Goal: Information Seeking & Learning: Check status

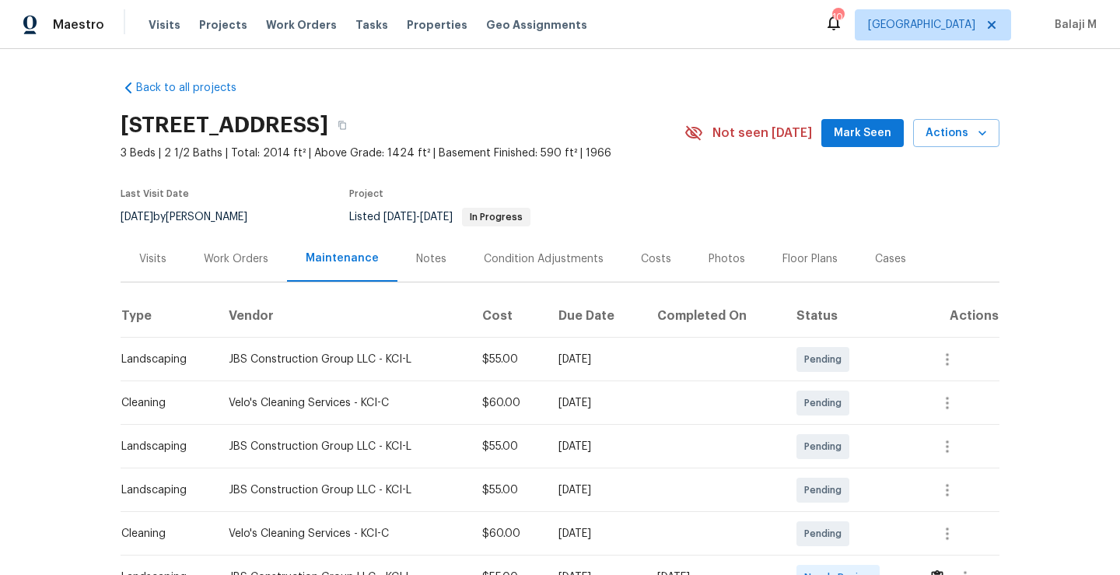
scroll to position [366, 0]
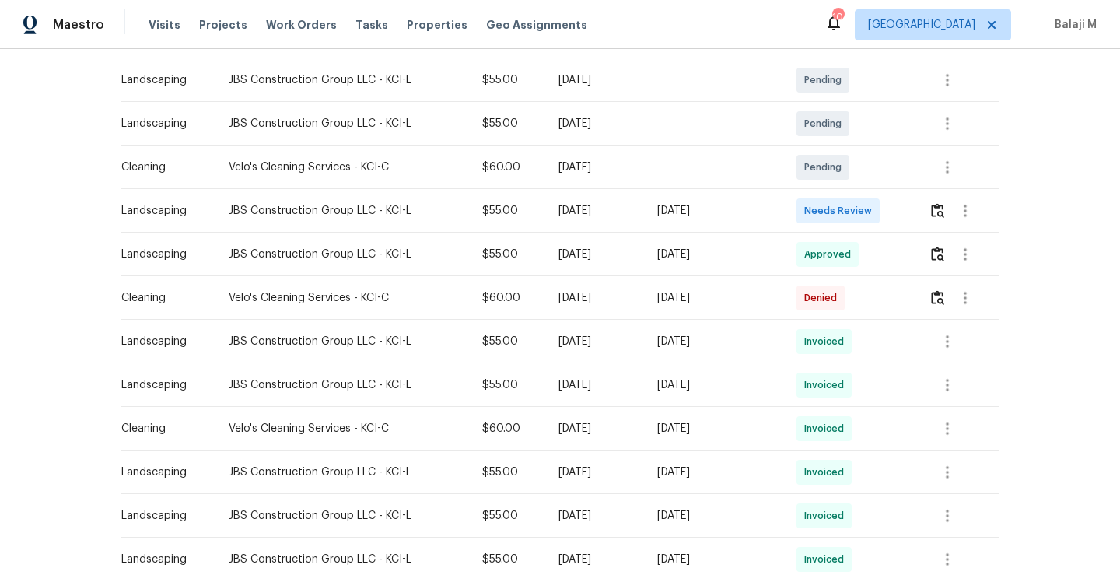
click at [594, 338] on div "[DATE]" at bounding box center [595, 342] width 74 height 16
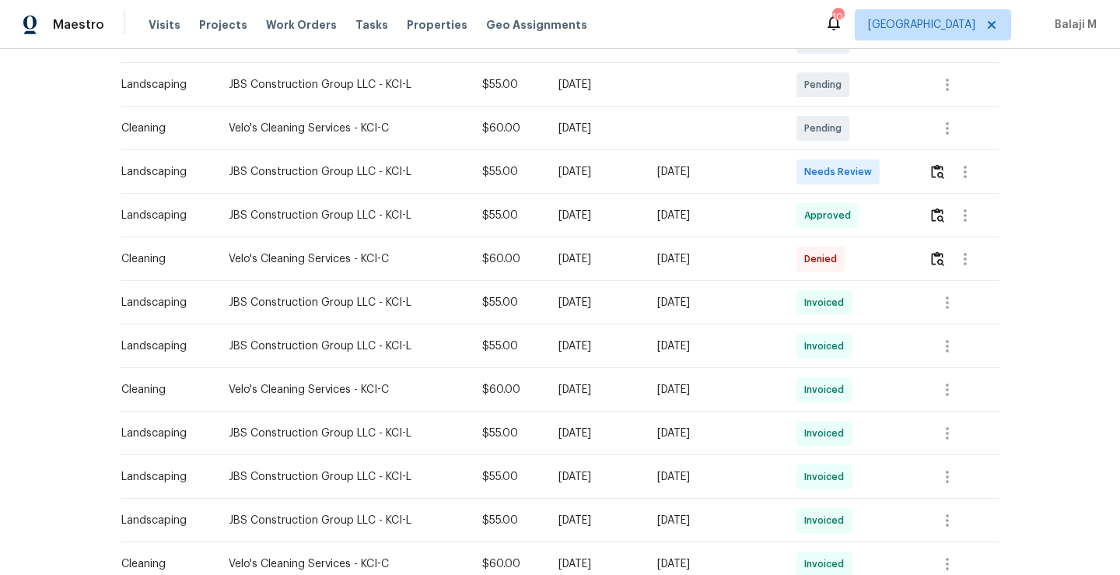
scroll to position [403, 0]
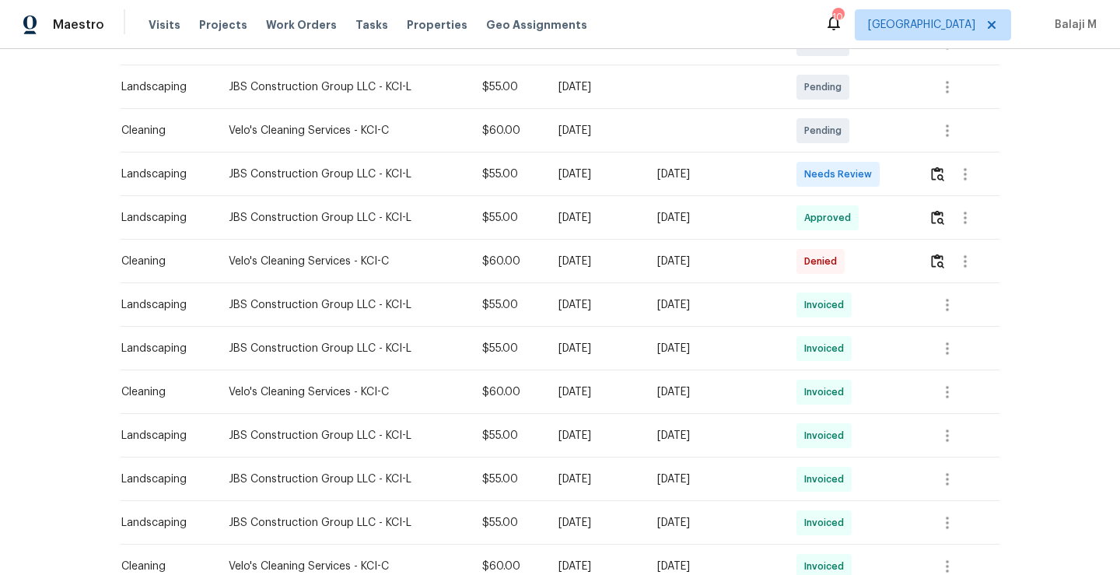
click at [721, 212] on div "Wed, Sep 10 2025" at bounding box center [714, 218] width 114 height 16
click at [938, 217] on img "button" at bounding box center [937, 217] width 13 height 15
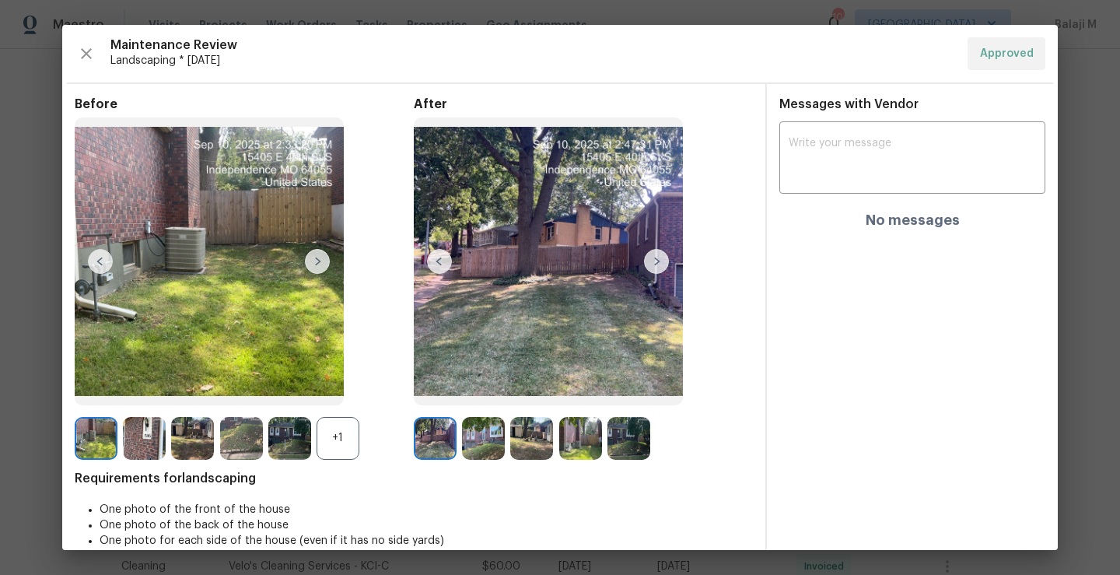
click at [621, 446] on img at bounding box center [628, 438] width 43 height 43
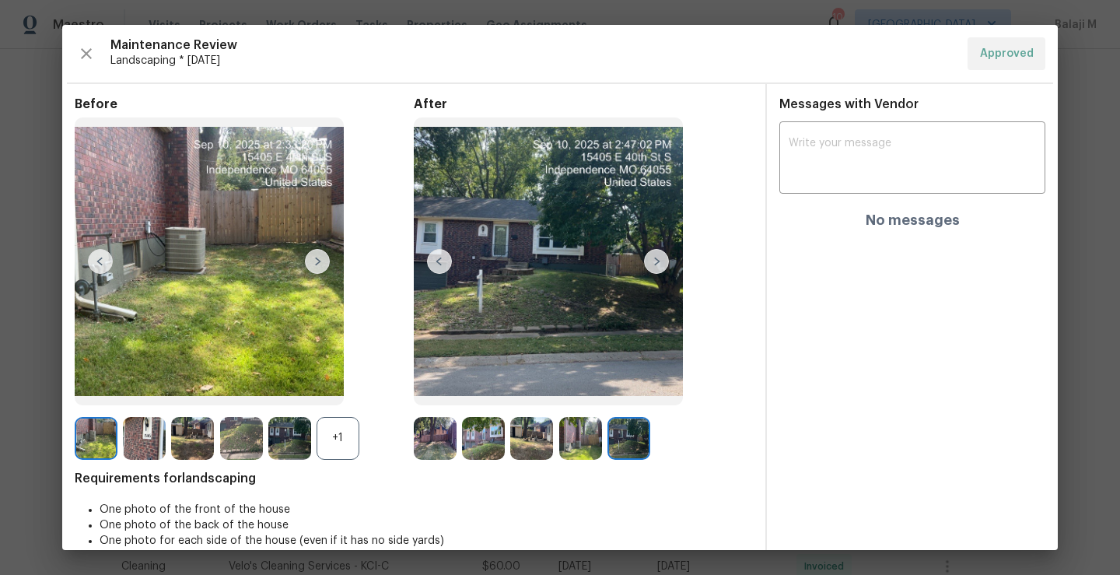
click at [491, 442] on img at bounding box center [483, 438] width 43 height 43
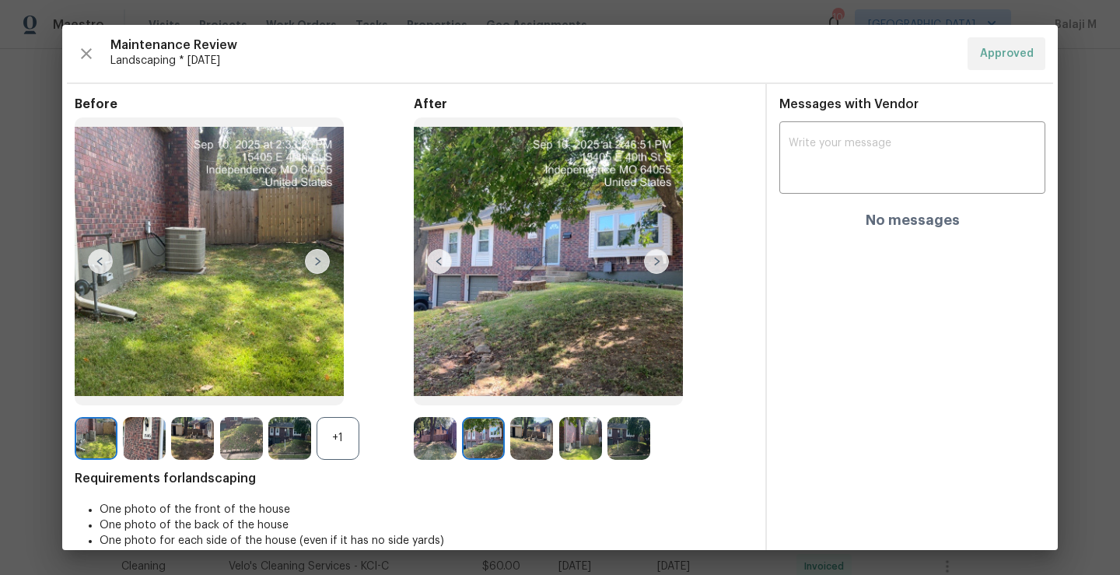
click at [515, 443] on img at bounding box center [531, 438] width 43 height 43
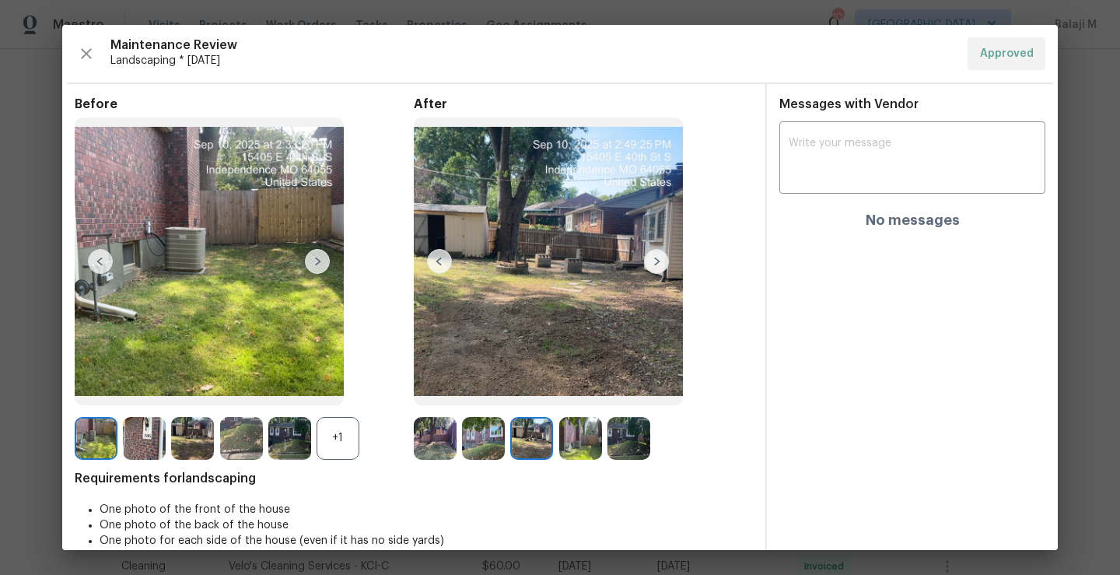
click at [430, 446] on img at bounding box center [435, 438] width 43 height 43
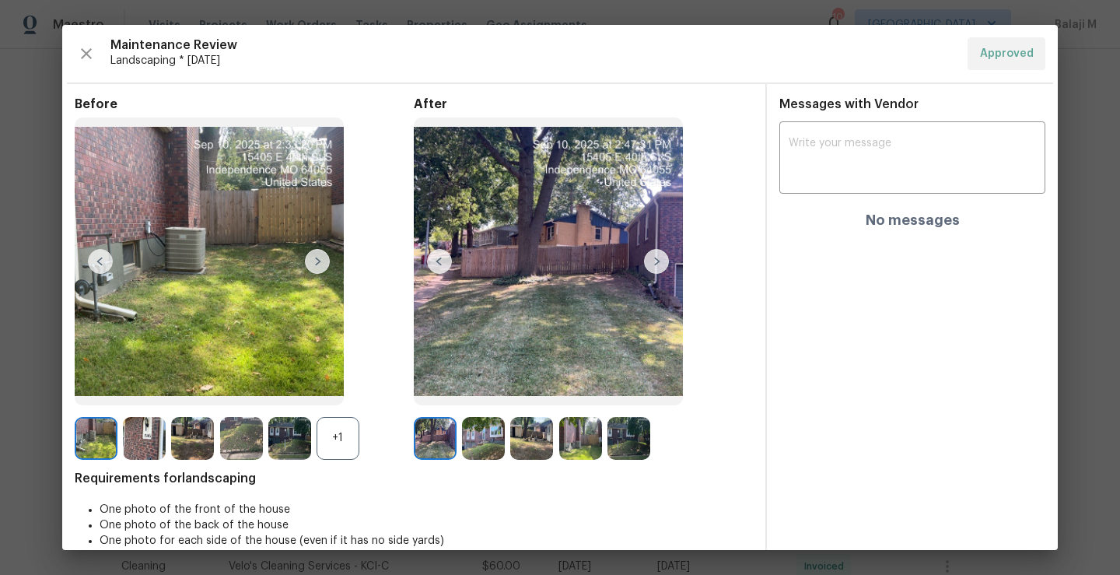
click at [346, 439] on div "+1" at bounding box center [337, 438] width 43 height 43
click at [327, 442] on img at bounding box center [337, 438] width 43 height 43
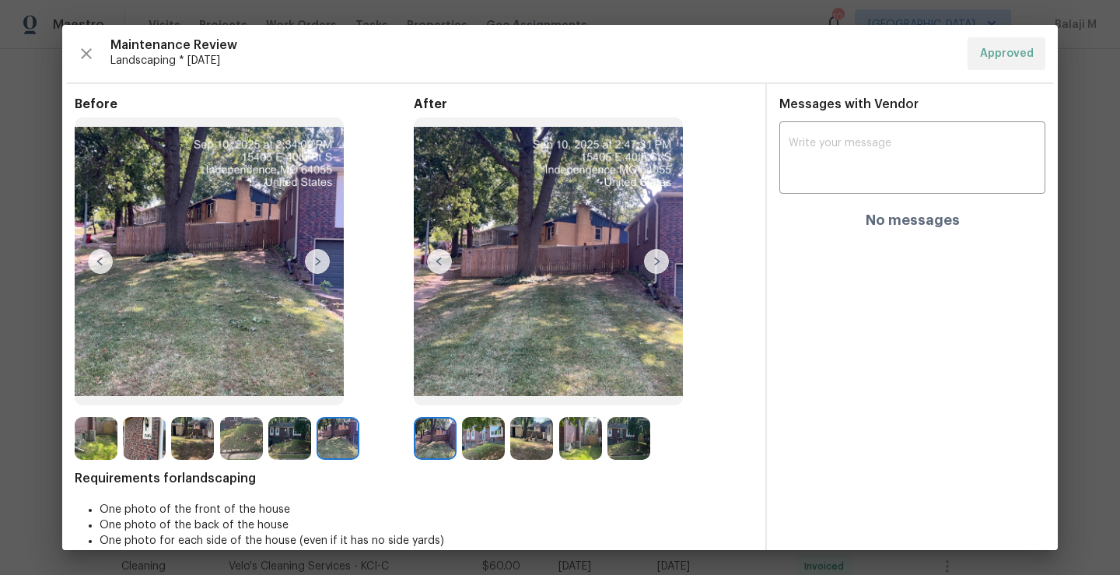
click at [474, 438] on img at bounding box center [483, 438] width 43 height 43
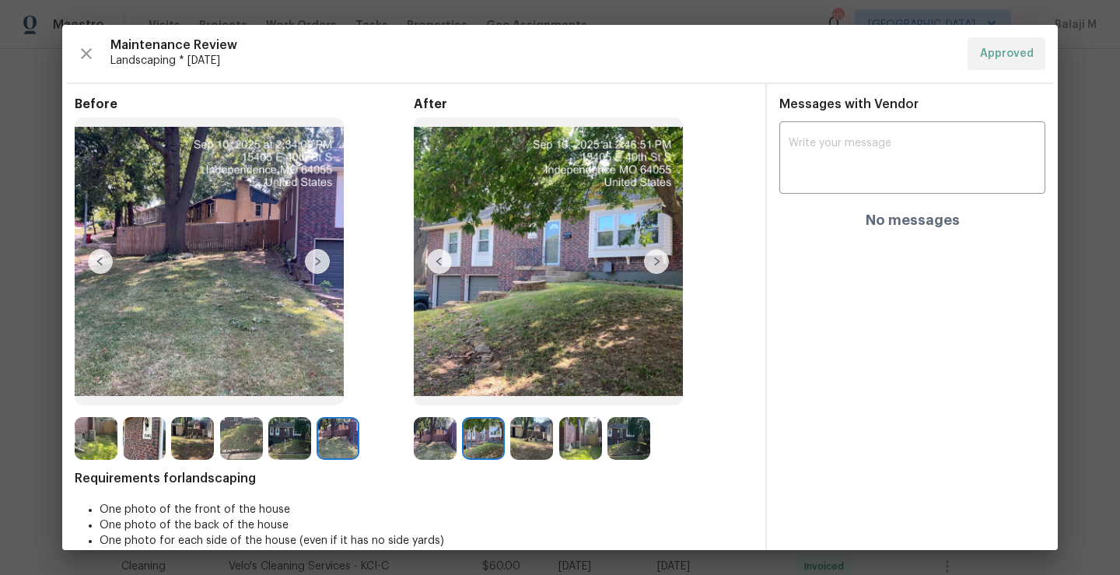
click at [337, 442] on img at bounding box center [337, 438] width 43 height 43
click at [223, 438] on img at bounding box center [241, 438] width 43 height 43
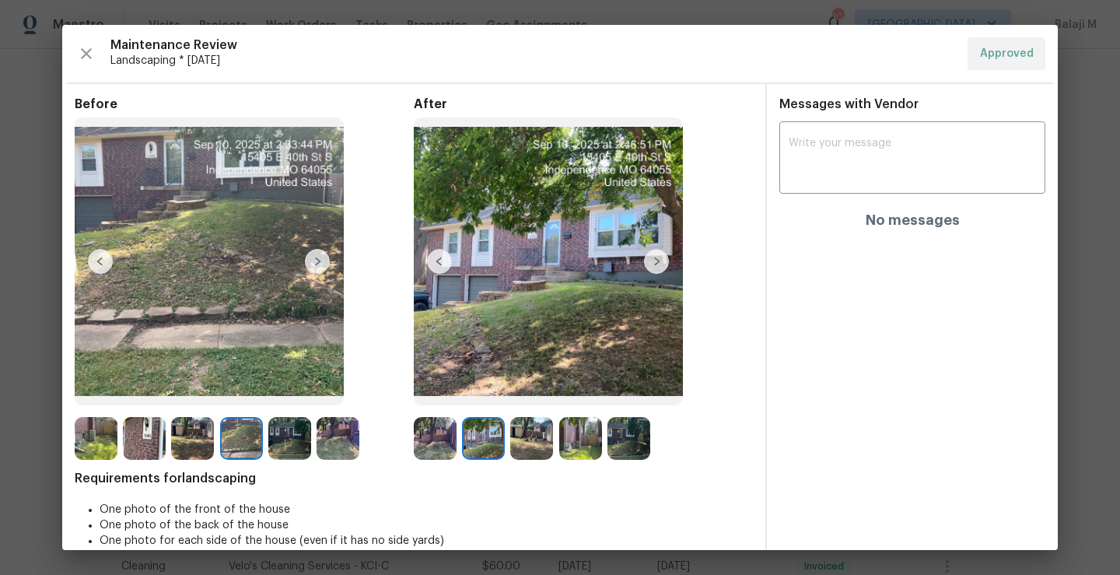
click at [266, 443] on div at bounding box center [244, 438] width 48 height 43
click at [282, 443] on img at bounding box center [289, 438] width 43 height 43
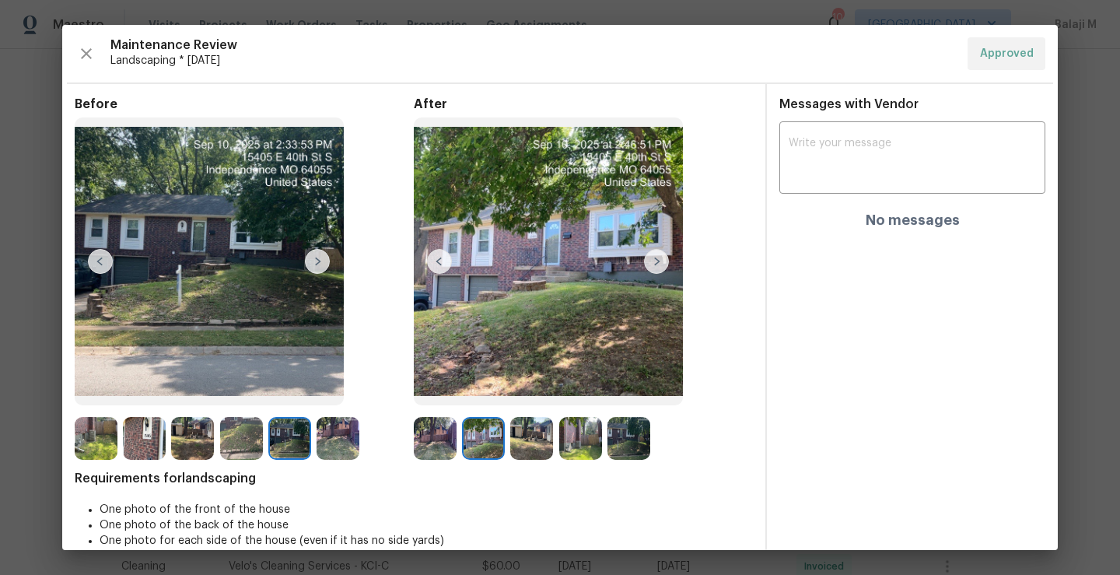
click at [617, 439] on img at bounding box center [628, 438] width 43 height 43
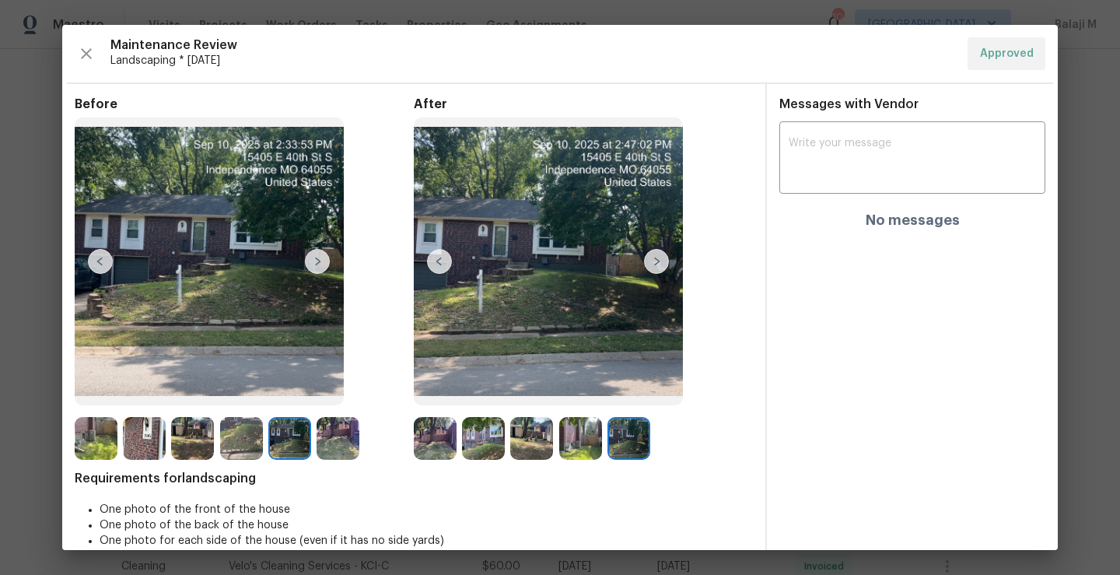
click at [580, 448] on img at bounding box center [580, 438] width 43 height 43
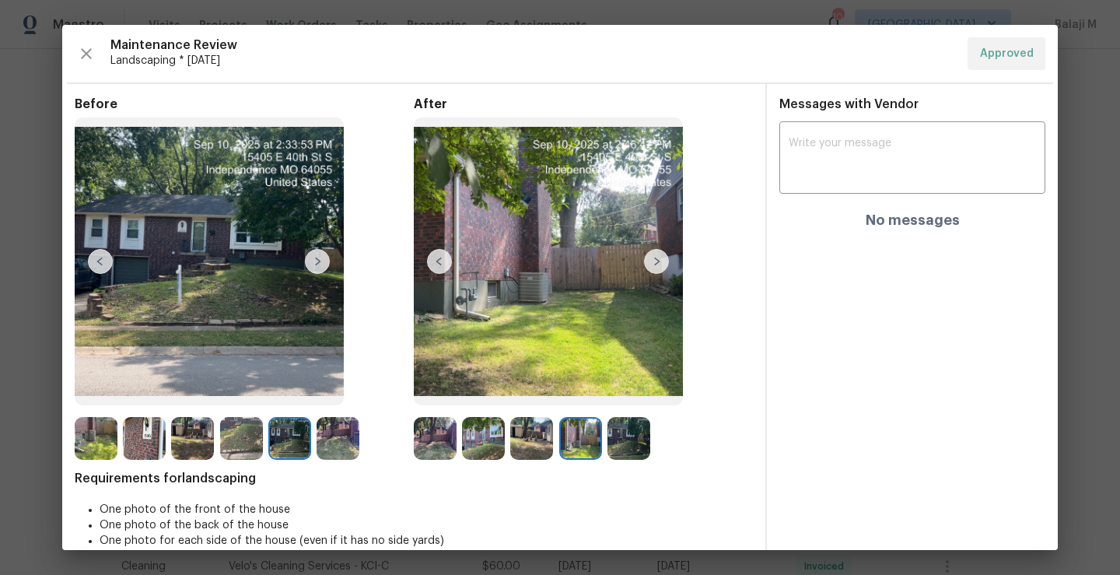
click at [92, 446] on img at bounding box center [96, 438] width 43 height 43
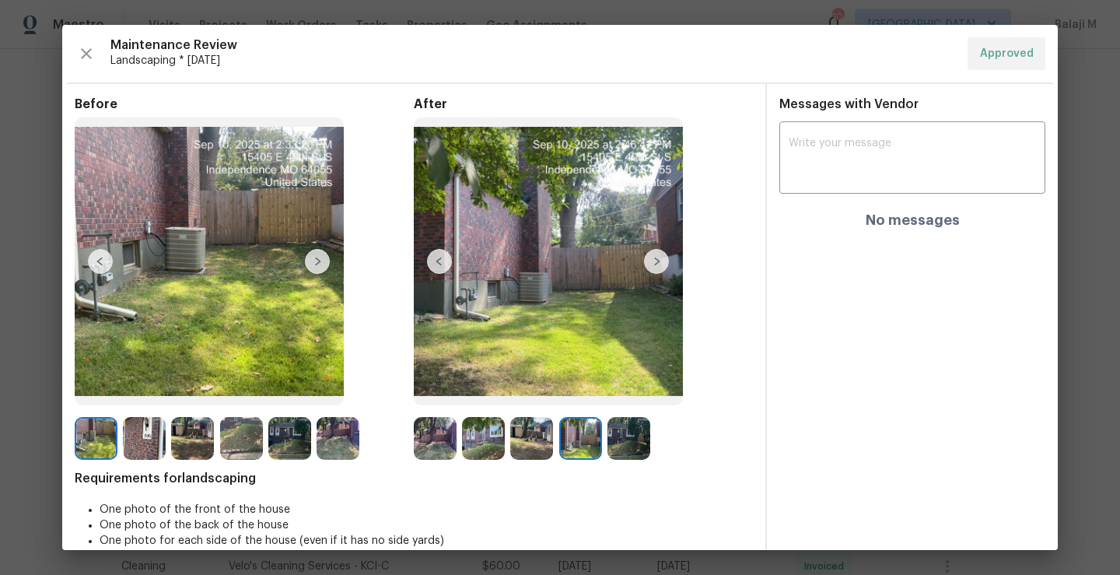
click at [233, 441] on img at bounding box center [241, 438] width 43 height 43
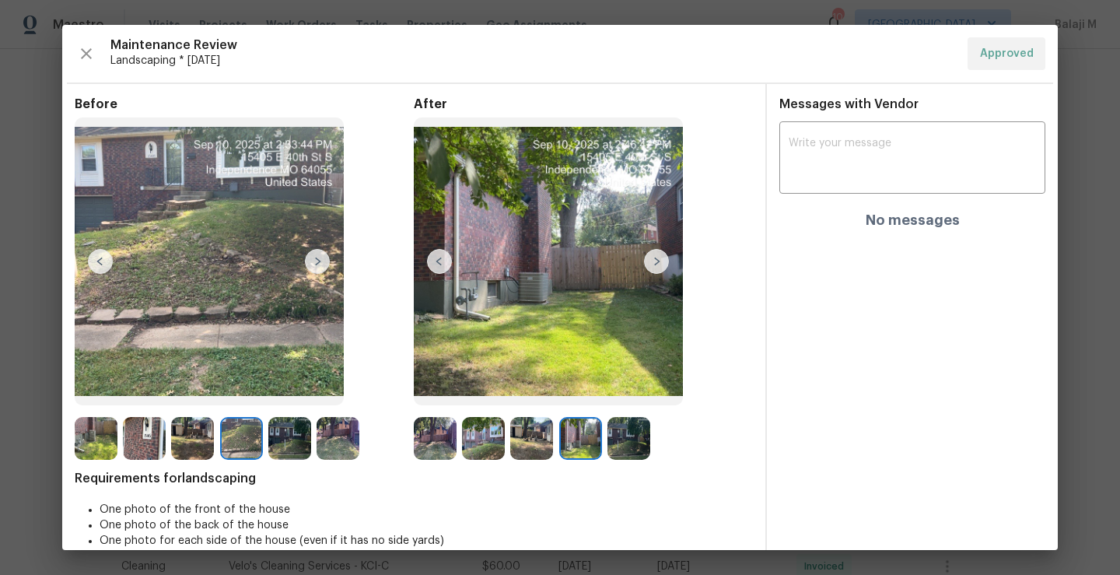
click at [622, 450] on img at bounding box center [628, 438] width 43 height 43
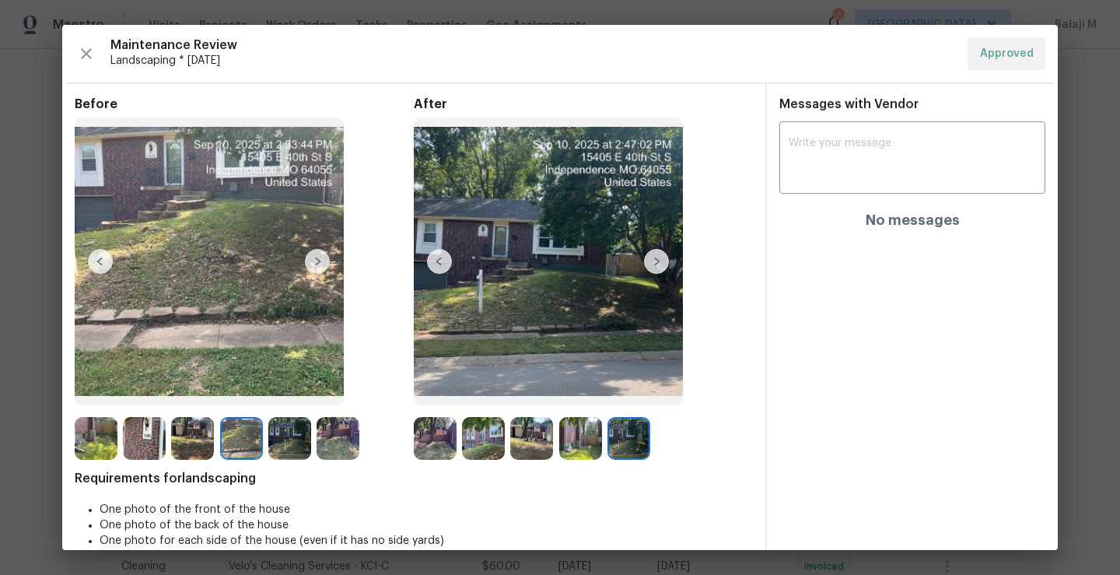
click at [480, 442] on img at bounding box center [483, 438] width 43 height 43
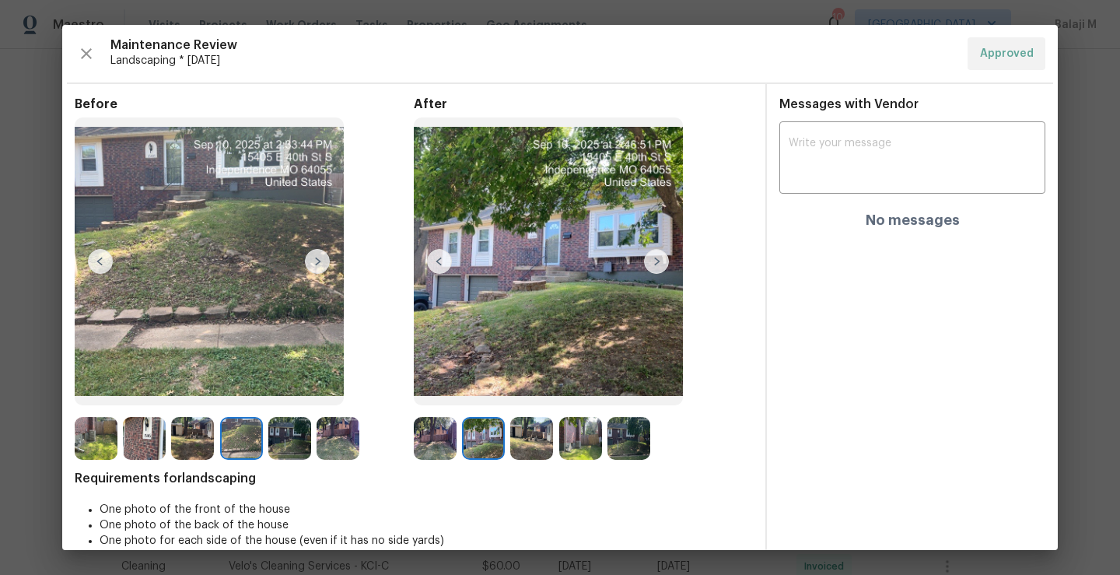
click at [281, 442] on img at bounding box center [289, 438] width 43 height 43
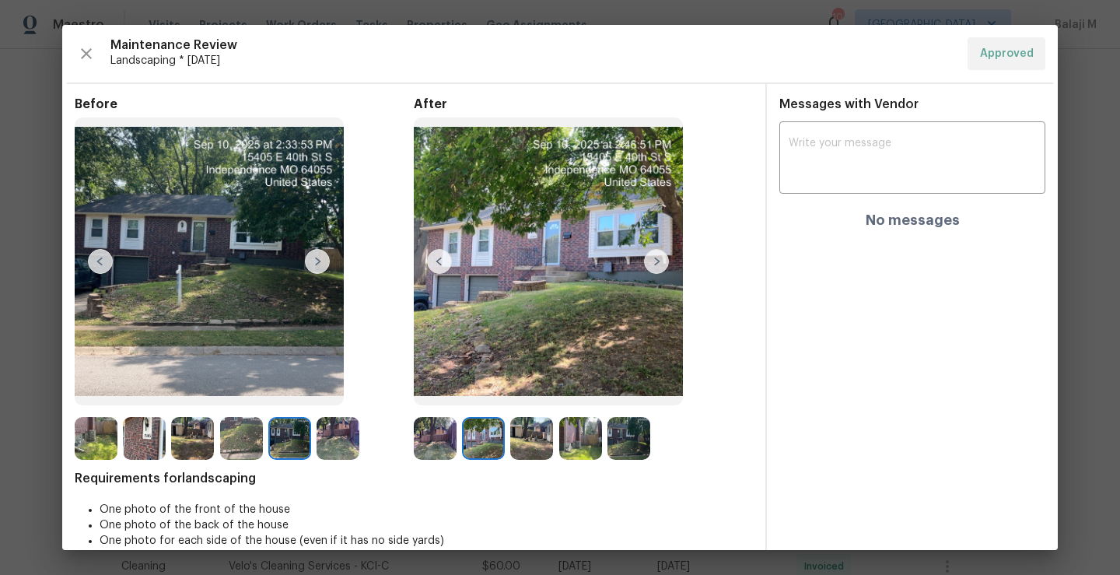
click at [319, 445] on img at bounding box center [337, 438] width 43 height 43
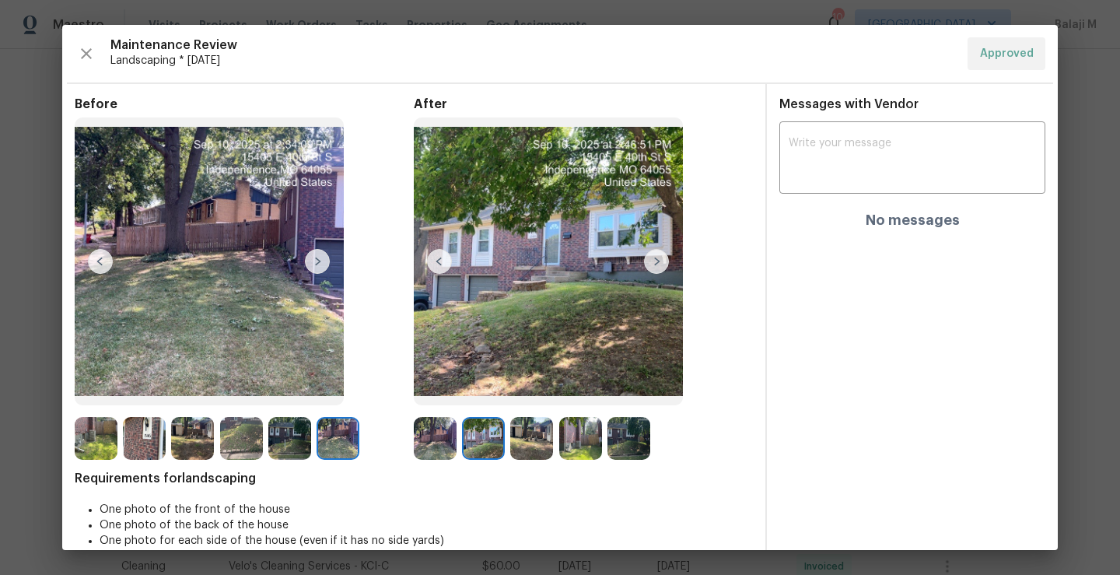
click at [434, 447] on img at bounding box center [435, 438] width 43 height 43
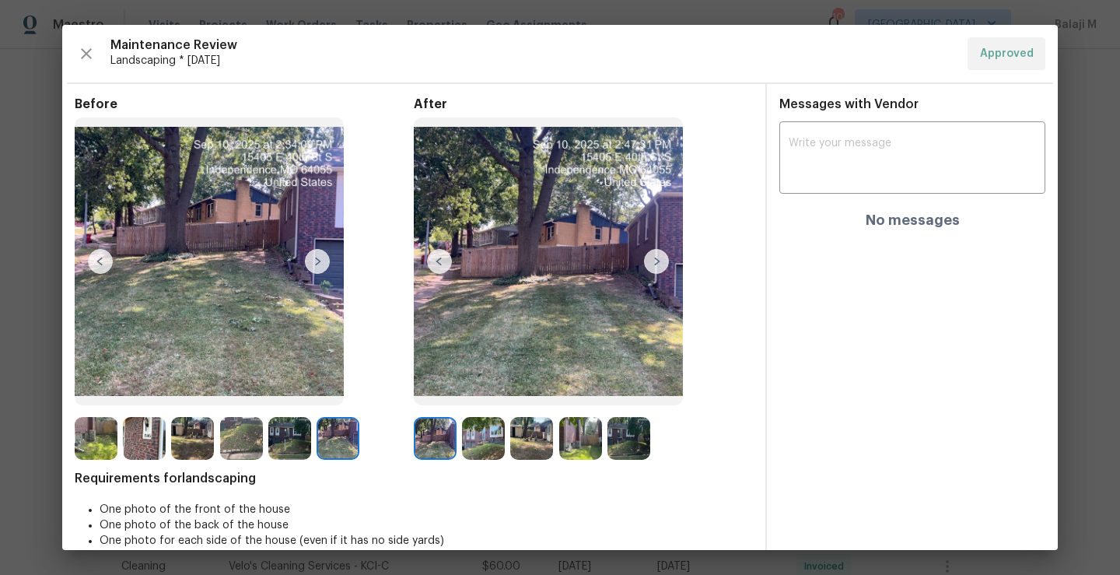
click at [477, 448] on img at bounding box center [483, 438] width 43 height 43
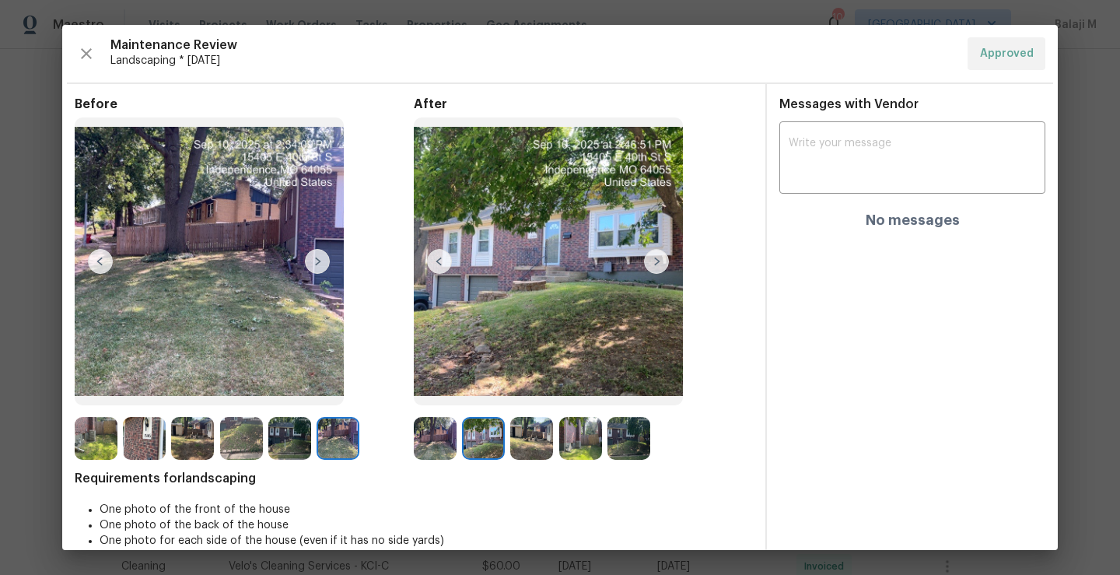
click at [280, 443] on img at bounding box center [289, 438] width 43 height 43
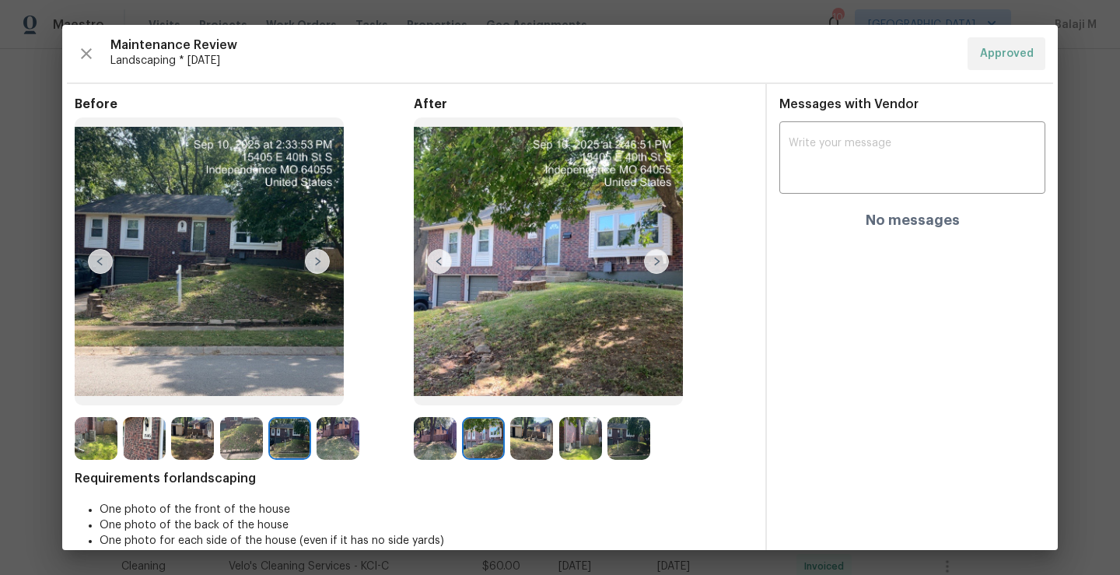
click at [330, 450] on img at bounding box center [337, 438] width 43 height 43
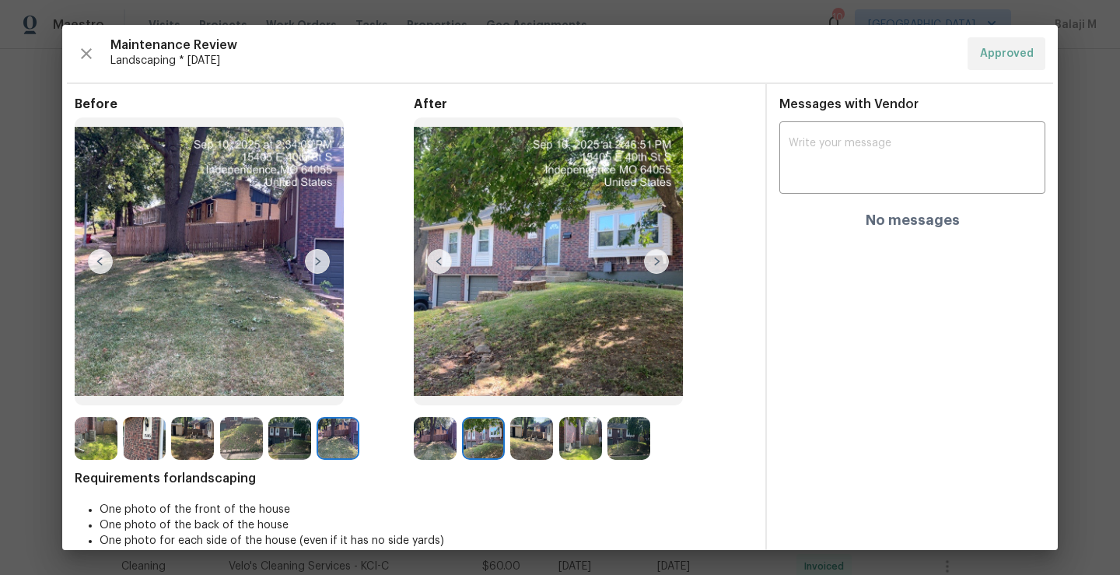
click at [191, 427] on img at bounding box center [192, 438] width 43 height 43
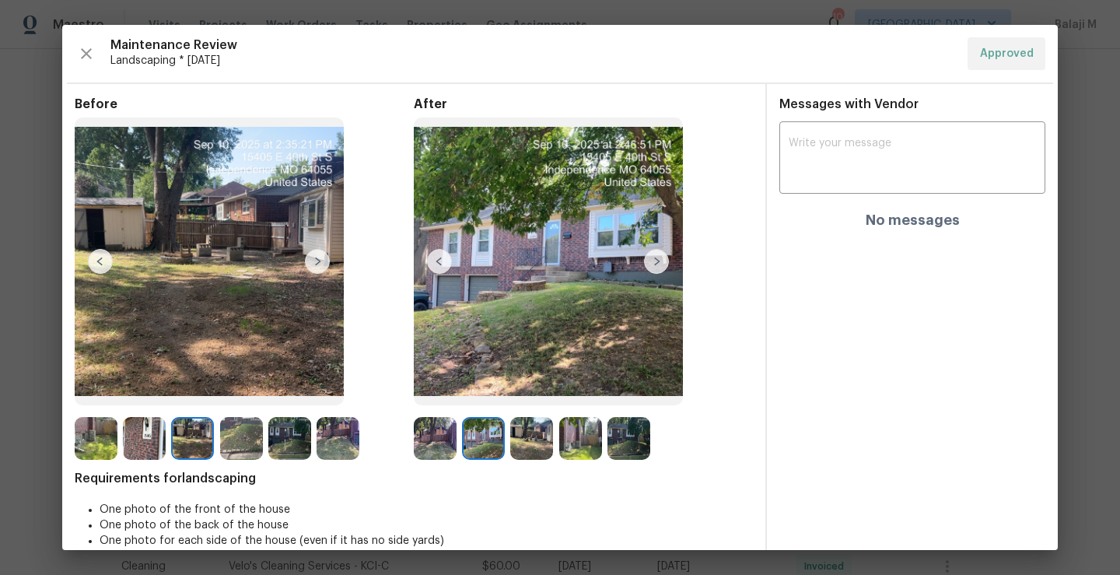
click at [97, 432] on img at bounding box center [96, 438] width 43 height 43
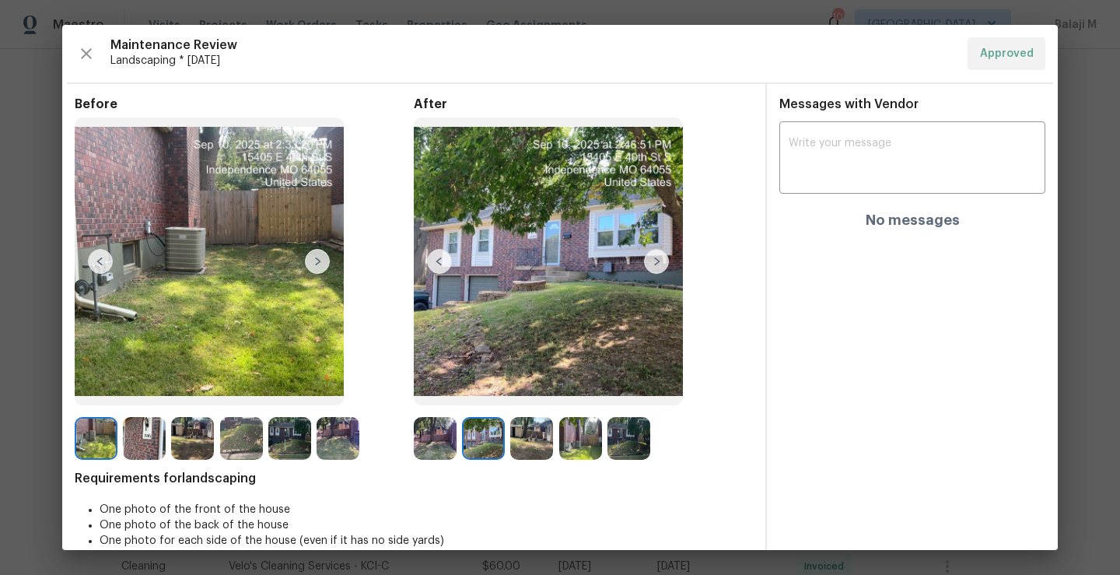
click at [627, 437] on img at bounding box center [628, 438] width 43 height 43
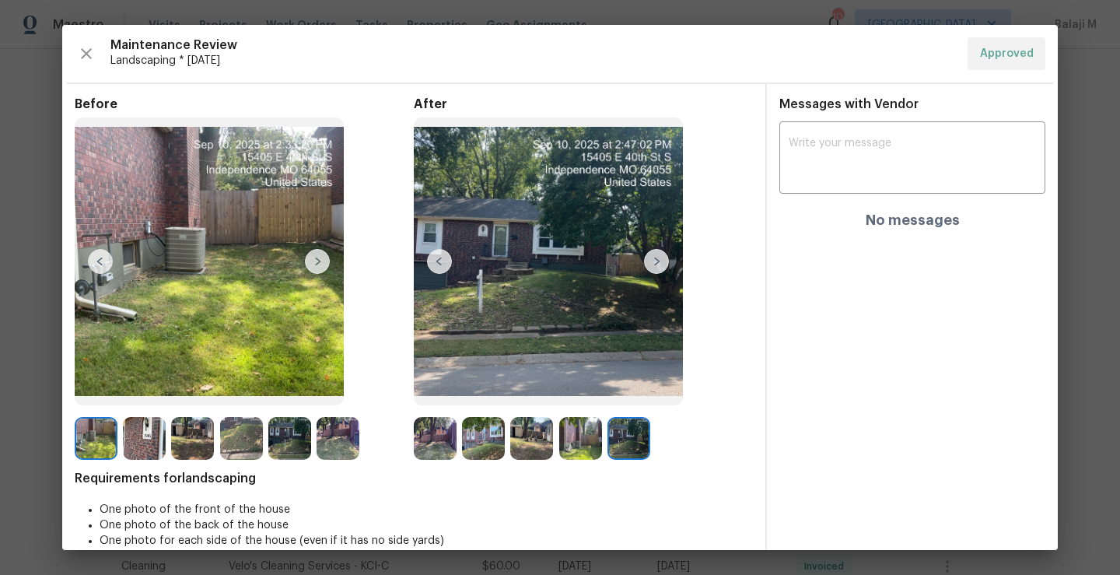
click at [579, 455] on img at bounding box center [580, 438] width 43 height 43
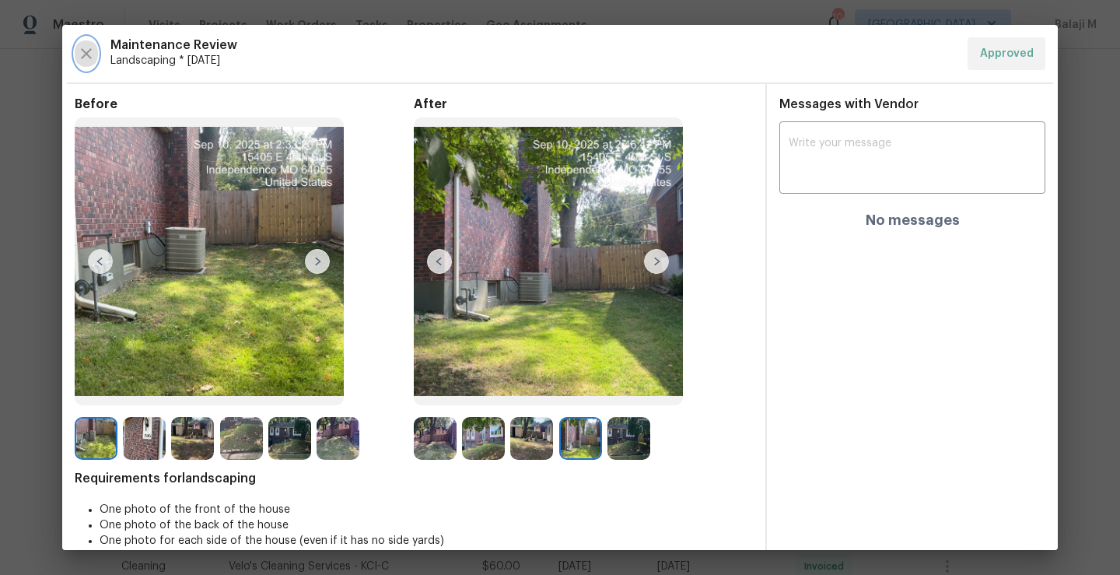
click at [95, 55] on icon "button" at bounding box center [86, 53] width 19 height 19
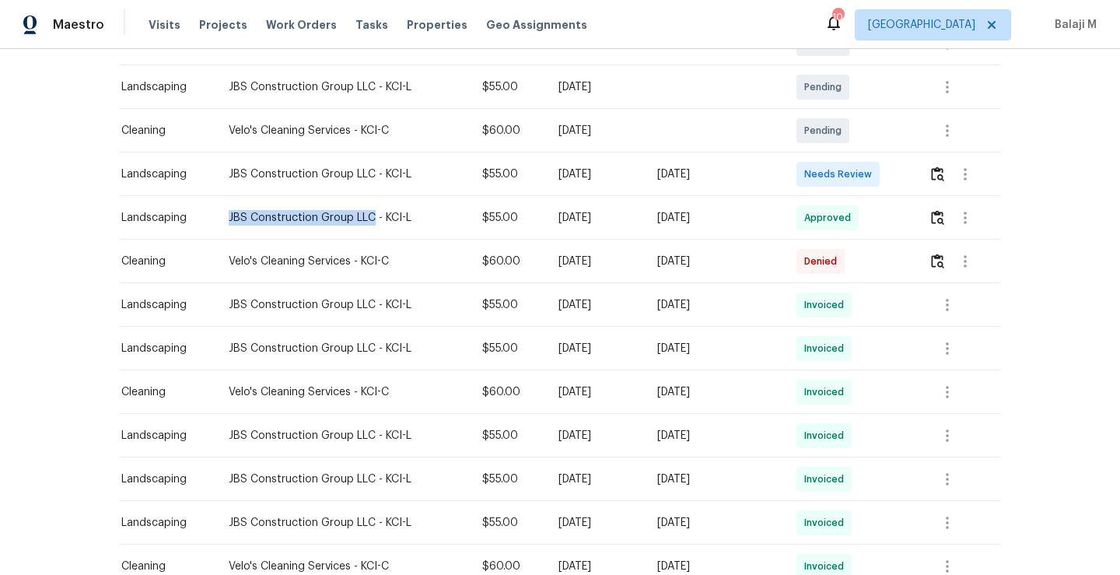
drag, startPoint x: 220, startPoint y: 215, endPoint x: 361, endPoint y: 219, distance: 140.8
click at [362, 219] on div "JBS Construction Group LLC - KCI-L" at bounding box center [343, 218] width 228 height 16
copy div "JBS Construction Group LLC"
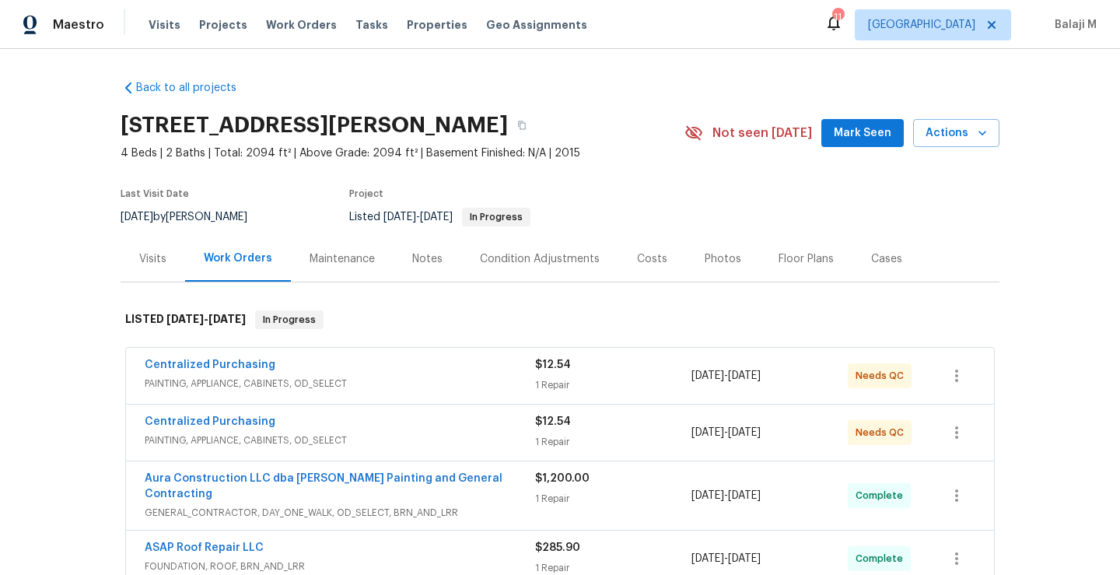
click at [327, 247] on div "Maintenance" at bounding box center [342, 259] width 103 height 46
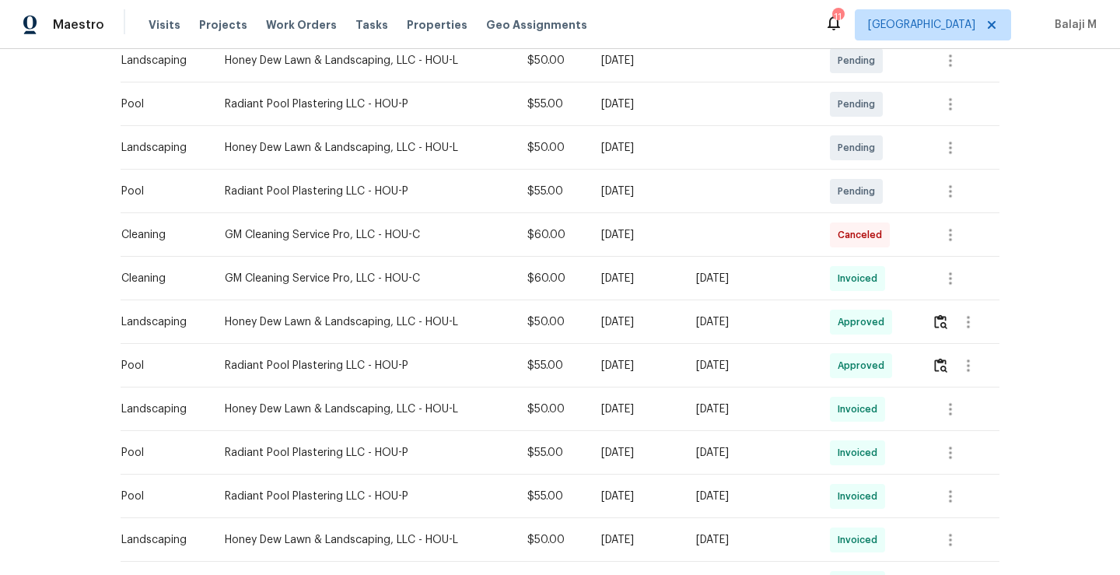
scroll to position [417, 0]
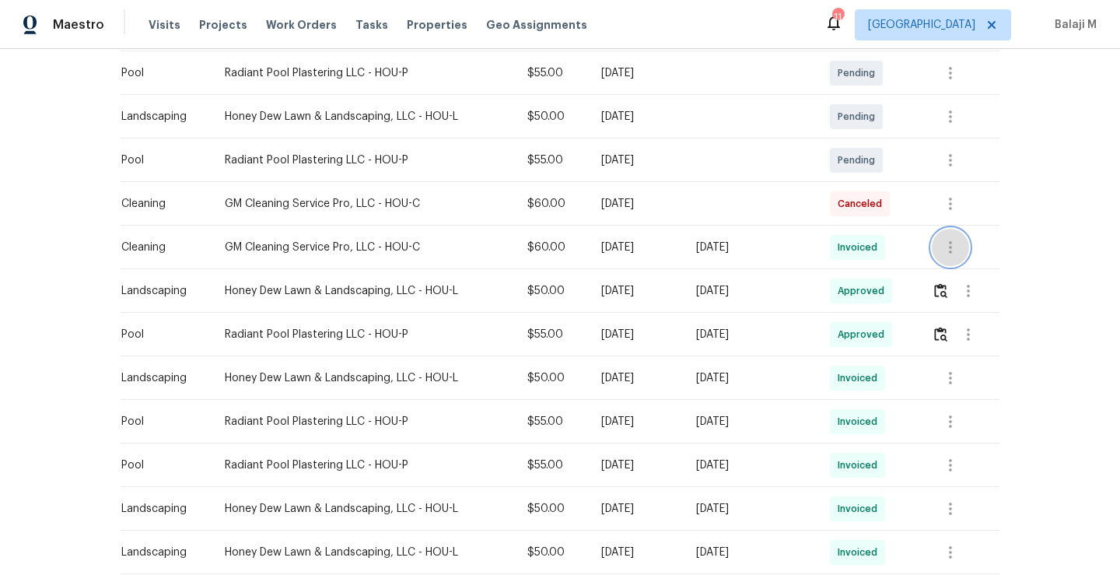
click at [949, 246] on icon "button" at bounding box center [950, 247] width 3 height 12
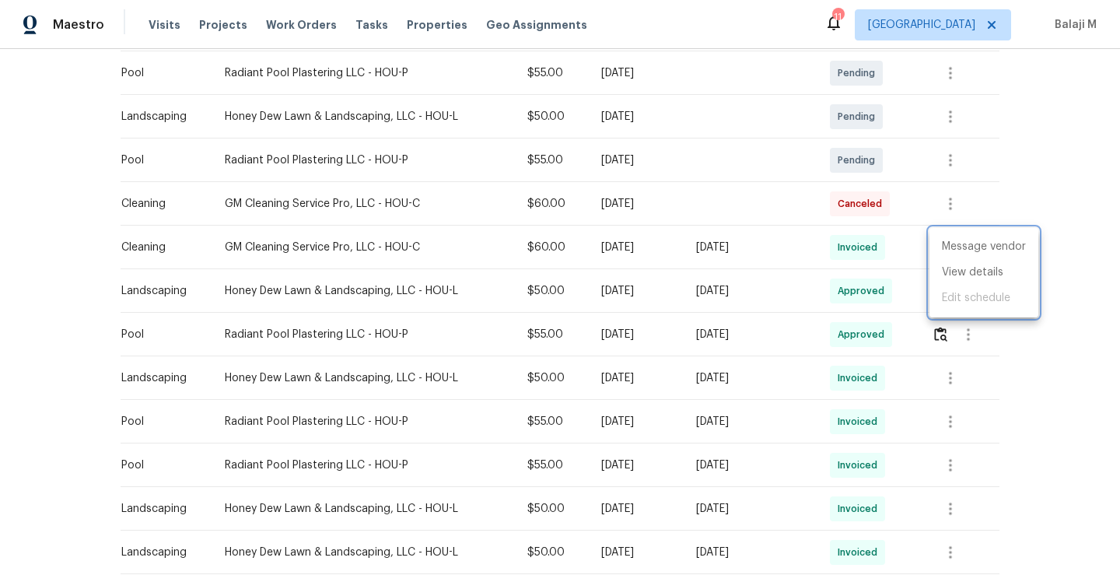
click at [869, 247] on div at bounding box center [560, 287] width 1120 height 575
click at [951, 250] on icon "button" at bounding box center [950, 247] width 19 height 19
click at [954, 275] on li "View details" at bounding box center [983, 273] width 109 height 26
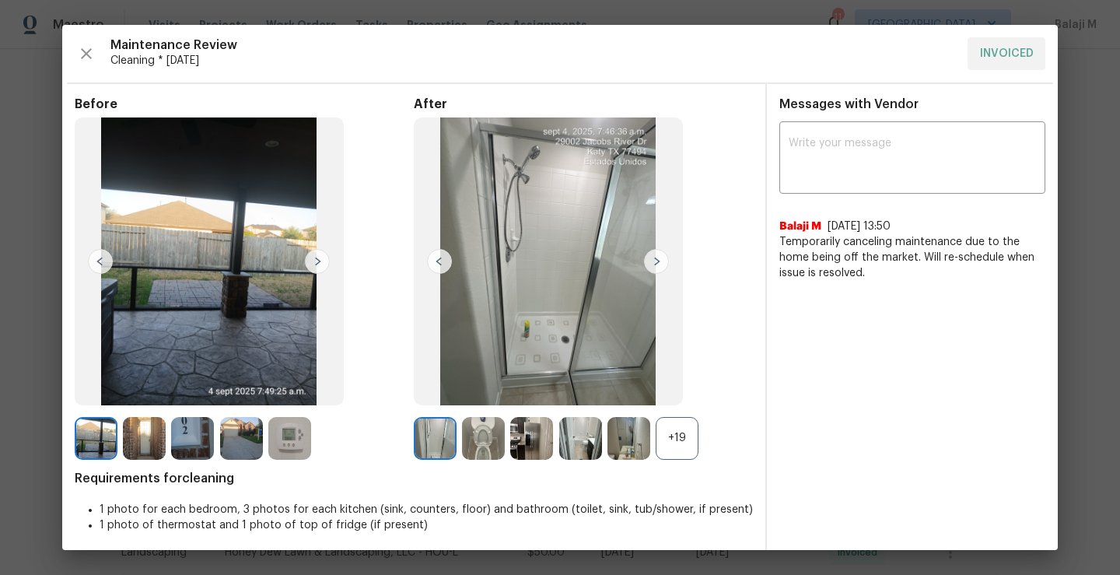
scroll to position [5, 0]
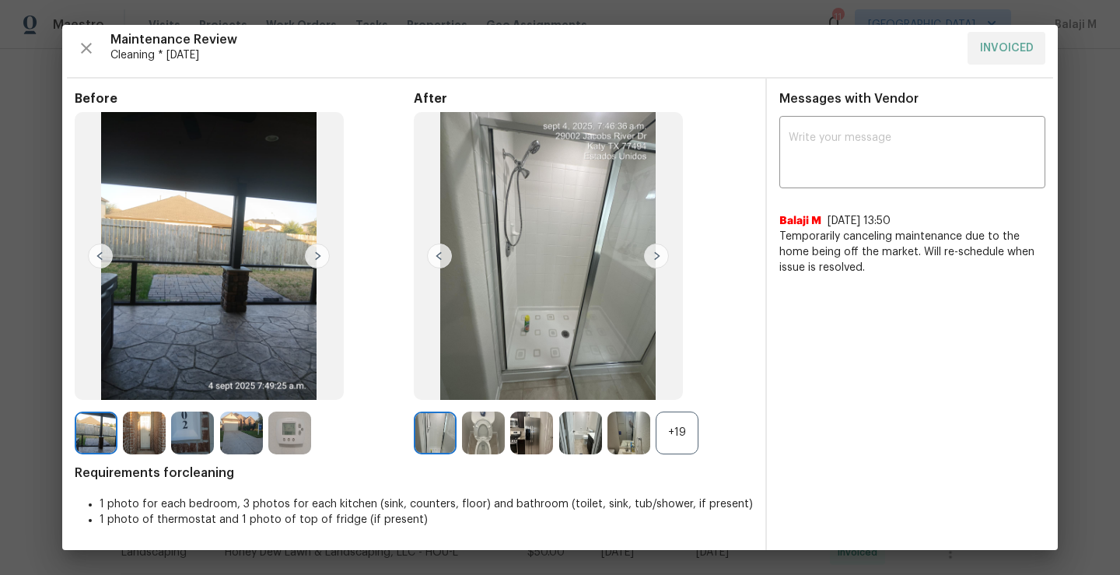
click at [659, 452] on div "+19" at bounding box center [676, 432] width 43 height 43
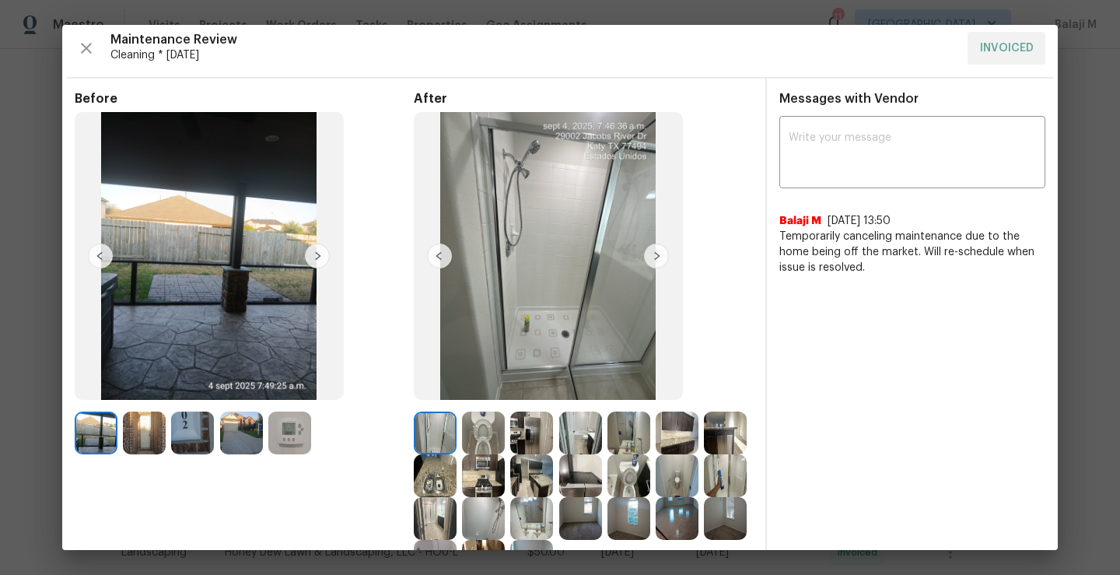
click at [664, 432] on img at bounding box center [676, 432] width 43 height 43
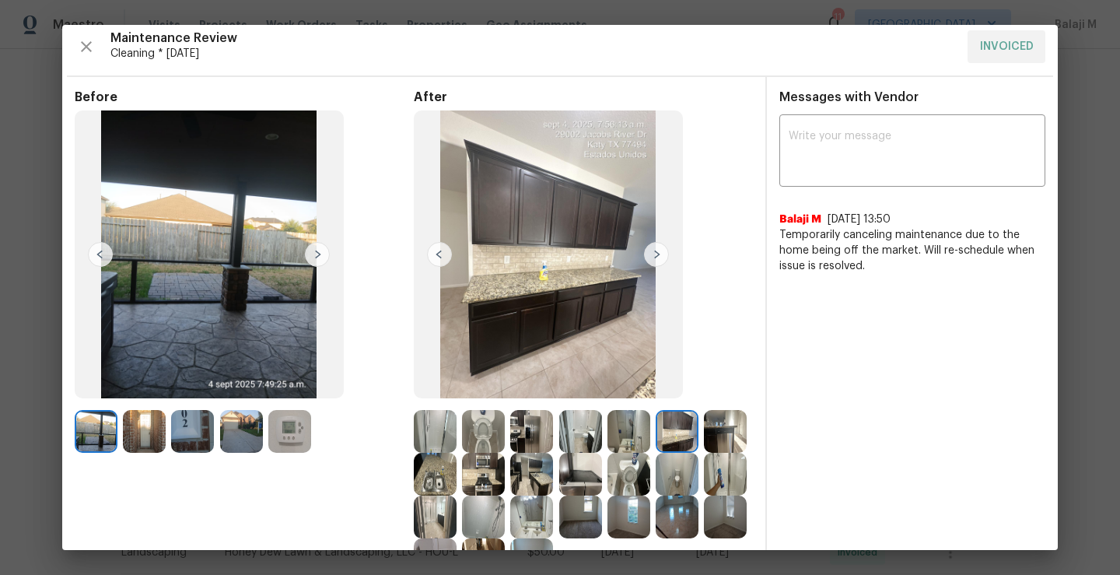
scroll to position [2, 0]
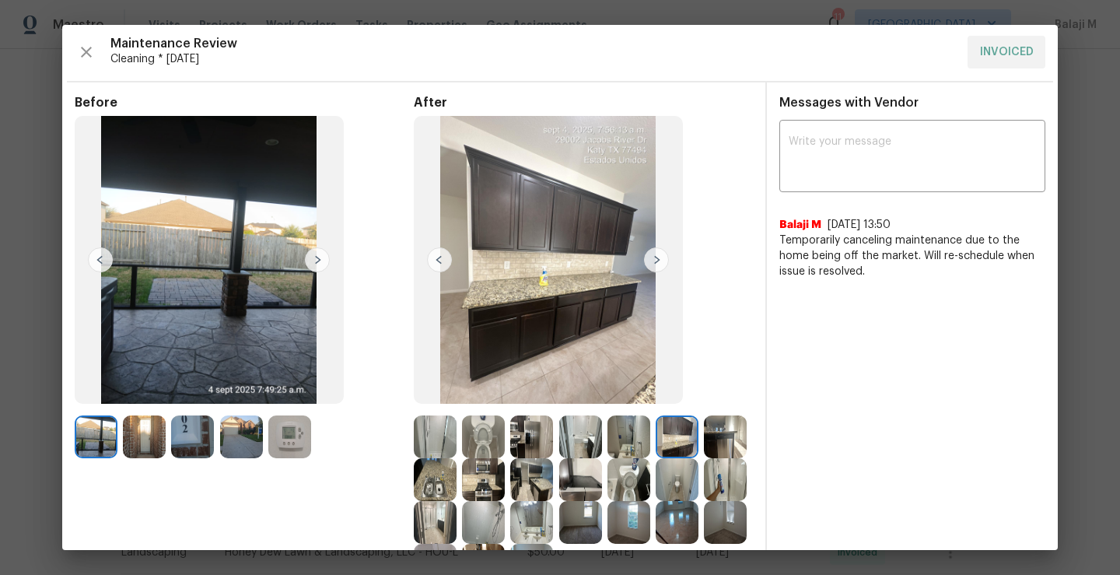
click at [427, 261] on img at bounding box center [439, 259] width 25 height 25
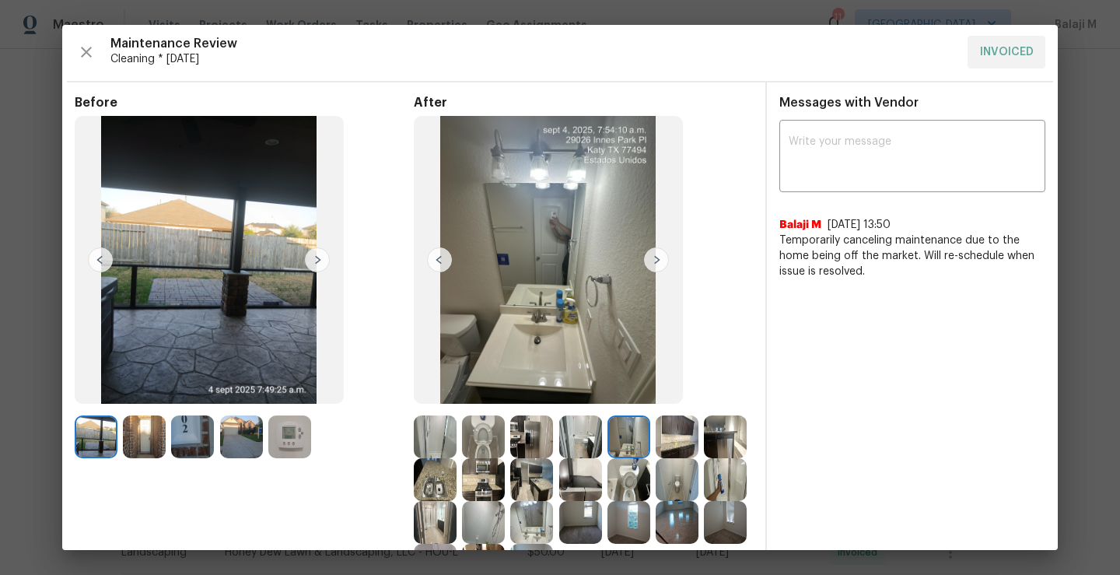
click at [414, 428] on img at bounding box center [435, 436] width 43 height 43
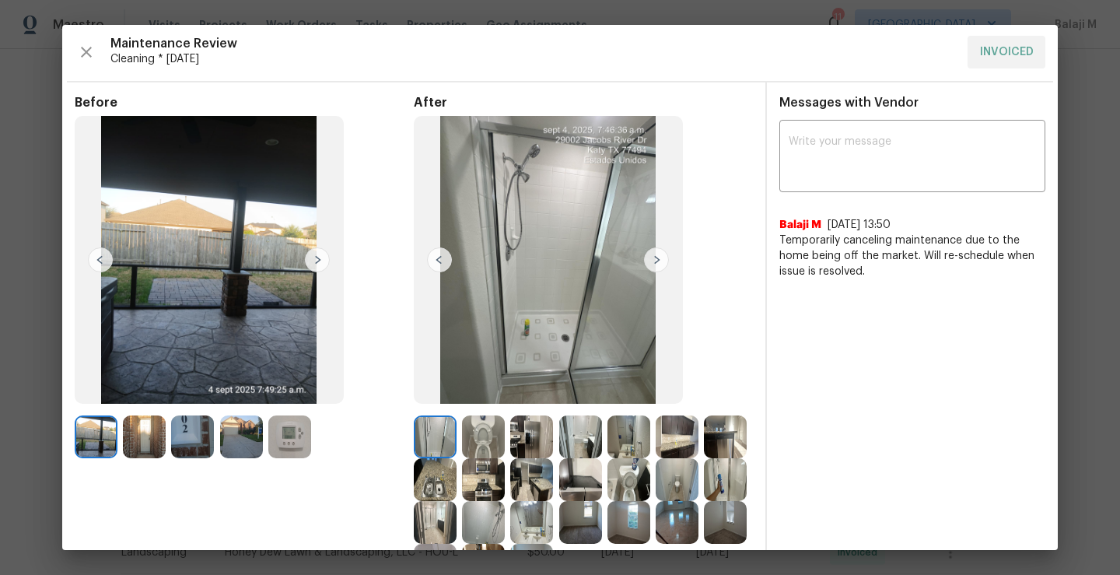
click at [654, 258] on img at bounding box center [656, 259] width 25 height 25
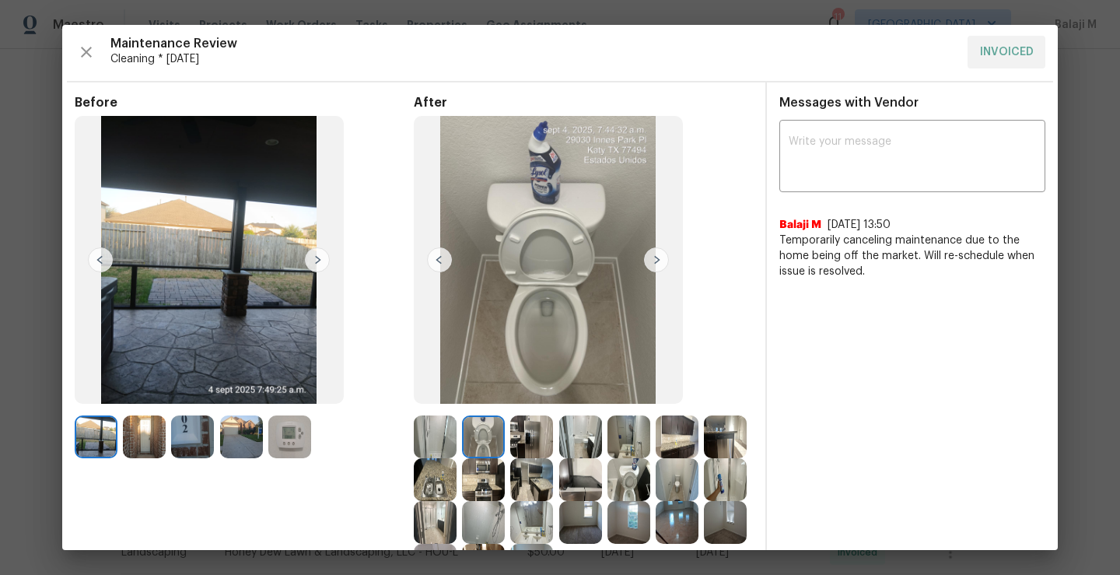
click at [649, 261] on img at bounding box center [656, 259] width 25 height 25
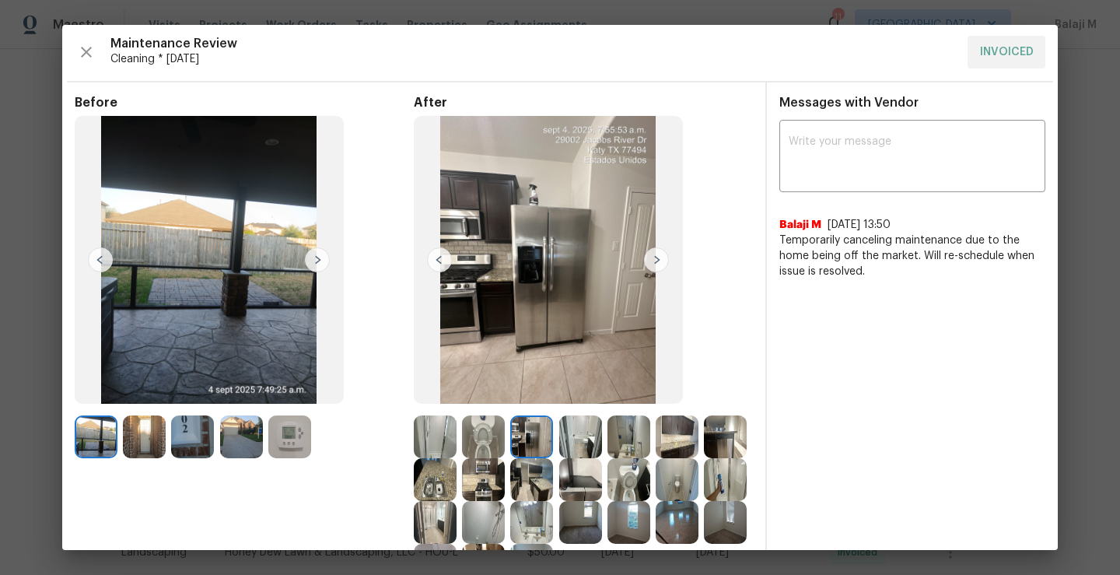
click at [559, 432] on img at bounding box center [580, 436] width 43 height 43
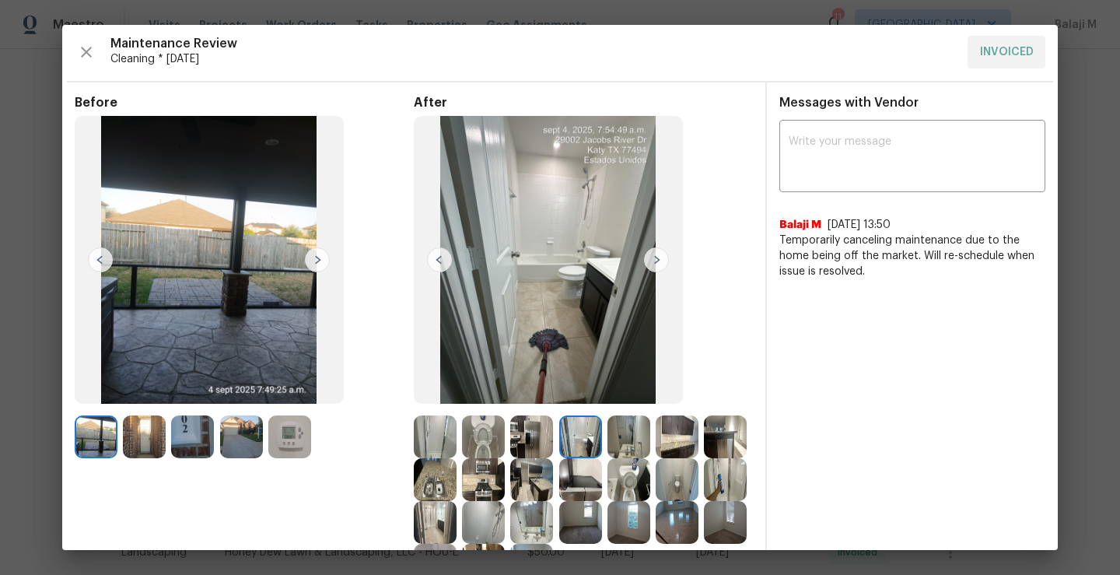
click at [626, 431] on img at bounding box center [628, 436] width 43 height 43
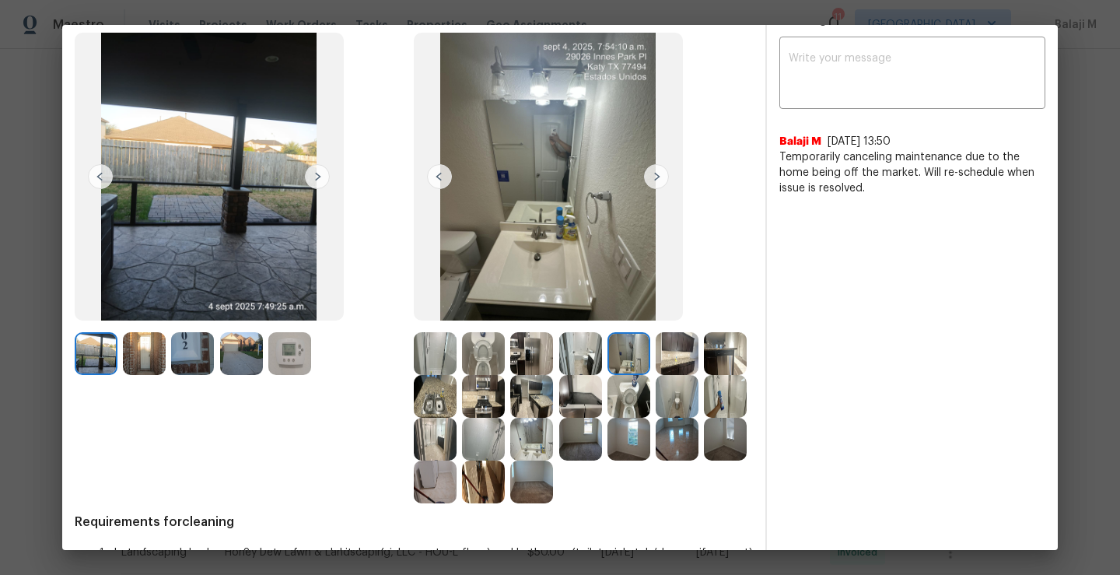
scroll to position [86, 0]
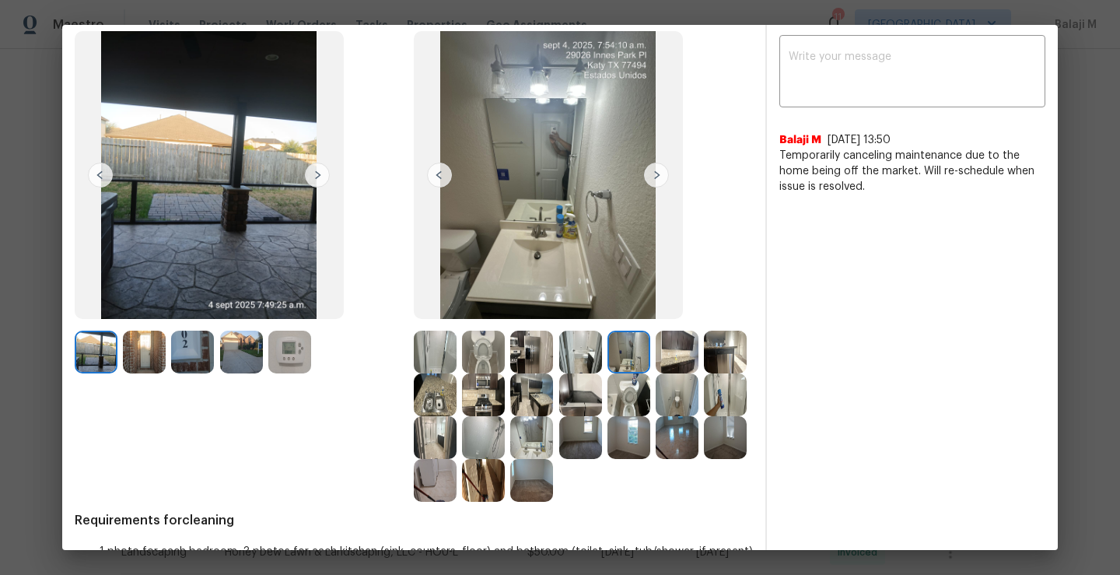
click at [672, 356] on img at bounding box center [676, 351] width 43 height 43
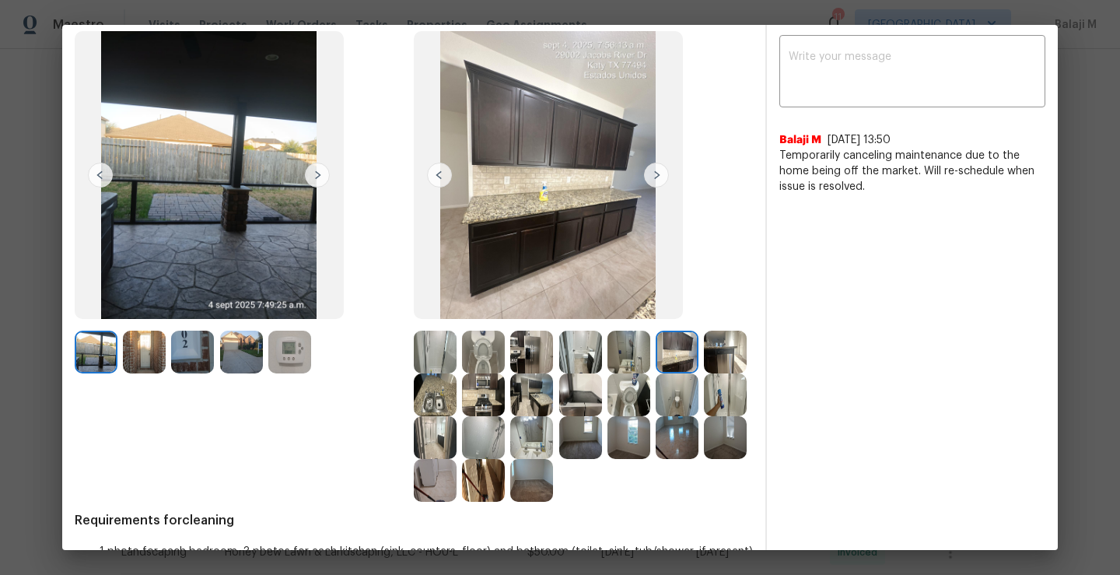
click at [704, 373] on img at bounding box center [725, 351] width 43 height 43
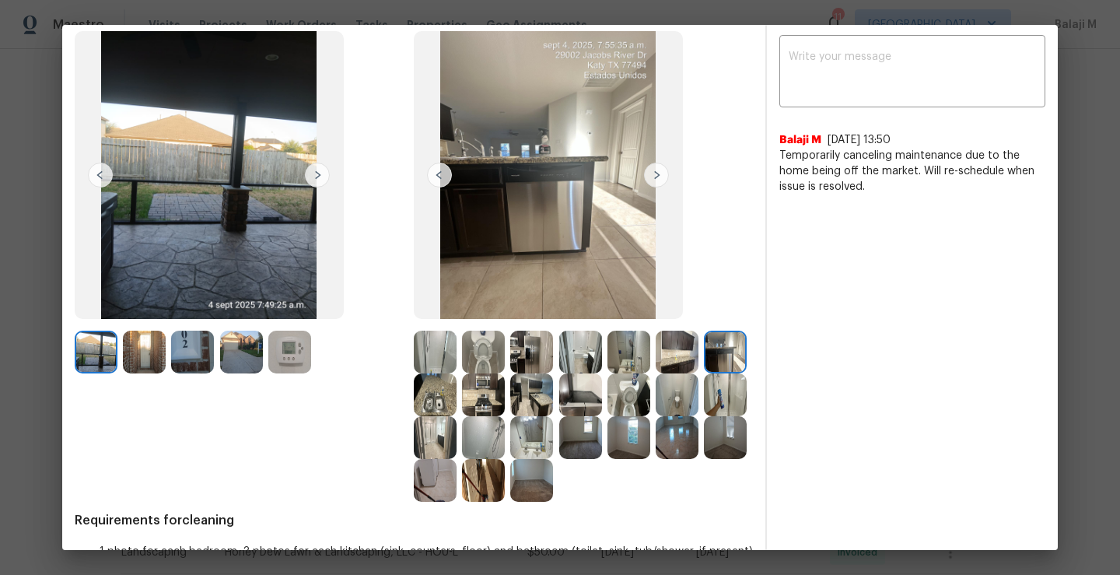
click at [704, 373] on img at bounding box center [725, 351] width 43 height 43
click at [456, 386] on img at bounding box center [435, 394] width 43 height 43
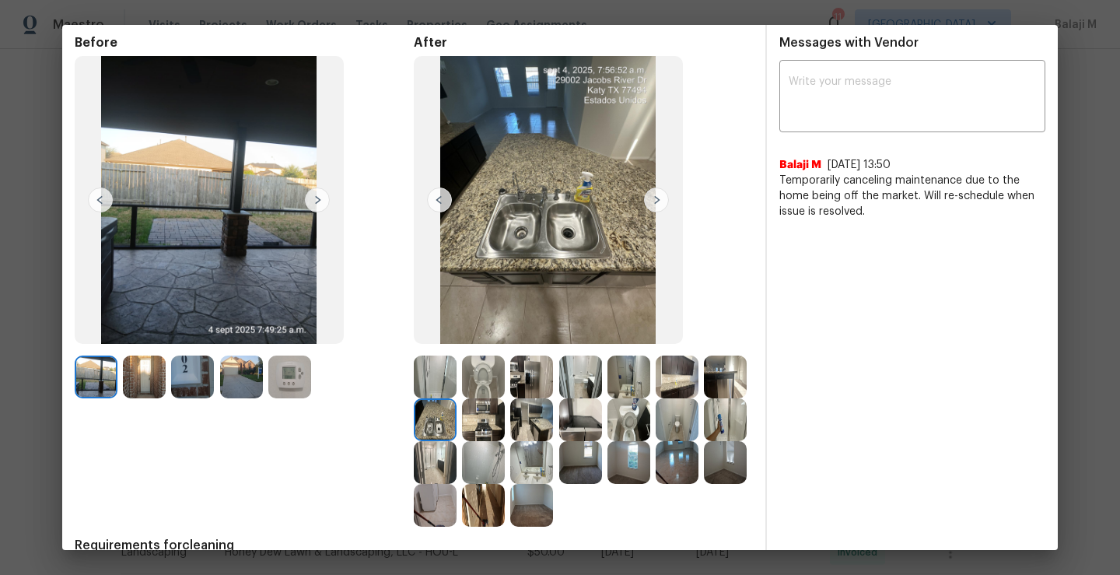
scroll to position [91, 0]
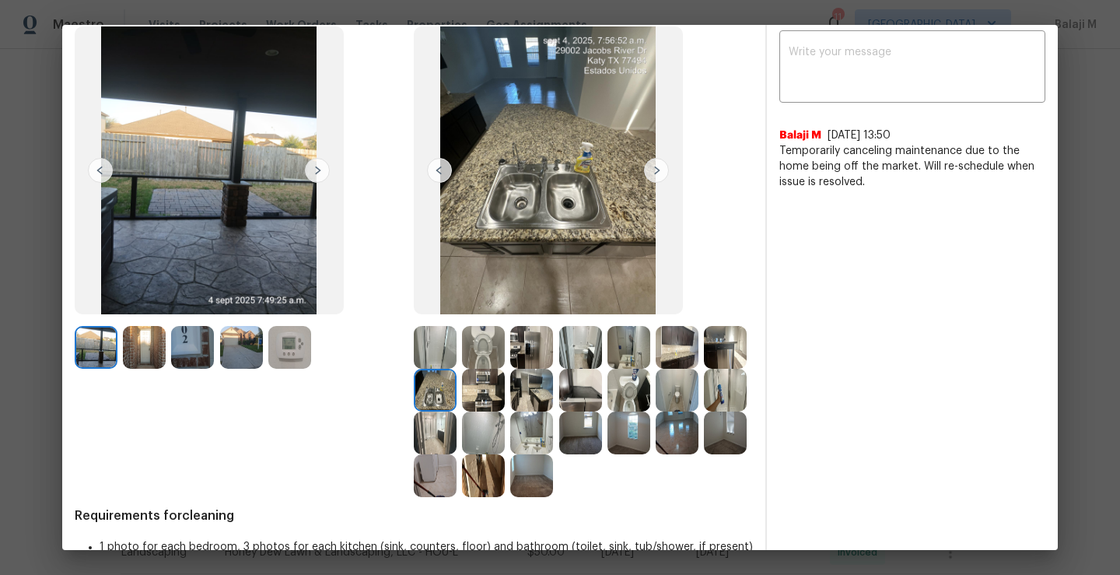
click at [505, 403] on img at bounding box center [483, 390] width 43 height 43
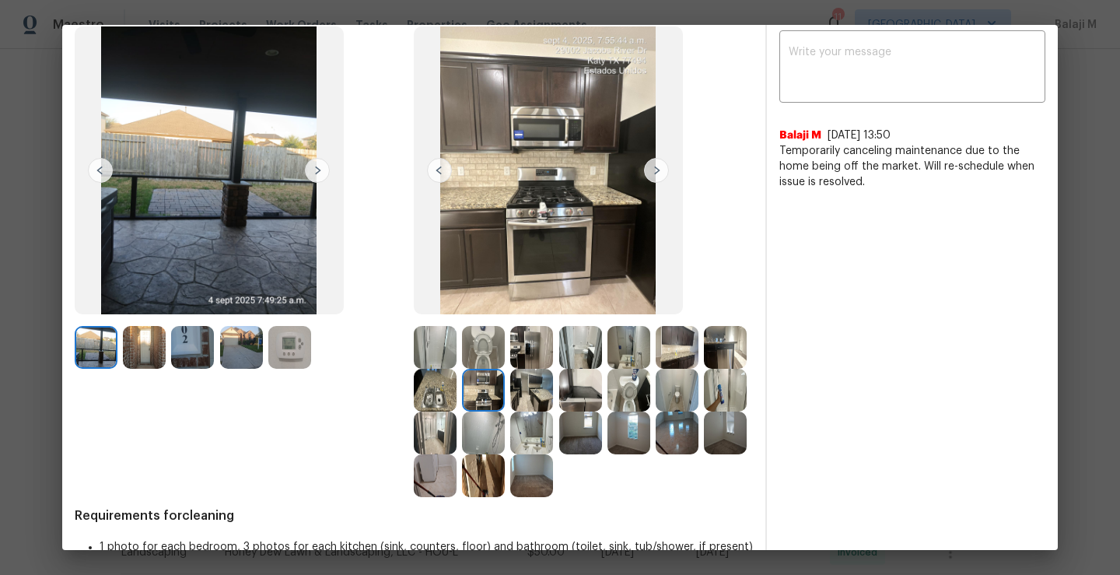
click at [456, 407] on img at bounding box center [435, 390] width 43 height 43
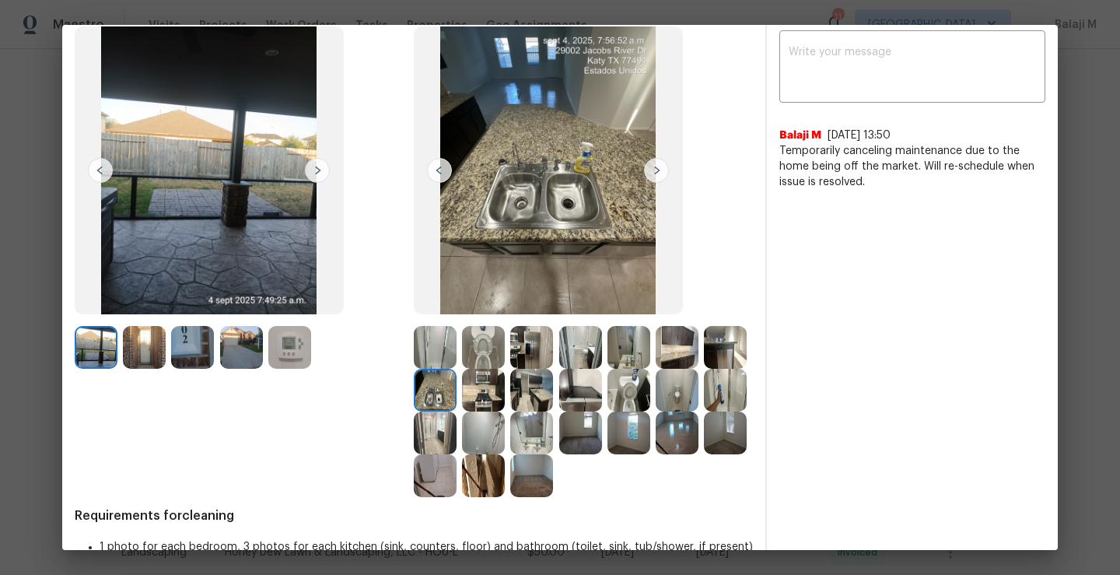
click at [456, 399] on img at bounding box center [435, 390] width 43 height 43
click at [505, 399] on img at bounding box center [483, 390] width 43 height 43
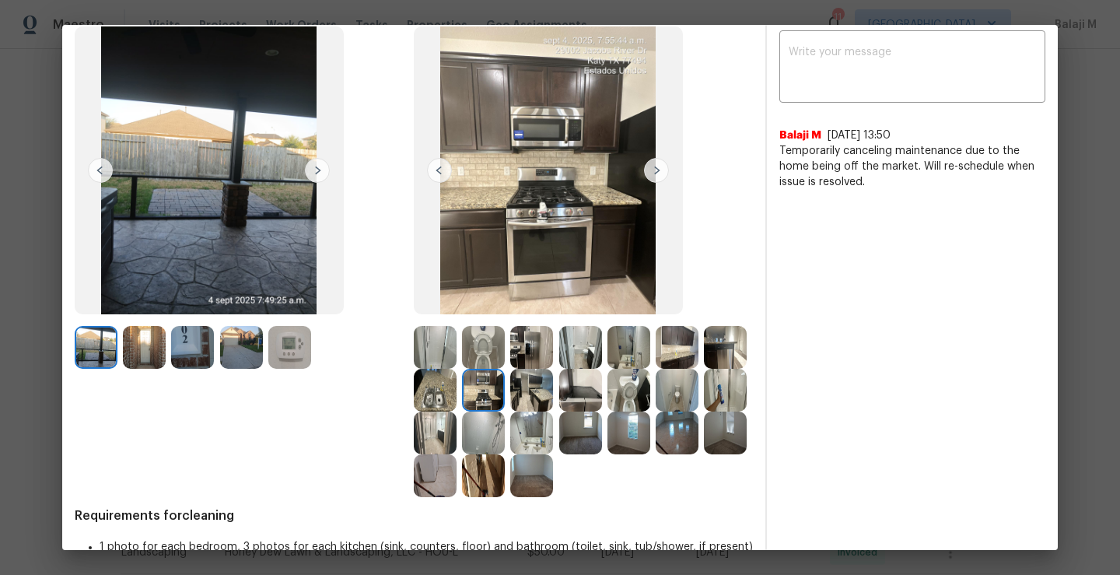
click at [553, 393] on img at bounding box center [531, 390] width 43 height 43
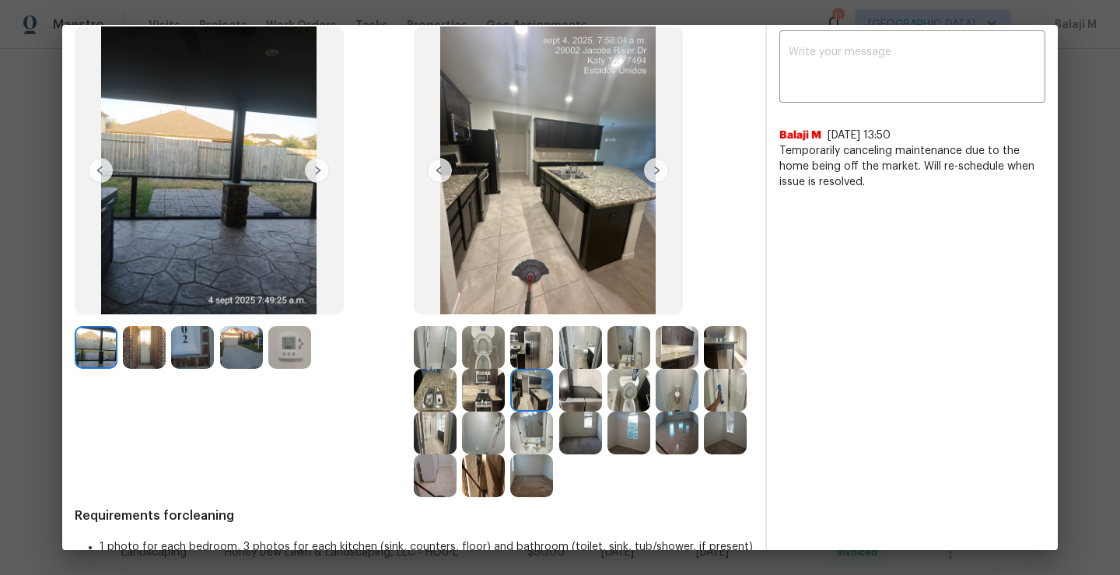
click at [602, 397] on img at bounding box center [580, 390] width 43 height 43
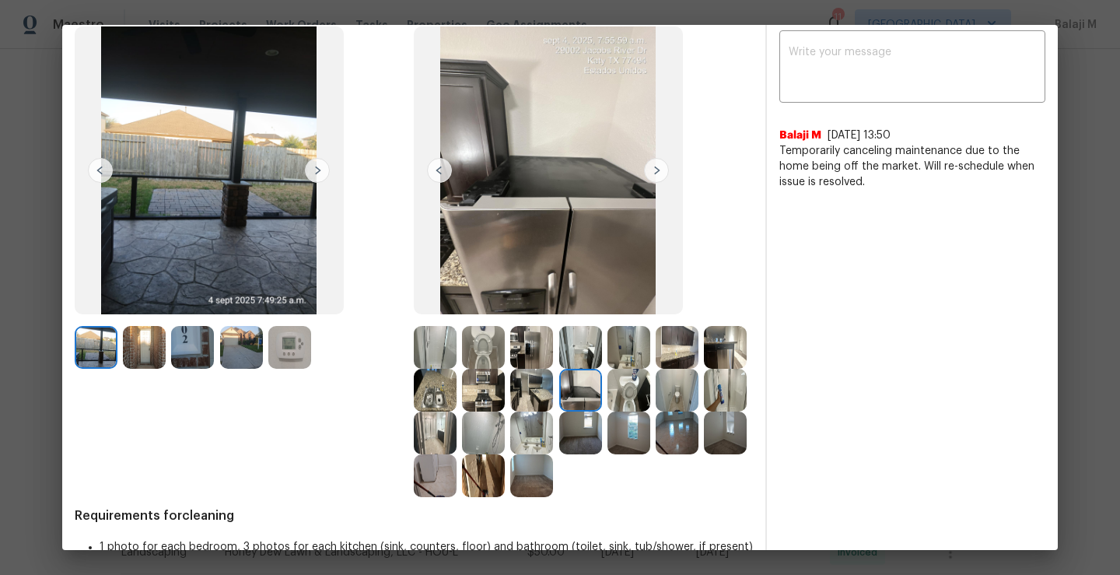
click at [650, 395] on img at bounding box center [628, 390] width 43 height 43
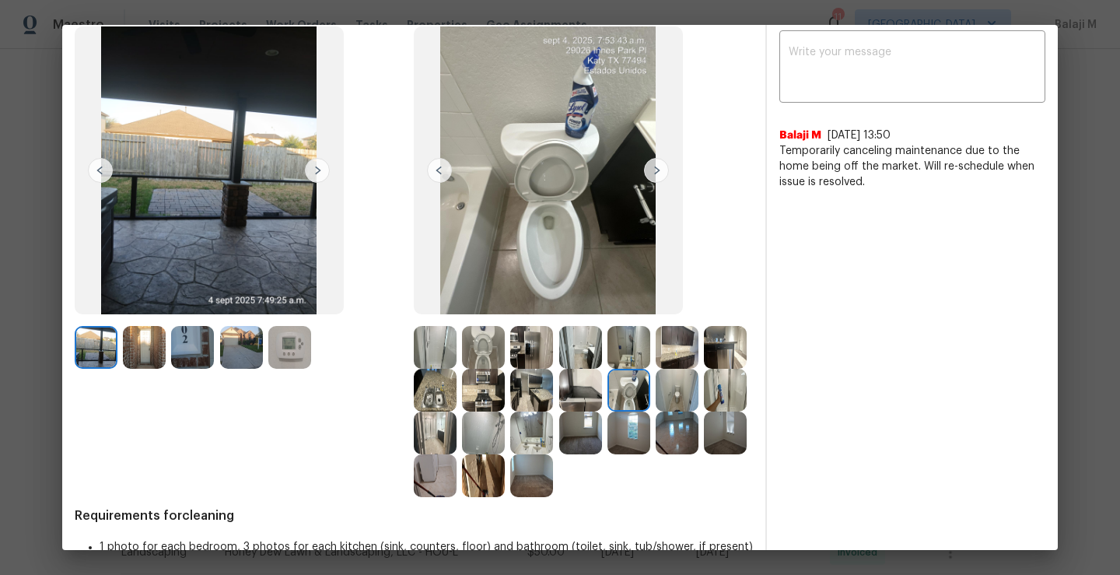
click at [602, 449] on img at bounding box center [580, 432] width 43 height 43
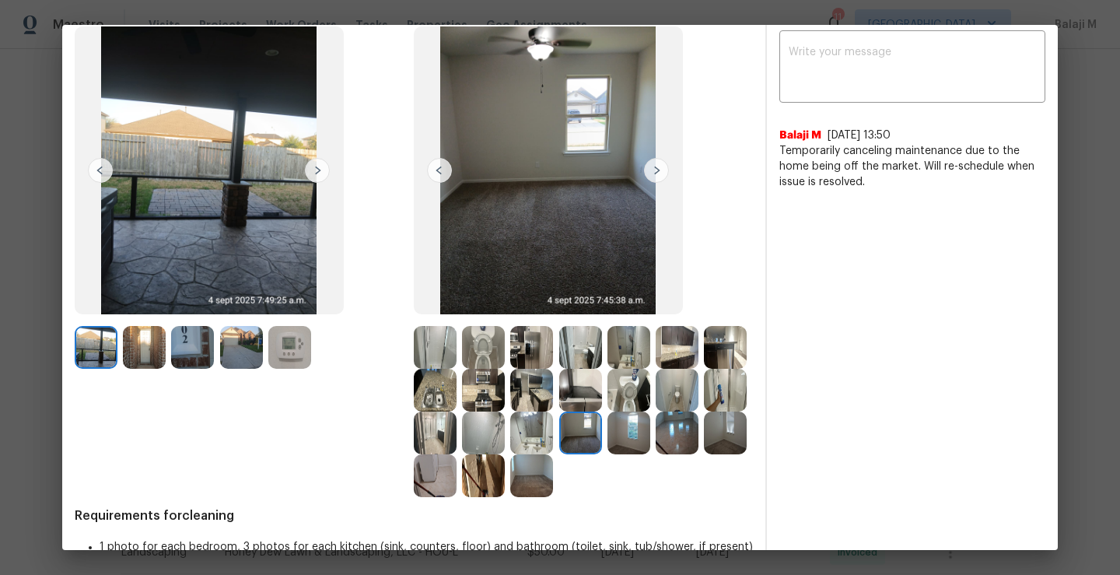
click at [553, 430] on img at bounding box center [531, 432] width 43 height 43
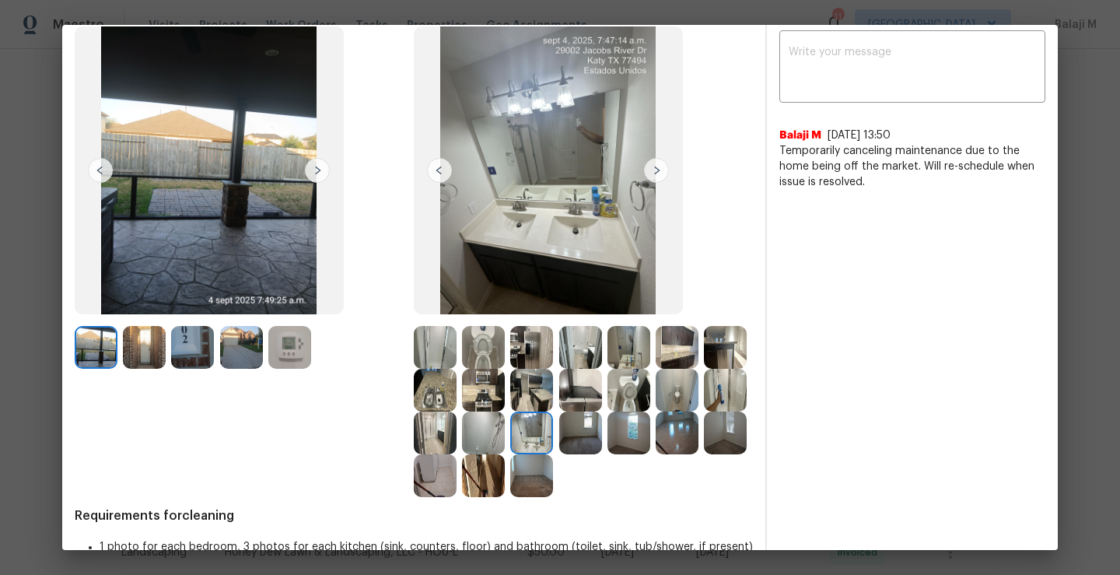
click at [505, 430] on img at bounding box center [483, 432] width 43 height 43
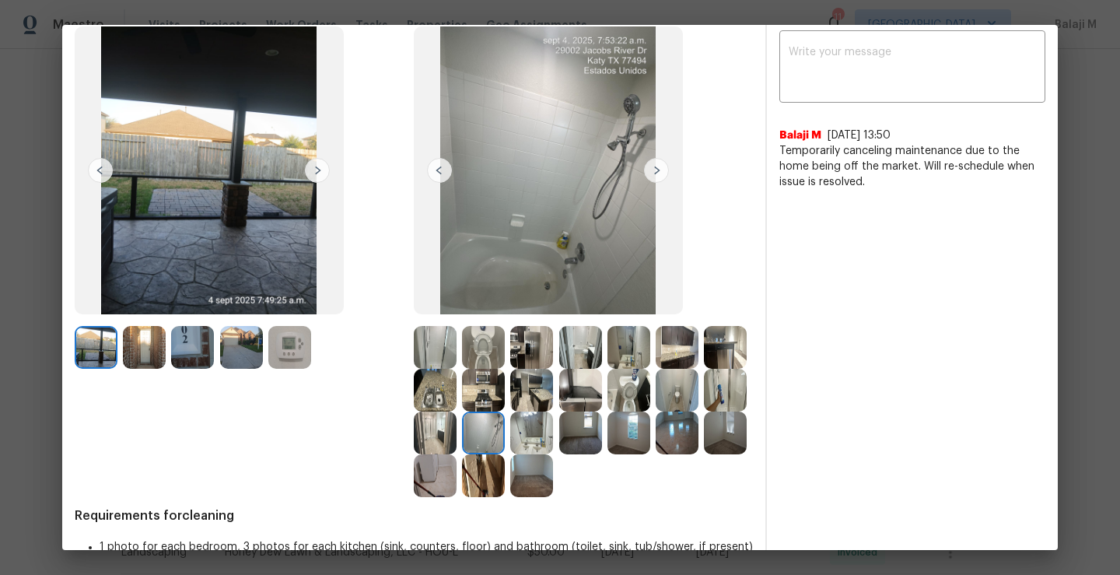
click at [456, 427] on img at bounding box center [435, 432] width 43 height 43
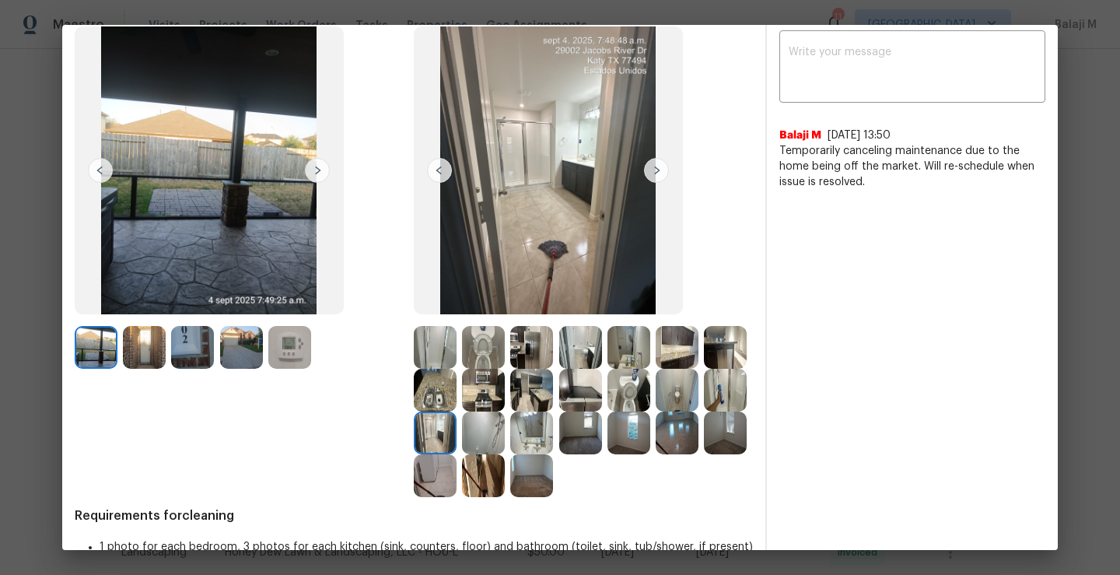
click at [704, 411] on img at bounding box center [725, 390] width 43 height 43
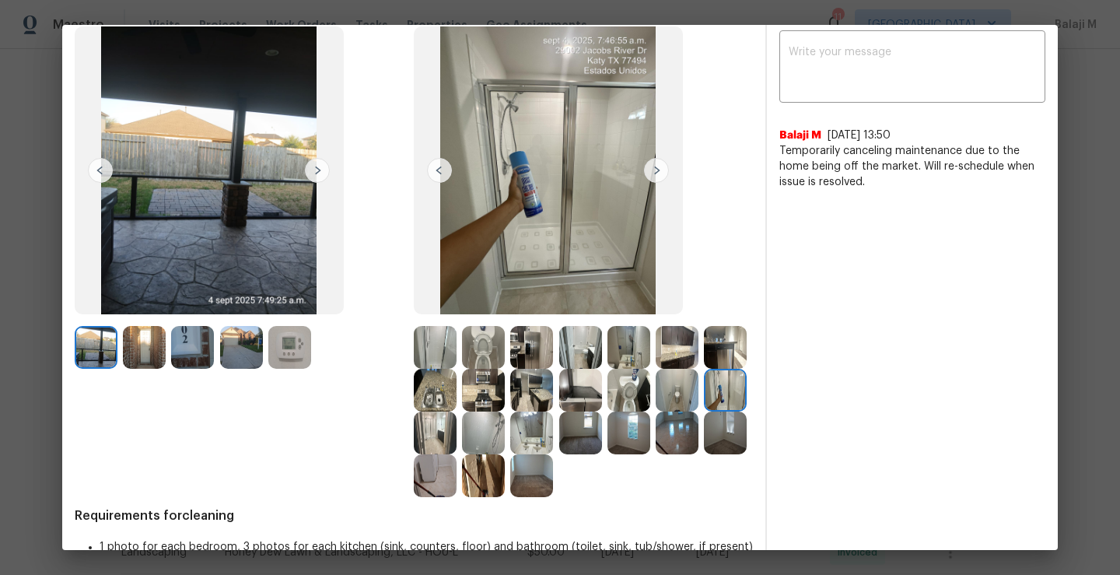
click at [655, 411] on img at bounding box center [676, 390] width 43 height 43
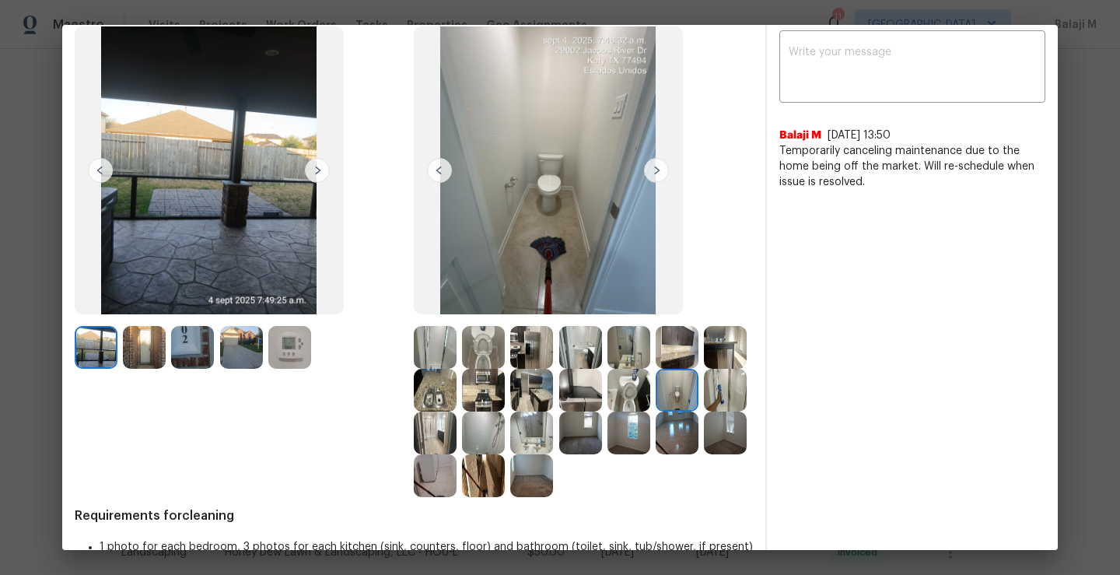
click at [435, 502] on div "Before After Requirements for cleaning 1 photo for each bedroom, 3 photos for e…" at bounding box center [414, 298] width 678 height 587
click at [607, 454] on img at bounding box center [628, 432] width 43 height 43
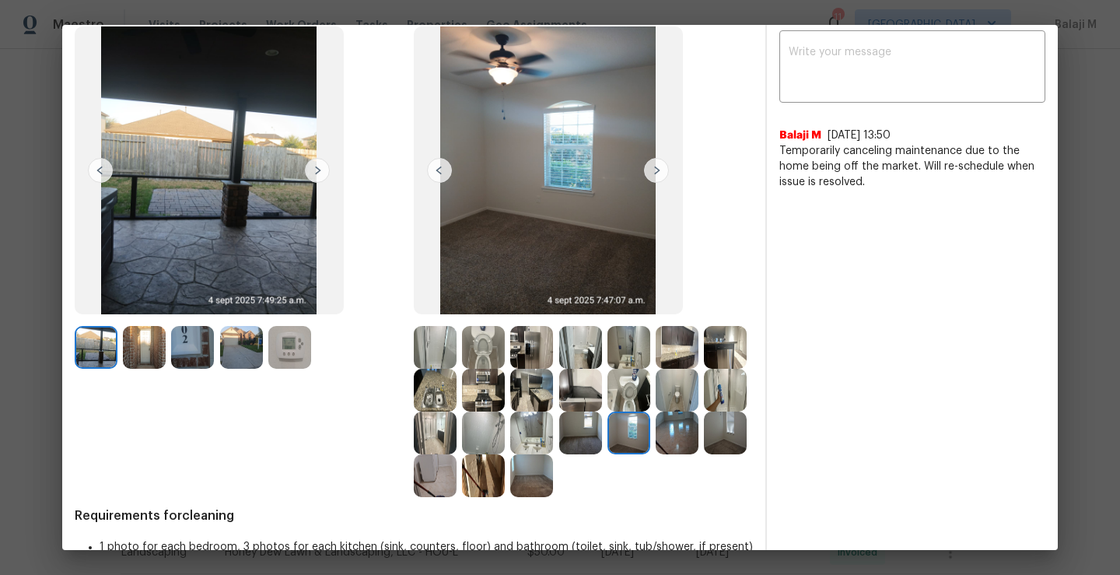
click at [704, 454] on img at bounding box center [725, 432] width 43 height 43
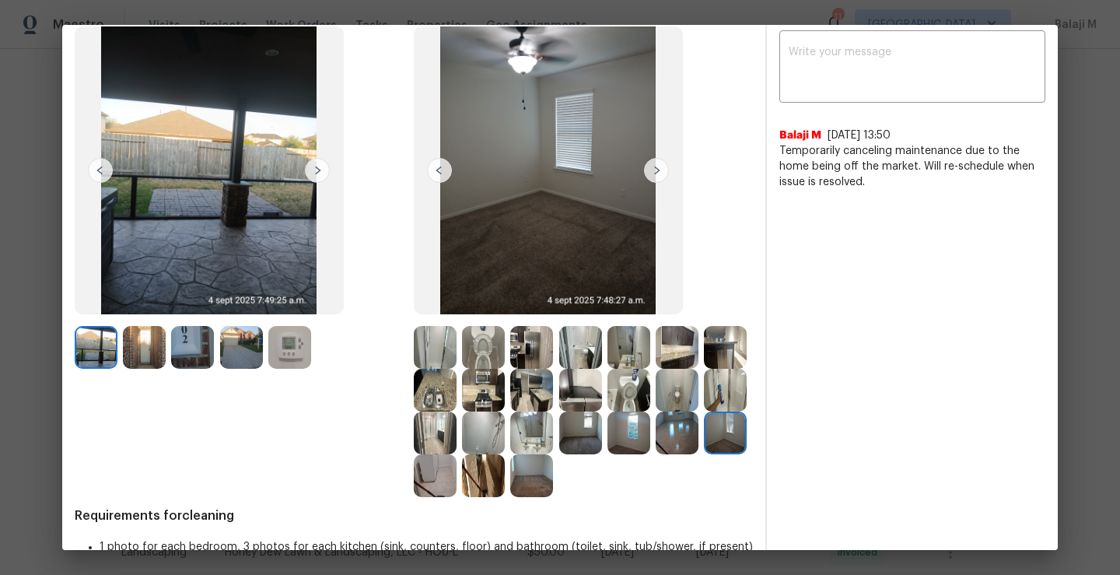
click at [655, 454] on img at bounding box center [676, 432] width 43 height 43
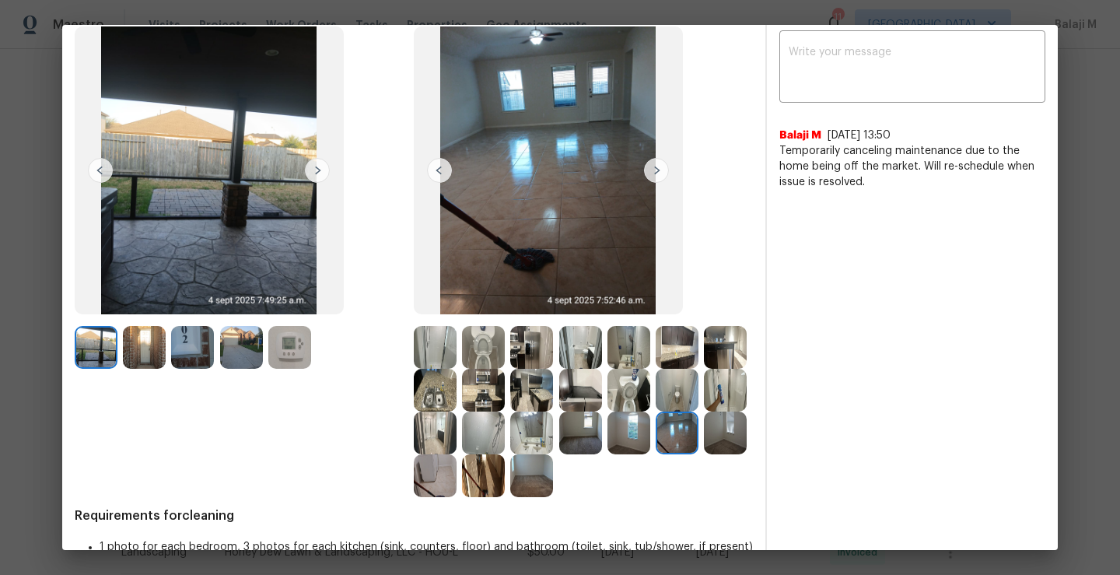
click at [704, 454] on img at bounding box center [725, 432] width 43 height 43
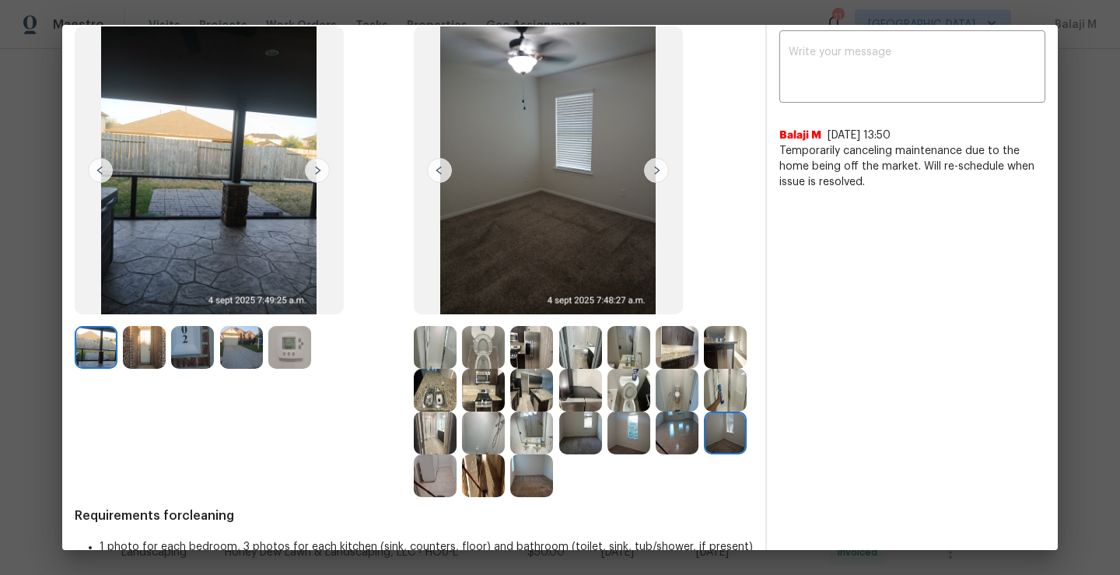
click at [456, 481] on img at bounding box center [435, 475] width 43 height 43
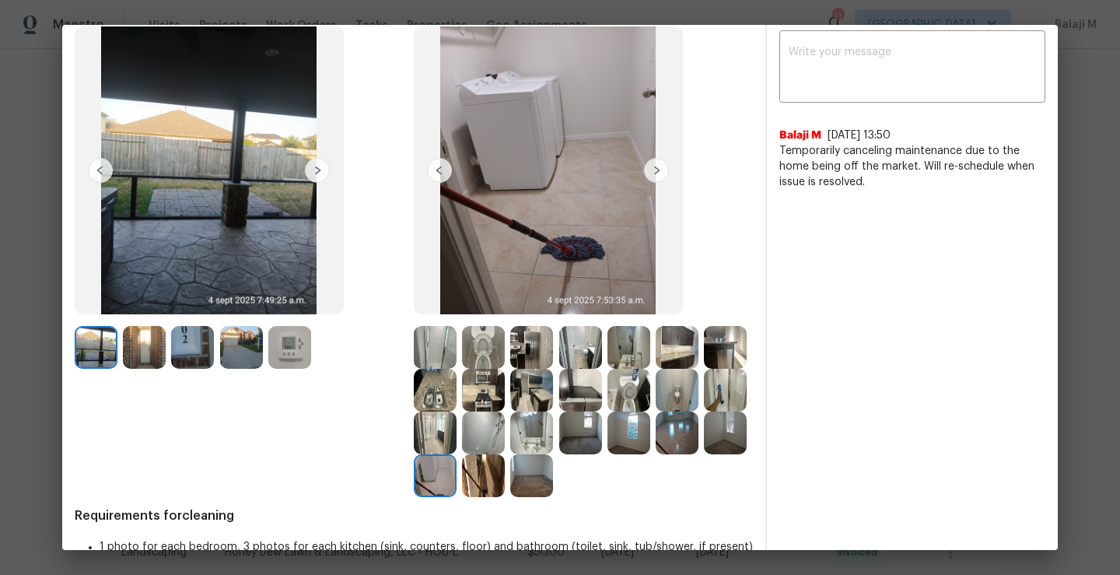
click at [505, 481] on img at bounding box center [483, 475] width 43 height 43
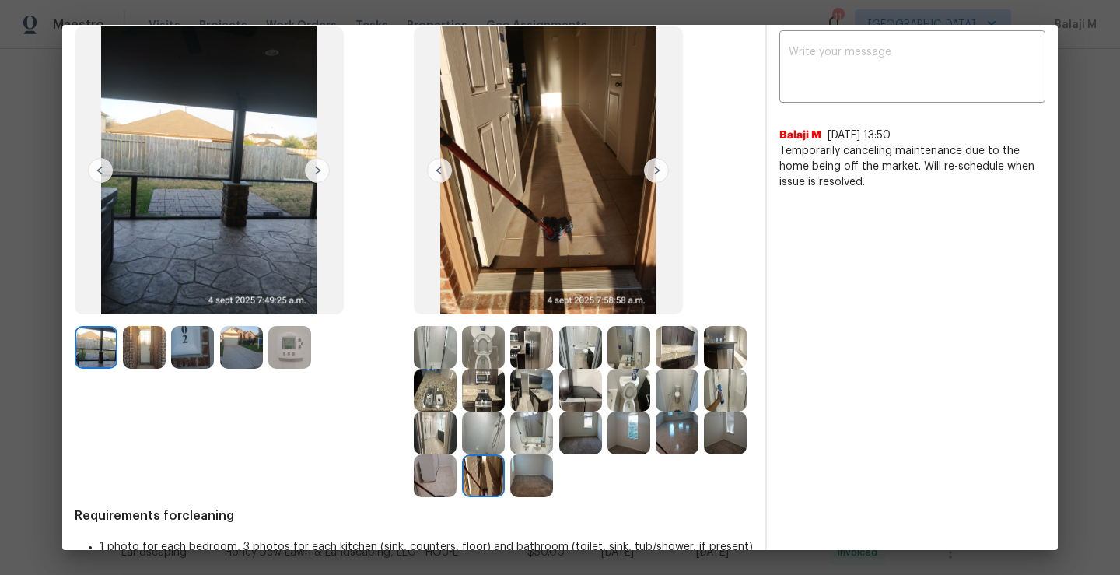
click at [553, 486] on img at bounding box center [531, 475] width 43 height 43
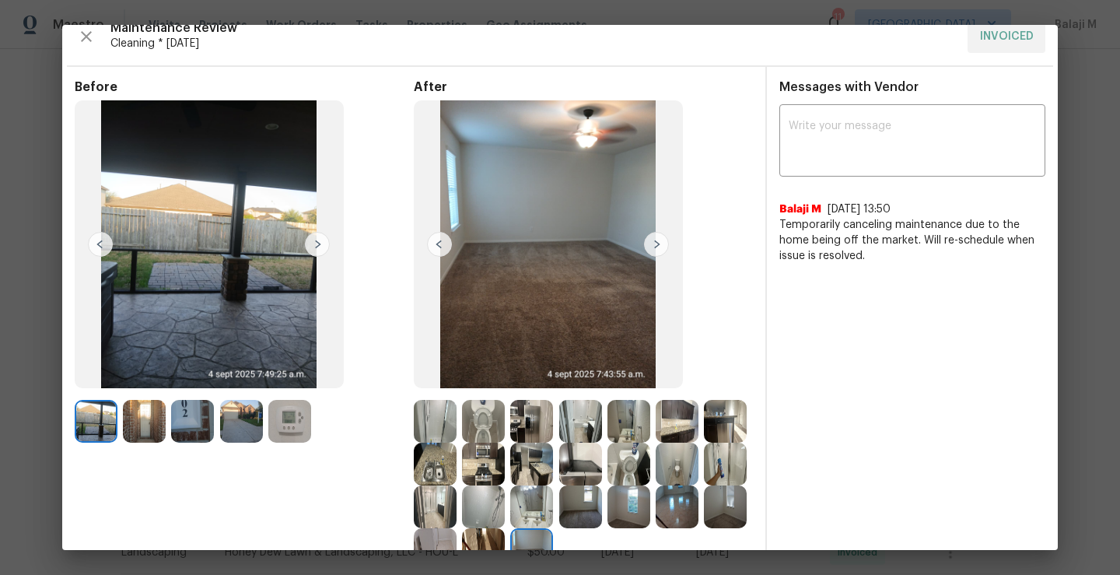
scroll to position [16, 0]
click at [582, 297] on img at bounding box center [548, 245] width 269 height 288
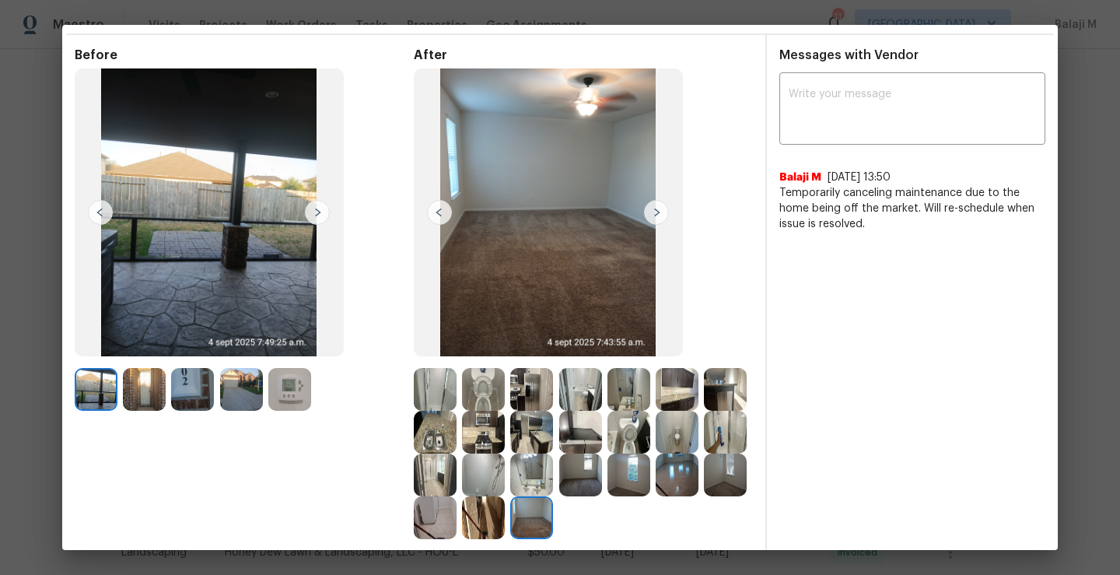
scroll to position [134, 0]
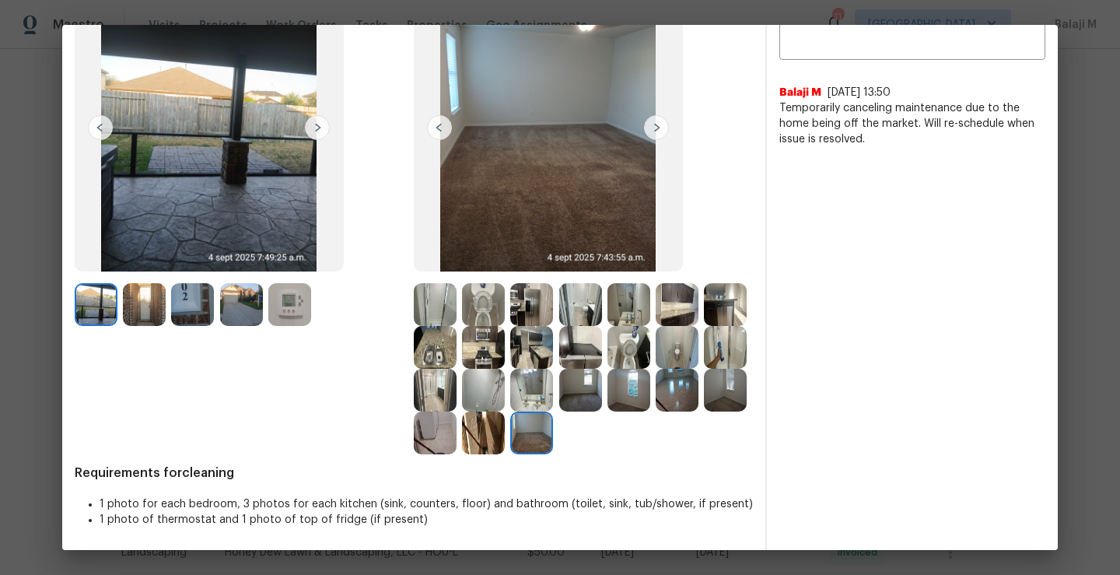
click at [652, 130] on img at bounding box center [656, 127] width 25 height 25
click at [553, 353] on img at bounding box center [531, 347] width 43 height 43
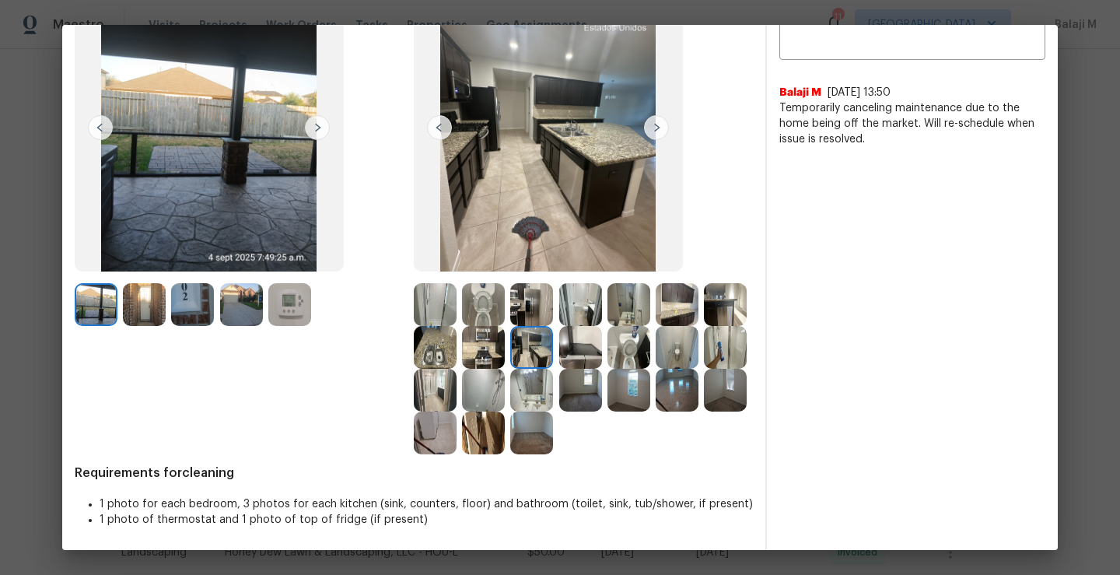
click at [602, 348] on img at bounding box center [580, 347] width 43 height 43
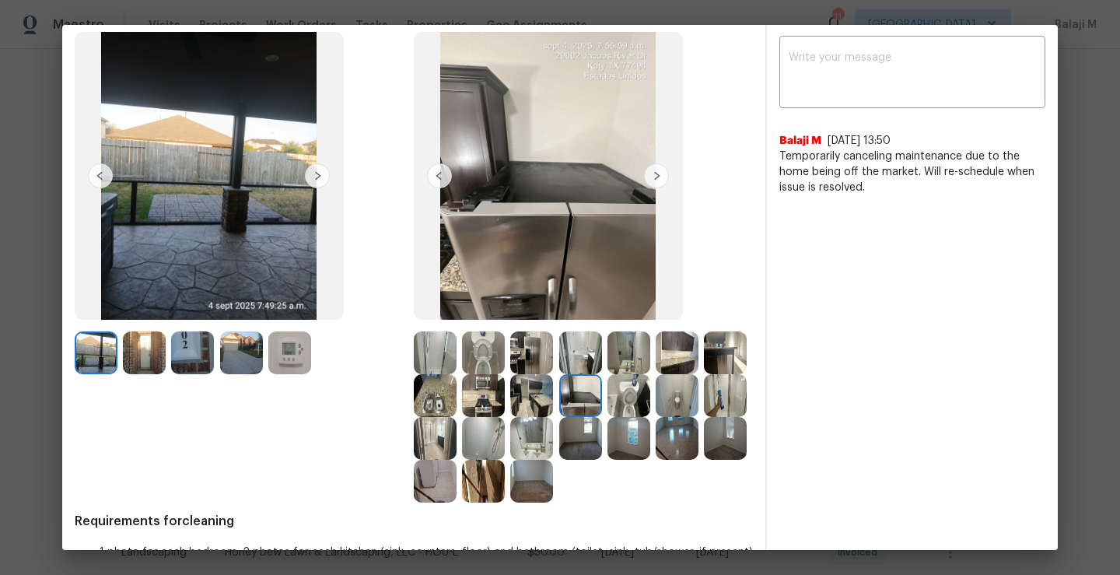
scroll to position [93, 0]
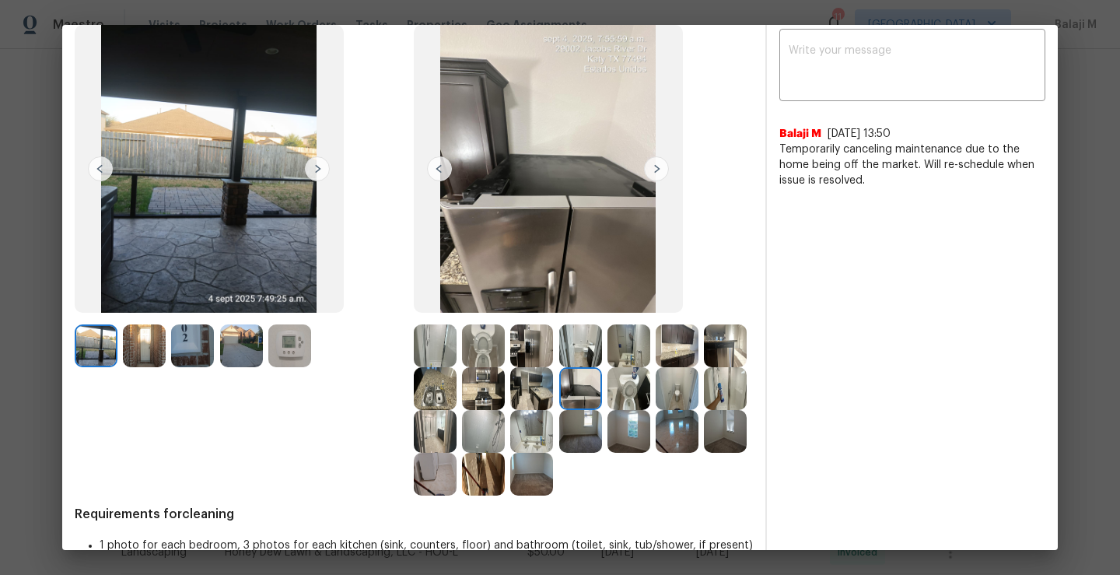
click at [650, 376] on img at bounding box center [628, 388] width 43 height 43
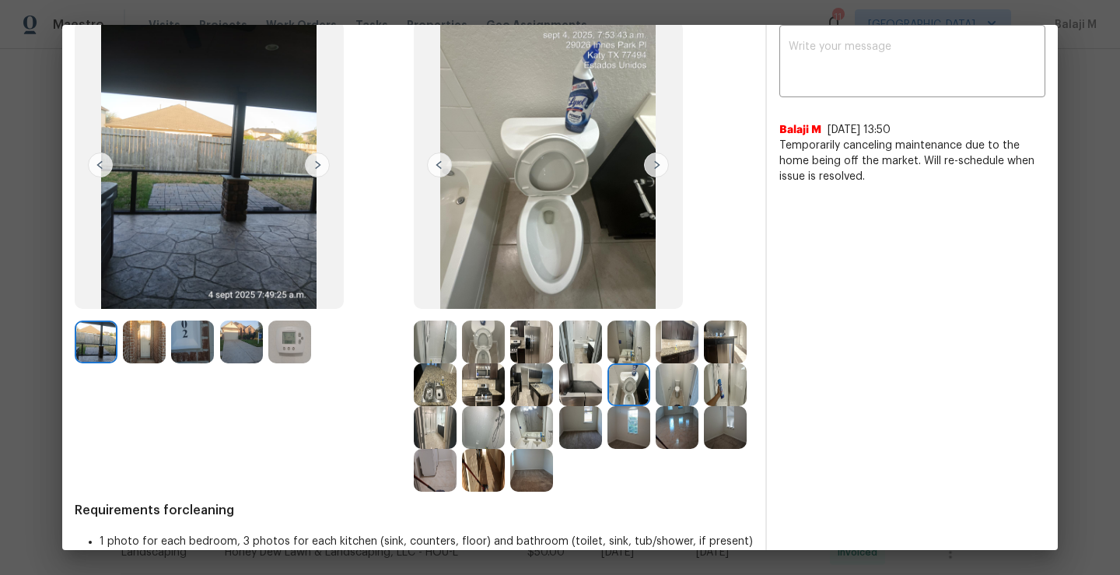
scroll to position [96, 0]
click at [655, 407] on img at bounding box center [676, 385] width 43 height 43
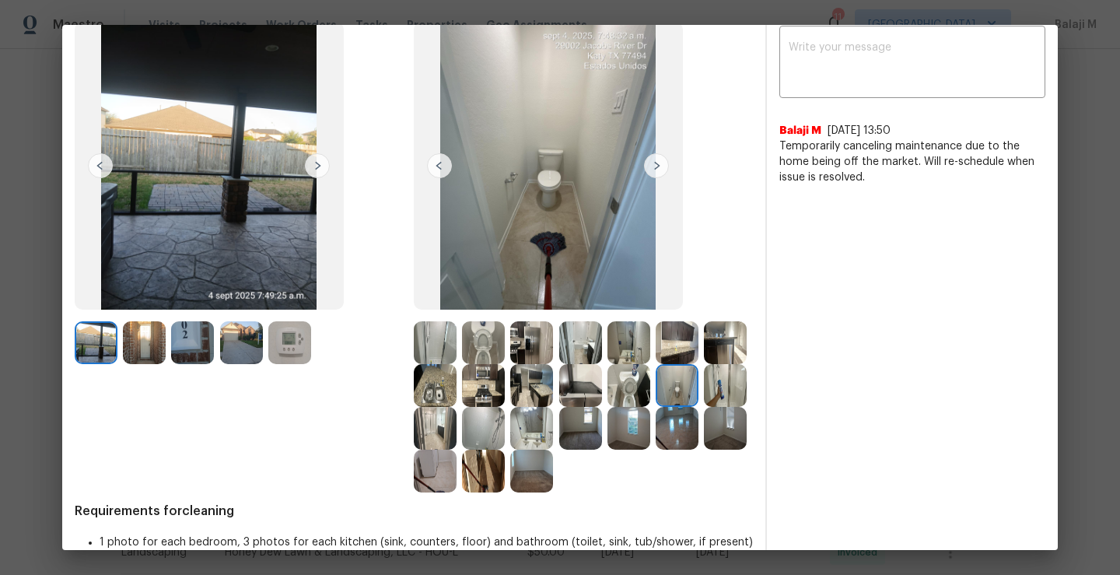
click at [704, 407] on img at bounding box center [725, 385] width 43 height 43
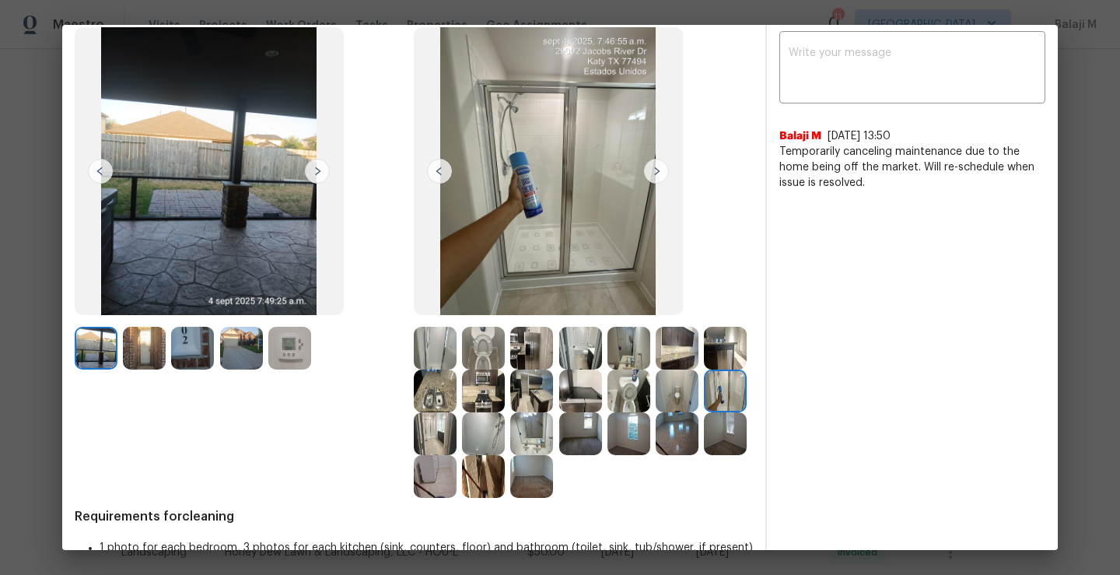
scroll to position [96, 0]
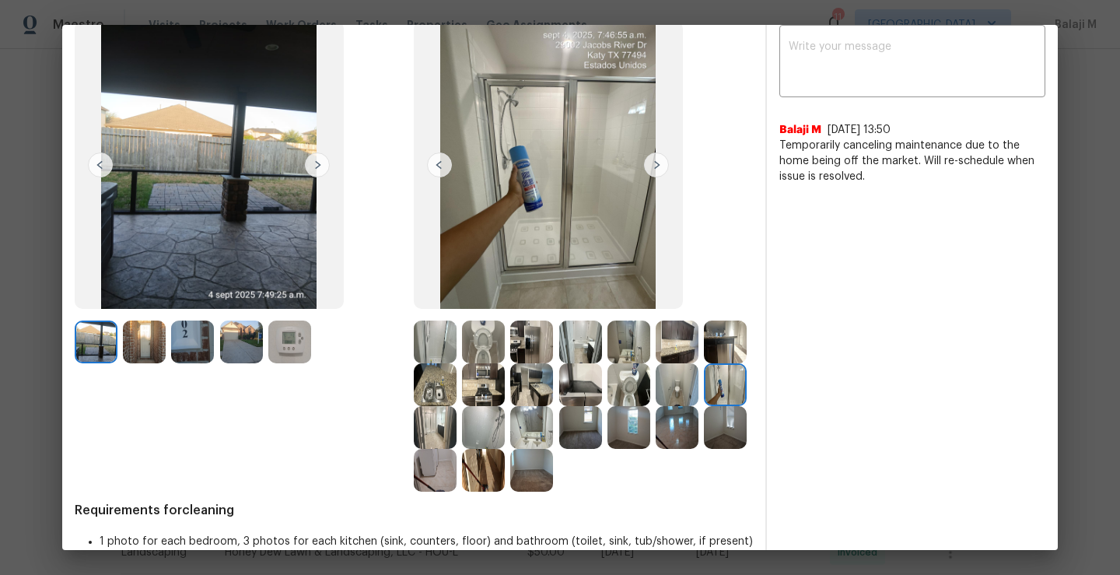
click at [456, 436] on img at bounding box center [435, 427] width 43 height 43
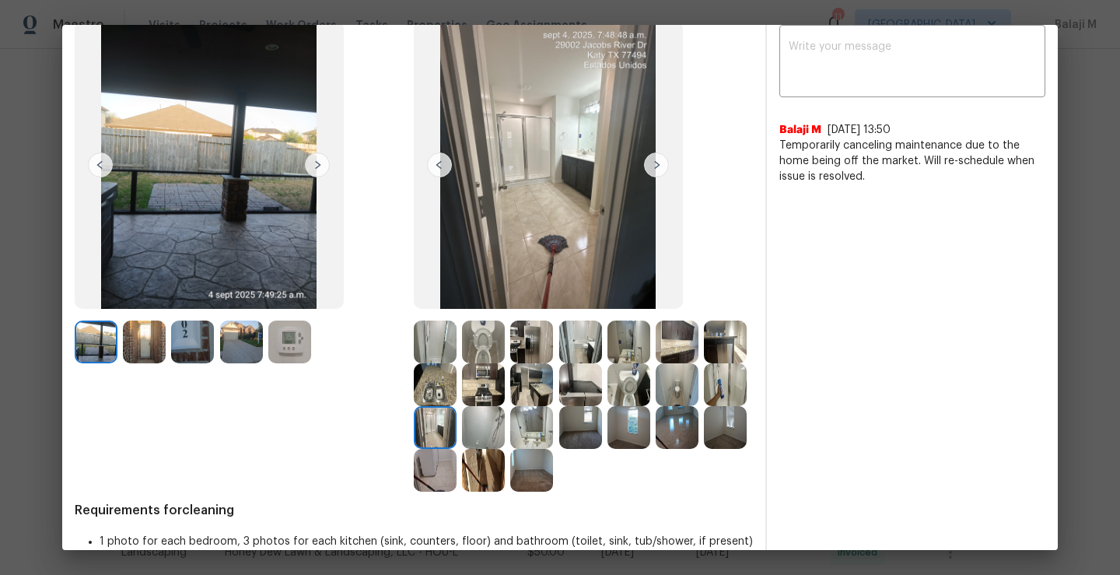
click at [505, 432] on img at bounding box center [483, 427] width 43 height 43
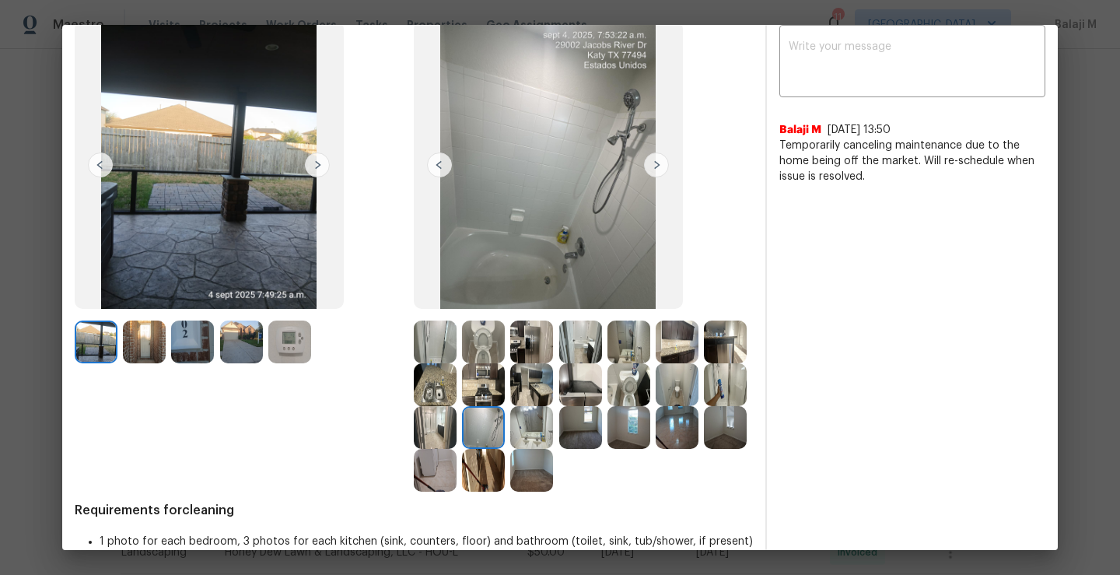
click at [553, 430] on img at bounding box center [531, 427] width 43 height 43
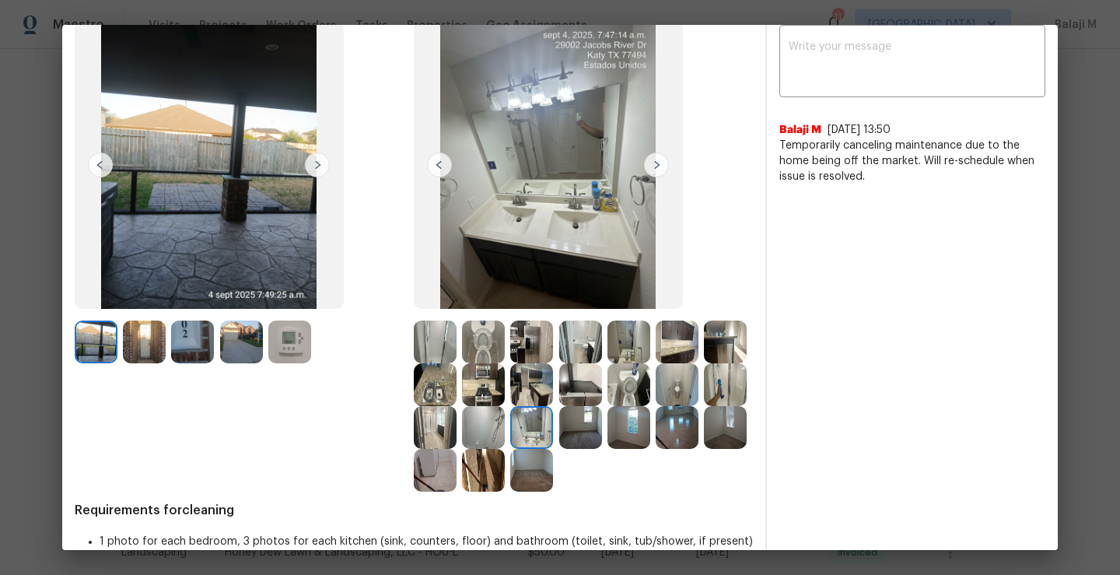
click at [602, 428] on img at bounding box center [580, 427] width 43 height 43
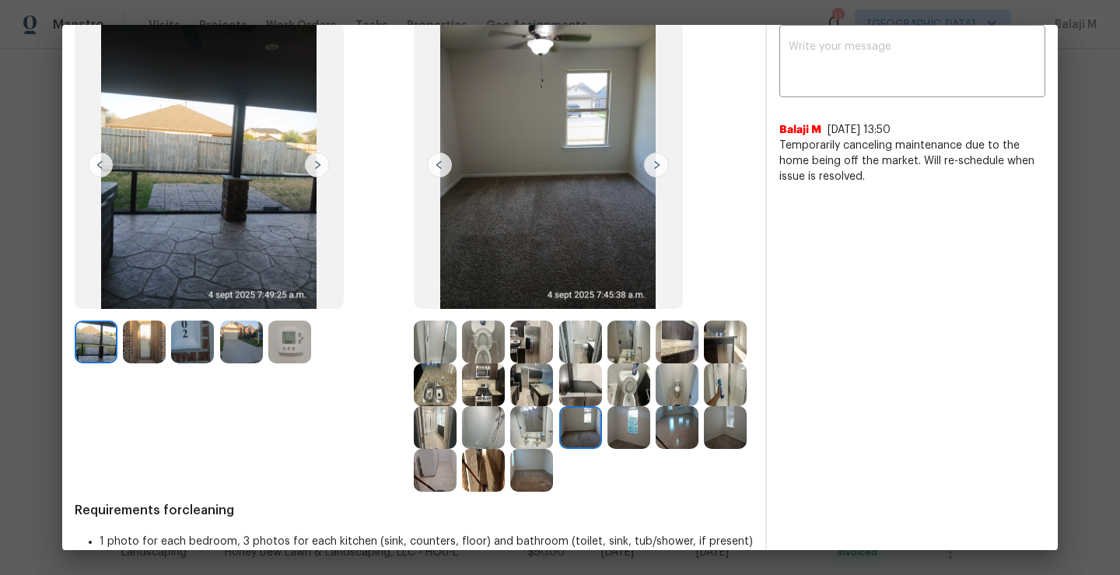
click at [607, 449] on img at bounding box center [628, 427] width 43 height 43
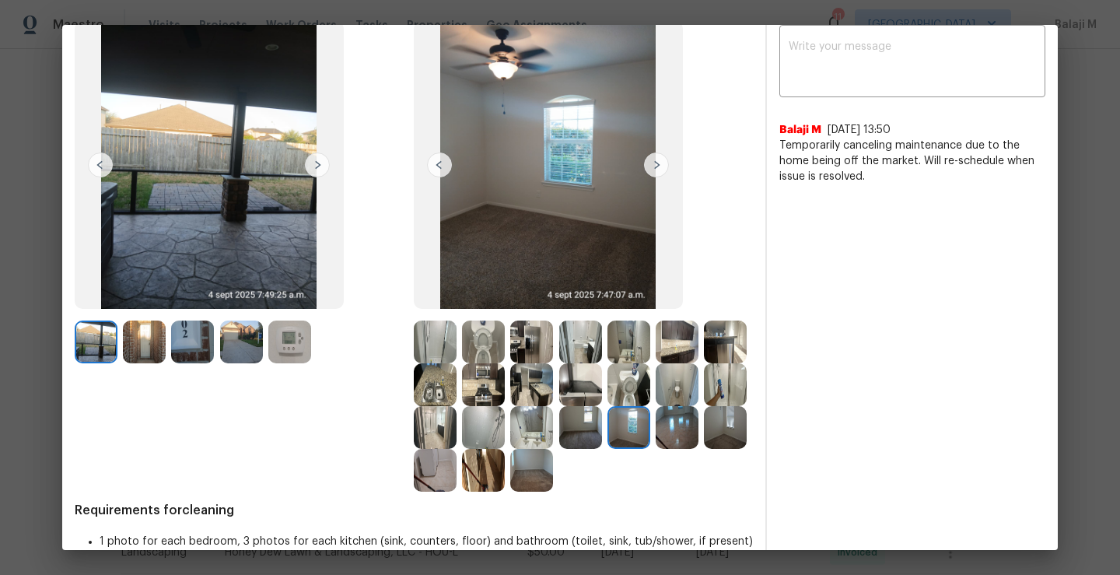
click at [655, 449] on img at bounding box center [676, 427] width 43 height 43
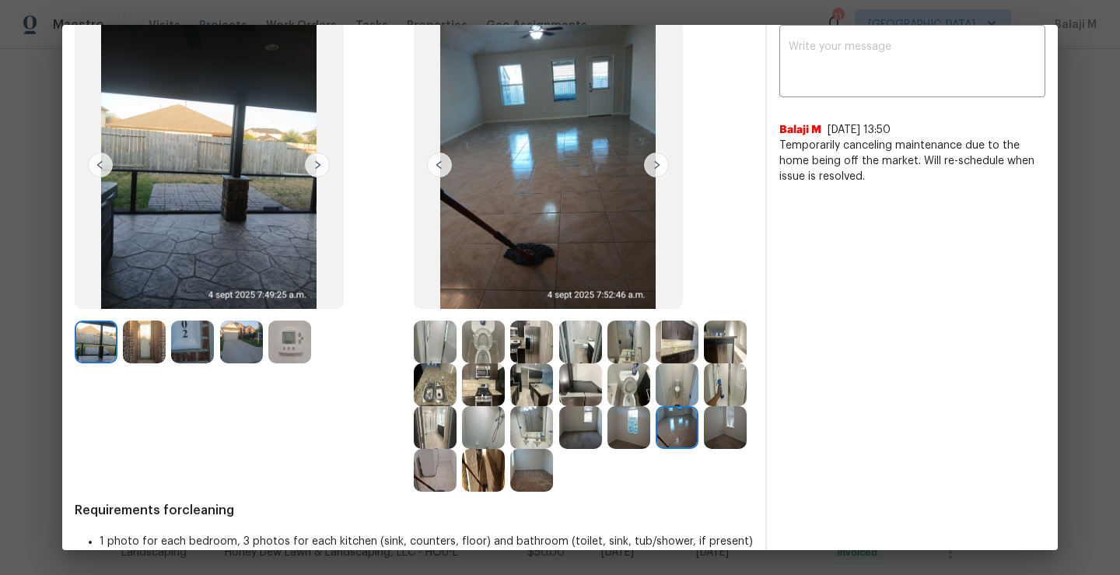
click at [704, 449] on img at bounding box center [725, 427] width 43 height 43
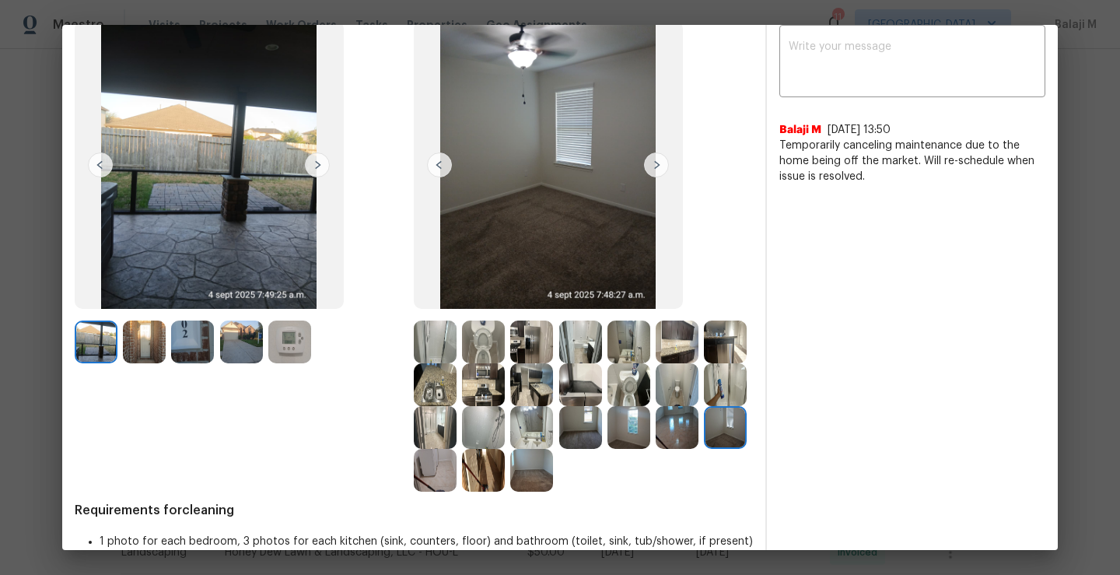
click at [434, 334] on img at bounding box center [435, 341] width 43 height 43
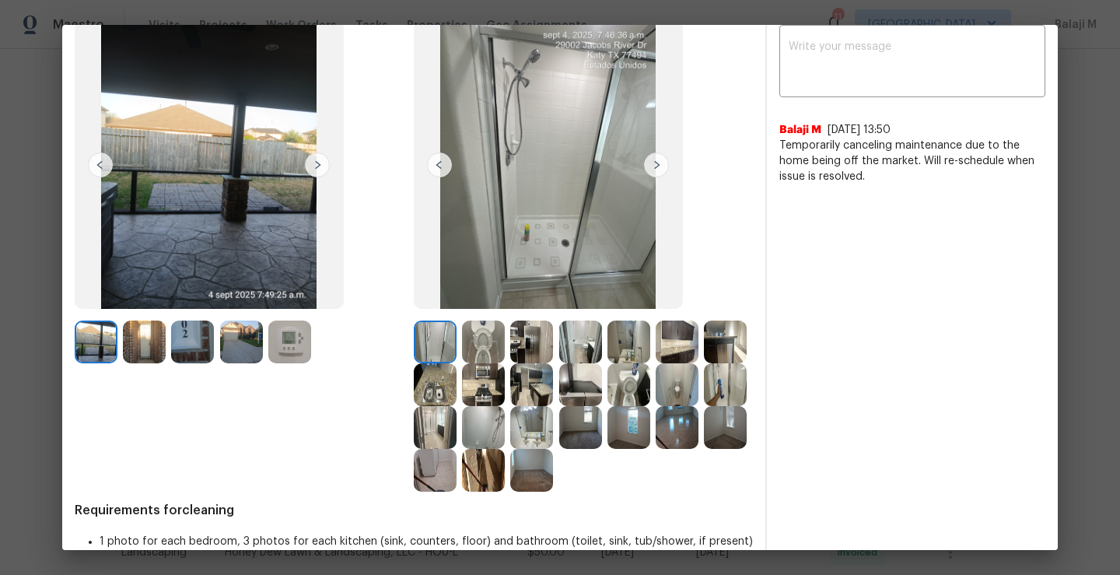
click at [462, 340] on img at bounding box center [483, 341] width 43 height 43
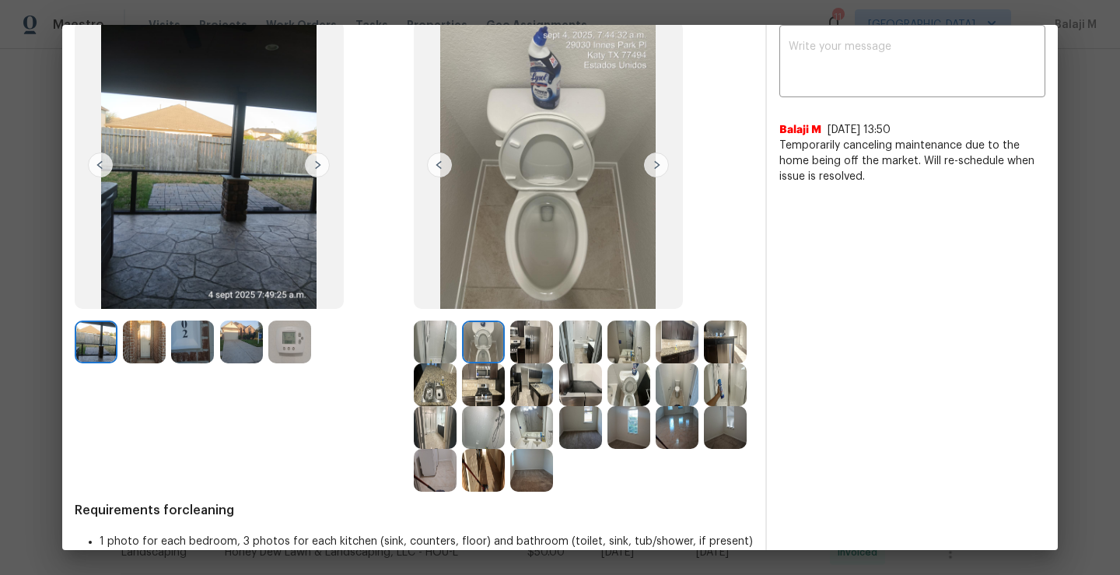
click at [171, 334] on img at bounding box center [192, 341] width 43 height 43
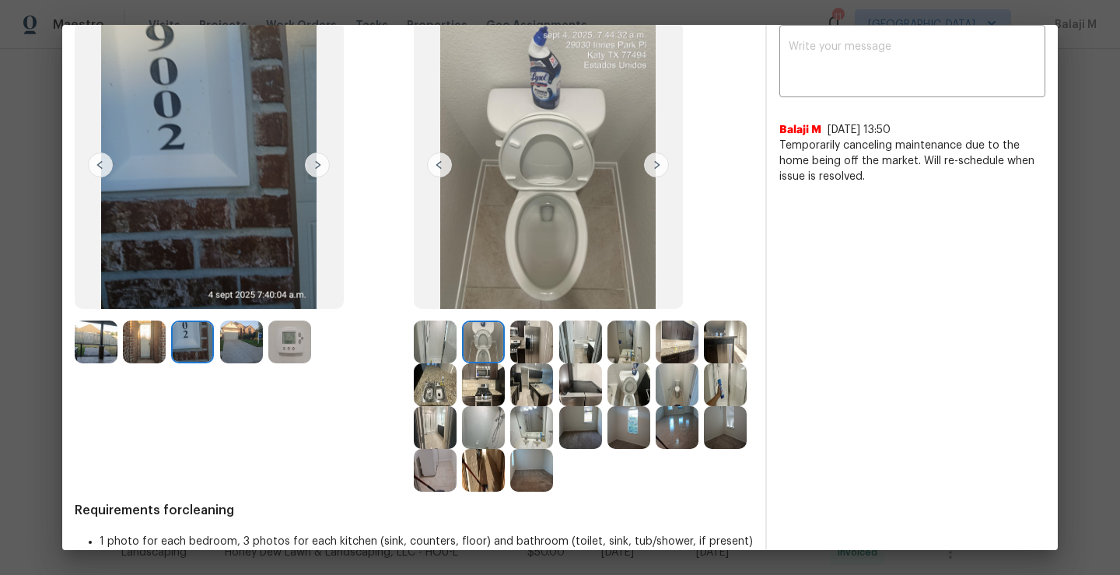
click at [220, 334] on img at bounding box center [241, 341] width 43 height 43
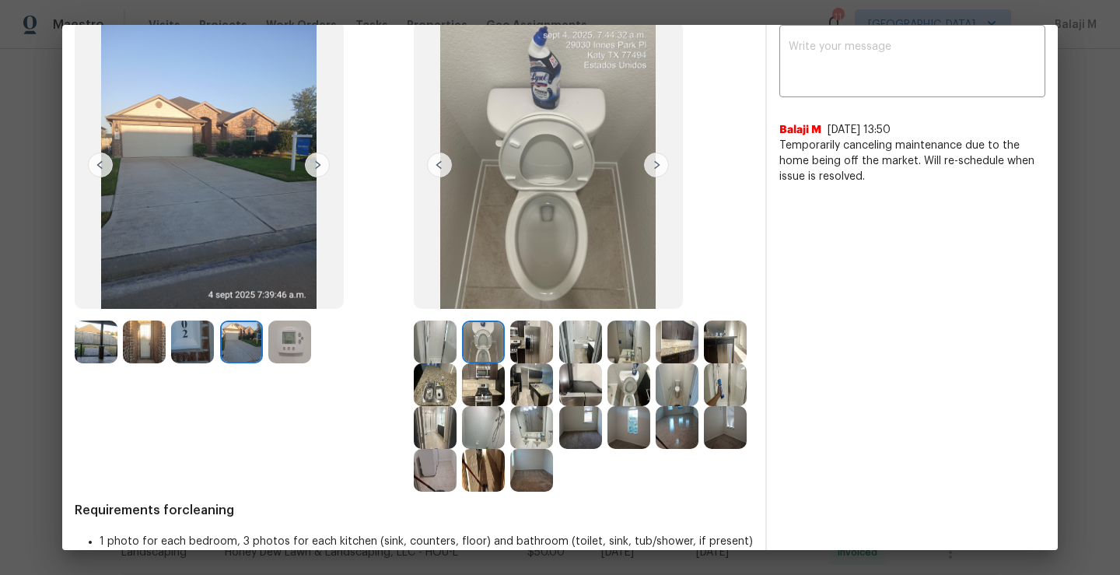
click at [510, 350] on img at bounding box center [531, 341] width 43 height 43
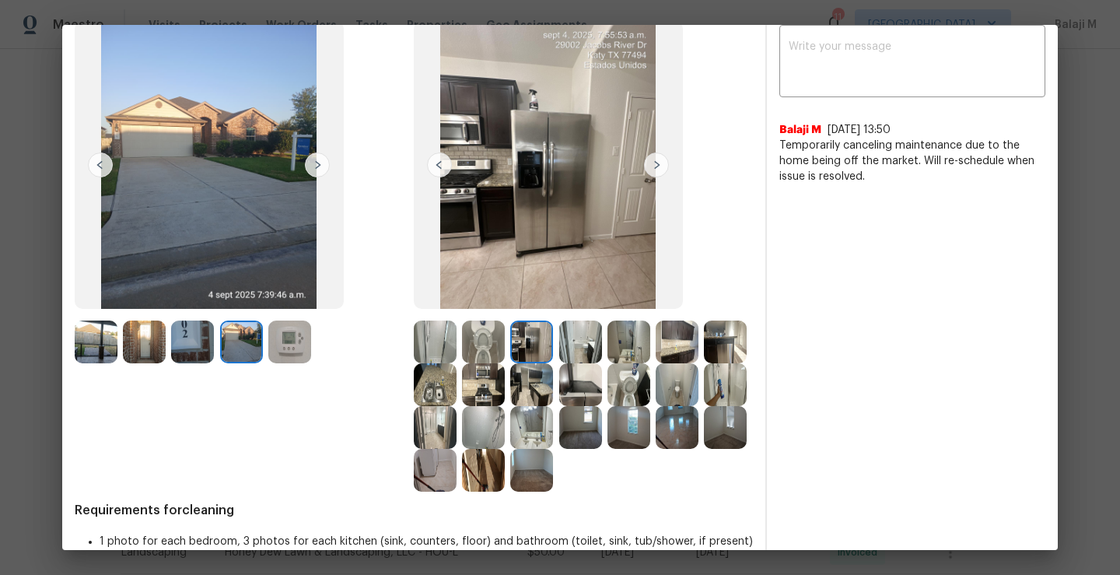
click at [535, 355] on img at bounding box center [531, 341] width 43 height 43
click at [559, 355] on img at bounding box center [580, 341] width 43 height 43
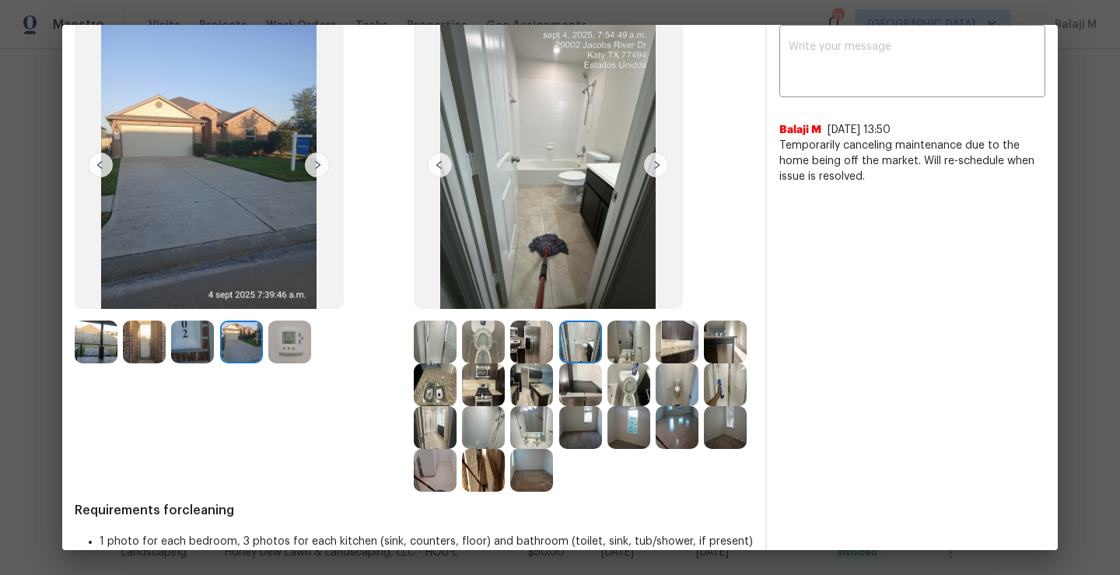
click at [586, 355] on img at bounding box center [580, 341] width 43 height 43
click at [624, 360] on img at bounding box center [628, 341] width 43 height 43
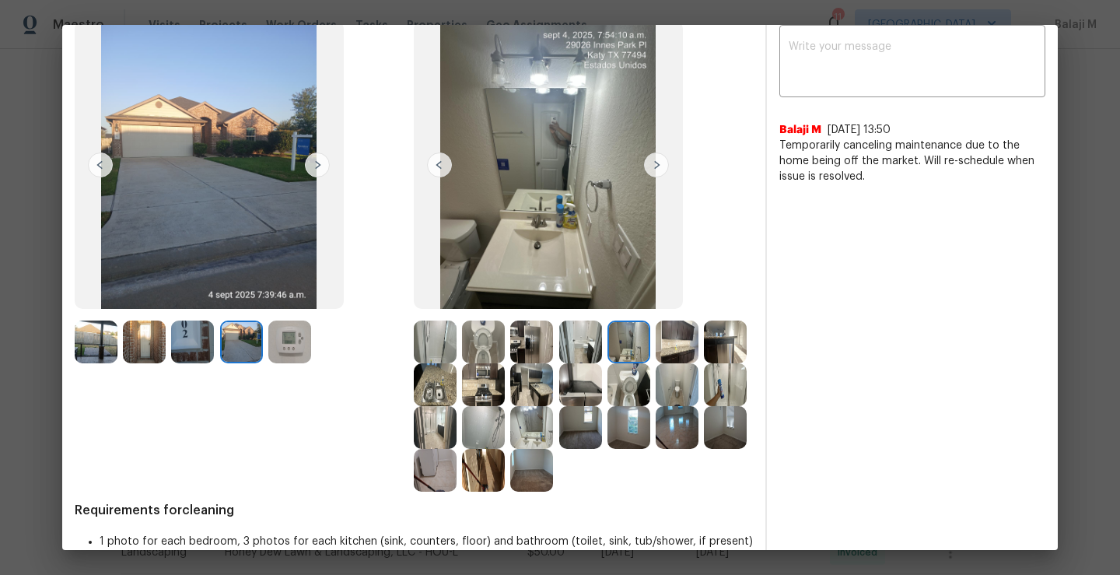
click at [672, 361] on img at bounding box center [676, 341] width 43 height 43
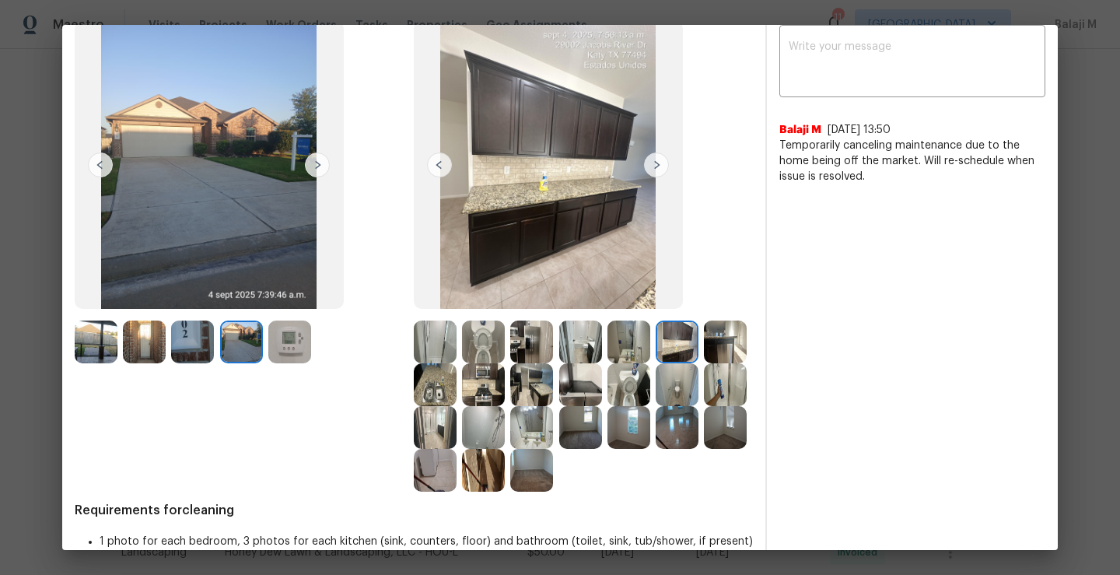
click at [650, 388] on img at bounding box center [628, 384] width 43 height 43
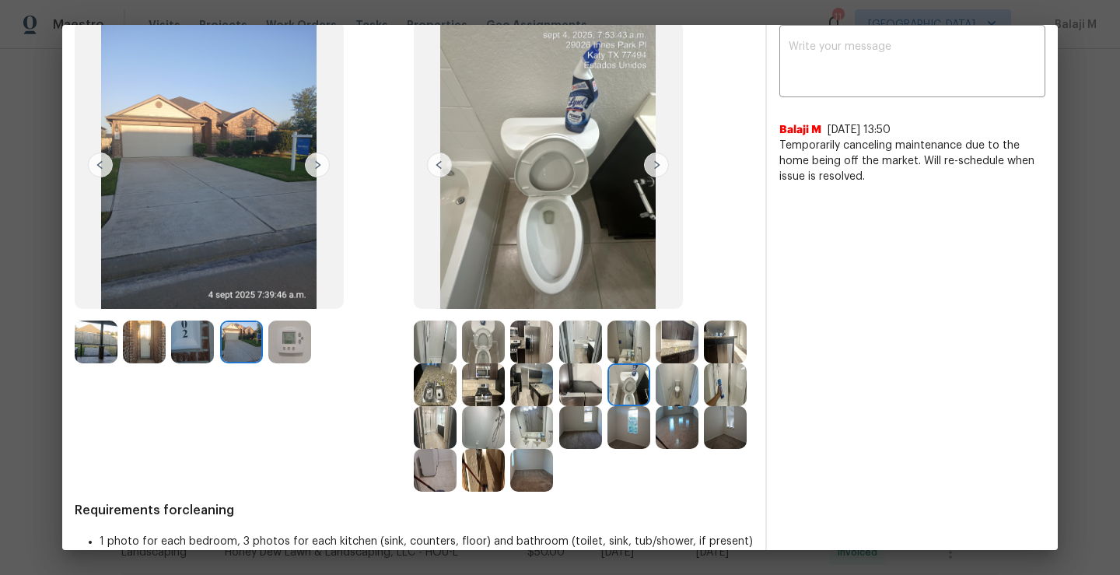
click at [602, 388] on img at bounding box center [580, 384] width 43 height 43
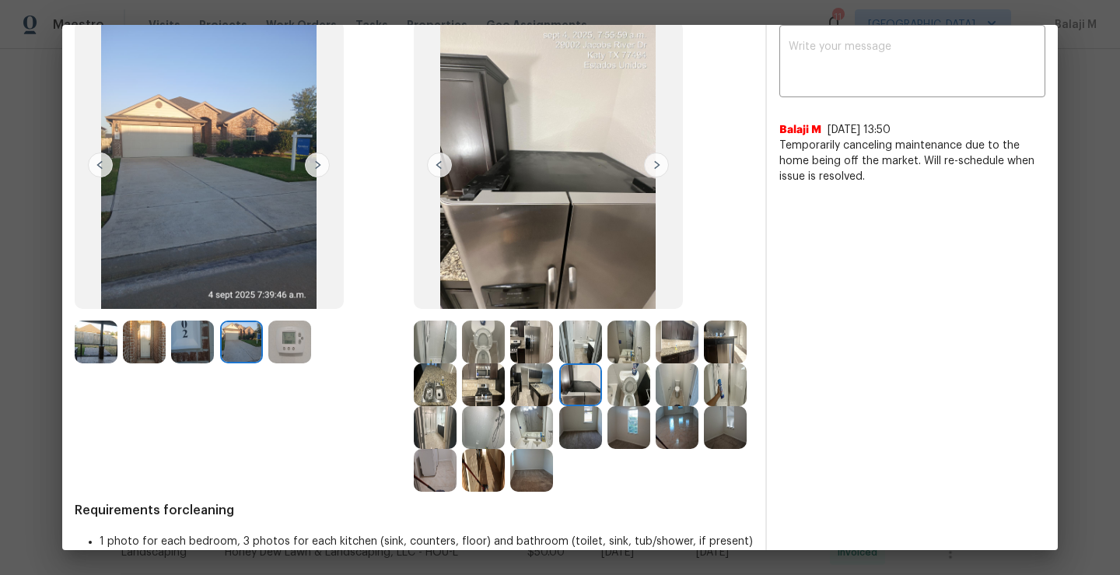
click at [505, 388] on img at bounding box center [483, 384] width 43 height 43
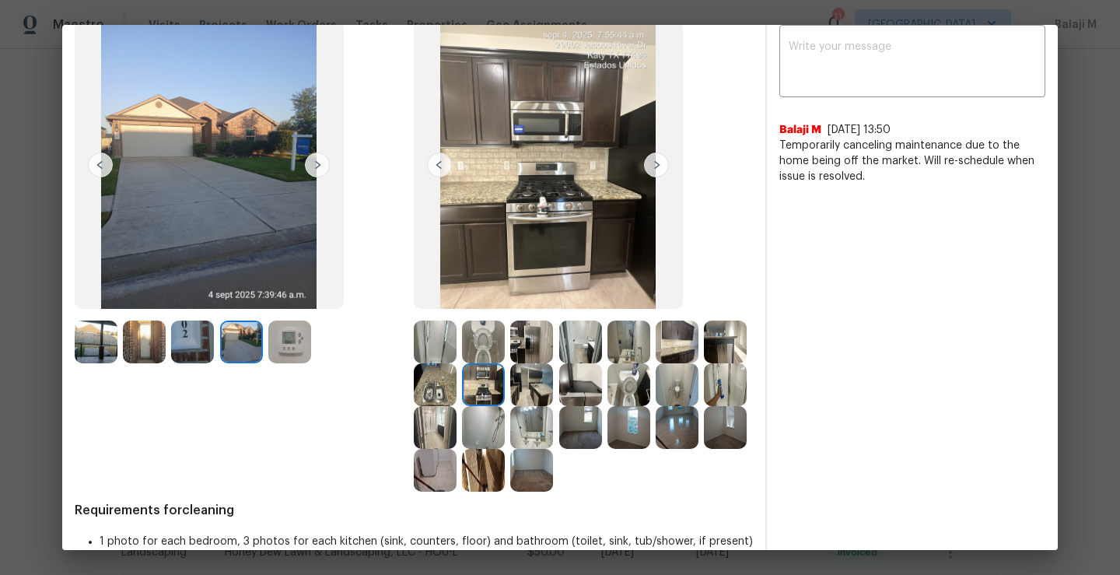
click at [456, 388] on img at bounding box center [435, 384] width 43 height 43
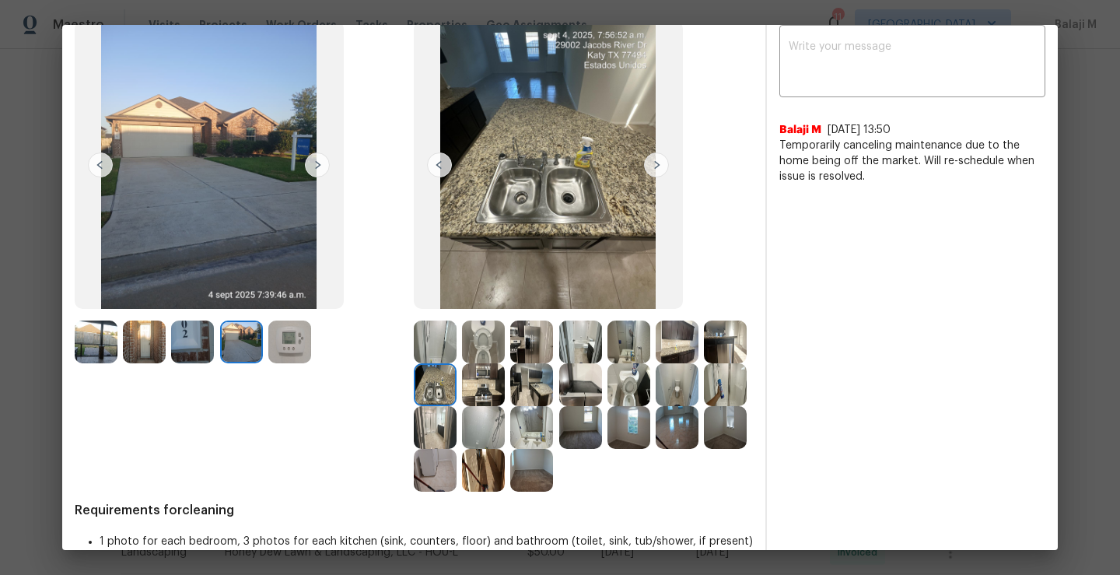
click at [655, 406] on img at bounding box center [676, 384] width 43 height 43
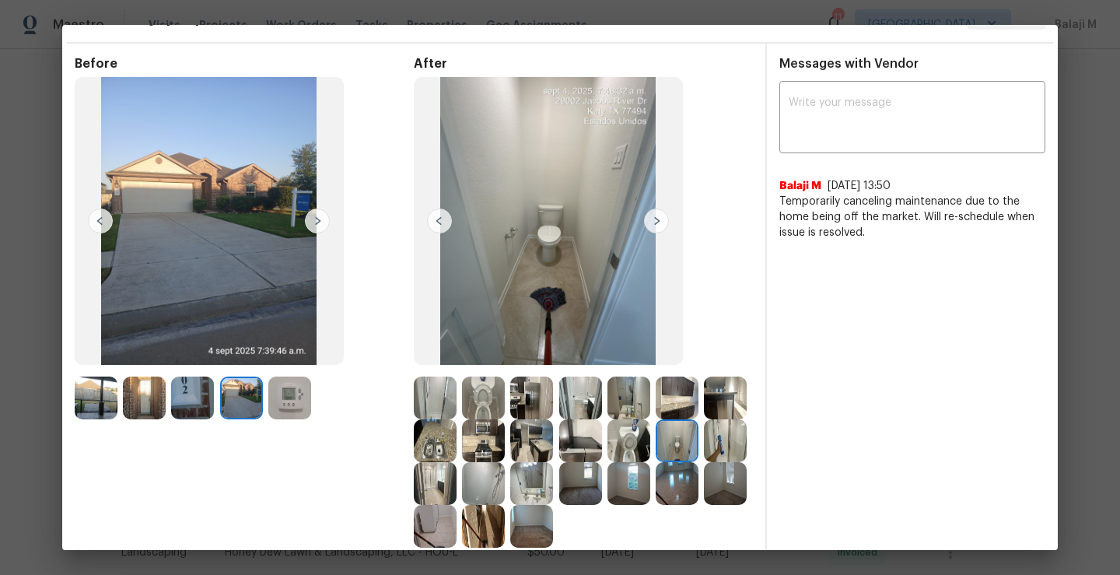
scroll to position [0, 0]
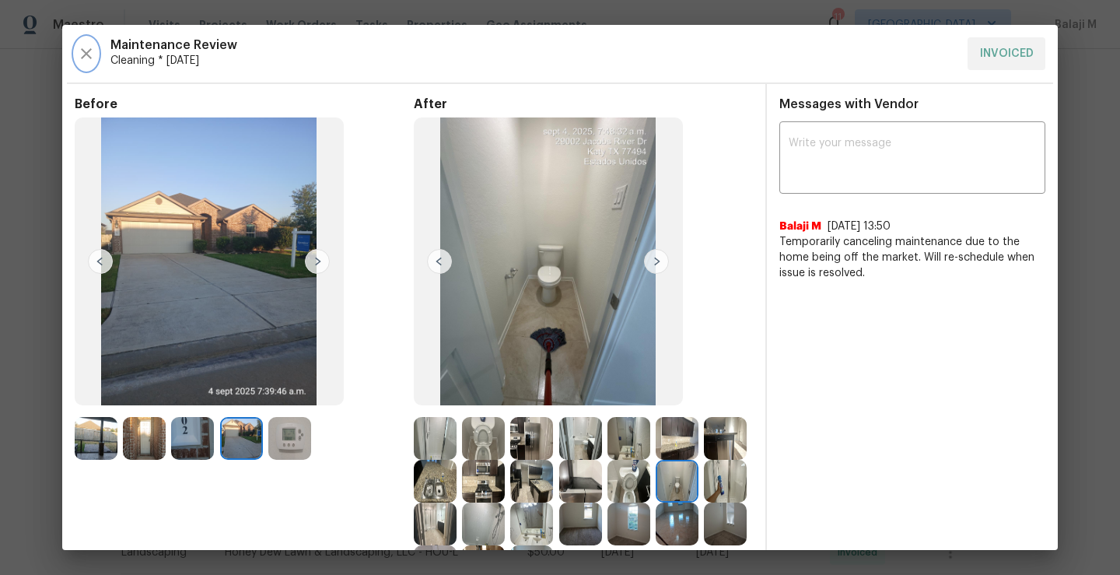
click at [81, 50] on icon "button" at bounding box center [86, 53] width 19 height 19
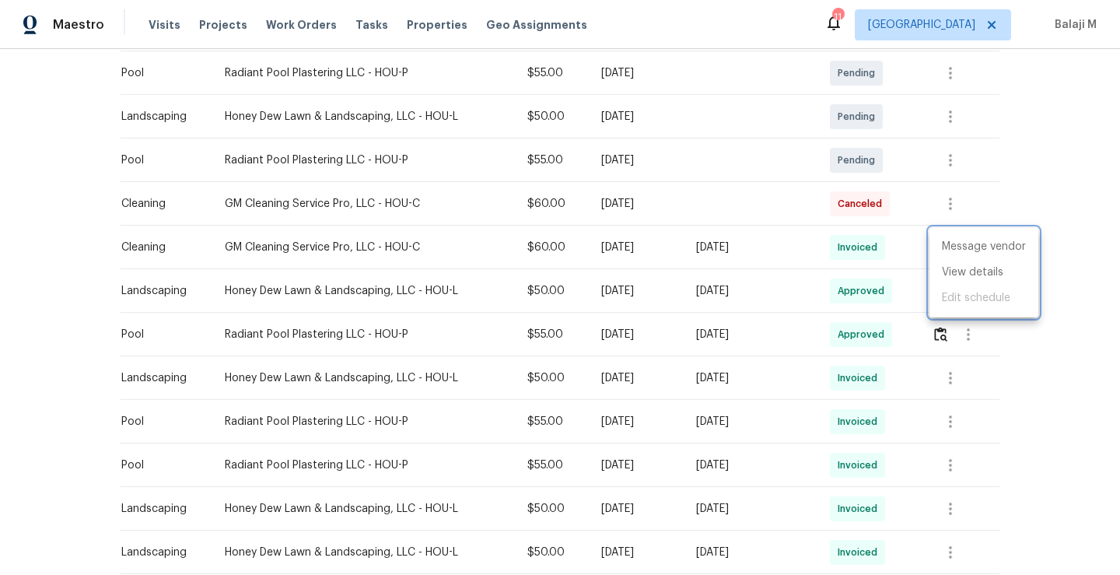
drag, startPoint x: 213, startPoint y: 289, endPoint x: 266, endPoint y: 287, distance: 52.9
click at [271, 287] on div at bounding box center [560, 287] width 1120 height 575
click at [266, 287] on div "Message vendor View details Edit schedule" at bounding box center [560, 287] width 1120 height 575
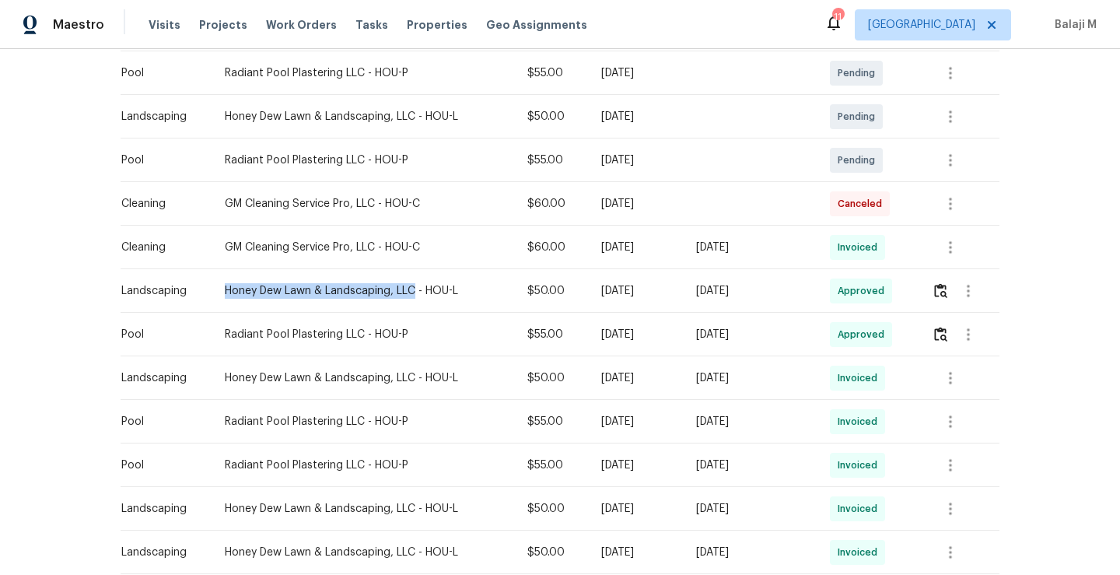
drag, startPoint x: 215, startPoint y: 288, endPoint x: 404, endPoint y: 294, distance: 189.1
click at [404, 294] on div "Honey Dew Lawn & Landscaping, LLC - HOU-L" at bounding box center [364, 291] width 278 height 16
copy div "Honey Dew Lawn & Landscaping, LLC"
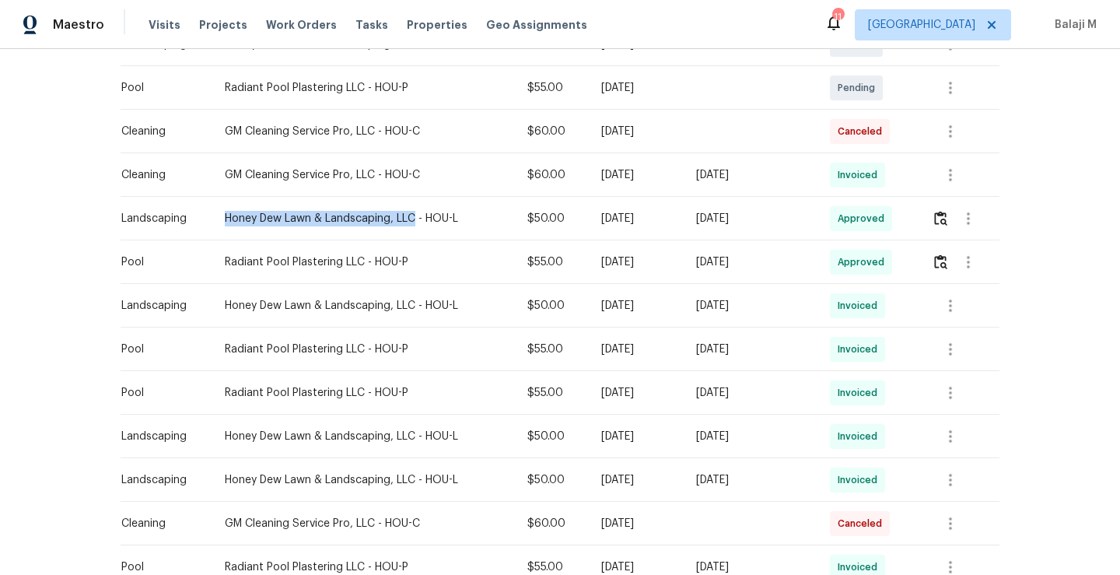
scroll to position [490, 0]
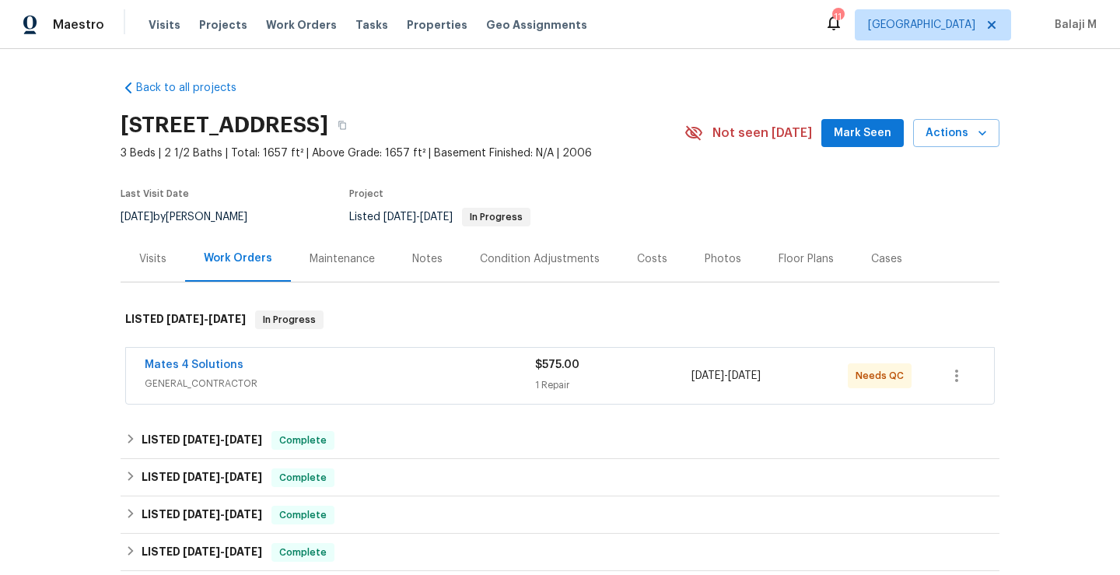
click at [359, 261] on div "Maintenance" at bounding box center [341, 259] width 65 height 16
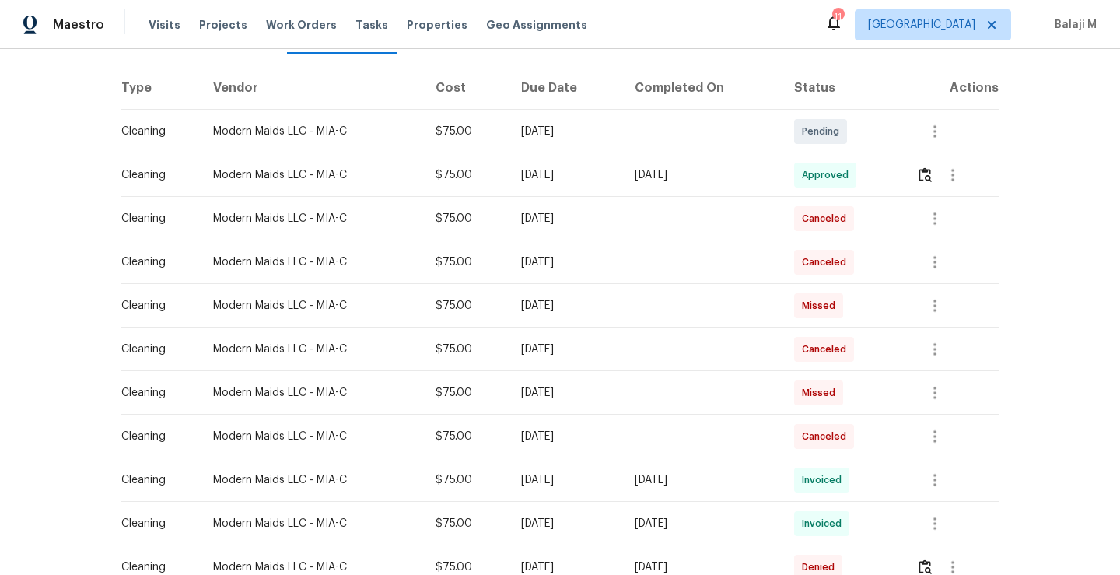
scroll to position [236, 0]
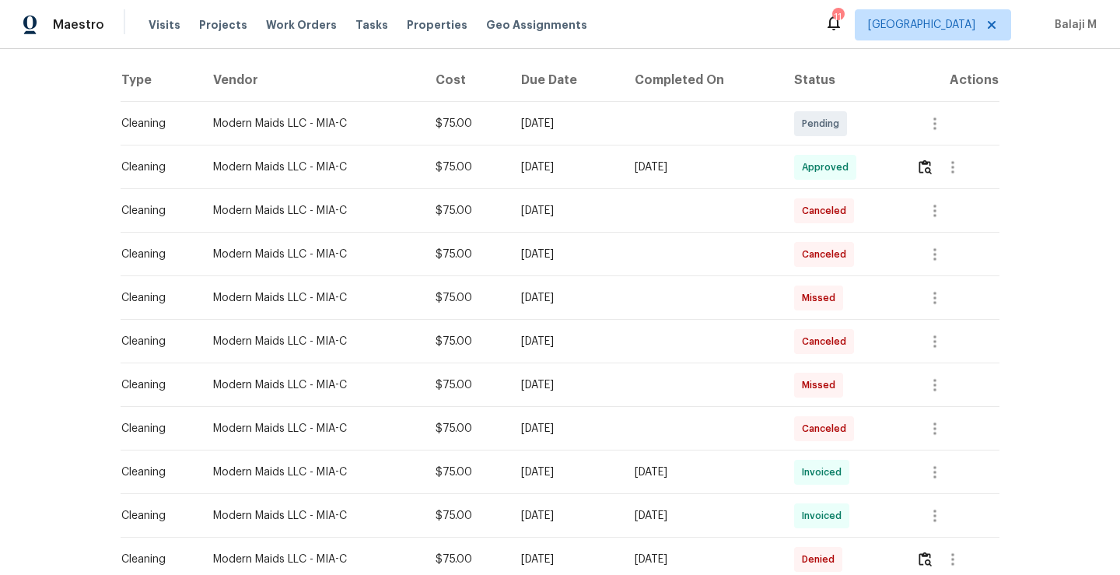
click at [567, 219] on td "Fri, Sep 19 2025" at bounding box center [565, 211] width 113 height 44
click at [570, 253] on div "Fri, Sep 05 2025" at bounding box center [565, 254] width 88 height 16
click at [579, 213] on div "Fri, Sep 19 2025" at bounding box center [565, 211] width 88 height 16
click at [609, 294] on div "Fri, Aug 22 2025" at bounding box center [565, 298] width 88 height 16
click at [610, 323] on td "[DATE]" at bounding box center [565, 342] width 113 height 44
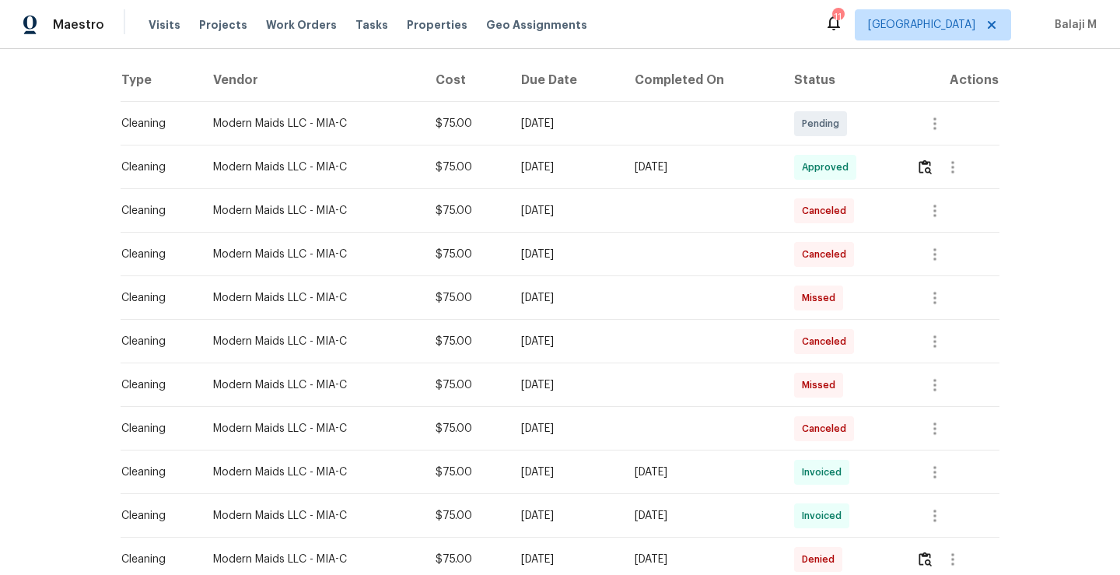
click at [607, 306] on td "Fri, Aug 22 2025" at bounding box center [565, 298] width 113 height 44
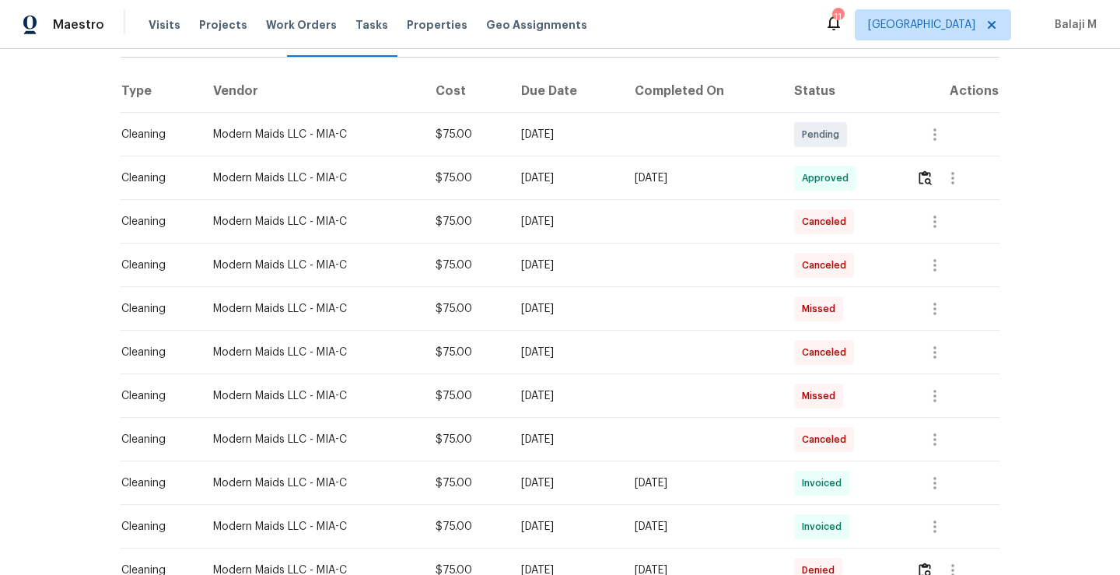
scroll to position [226, 0]
click at [899, 257] on td "Canceled" at bounding box center [842, 264] width 122 height 44
click at [933, 220] on icon "button" at bounding box center [934, 220] width 3 height 12
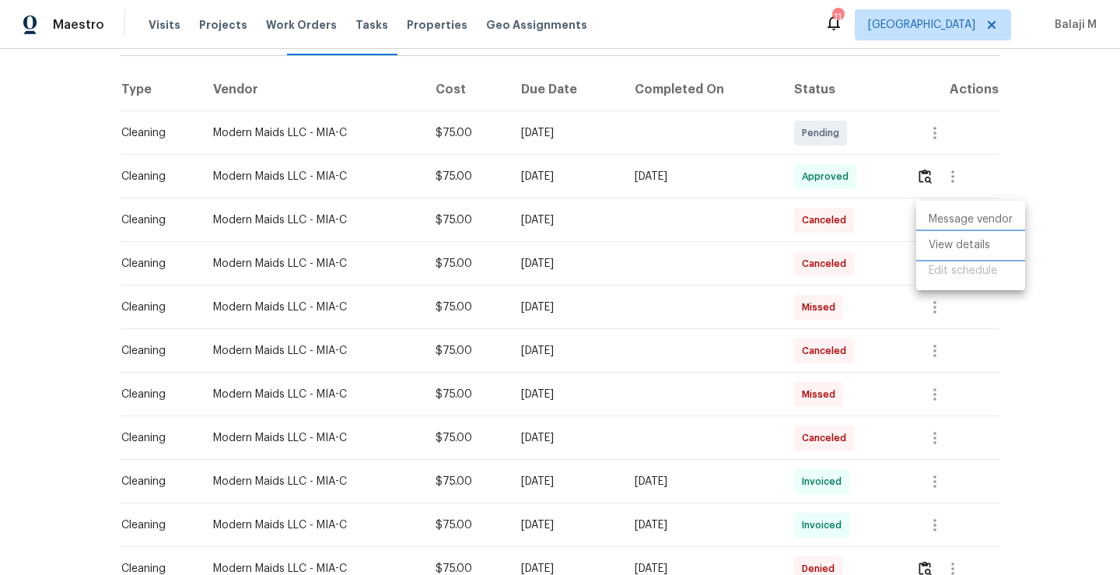
click at [936, 245] on li "View details" at bounding box center [970, 245] width 109 height 26
click at [612, 291] on div at bounding box center [560, 287] width 1120 height 575
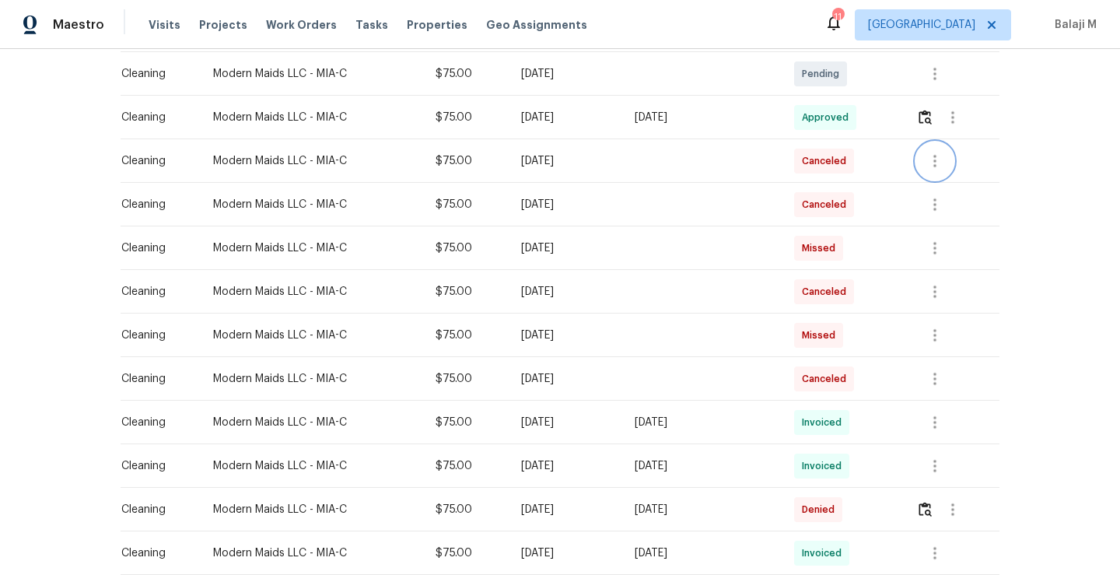
scroll to position [287, 0]
click at [509, 212] on td "Fri, Sep 05 2025" at bounding box center [565, 203] width 113 height 44
drag, startPoint x: 520, startPoint y: 199, endPoint x: 599, endPoint y: 200, distance: 78.5
click at [599, 200] on div "Fri, Sep 05 2025" at bounding box center [565, 203] width 88 height 16
drag, startPoint x: 507, startPoint y: 160, endPoint x: 657, endPoint y: 160, distance: 150.1
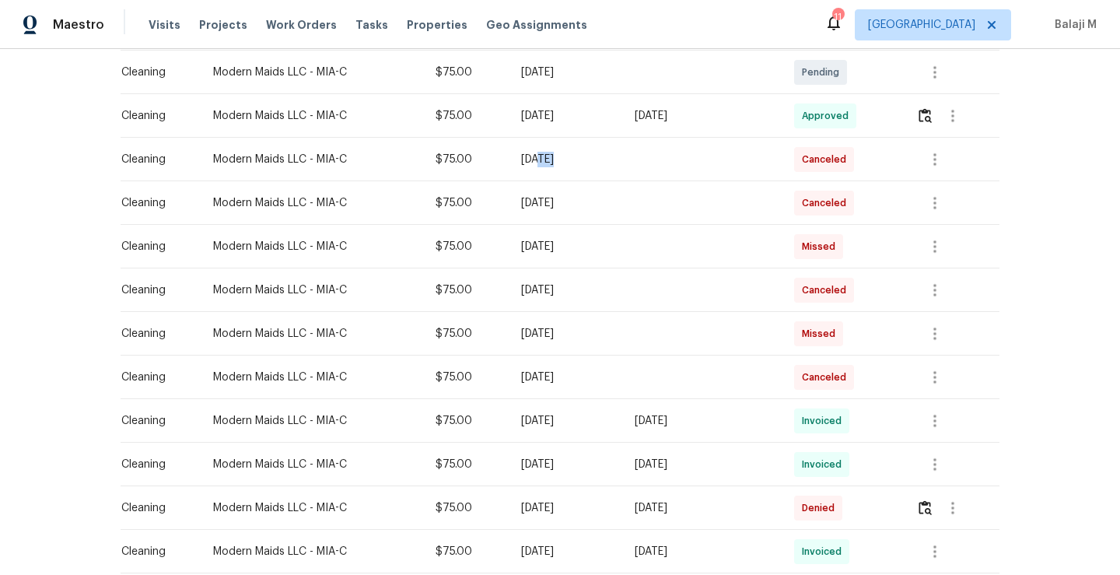
click at [657, 160] on tr "Cleaning Modern Maids LLC - MIA-C $75.00 Fri, Sep 19 2025 Canceled" at bounding box center [560, 160] width 879 height 44
drag, startPoint x: 549, startPoint y: 203, endPoint x: 821, endPoint y: 220, distance: 272.7
click at [821, 220] on tr "Cleaning Modern Maids LLC - MIA-C $75.00 Fri, Sep 05 2025 Canceled" at bounding box center [560, 203] width 879 height 44
click at [823, 215] on div "Canceled" at bounding box center [824, 203] width 60 height 25
drag, startPoint x: 826, startPoint y: 239, endPoint x: 845, endPoint y: 239, distance: 19.4
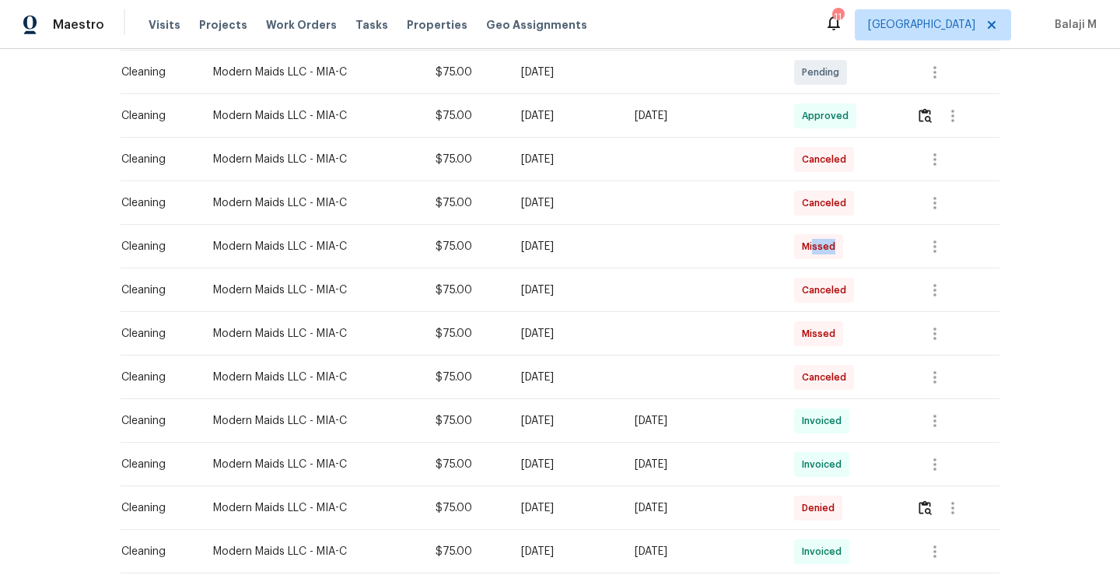
click at [841, 239] on span "Missed" at bounding box center [822, 247] width 40 height 16
drag, startPoint x: 729, startPoint y: 278, endPoint x: 878, endPoint y: 299, distance: 149.9
click at [878, 299] on tr "Cleaning Modern Maids LLC - MIA-C $75.00 Mon, Aug 04 2025 Canceled" at bounding box center [560, 290] width 879 height 44
click at [929, 159] on icon "button" at bounding box center [934, 159] width 19 height 19
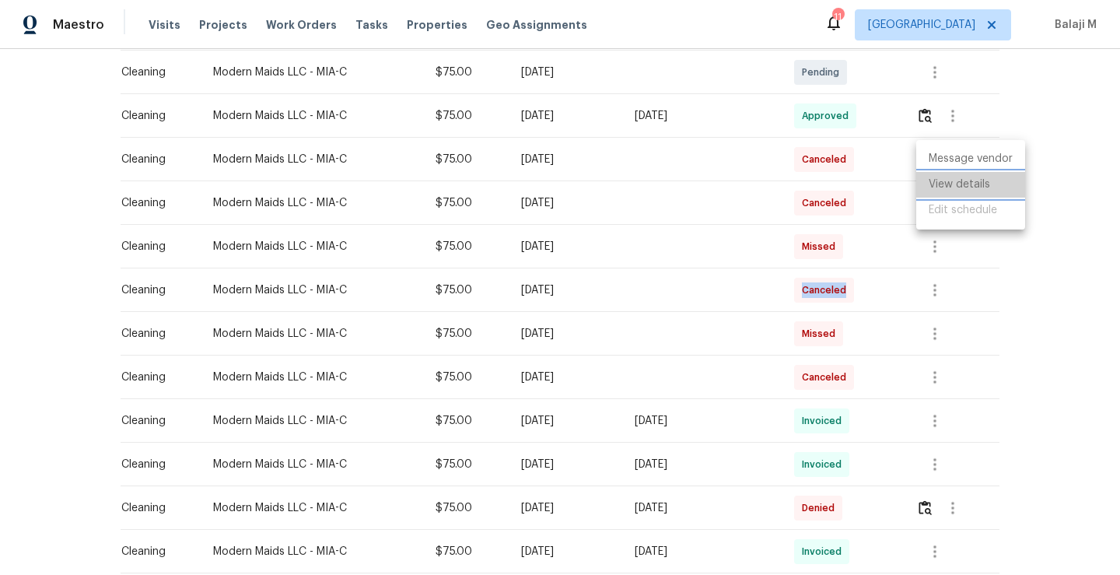
click at [953, 178] on li "View details" at bounding box center [970, 185] width 109 height 26
click at [1016, 317] on div at bounding box center [560, 287] width 1120 height 575
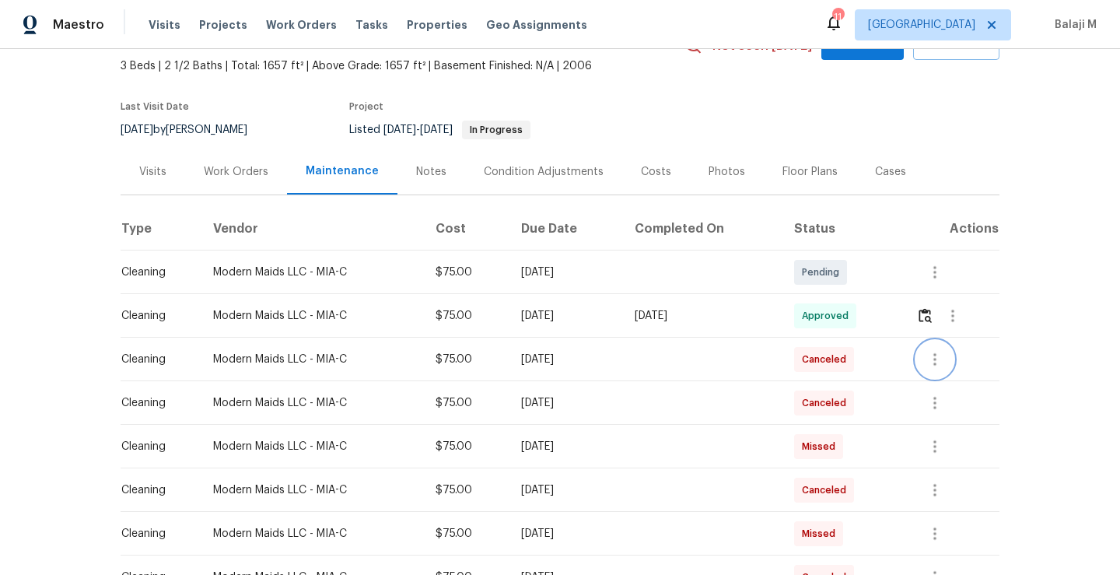
scroll to position [0, 0]
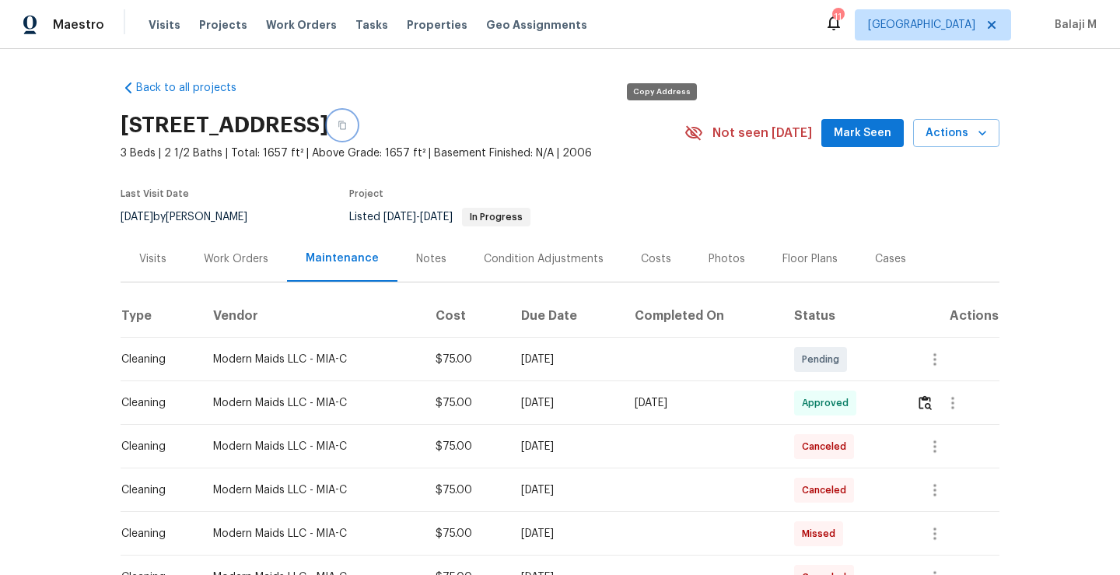
click at [347, 129] on icon "button" at bounding box center [341, 125] width 9 height 9
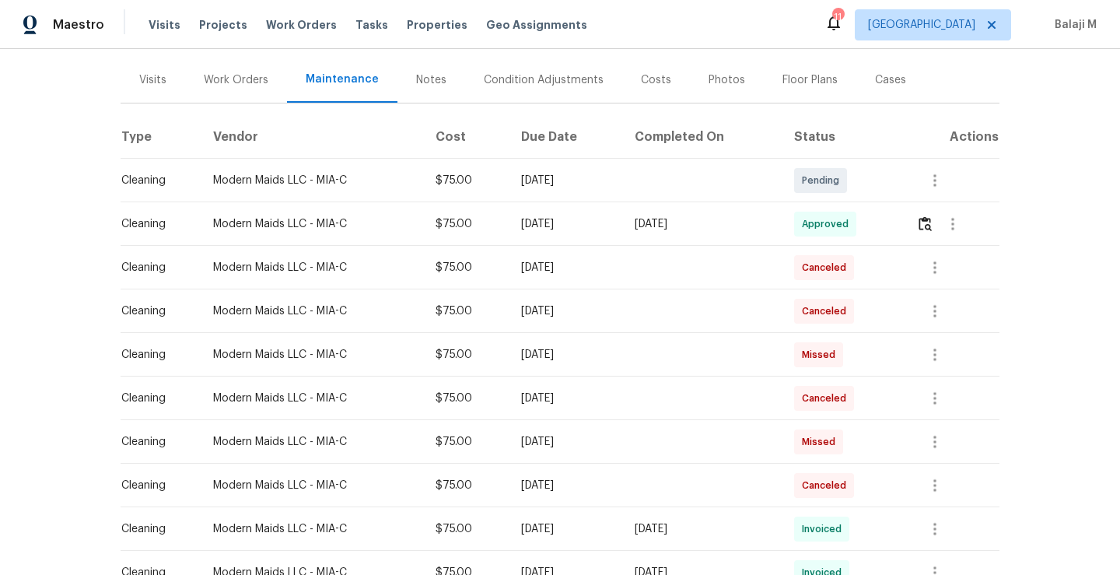
scroll to position [183, 0]
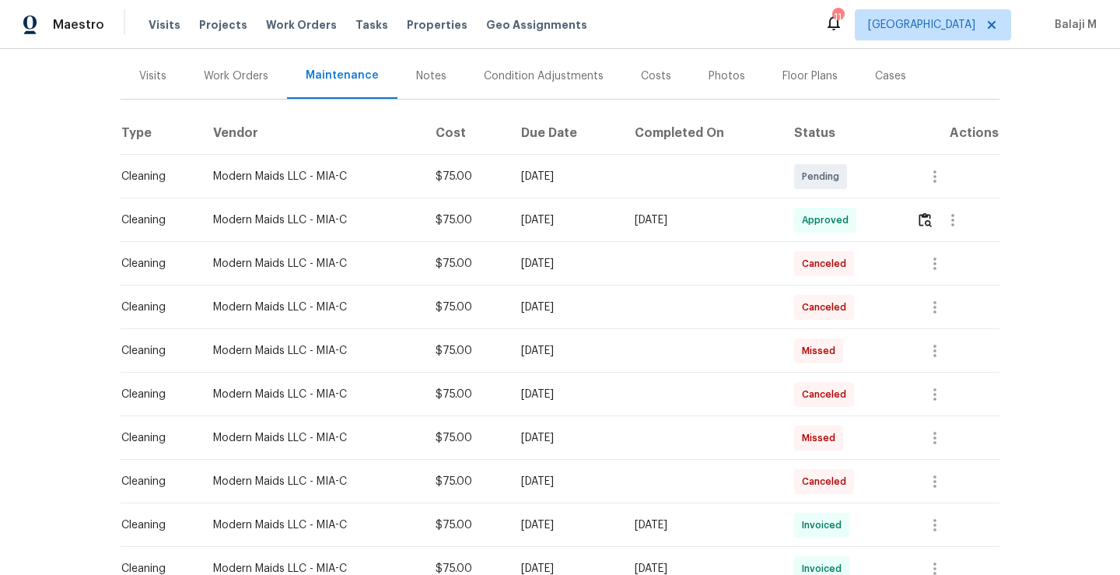
click at [521, 351] on div "Fri, Aug 22 2025" at bounding box center [565, 351] width 88 height 16
drag, startPoint x: 502, startPoint y: 351, endPoint x: 580, endPoint y: 355, distance: 78.6
click at [581, 355] on div "Fri, Aug 22 2025" at bounding box center [565, 351] width 88 height 16
click at [580, 355] on div "Fri, Aug 22 2025" at bounding box center [565, 351] width 88 height 16
click at [530, 302] on div "Fri, Sep 05 2025" at bounding box center [565, 307] width 88 height 16
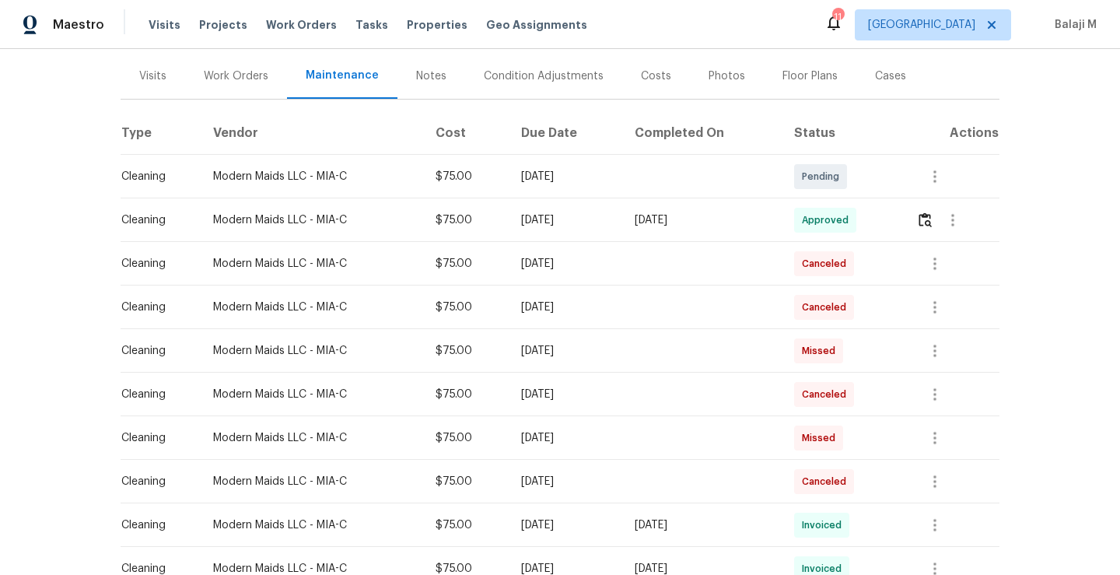
click at [232, 83] on div "Work Orders" at bounding box center [236, 76] width 65 height 16
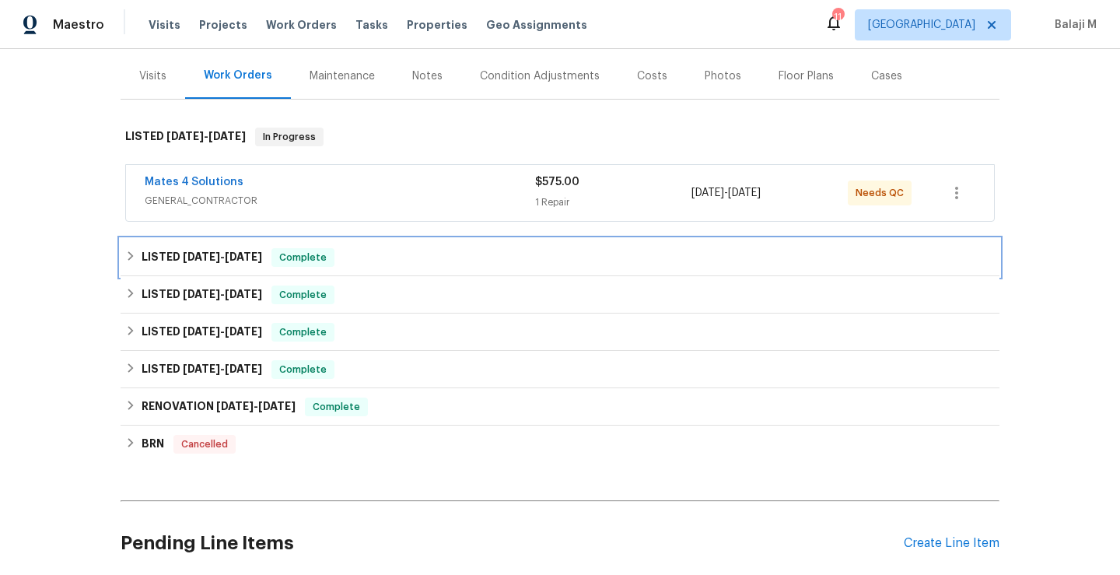
click at [242, 246] on div "LISTED 9/4/25 - 9/5/25 Complete" at bounding box center [560, 257] width 879 height 37
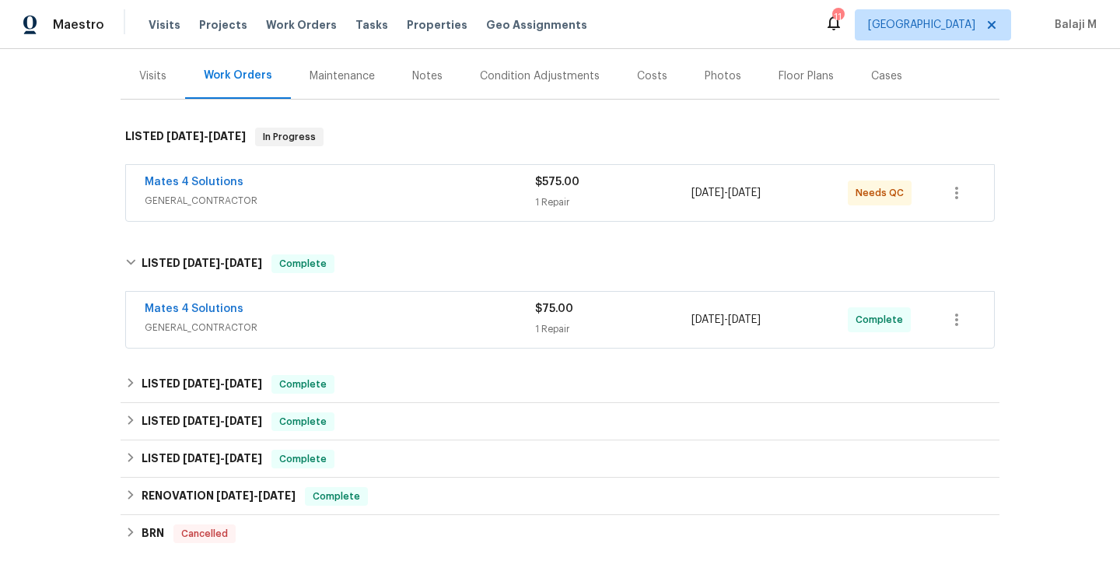
click at [278, 343] on div "Mates 4 Solutions GENERAL_CONTRACTOR $75.00 1 Repair 9/4/2025 - 9/5/2025 Comple…" at bounding box center [560, 320] width 868 height 56
click at [274, 331] on span "GENERAL_CONTRACTOR" at bounding box center [340, 328] width 390 height 16
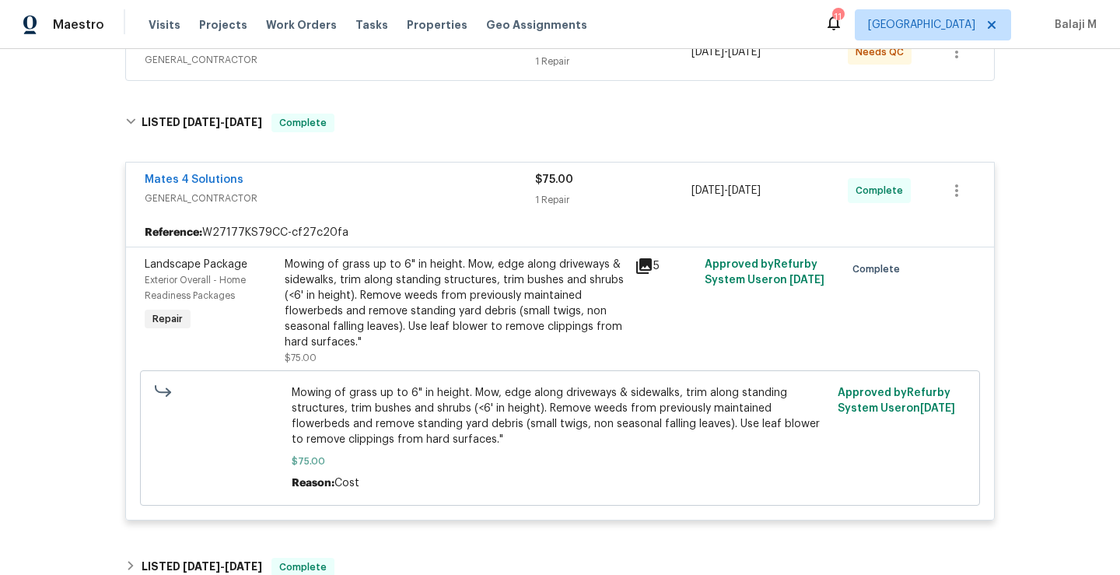
scroll to position [329, 0]
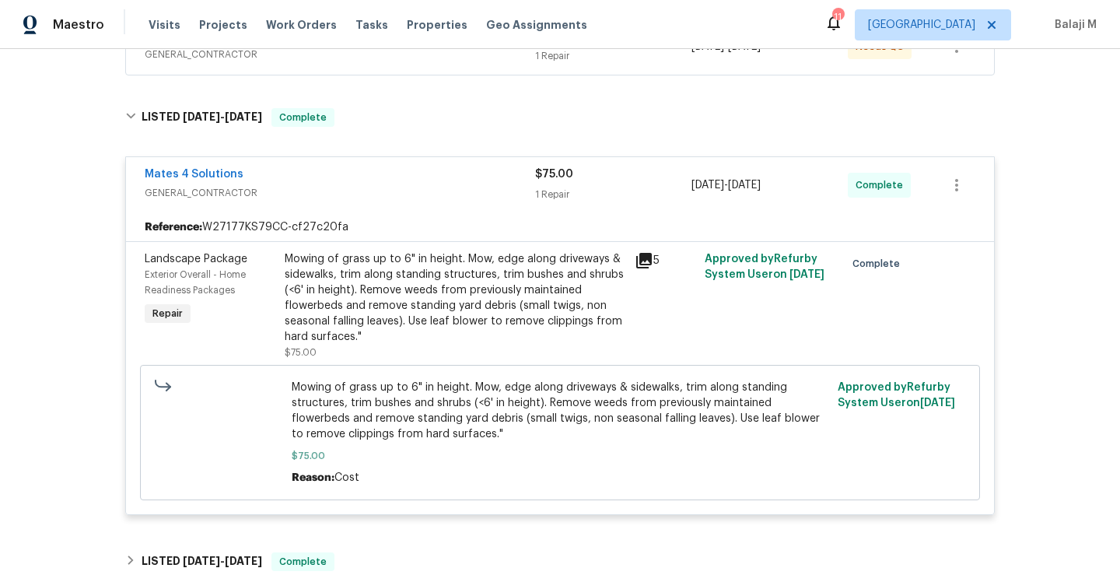
click at [304, 192] on span "GENERAL_CONTRACTOR" at bounding box center [340, 193] width 390 height 16
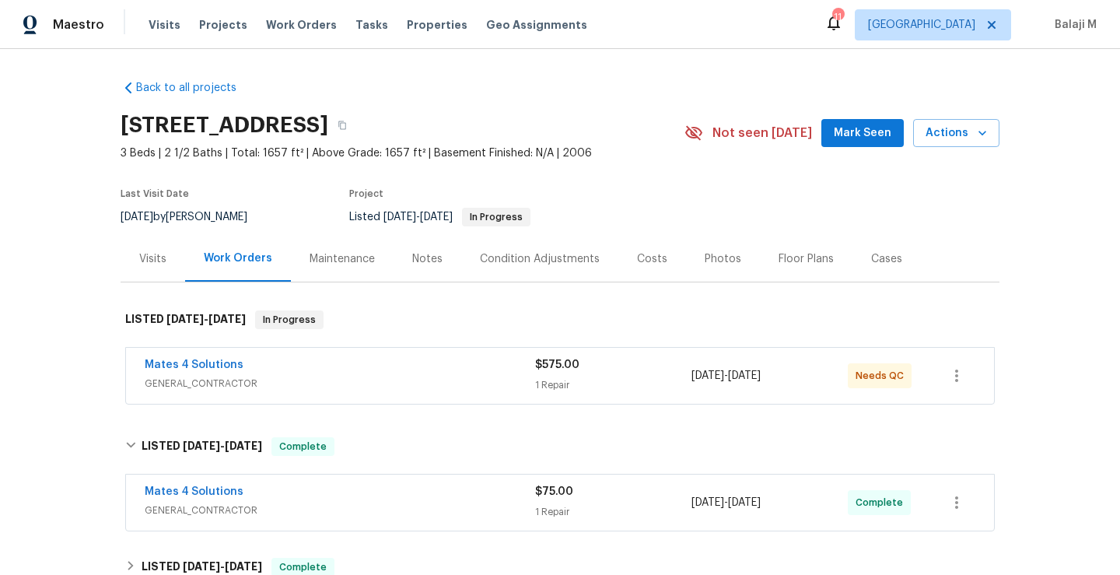
scroll to position [33, 0]
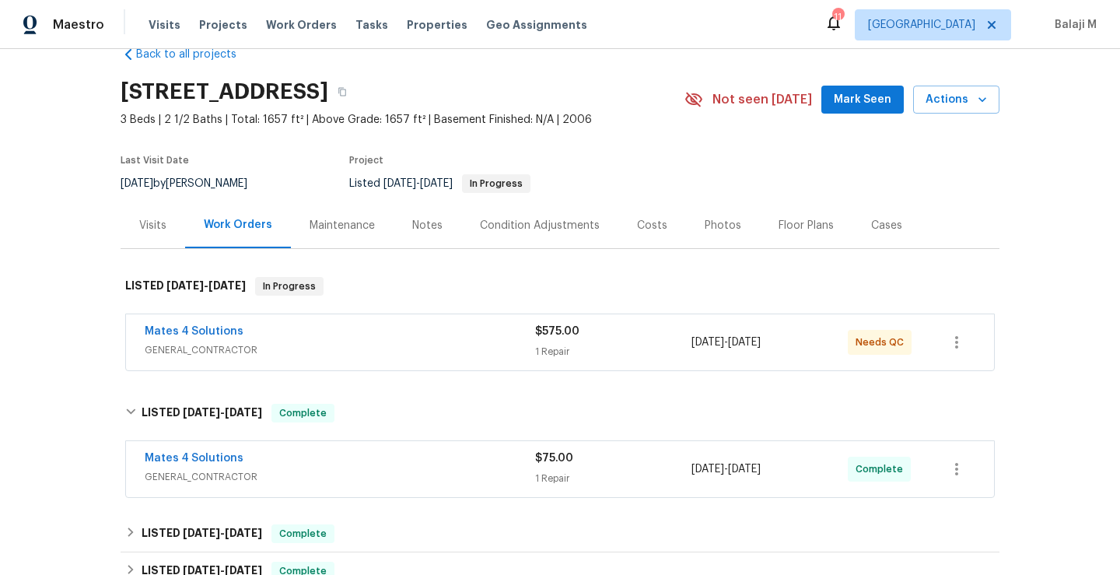
click at [314, 229] on div "Maintenance" at bounding box center [341, 226] width 65 height 16
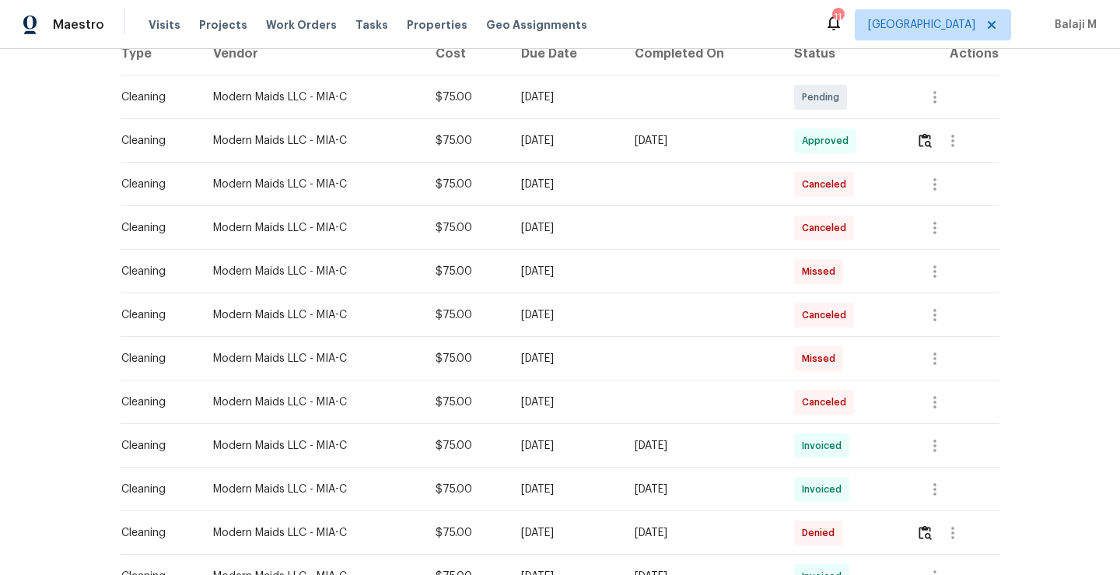
scroll to position [275, 0]
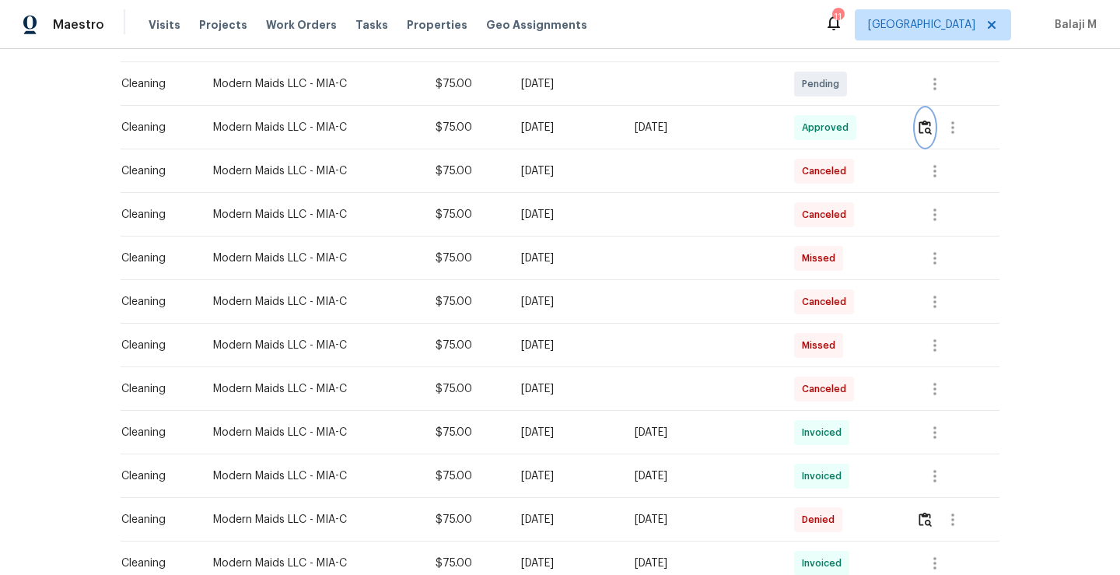
click at [918, 134] on button "button" at bounding box center [925, 127] width 18 height 37
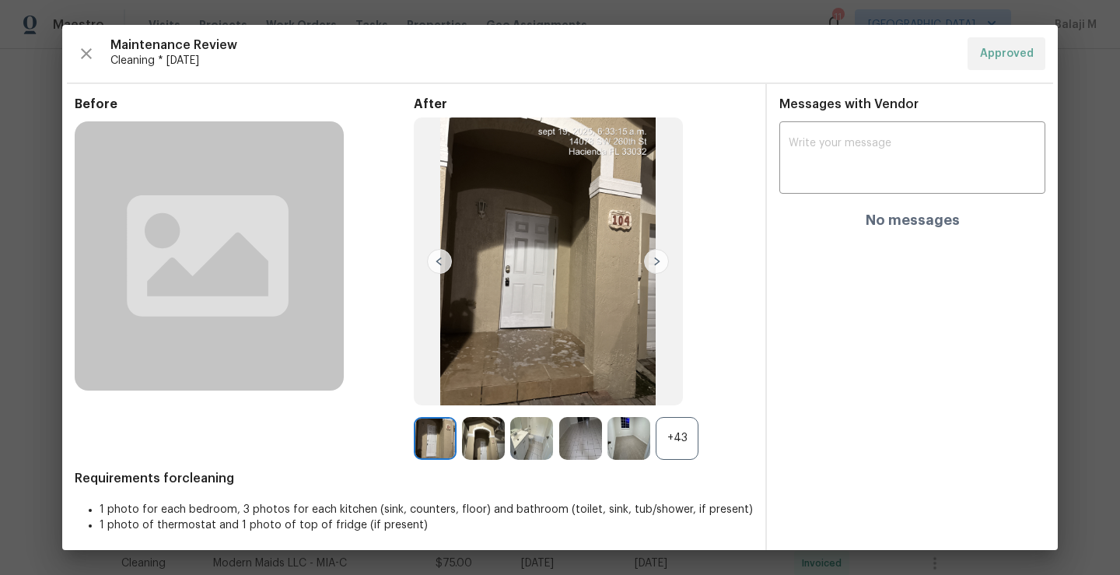
click at [676, 449] on div "+43" at bounding box center [676, 438] width 43 height 43
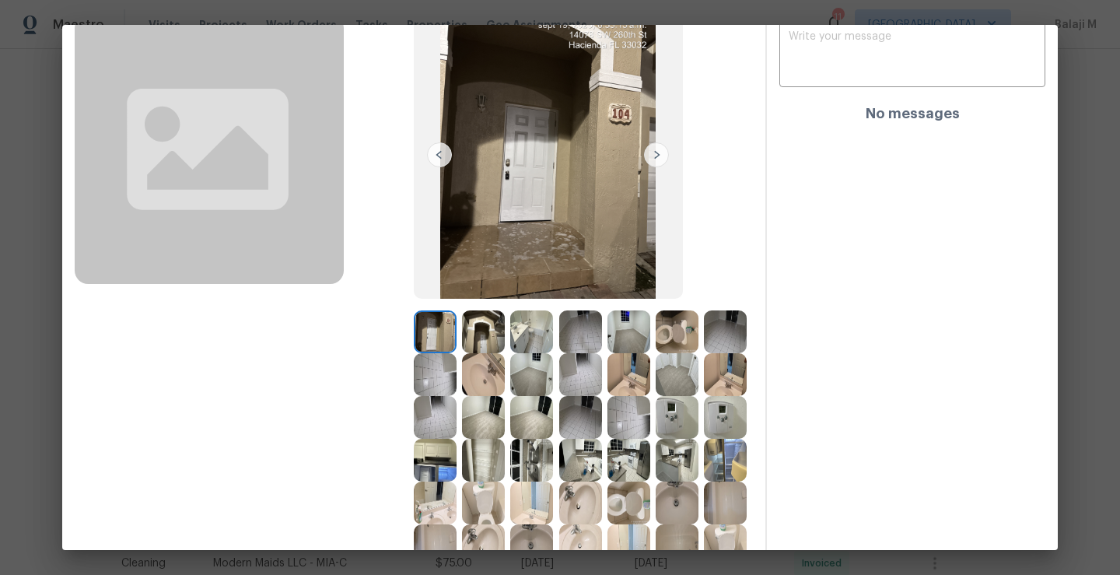
scroll to position [159, 0]
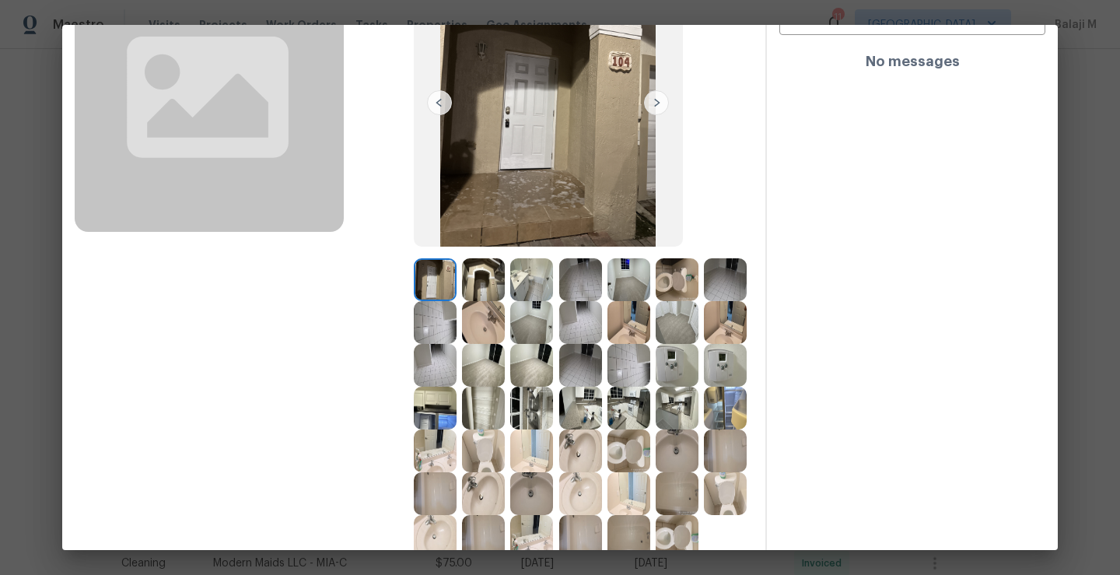
click at [438, 275] on img at bounding box center [435, 279] width 43 height 43
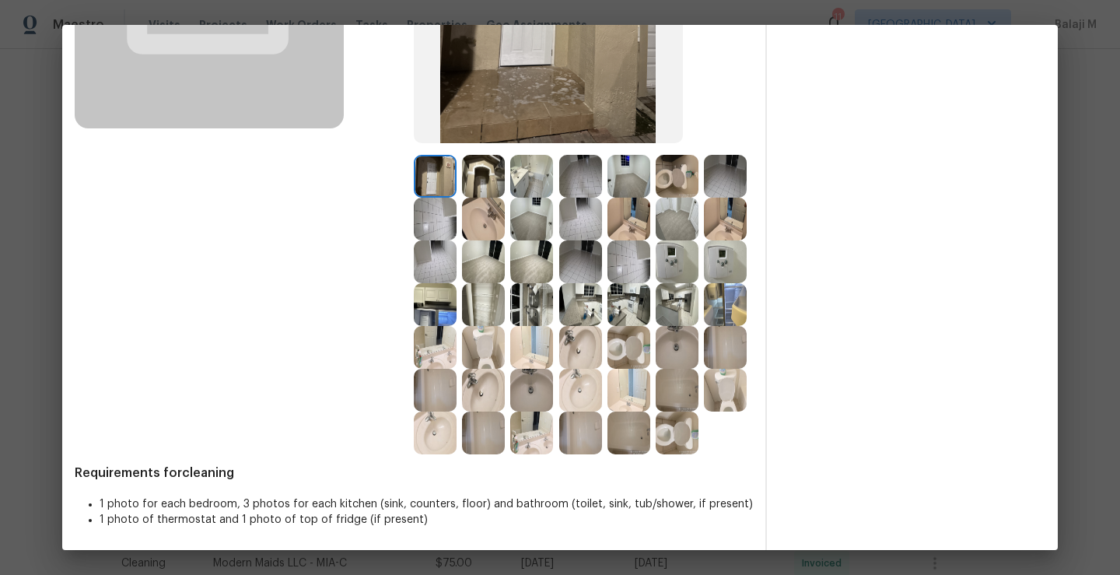
scroll to position [305, 0]
click at [435, 453] on img at bounding box center [435, 432] width 43 height 43
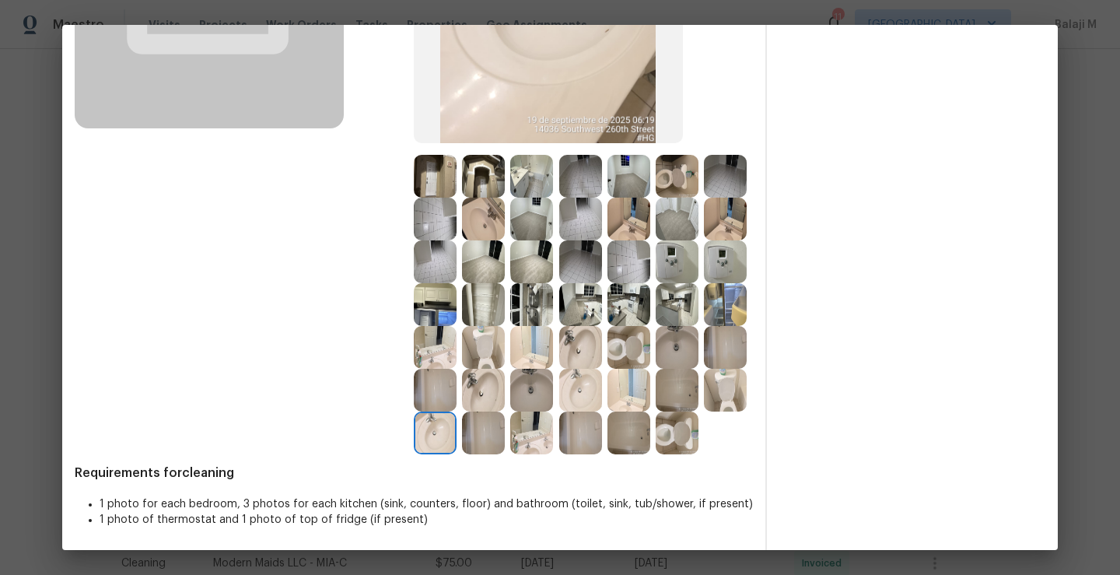
click at [680, 449] on img at bounding box center [676, 432] width 43 height 43
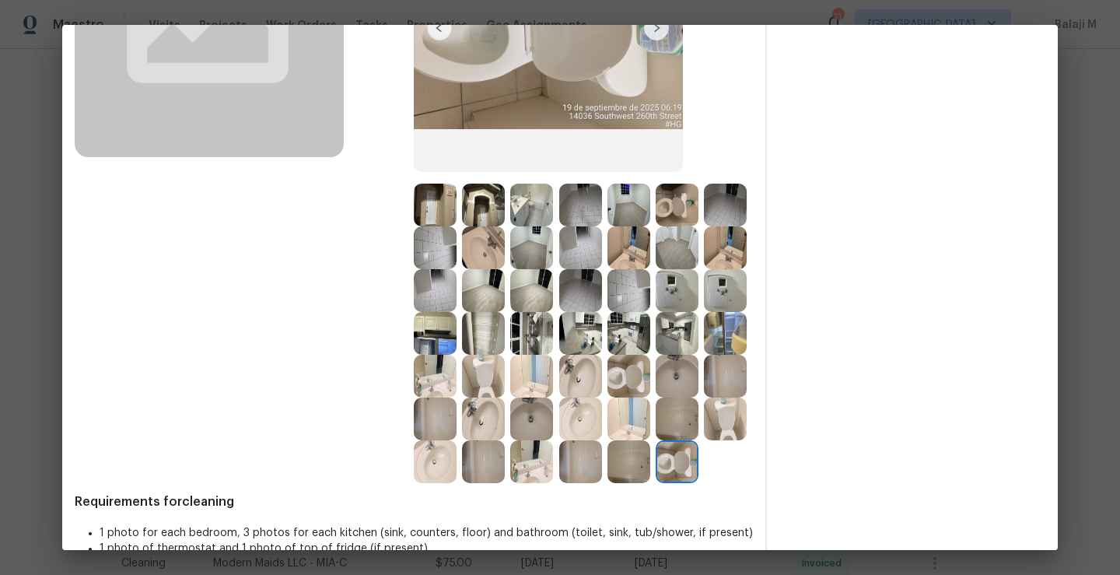
scroll to position [283, 0]
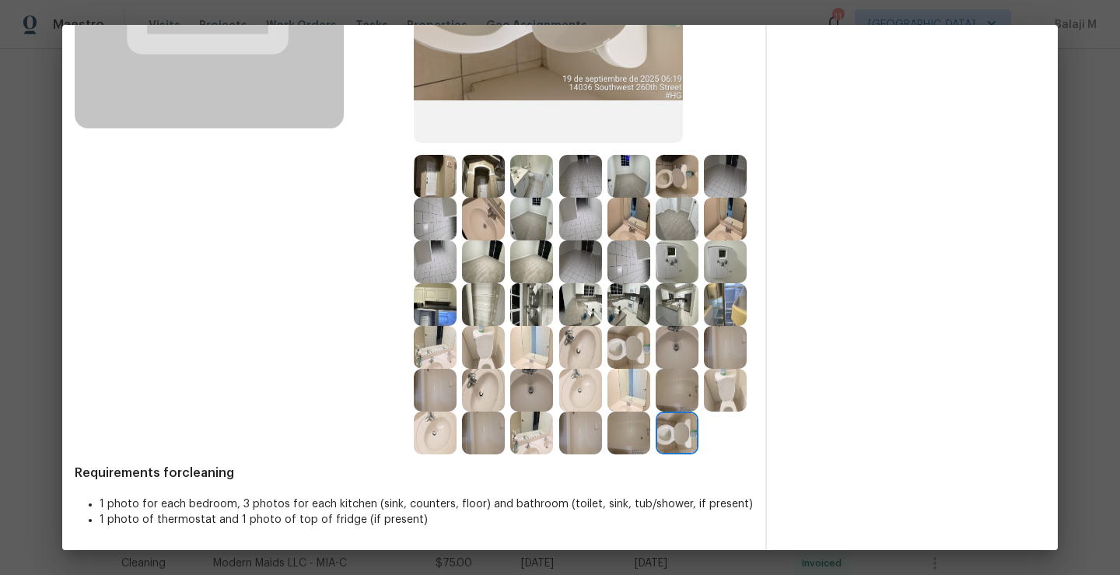
click at [616, 437] on img at bounding box center [628, 432] width 43 height 43
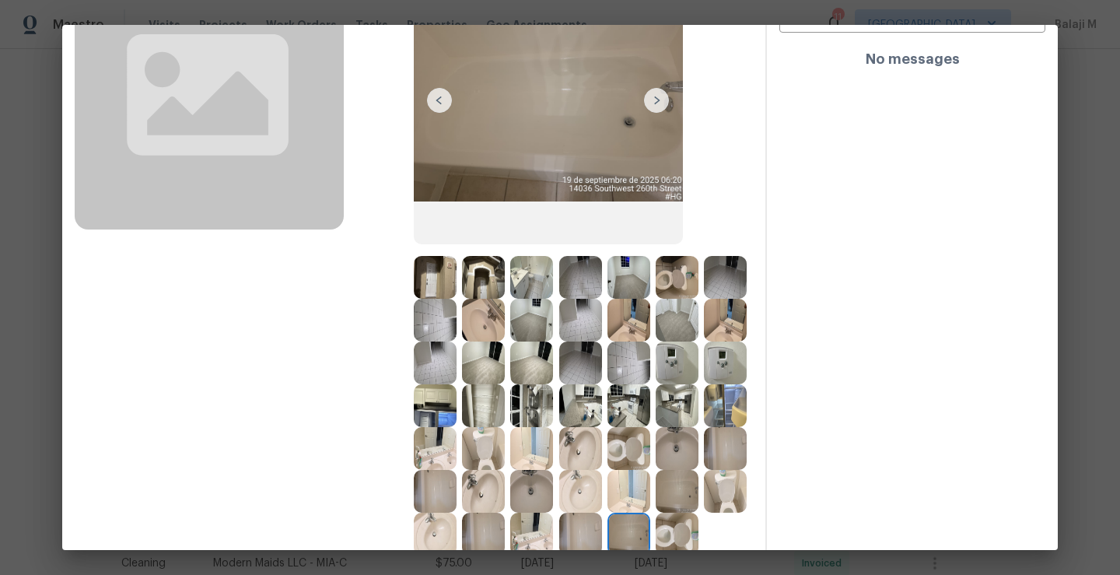
scroll to position [222, 0]
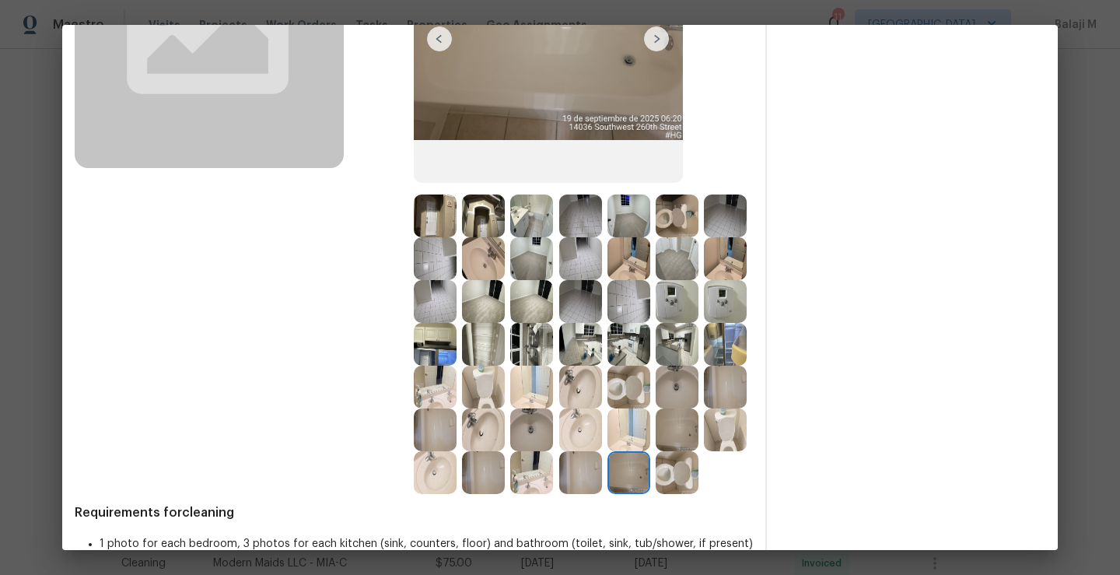
click at [577, 494] on img at bounding box center [580, 472] width 43 height 43
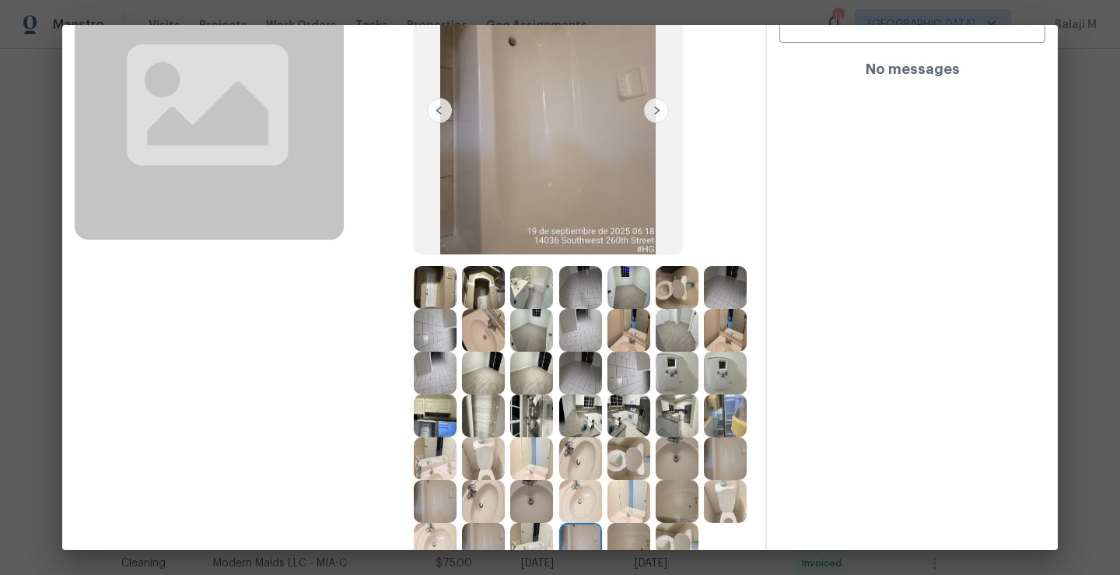
scroll to position [232, 0]
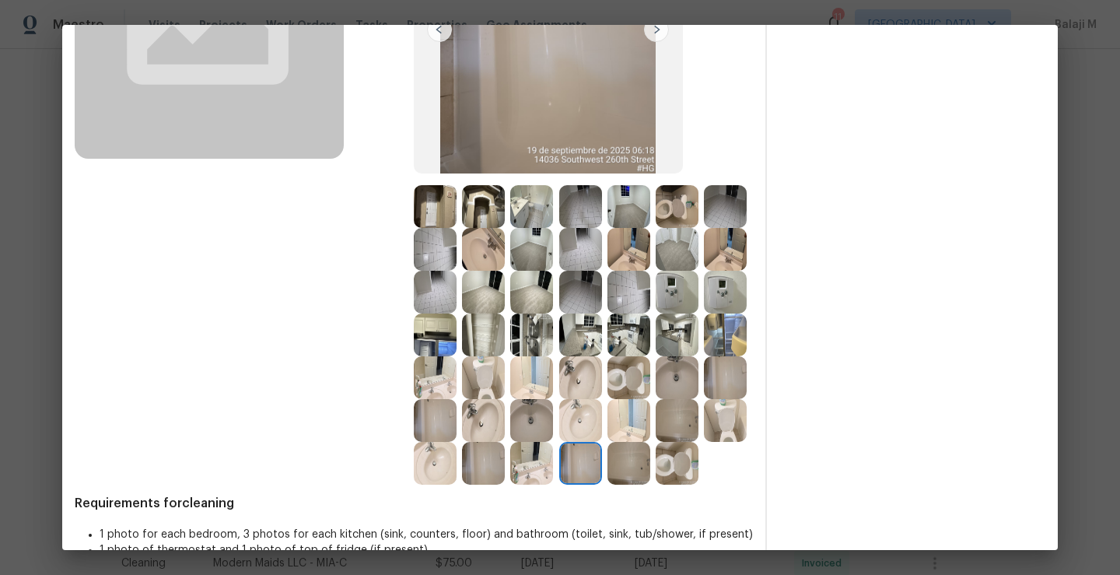
click at [535, 484] on img at bounding box center [531, 463] width 43 height 43
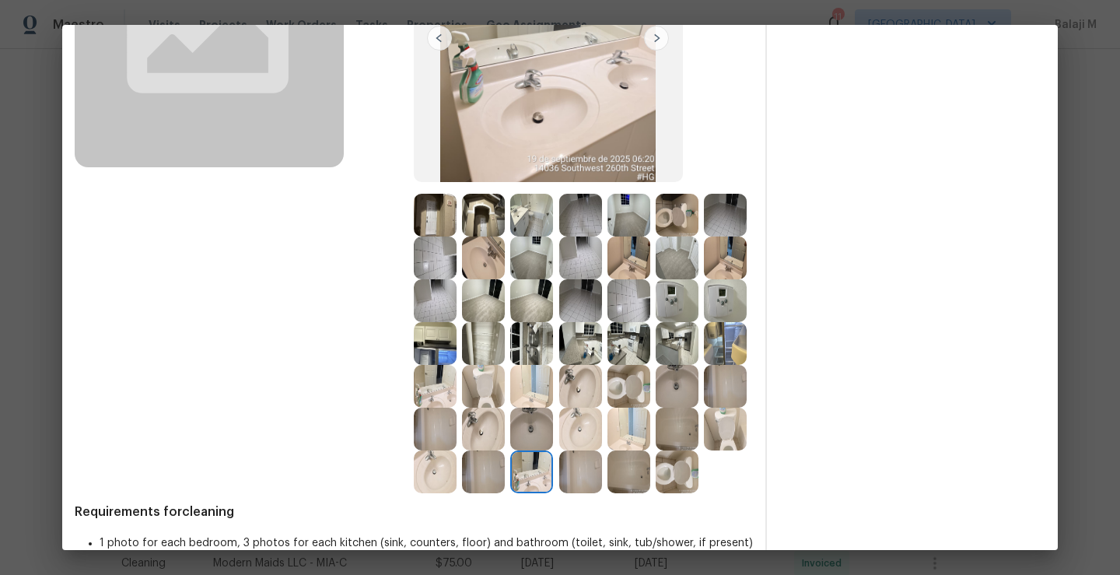
scroll to position [269, 0]
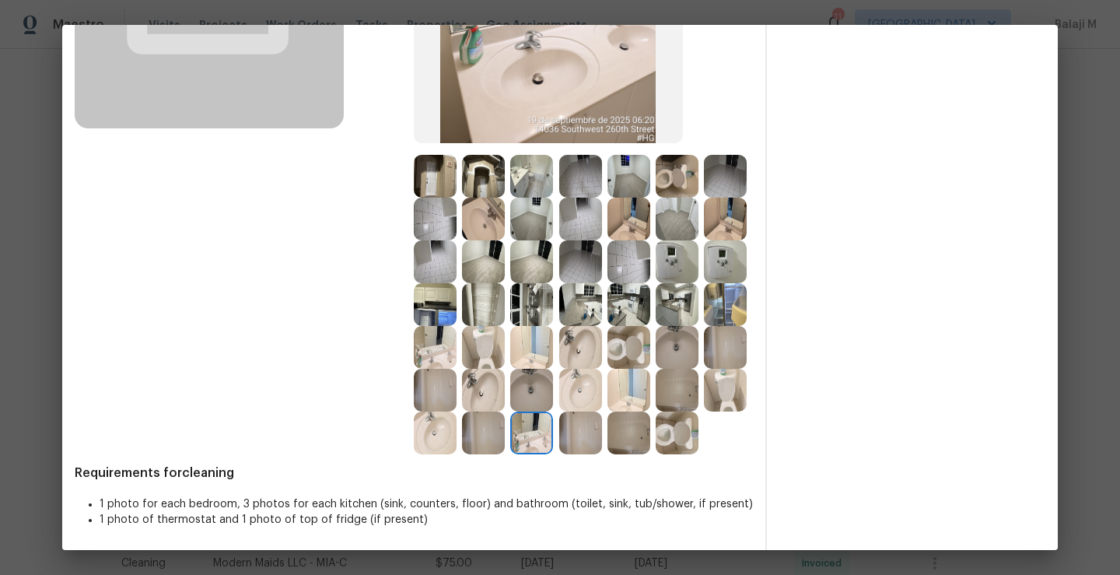
click at [484, 454] on img at bounding box center [483, 432] width 43 height 43
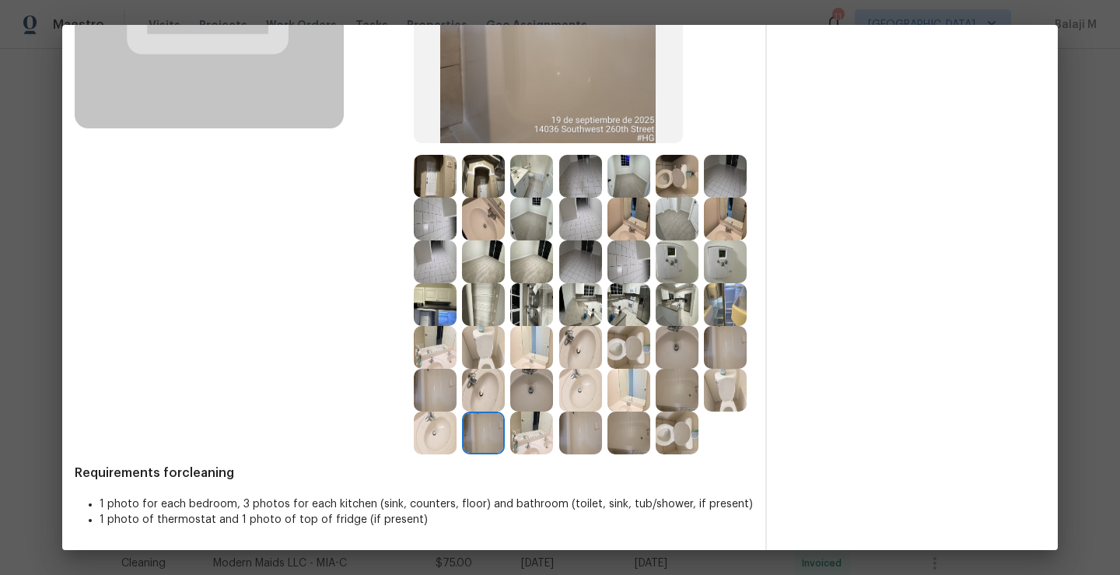
click at [430, 454] on img at bounding box center [435, 432] width 43 height 43
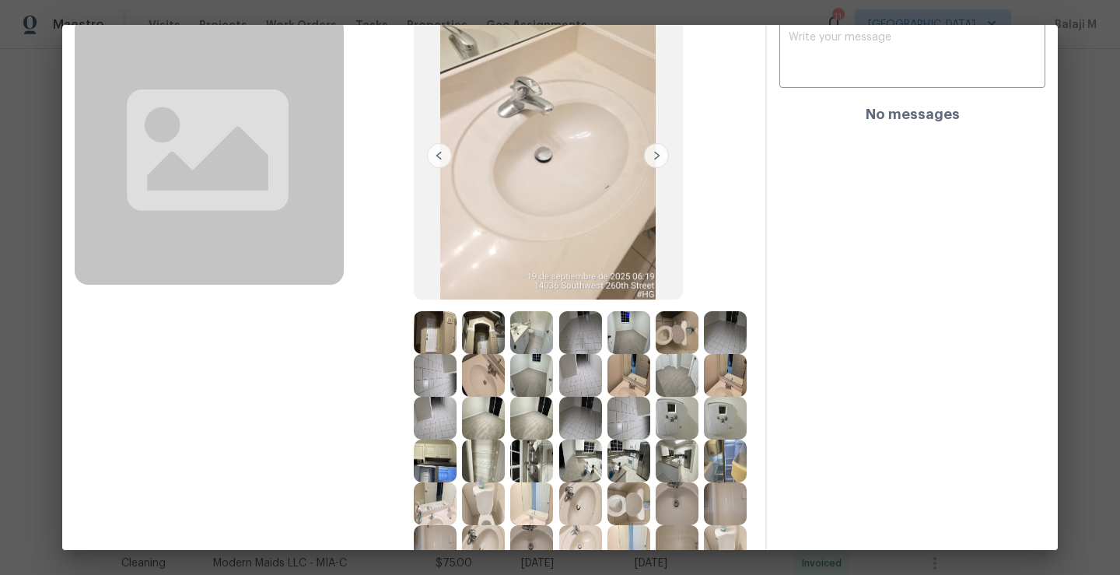
scroll to position [164, 0]
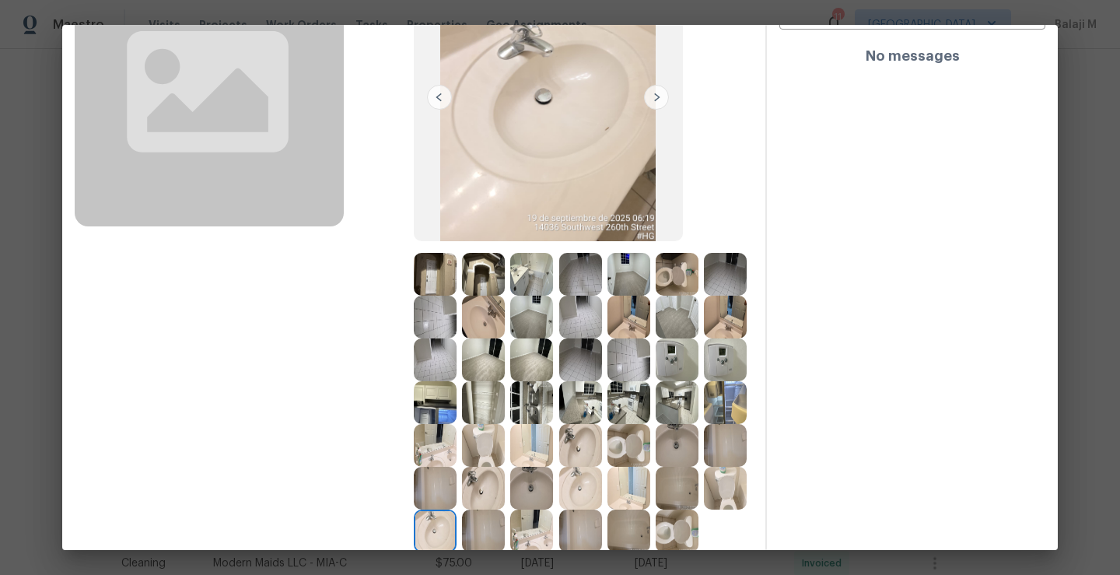
click at [510, 467] on img at bounding box center [531, 445] width 43 height 43
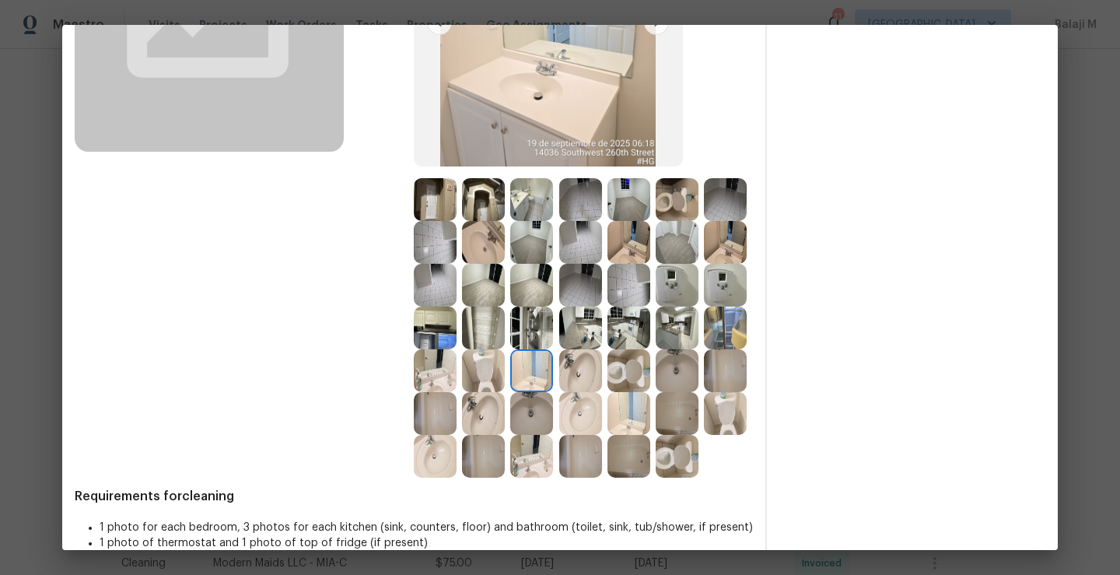
scroll to position [253, 0]
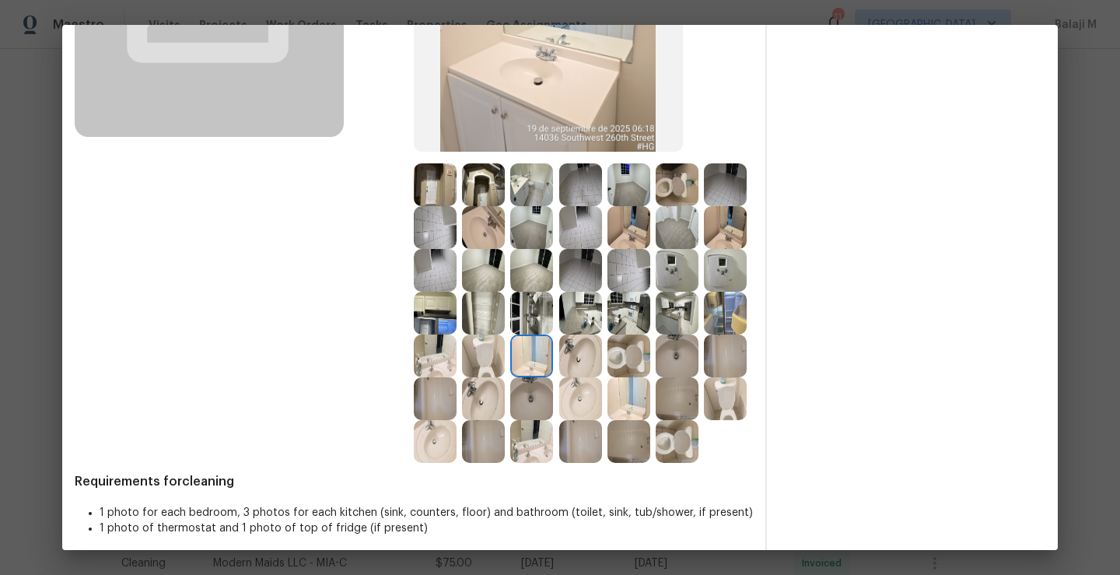
click at [462, 420] on img at bounding box center [483, 398] width 43 height 43
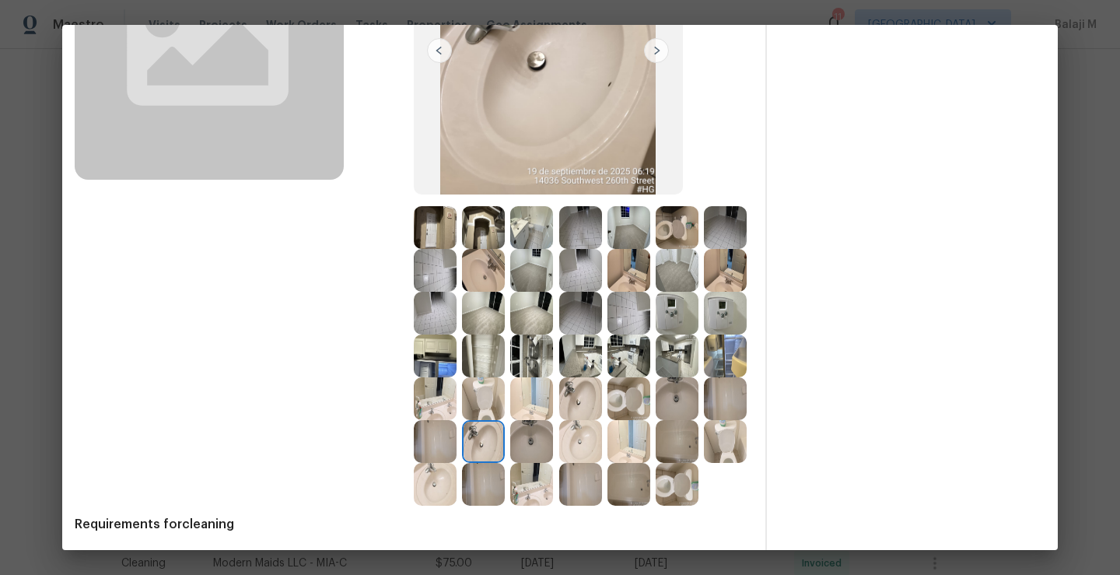
scroll to position [262, 0]
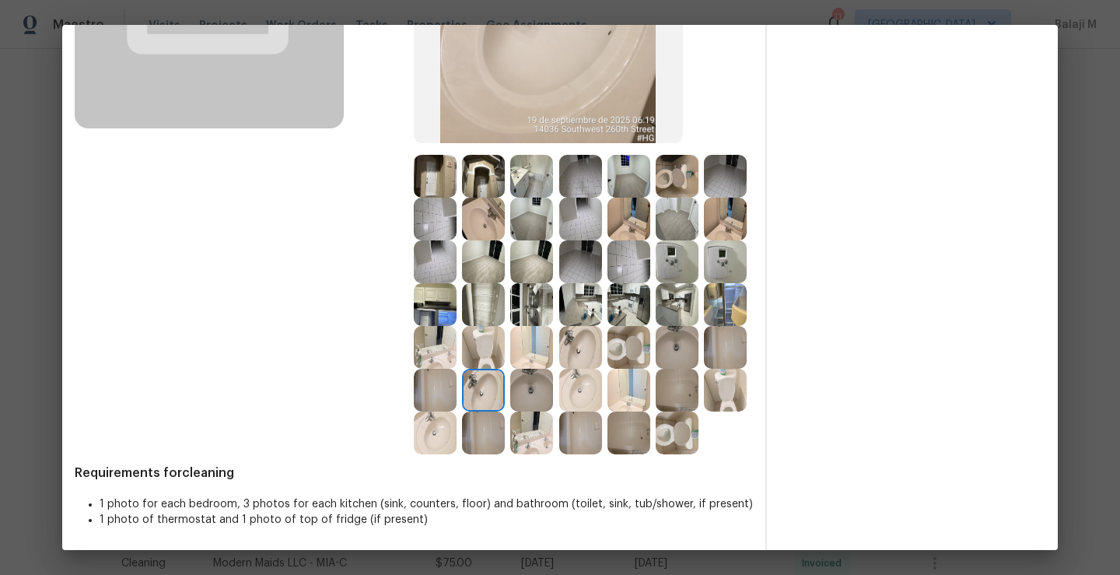
click at [559, 369] on img at bounding box center [580, 347] width 43 height 43
click at [510, 411] on img at bounding box center [531, 390] width 43 height 43
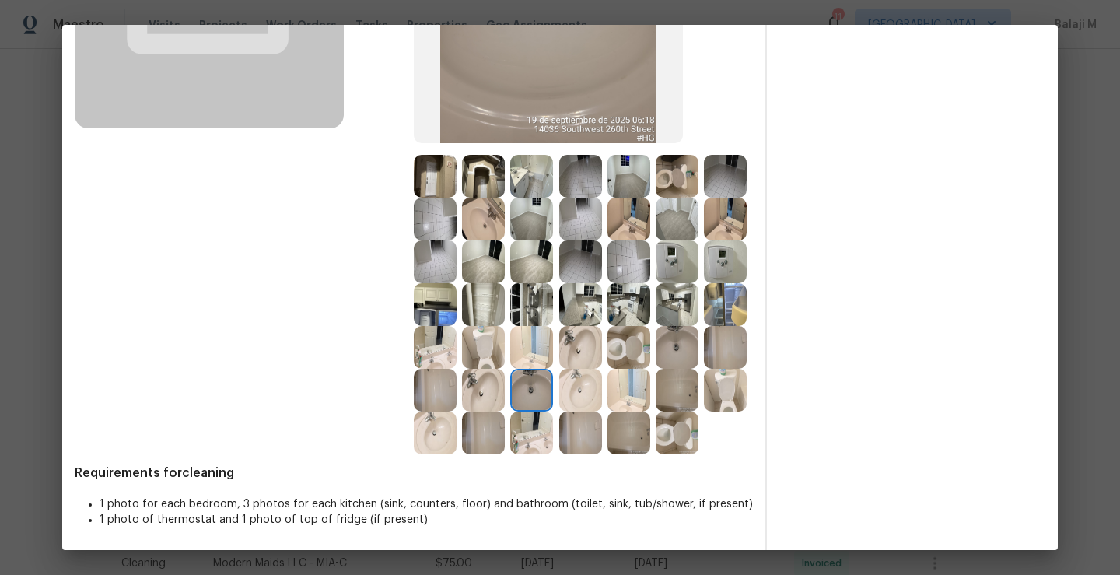
click at [559, 411] on img at bounding box center [580, 390] width 43 height 43
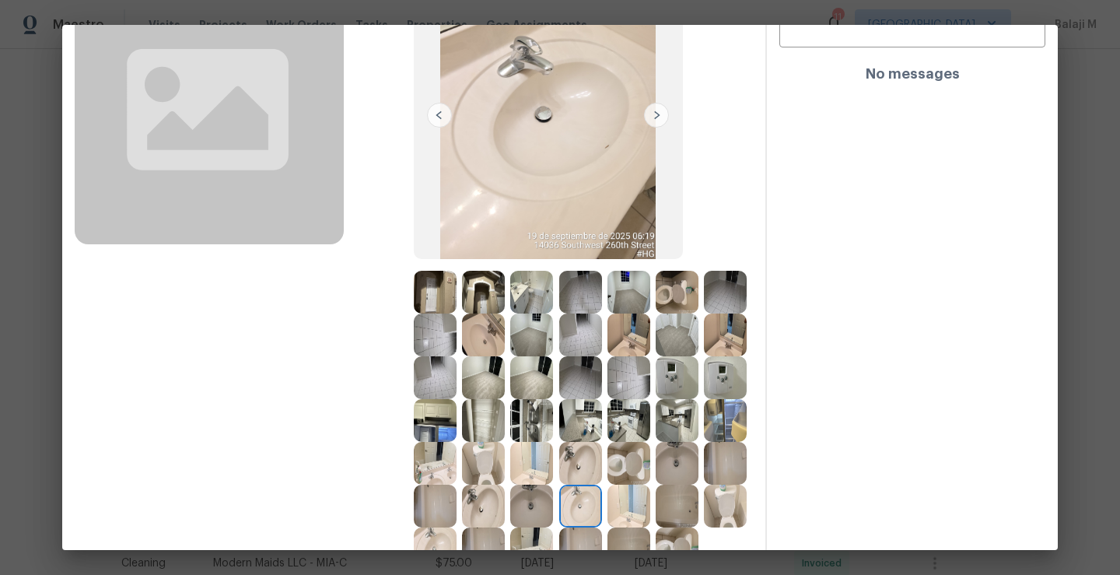
scroll to position [147, 0]
click at [607, 526] on img at bounding box center [628, 505] width 43 height 43
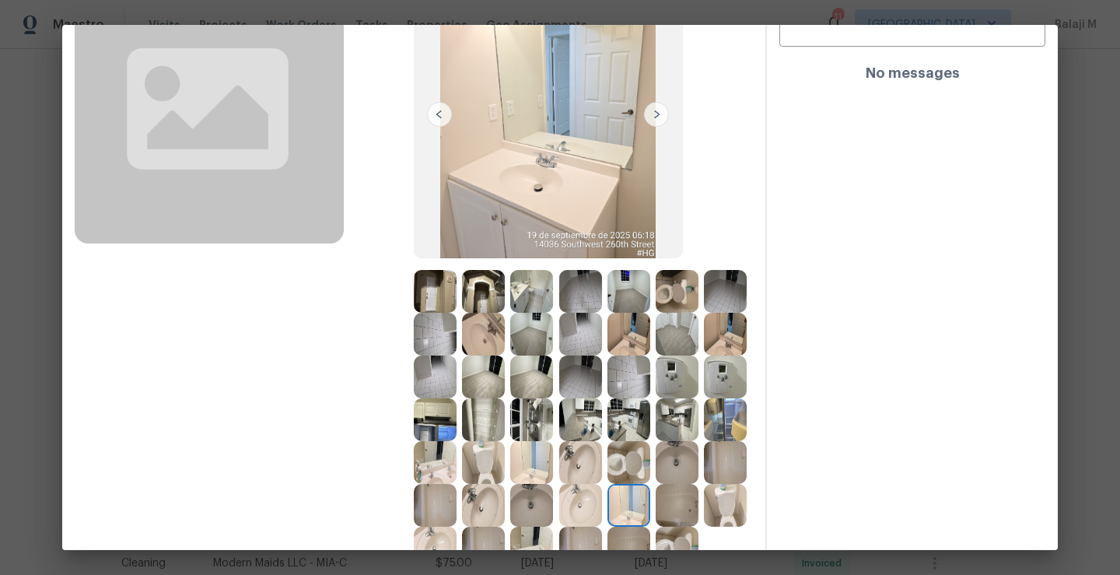
click at [655, 484] on img at bounding box center [676, 462] width 43 height 43
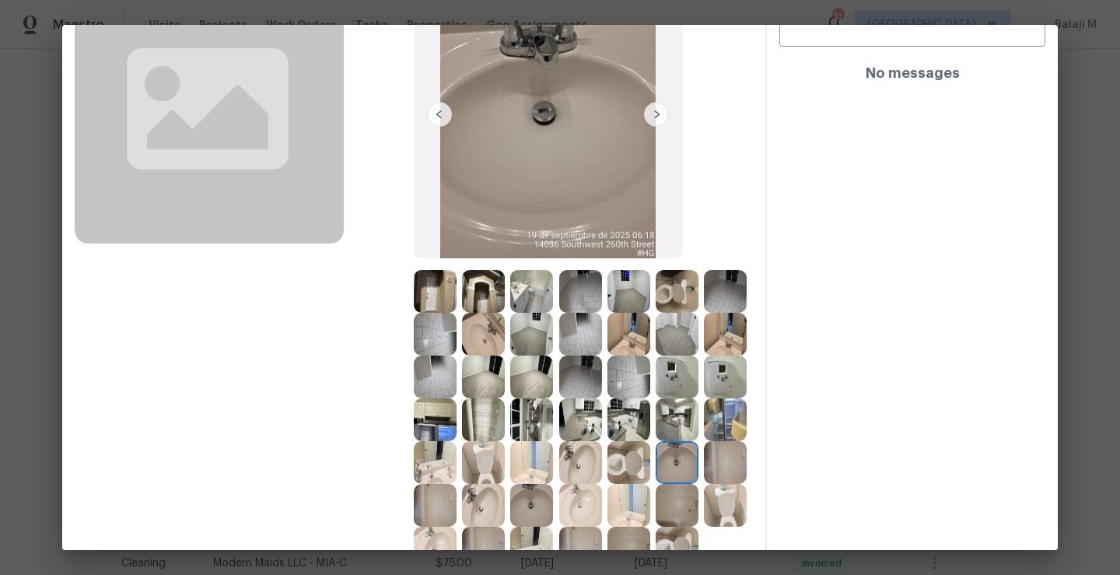
click at [704, 484] on img at bounding box center [725, 462] width 43 height 43
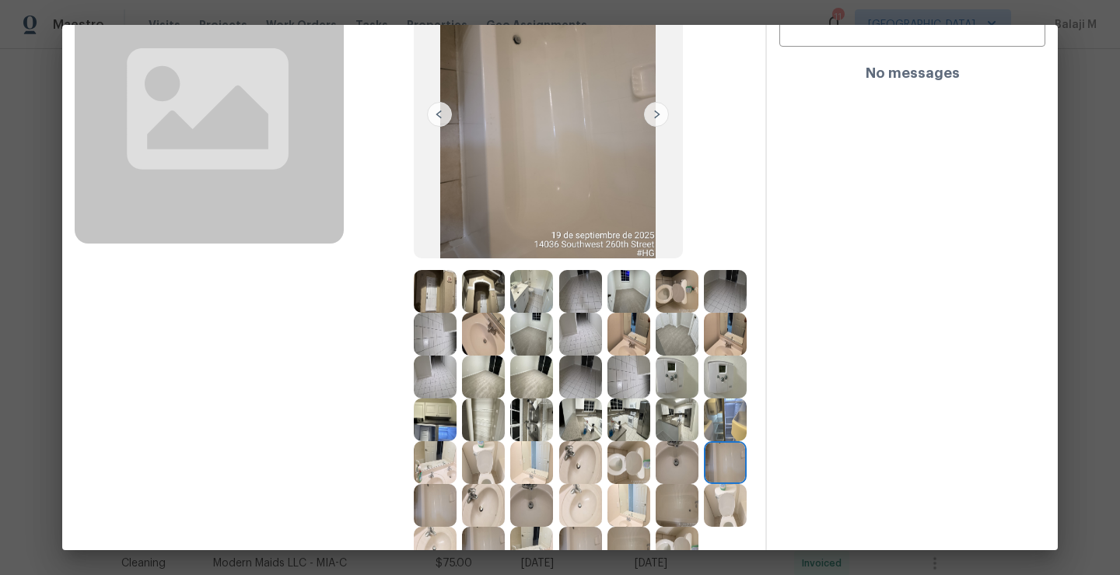
click at [704, 484] on img at bounding box center [725, 462] width 43 height 43
click at [456, 503] on img at bounding box center [435, 505] width 43 height 43
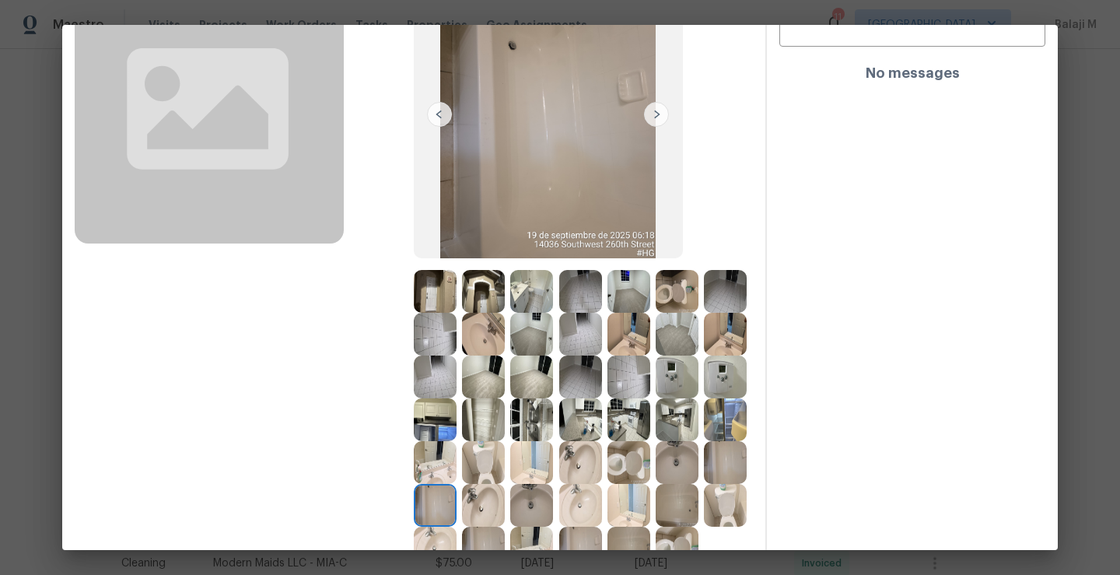
click at [505, 456] on img at bounding box center [483, 462] width 43 height 43
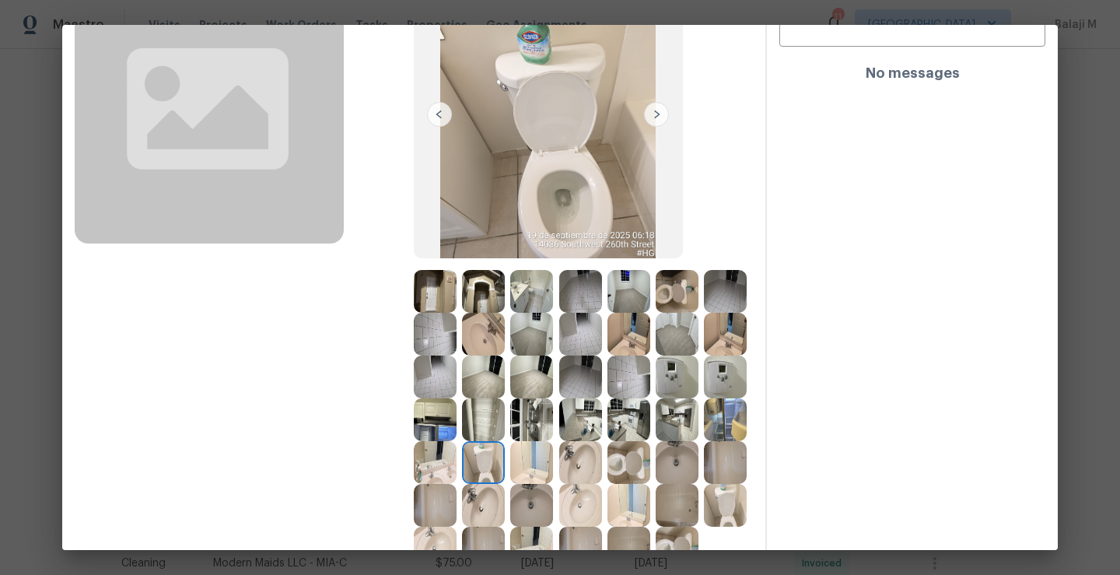
click at [456, 463] on img at bounding box center [435, 462] width 43 height 43
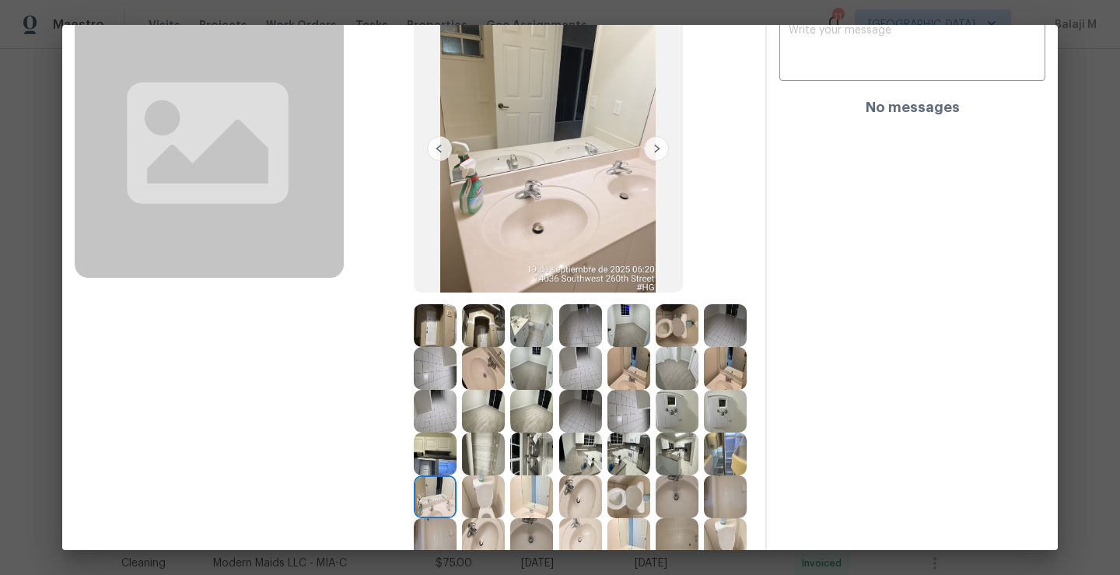
scroll to position [184, 0]
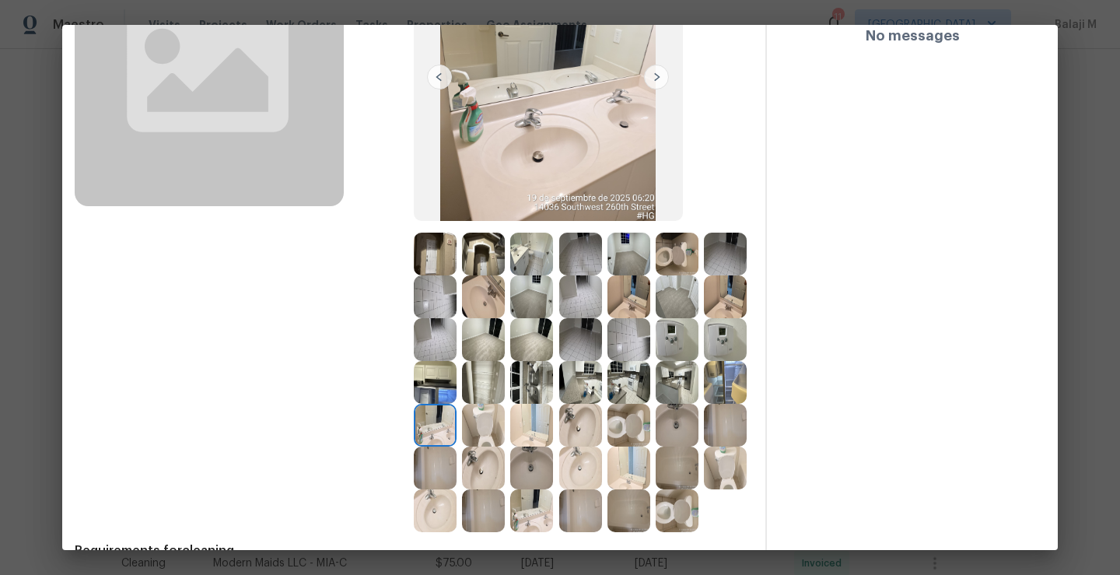
click at [456, 429] on img at bounding box center [435, 425] width 43 height 43
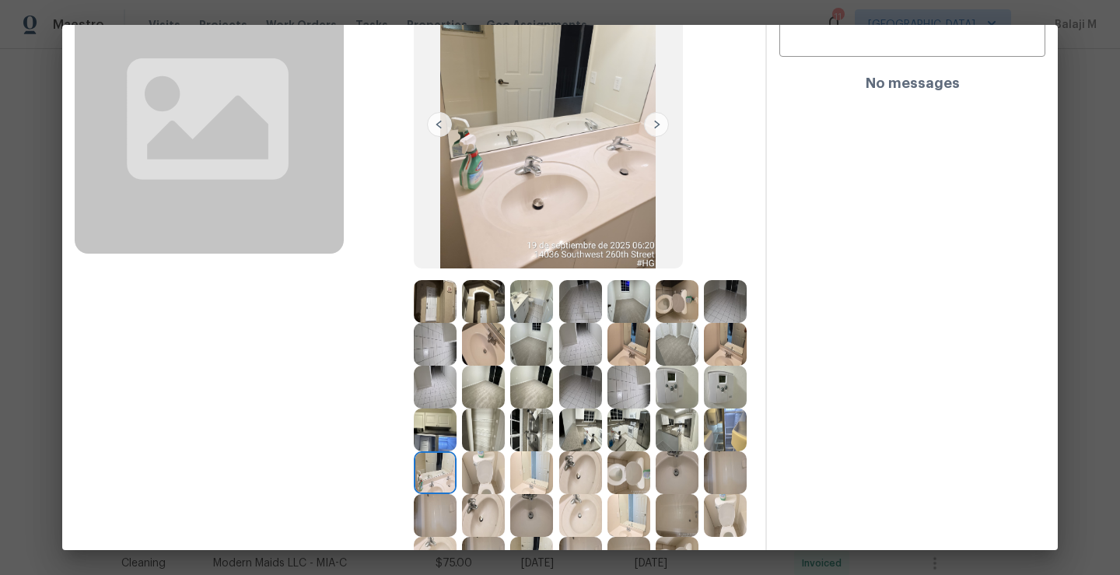
scroll to position [174, 0]
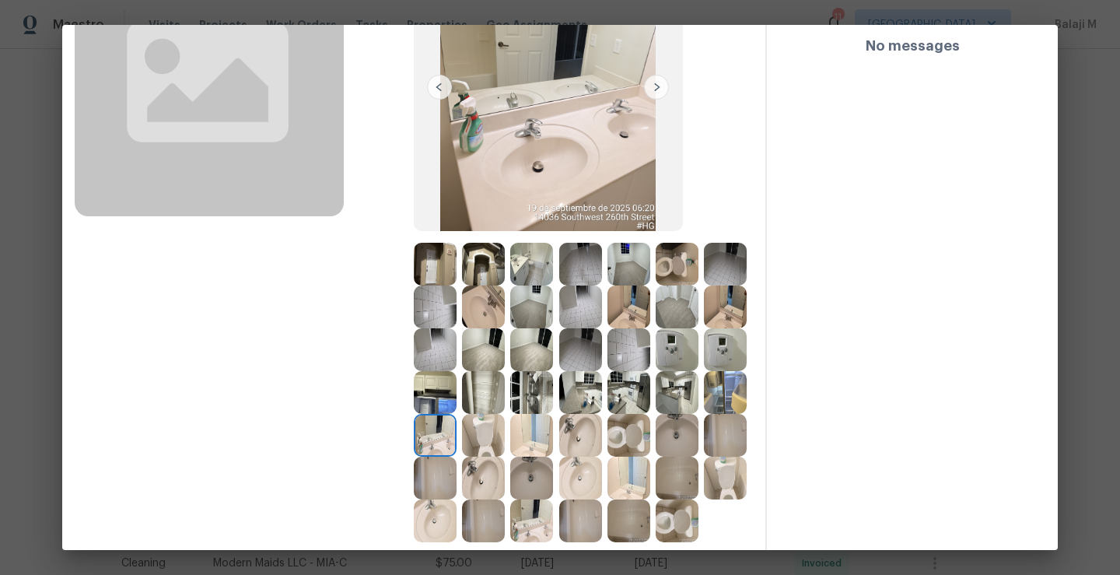
click at [704, 414] on img at bounding box center [725, 392] width 43 height 43
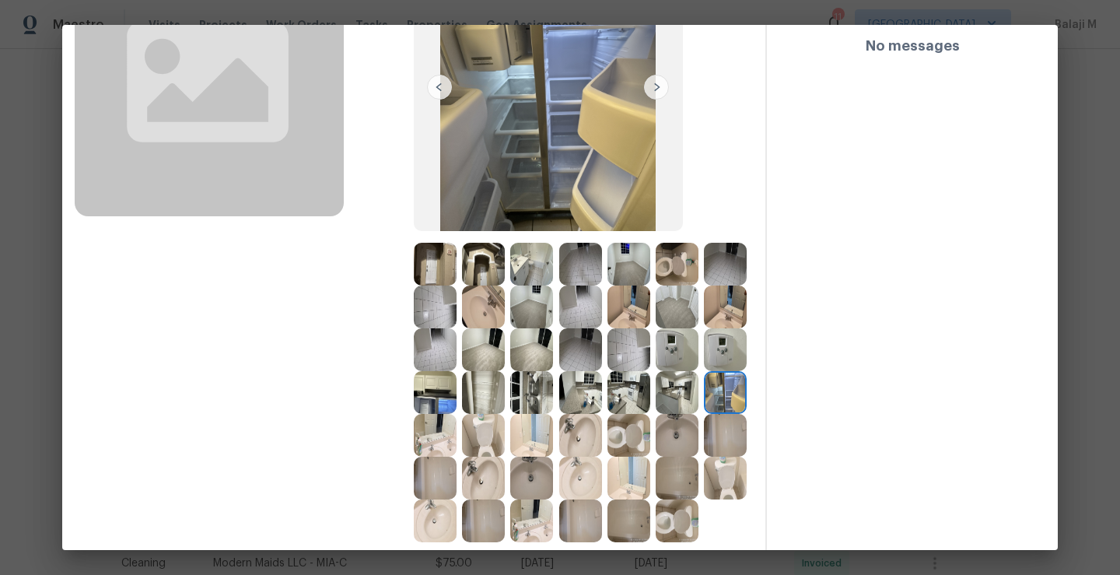
click at [704, 414] on img at bounding box center [725, 392] width 43 height 43
click at [655, 414] on img at bounding box center [676, 392] width 43 height 43
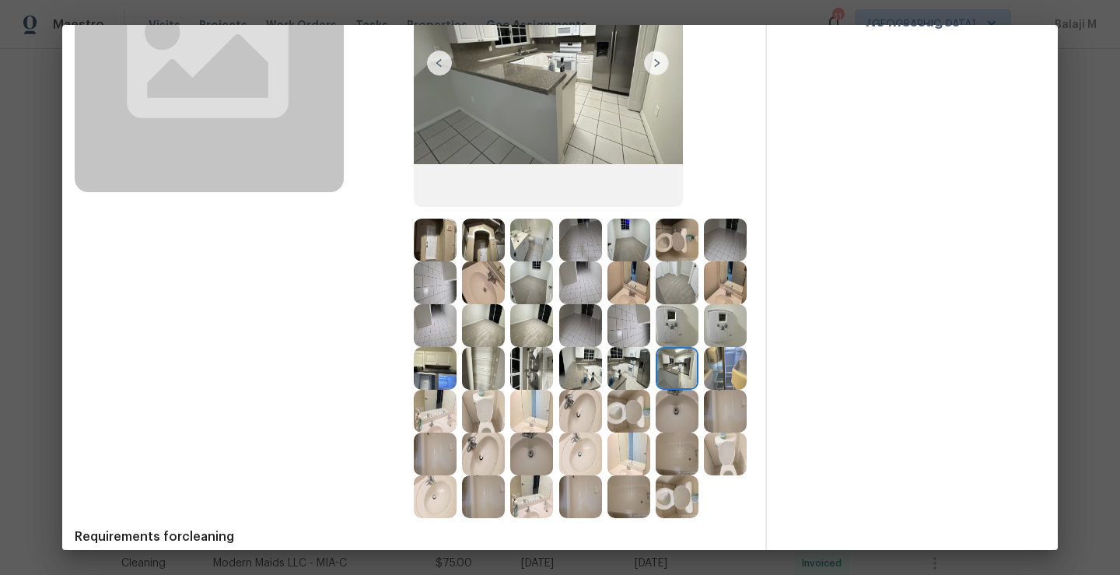
scroll to position [206, 0]
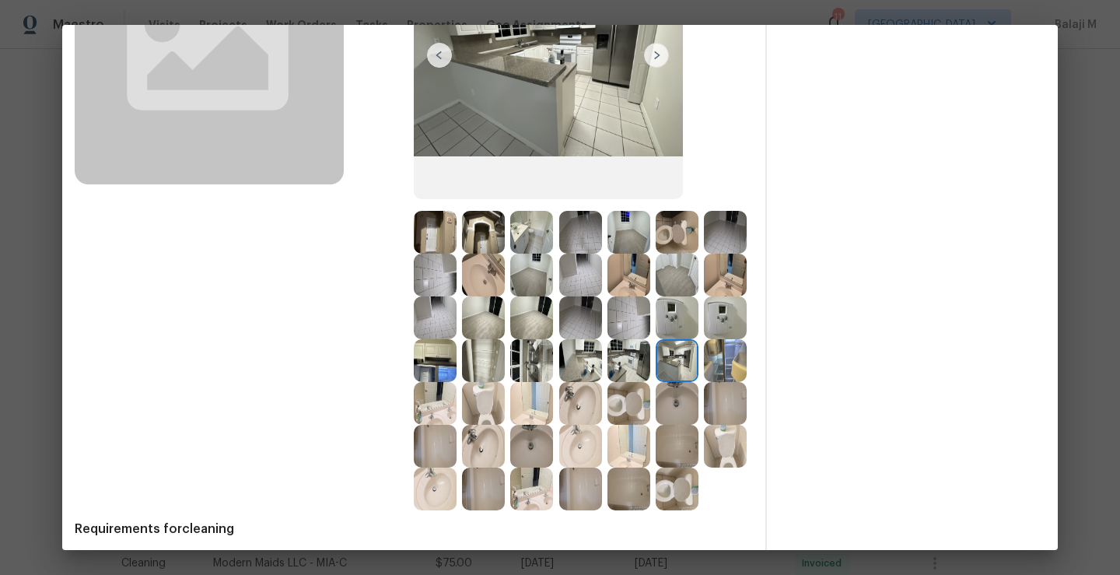
click at [655, 382] on img at bounding box center [676, 360] width 43 height 43
click at [607, 382] on img at bounding box center [628, 360] width 43 height 43
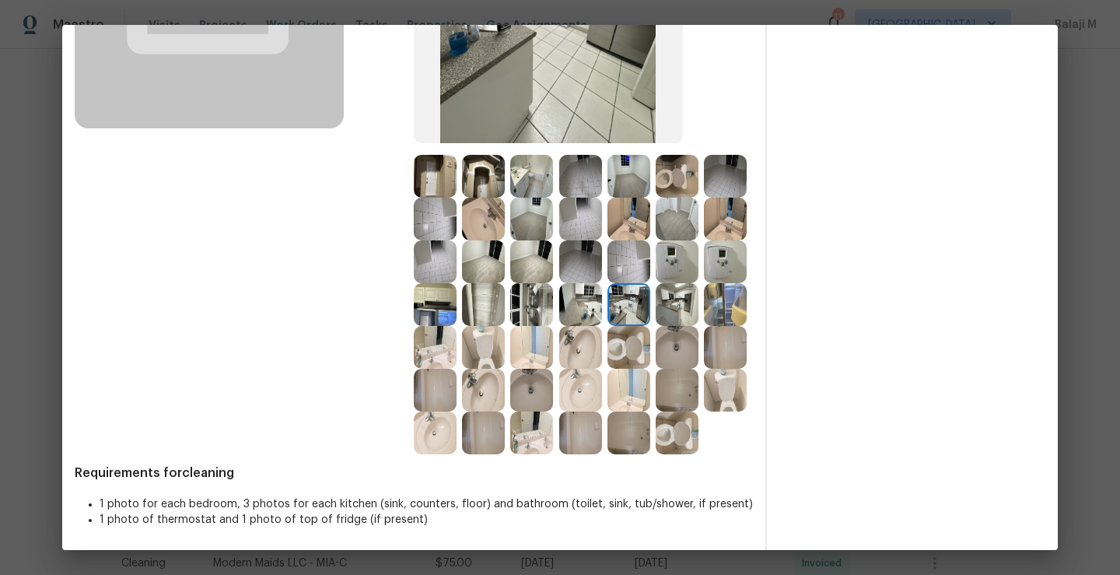
scroll to position [280, 0]
click at [704, 325] on img at bounding box center [725, 304] width 43 height 43
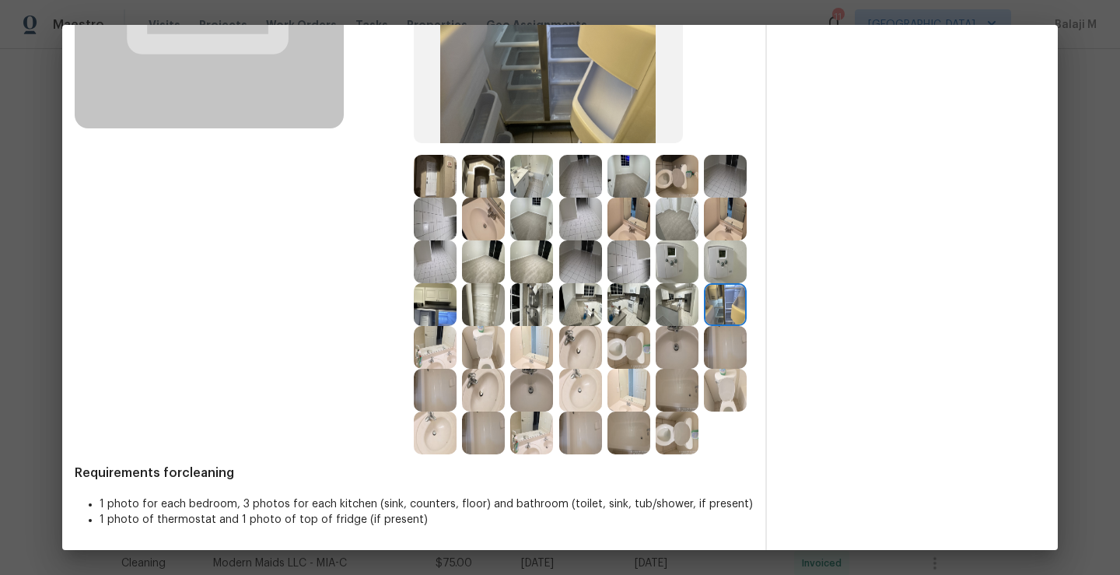
click at [655, 366] on img at bounding box center [676, 347] width 43 height 43
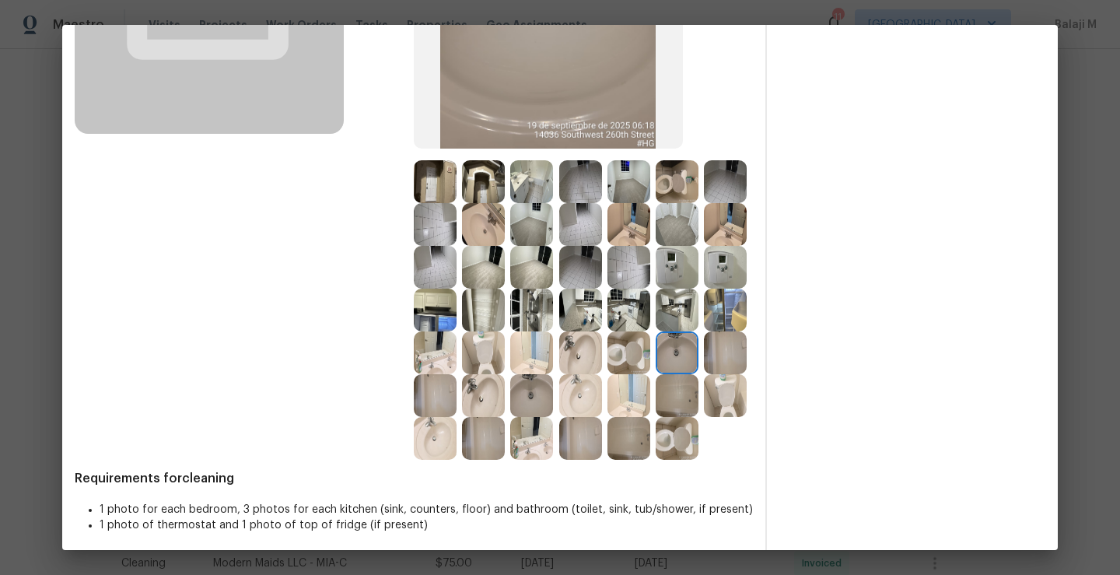
scroll to position [269, 0]
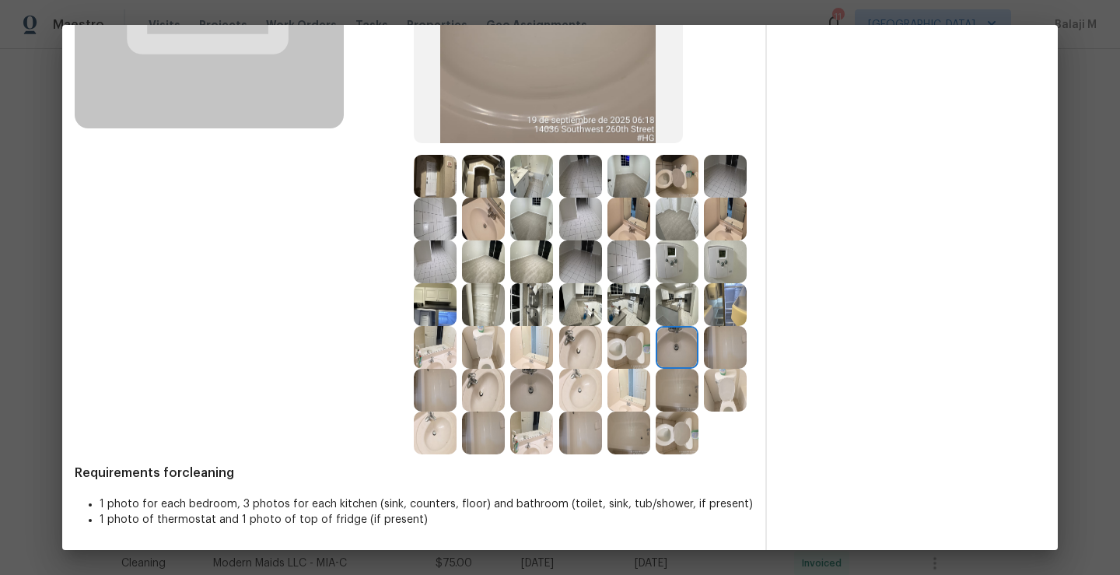
click at [505, 299] on img at bounding box center [483, 304] width 43 height 43
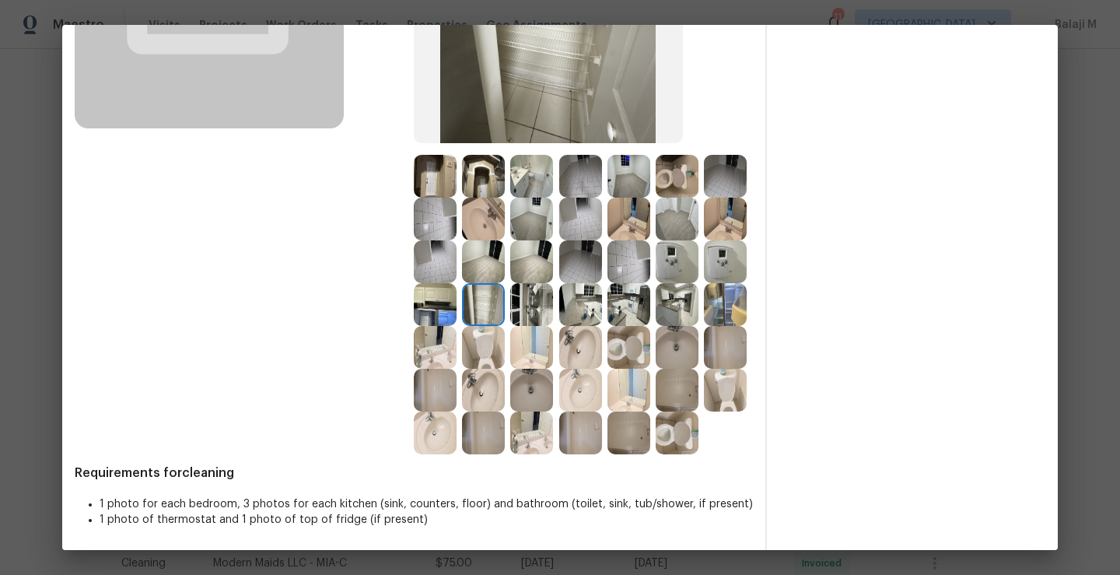
click at [456, 302] on img at bounding box center [435, 304] width 43 height 43
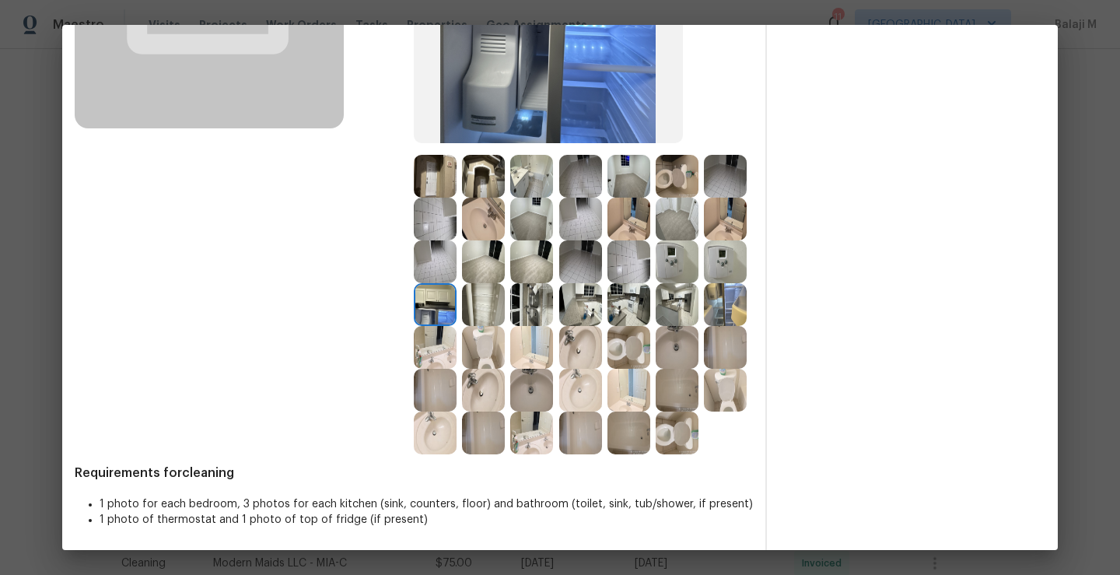
scroll to position [305, 0]
click at [655, 290] on img at bounding box center [676, 304] width 43 height 43
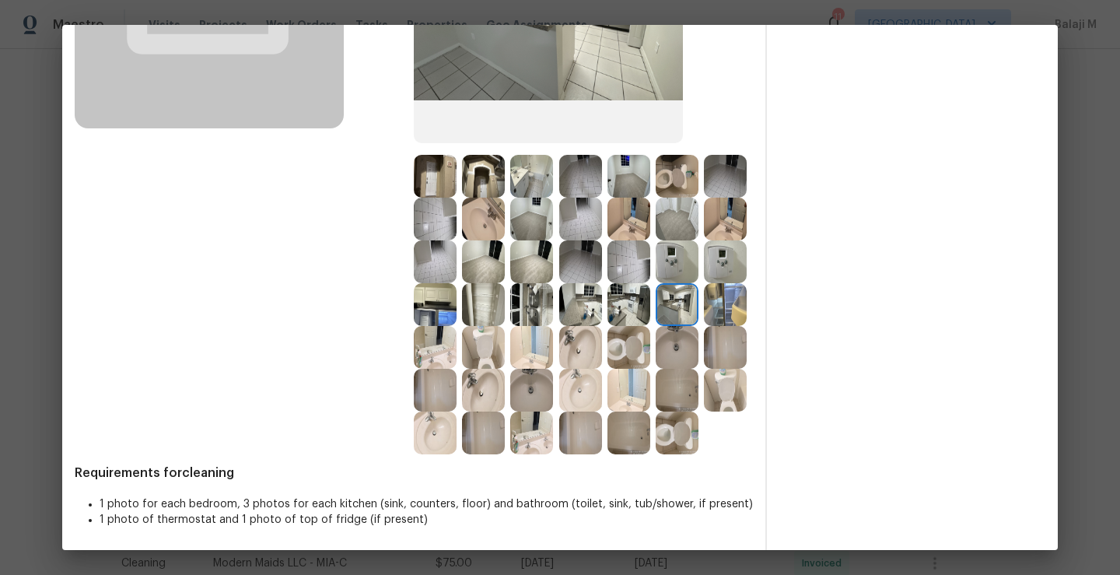
click at [704, 260] on img at bounding box center [725, 261] width 43 height 43
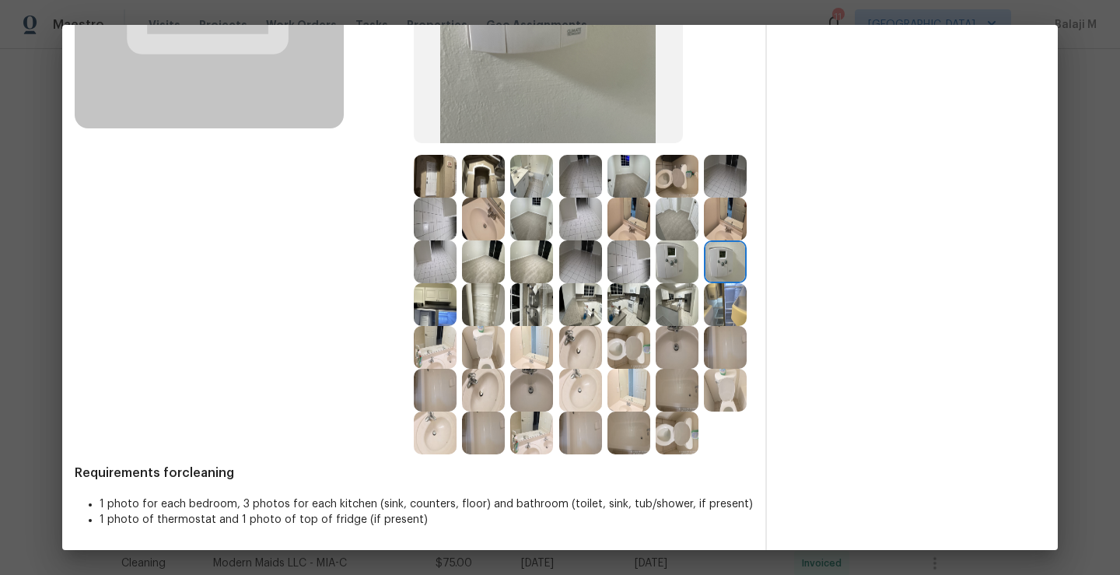
click at [456, 283] on img at bounding box center [435, 304] width 43 height 43
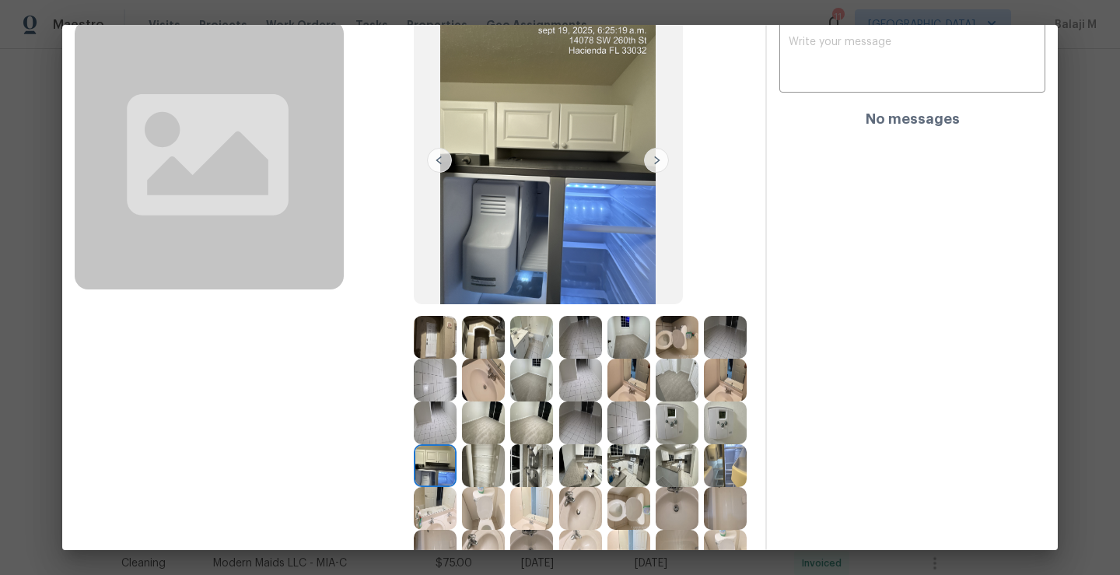
scroll to position [117, 0]
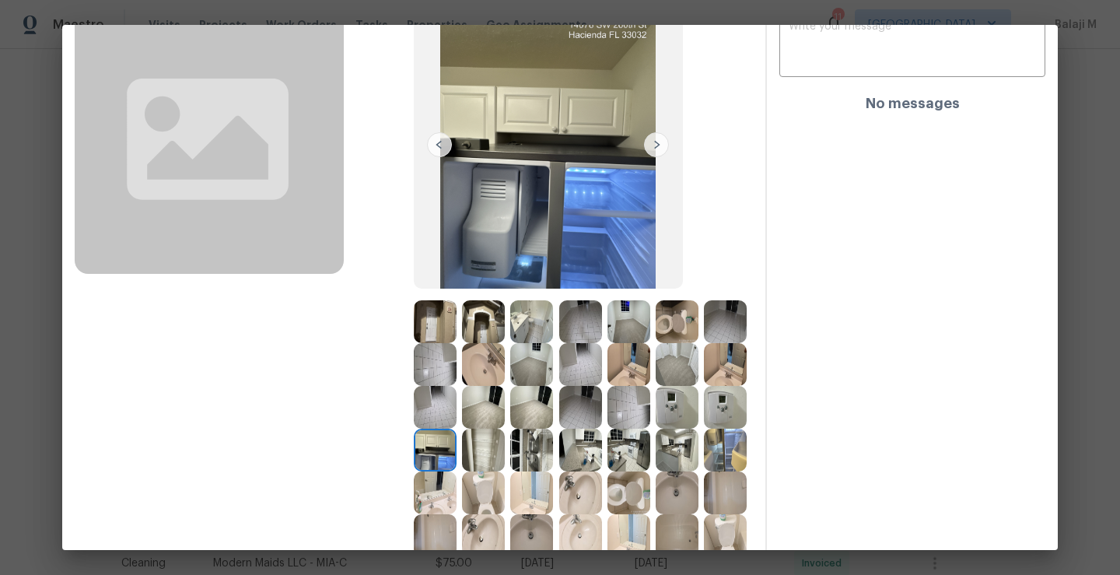
click at [531, 339] on img at bounding box center [531, 321] width 43 height 43
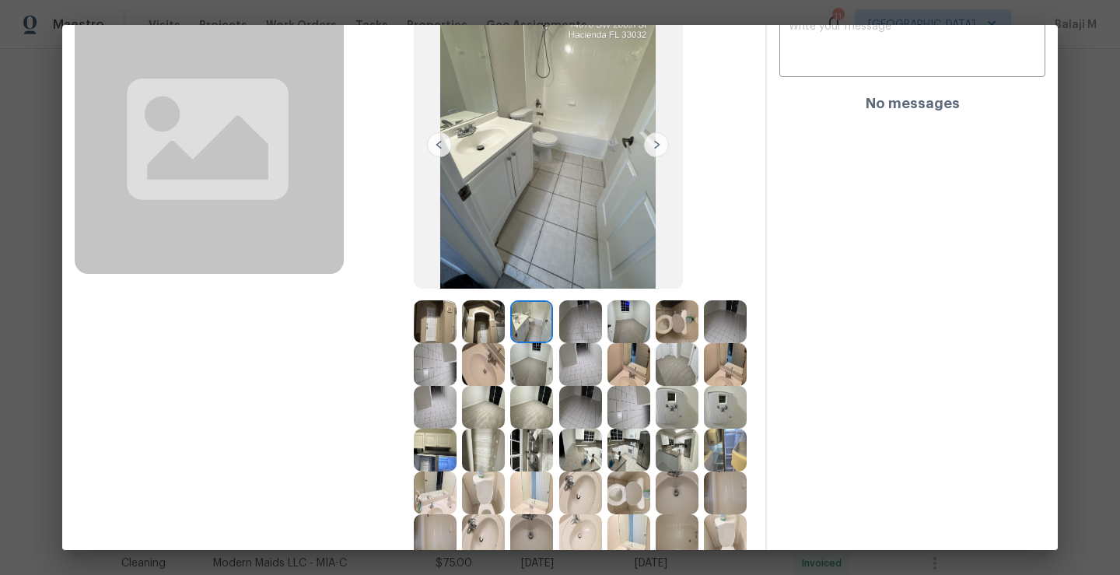
click at [575, 334] on img at bounding box center [580, 321] width 43 height 43
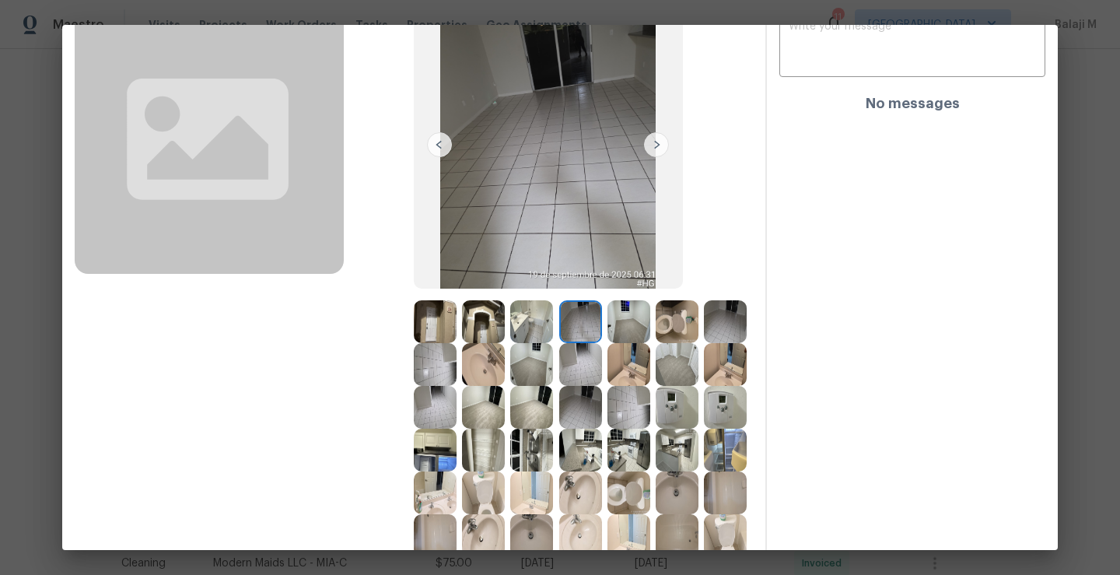
click at [609, 330] on img at bounding box center [628, 321] width 43 height 43
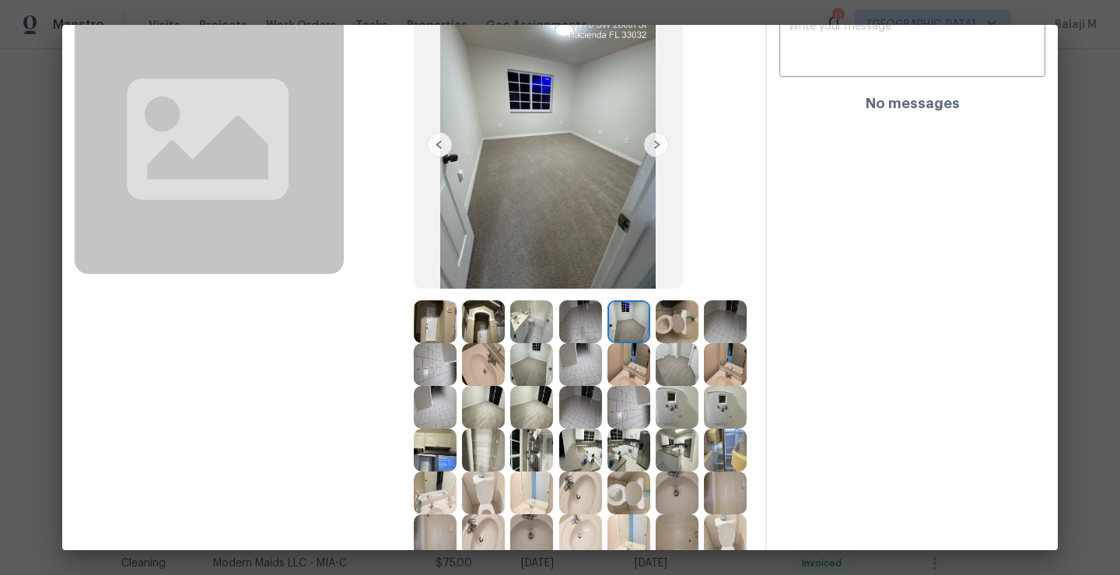
click at [602, 382] on img at bounding box center [580, 364] width 43 height 43
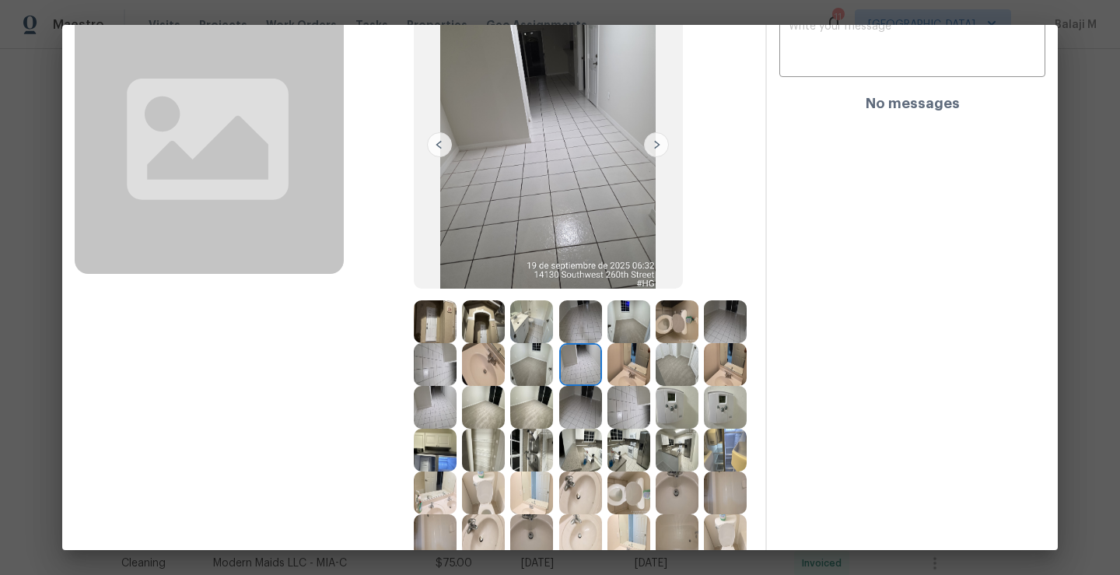
click at [553, 380] on img at bounding box center [531, 364] width 43 height 43
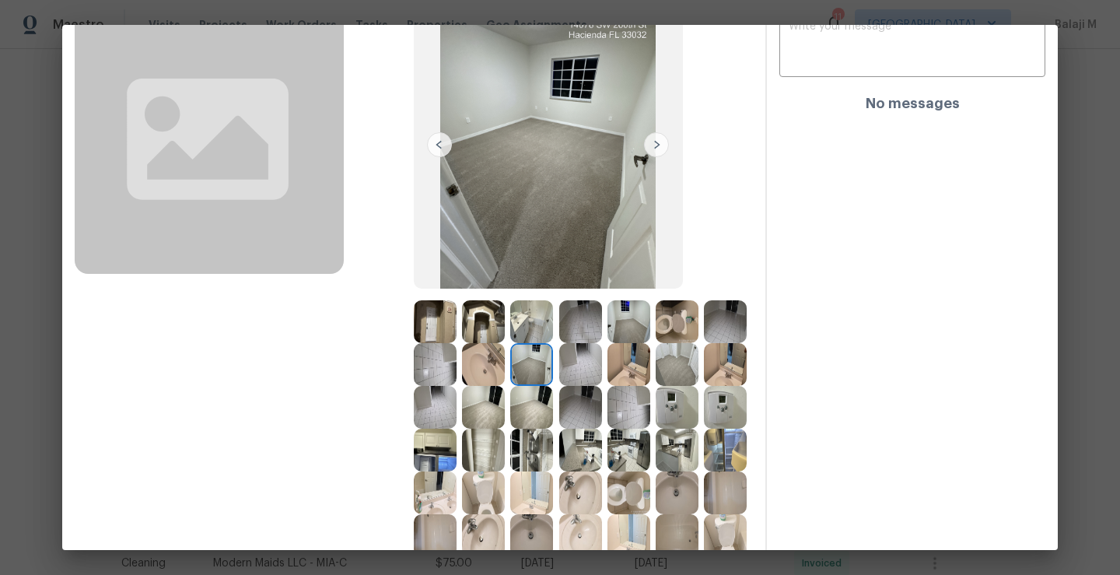
click at [553, 372] on img at bounding box center [531, 364] width 43 height 43
click at [553, 368] on img at bounding box center [531, 364] width 43 height 43
click at [505, 372] on img at bounding box center [483, 364] width 43 height 43
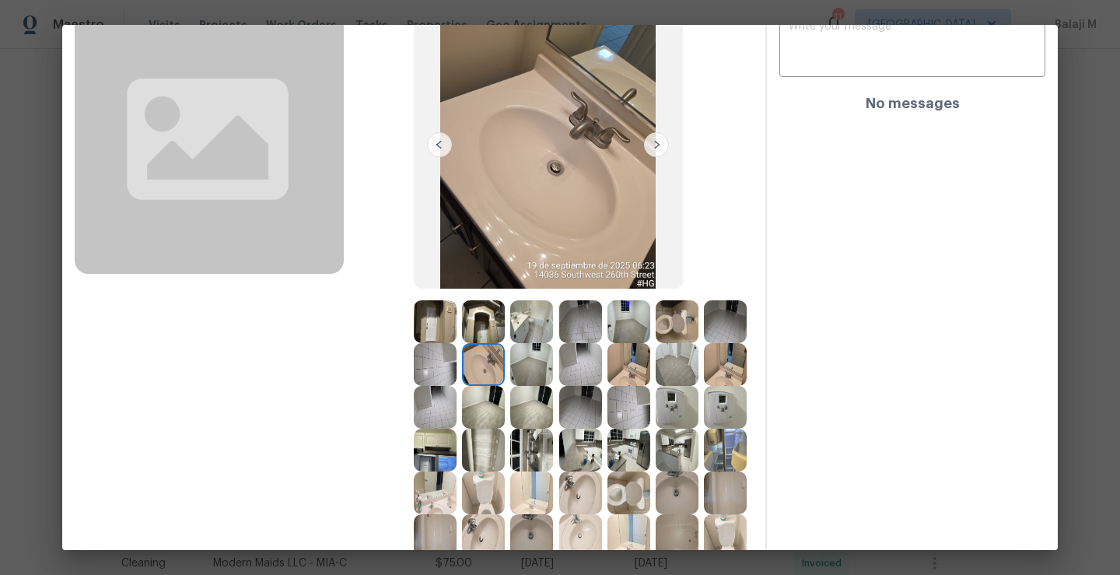
click at [456, 372] on img at bounding box center [435, 364] width 43 height 43
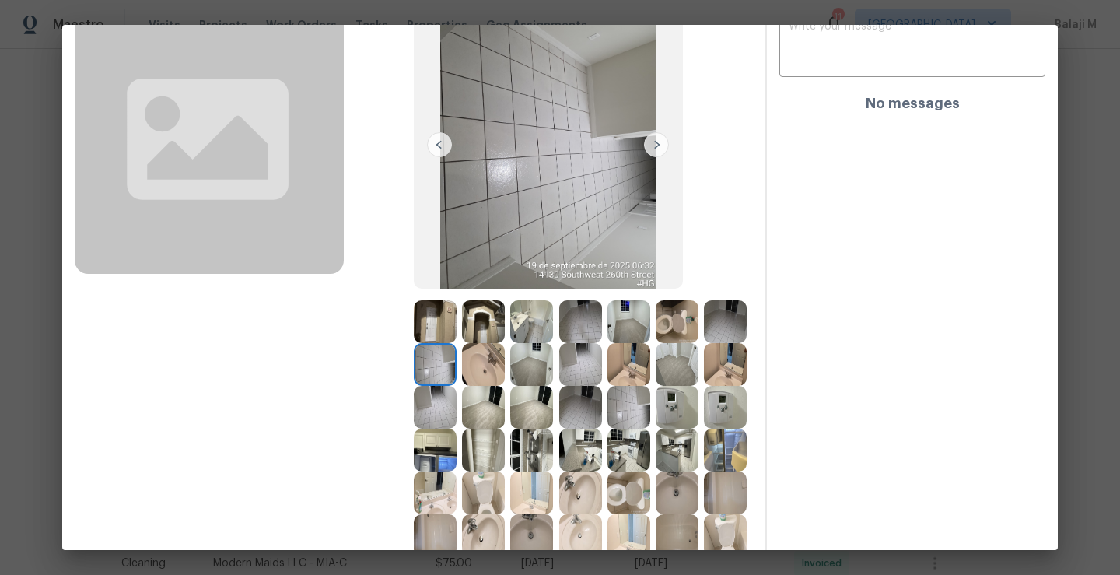
click at [704, 343] on img at bounding box center [725, 321] width 43 height 43
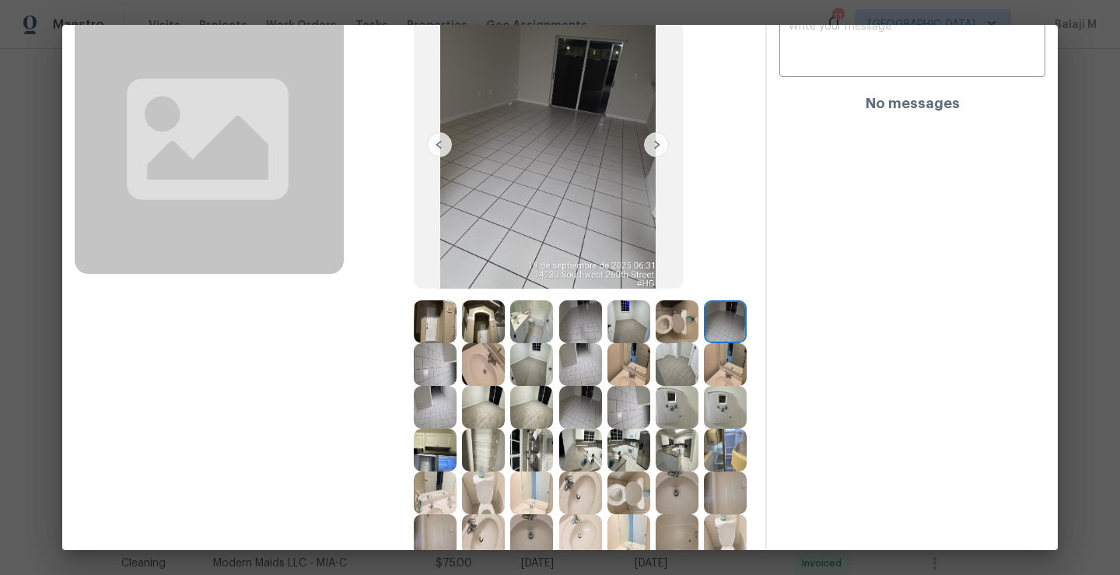
click at [655, 386] on img at bounding box center [676, 364] width 43 height 43
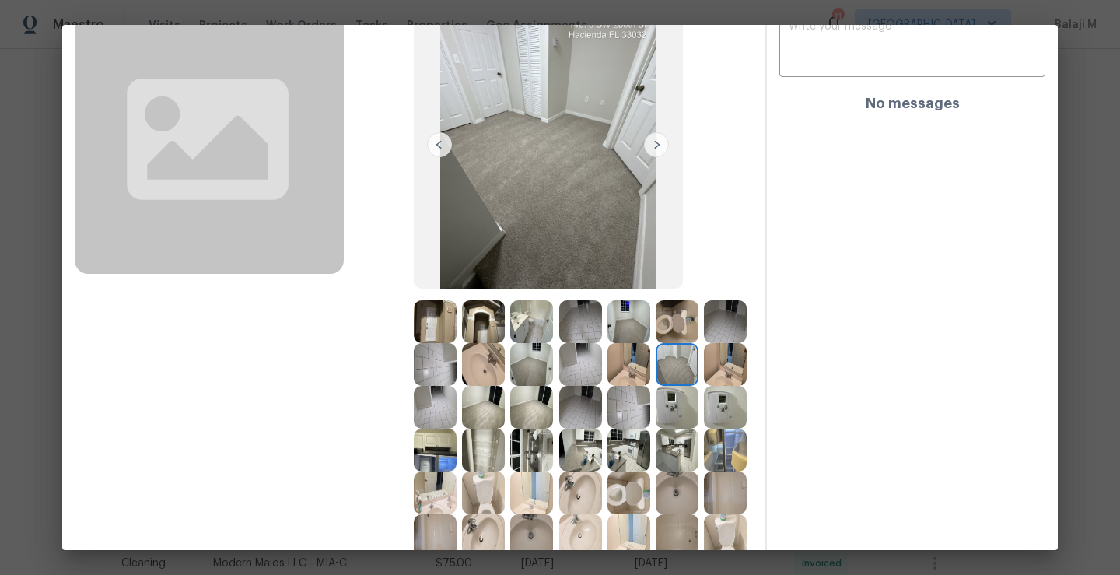
click at [655, 386] on img at bounding box center [676, 364] width 43 height 43
click at [704, 386] on img at bounding box center [725, 364] width 43 height 43
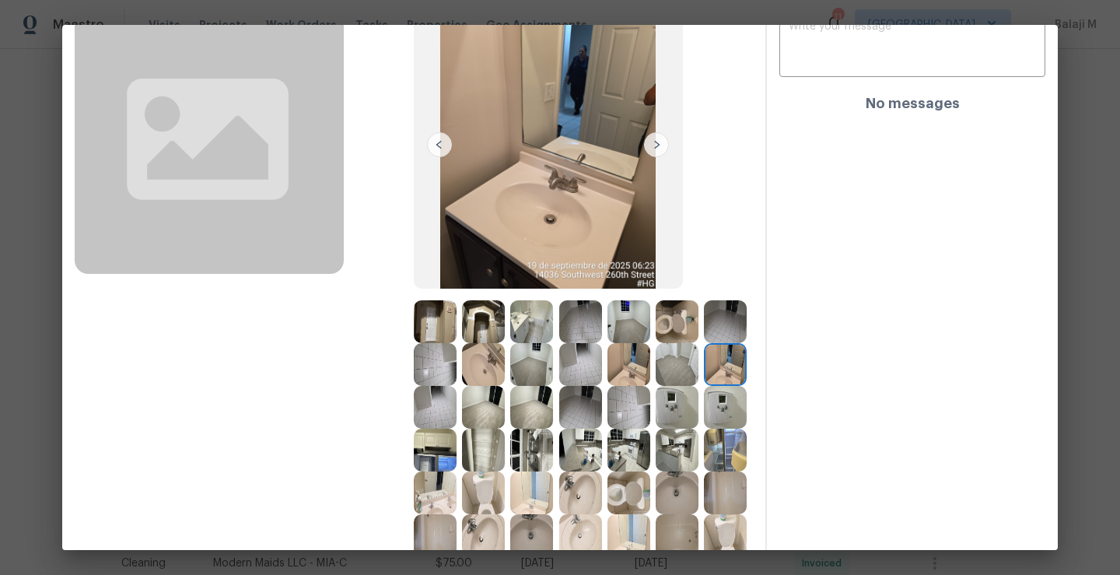
click at [456, 420] on img at bounding box center [435, 407] width 43 height 43
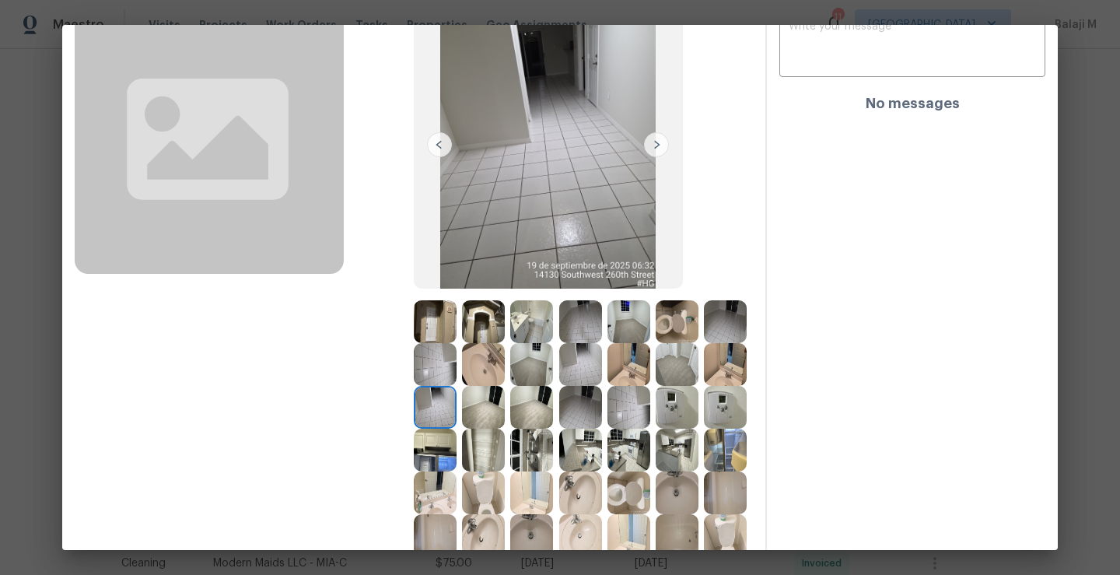
click at [505, 421] on img at bounding box center [483, 407] width 43 height 43
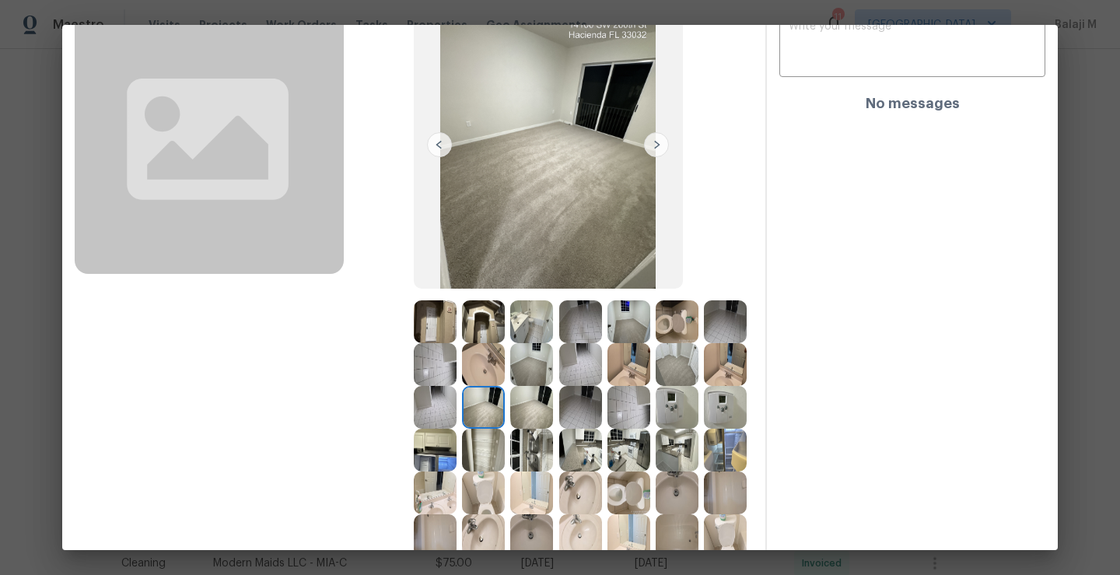
click at [553, 417] on img at bounding box center [531, 407] width 43 height 43
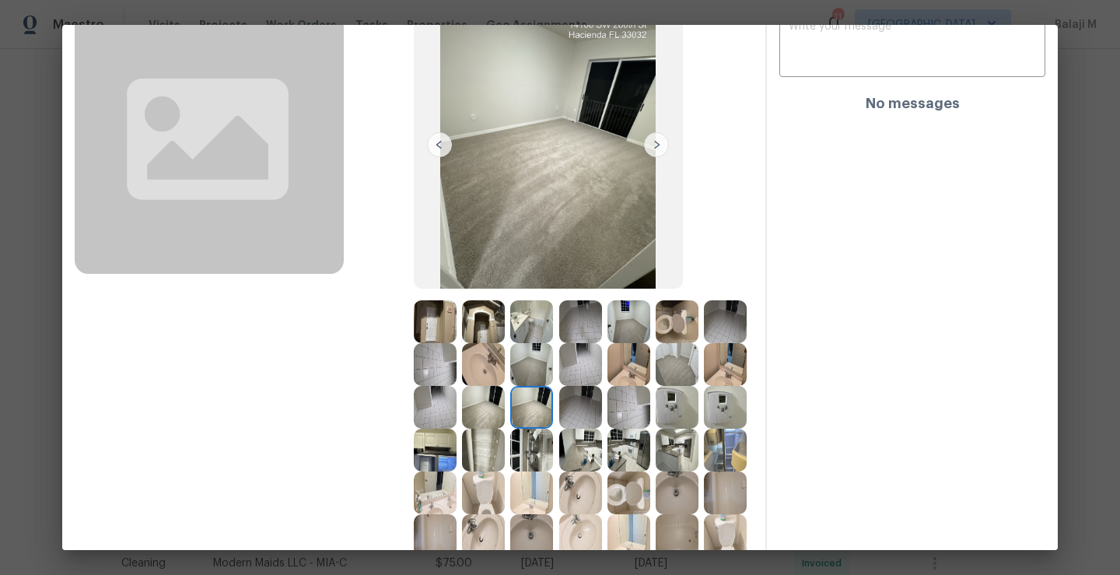
click at [553, 417] on img at bounding box center [531, 407] width 43 height 43
click at [602, 415] on img at bounding box center [580, 407] width 43 height 43
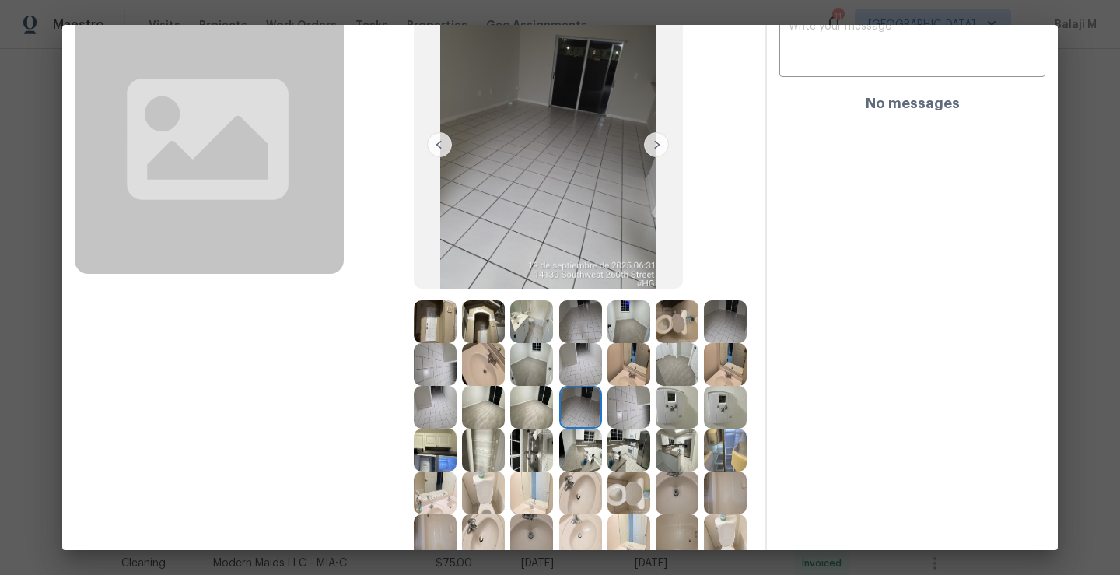
click at [607, 428] on img at bounding box center [628, 407] width 43 height 43
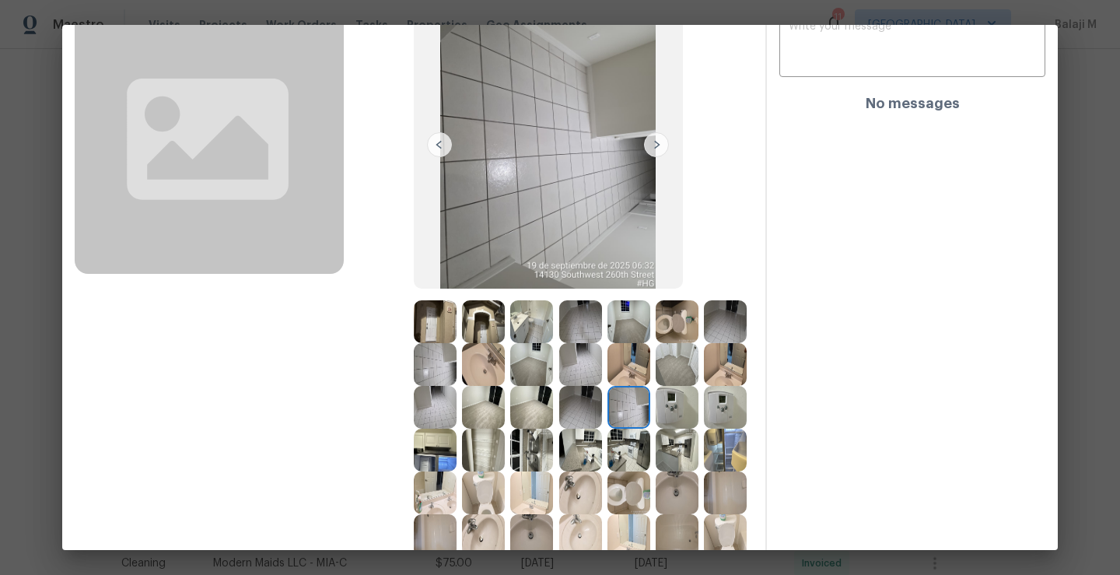
click at [655, 428] on img at bounding box center [676, 407] width 43 height 43
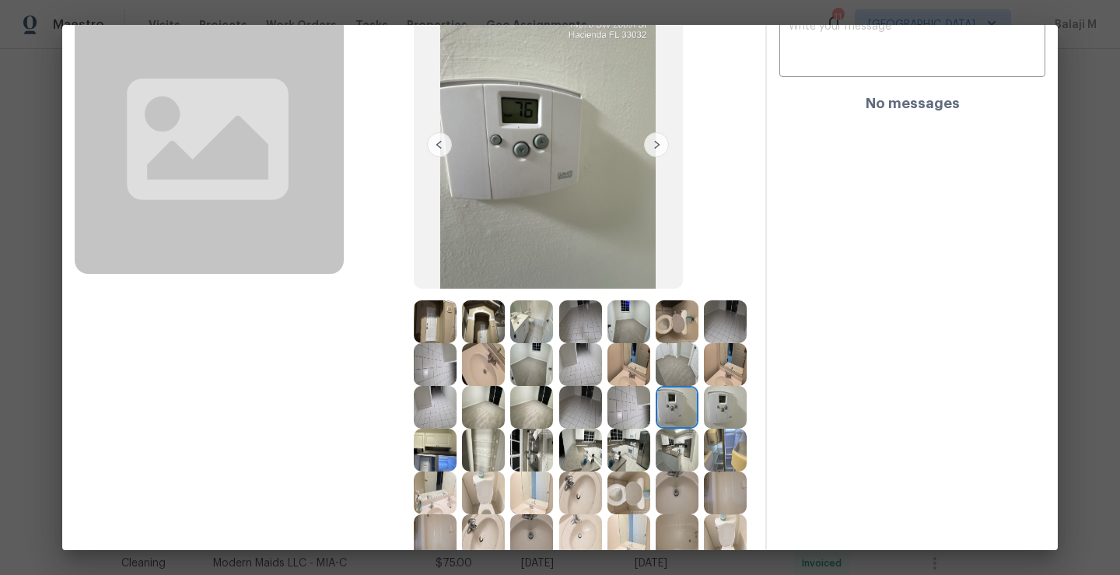
click at [704, 428] on img at bounding box center [725, 407] width 43 height 43
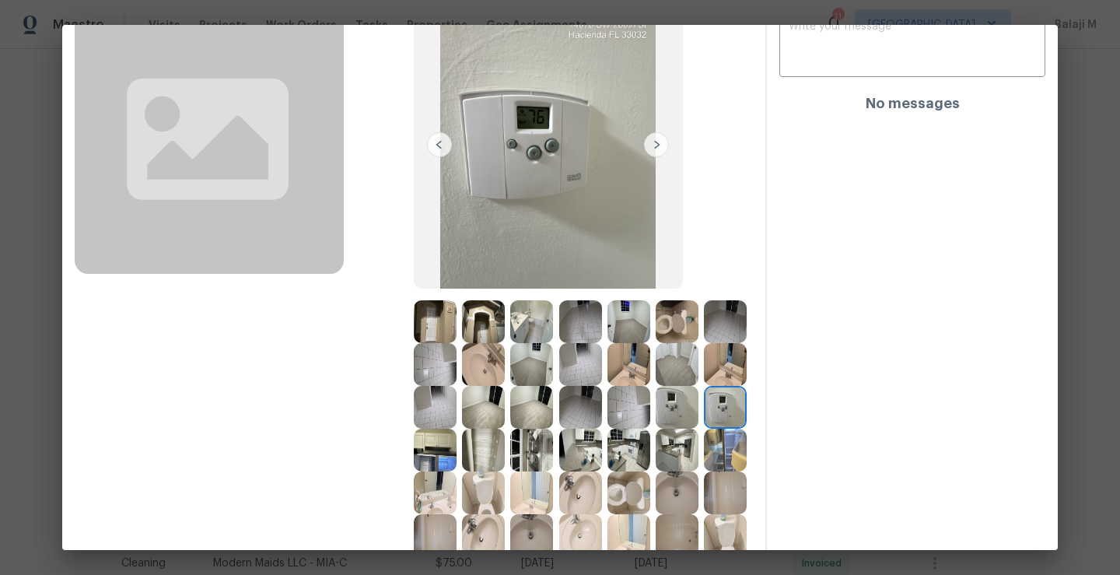
click at [456, 458] on img at bounding box center [435, 449] width 43 height 43
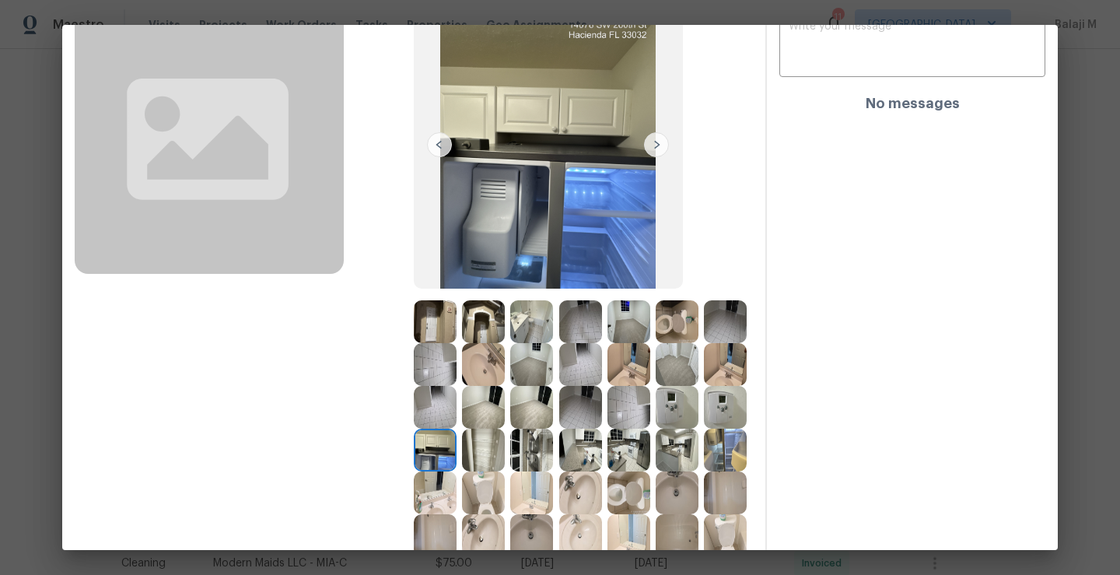
click at [456, 460] on img at bounding box center [435, 449] width 43 height 43
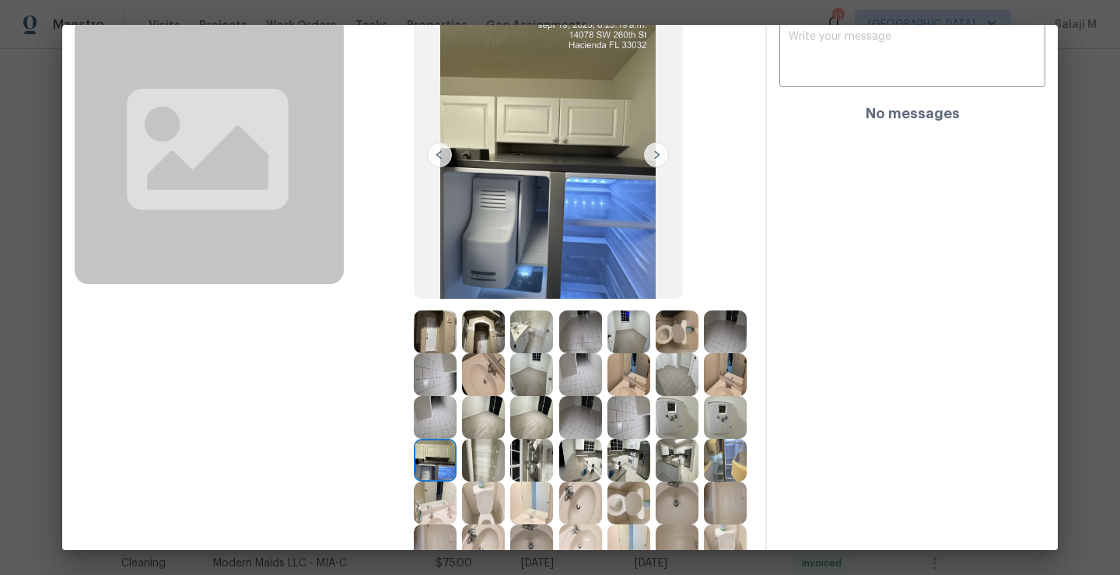
scroll to position [109, 0]
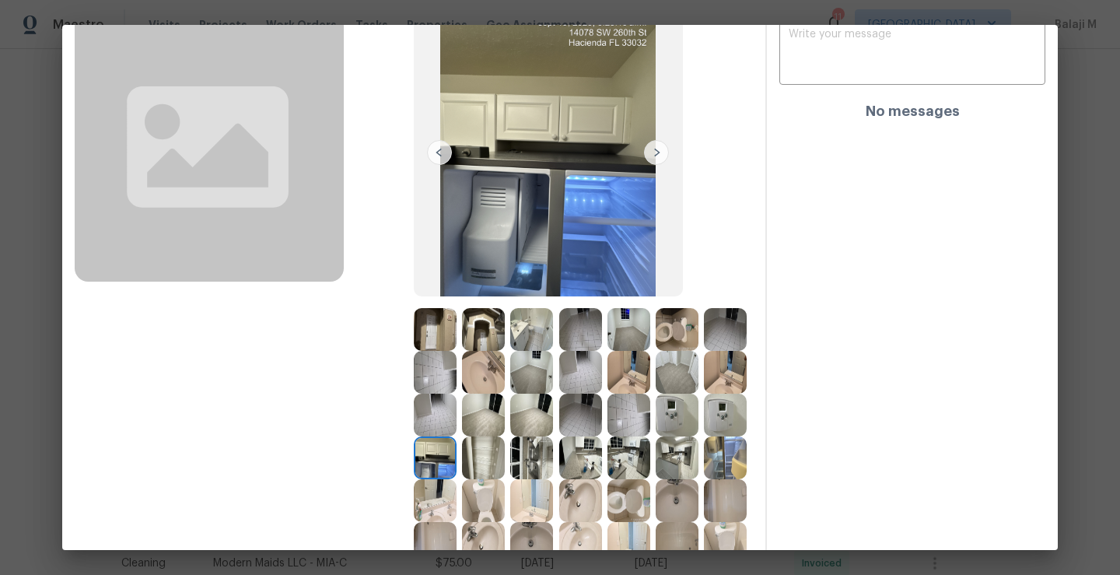
click at [456, 461] on img at bounding box center [435, 457] width 43 height 43
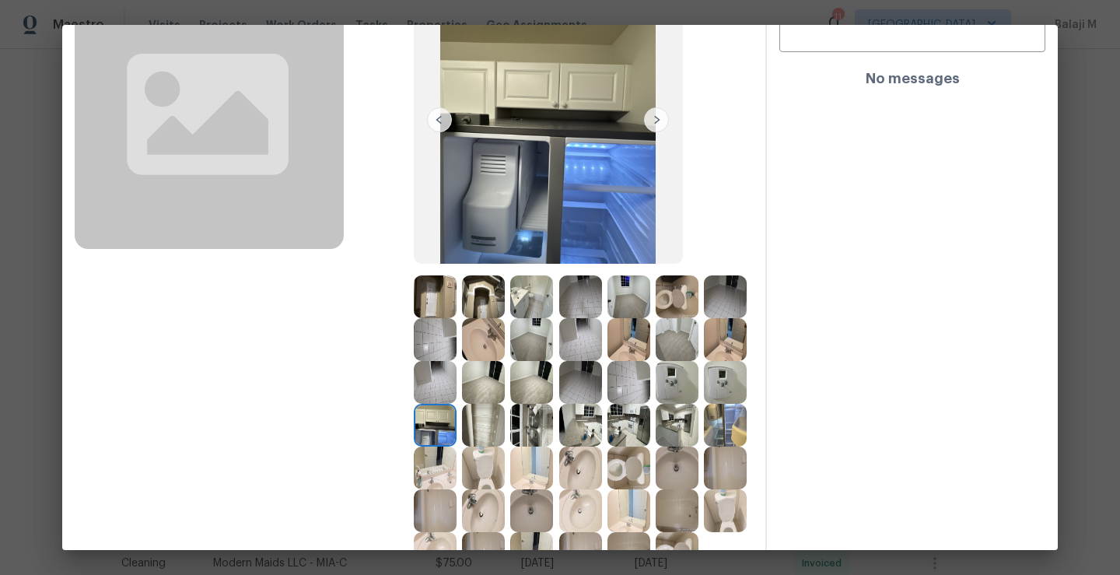
scroll to position [150, 0]
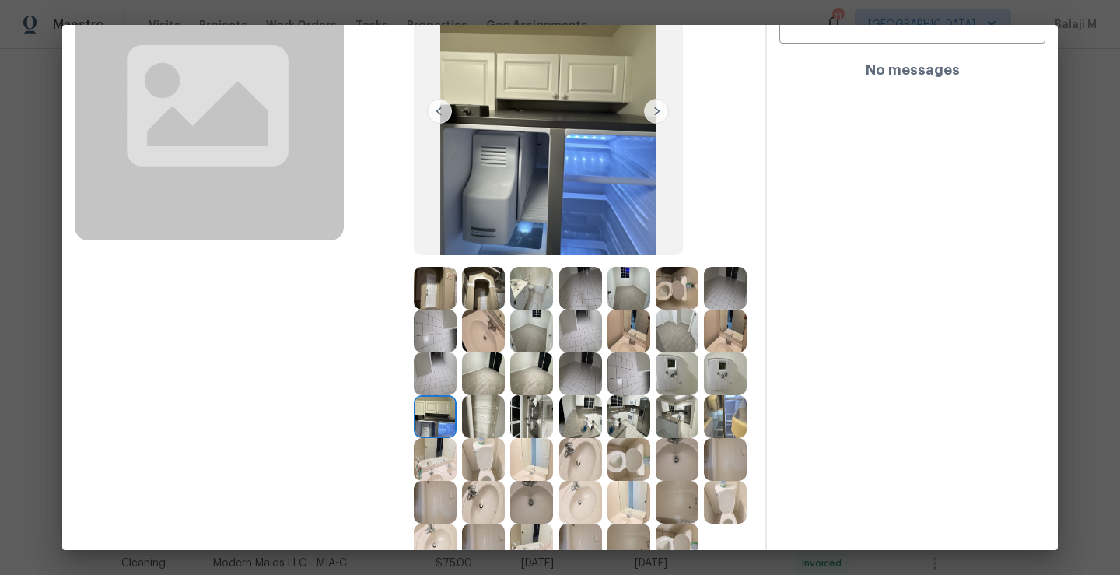
click at [456, 448] on img at bounding box center [435, 459] width 43 height 43
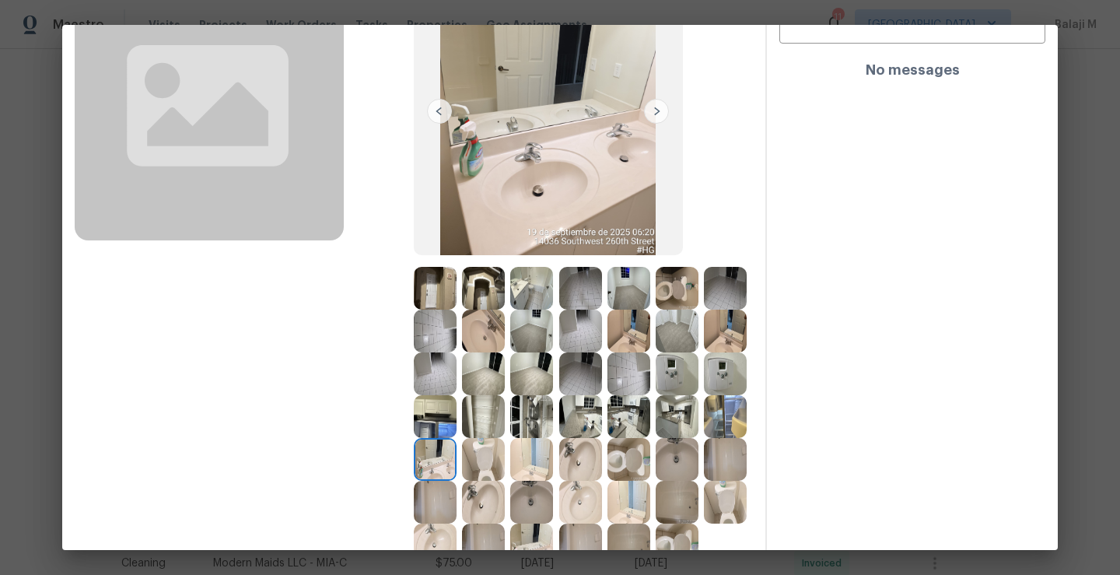
click at [505, 423] on img at bounding box center [483, 416] width 43 height 43
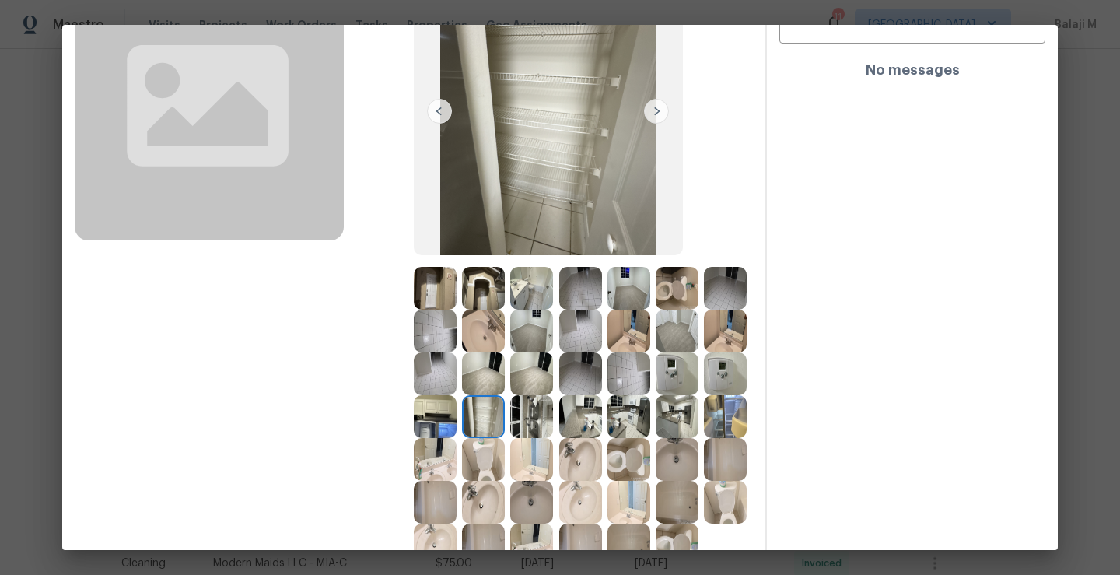
click at [553, 425] on img at bounding box center [531, 416] width 43 height 43
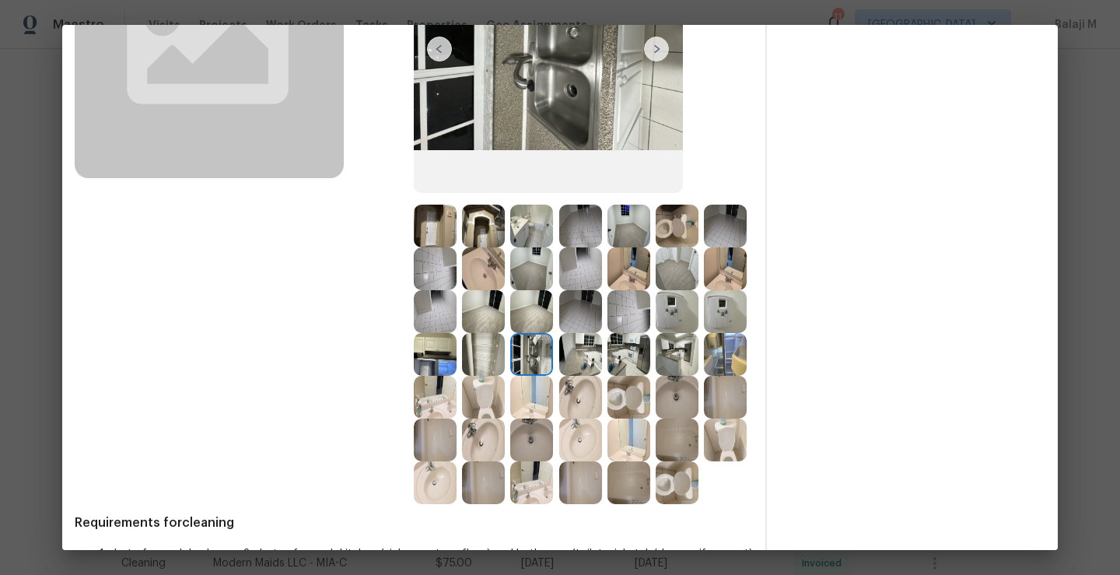
scroll to position [218, 0]
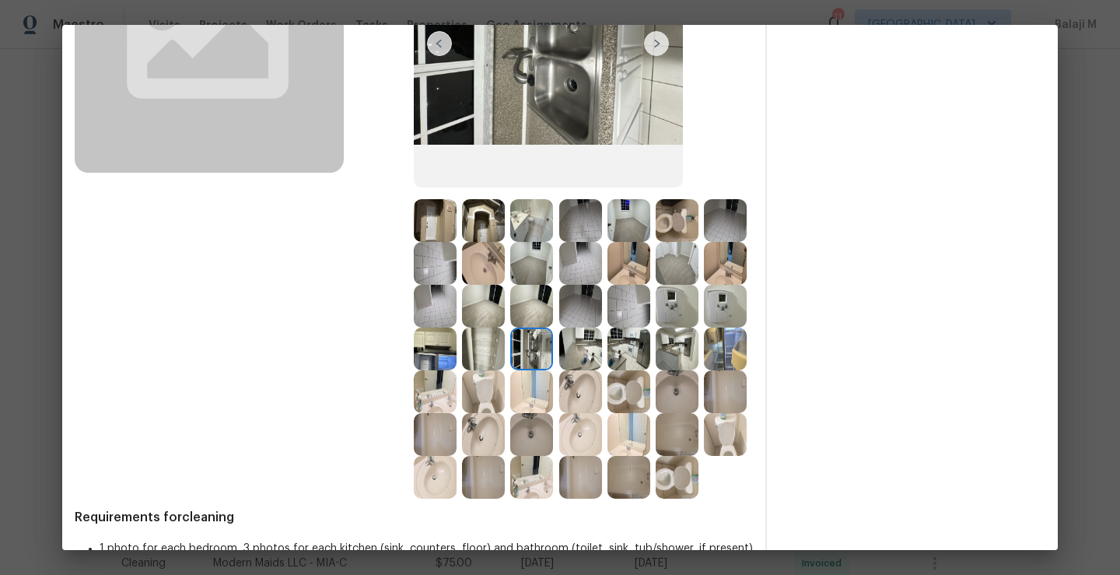
click at [607, 413] on img at bounding box center [628, 391] width 43 height 43
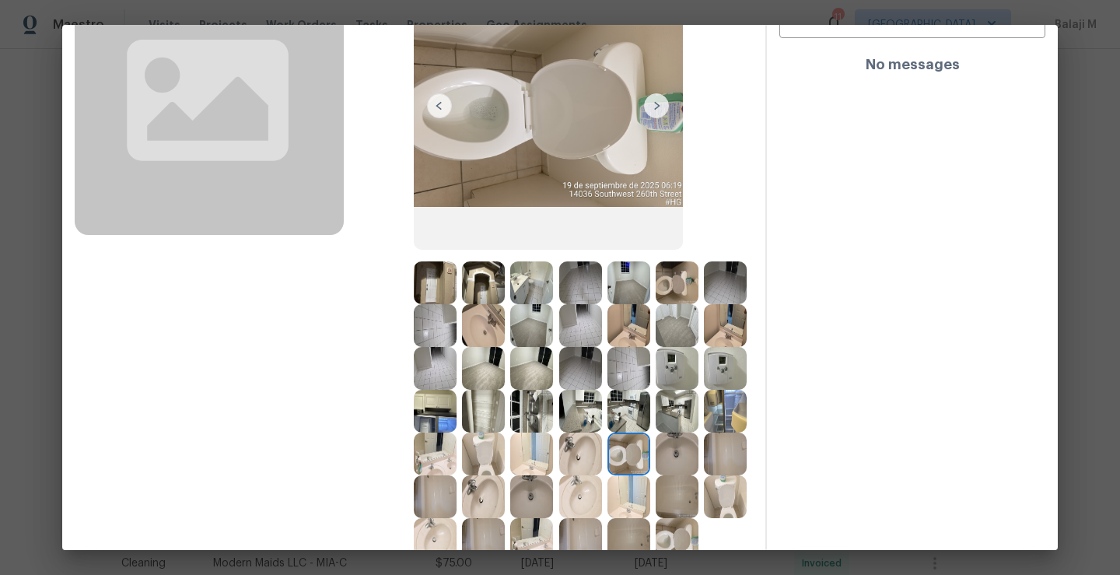
scroll to position [164, 0]
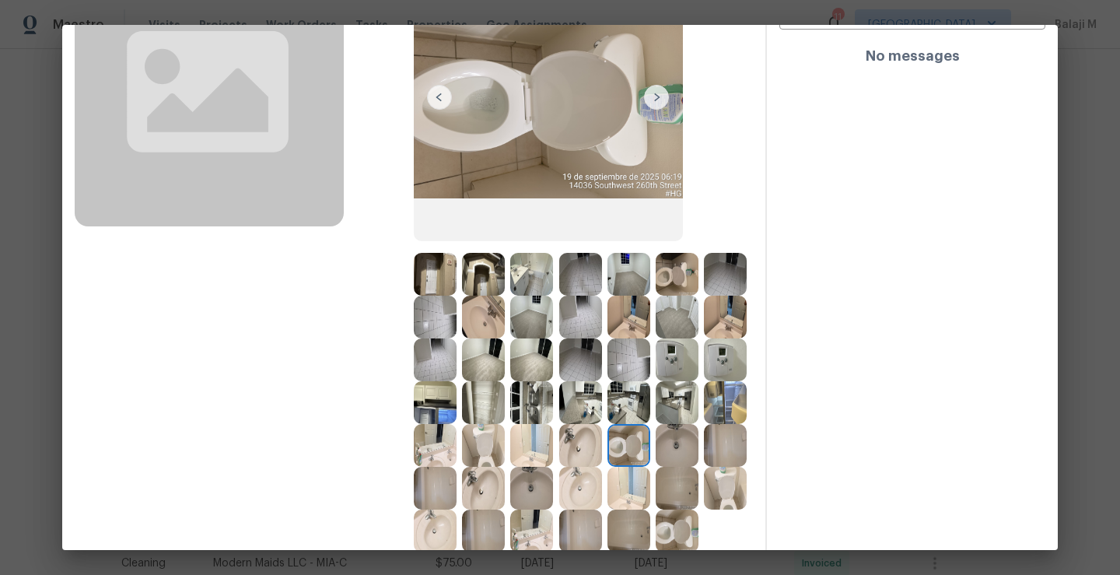
click at [559, 467] on img at bounding box center [580, 445] width 43 height 43
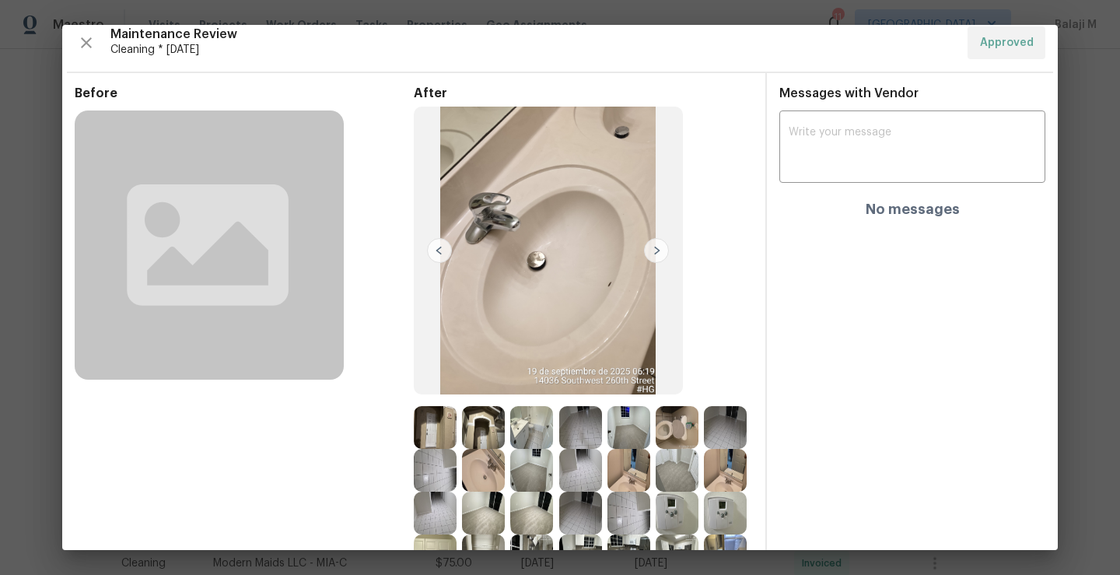
scroll to position [0, 0]
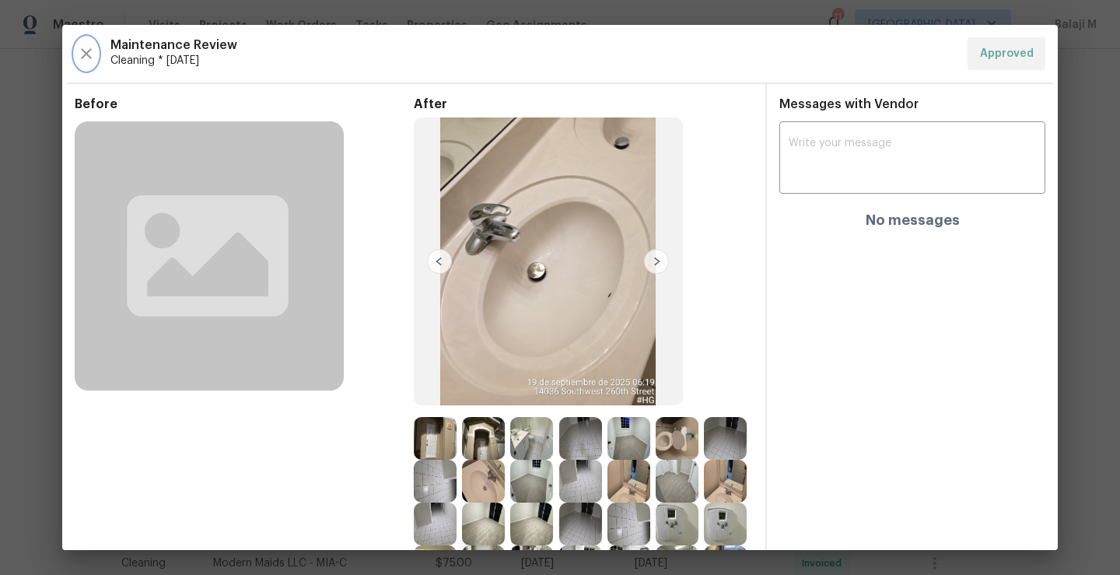
click at [89, 54] on icon "button" at bounding box center [86, 53] width 19 height 19
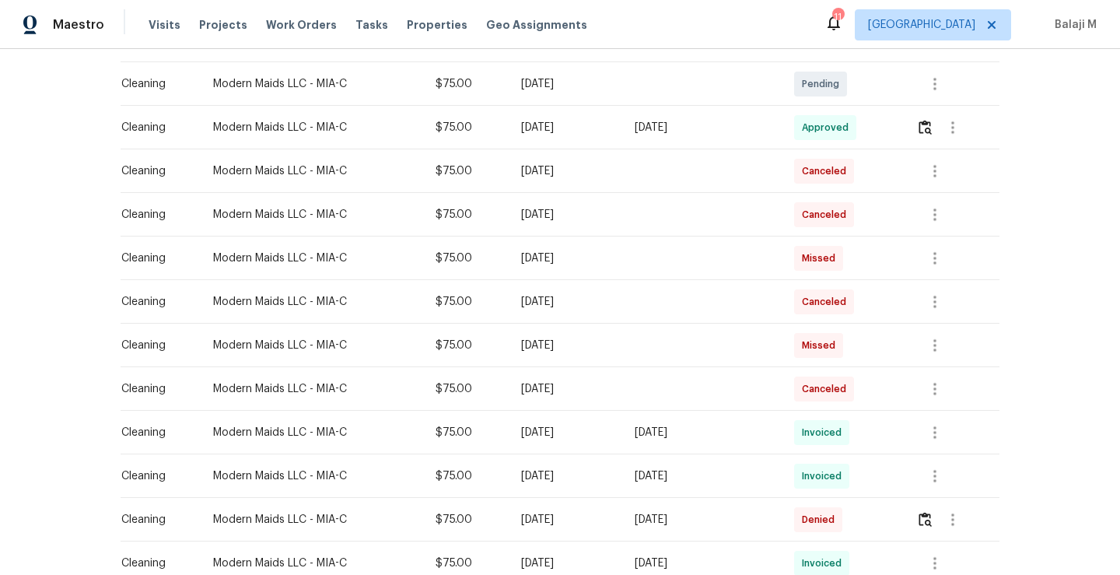
click at [89, 54] on div "Back to all projects 14054 SW 260th St Apt 104, Homestead, FL 33032 3 Beds | 2 …" at bounding box center [560, 312] width 1120 height 526
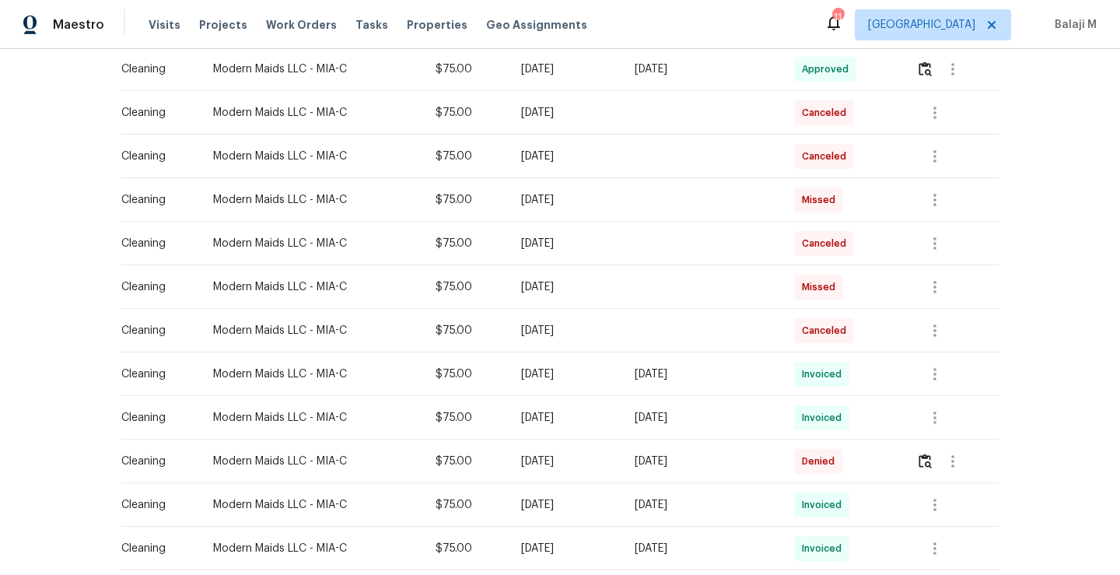
scroll to position [356, 0]
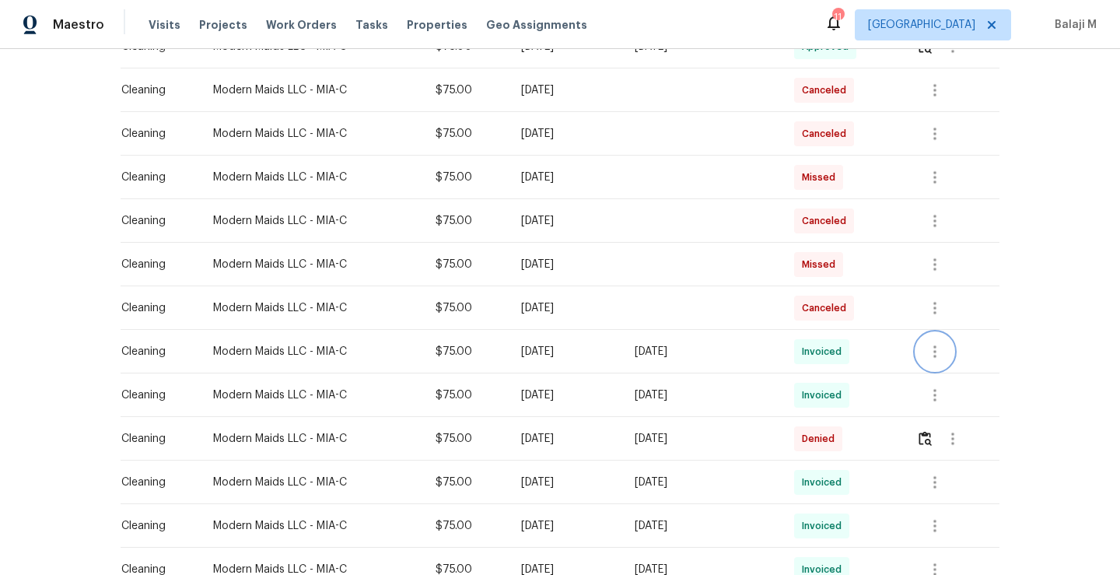
click at [926, 348] on icon "button" at bounding box center [934, 351] width 19 height 19
click at [937, 376] on li "View details" at bounding box center [970, 377] width 109 height 26
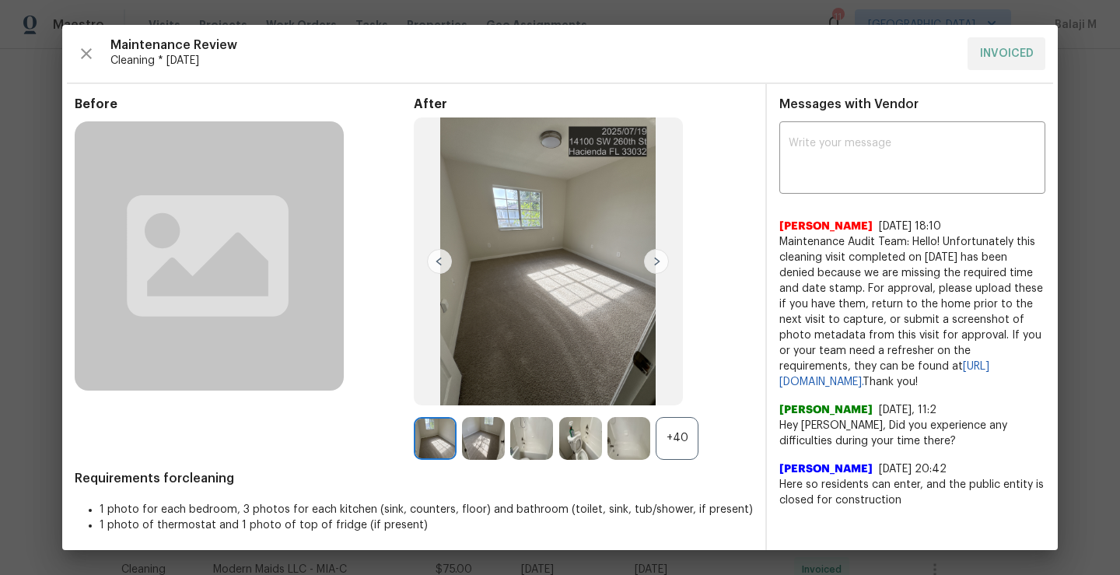
scroll to position [5, 0]
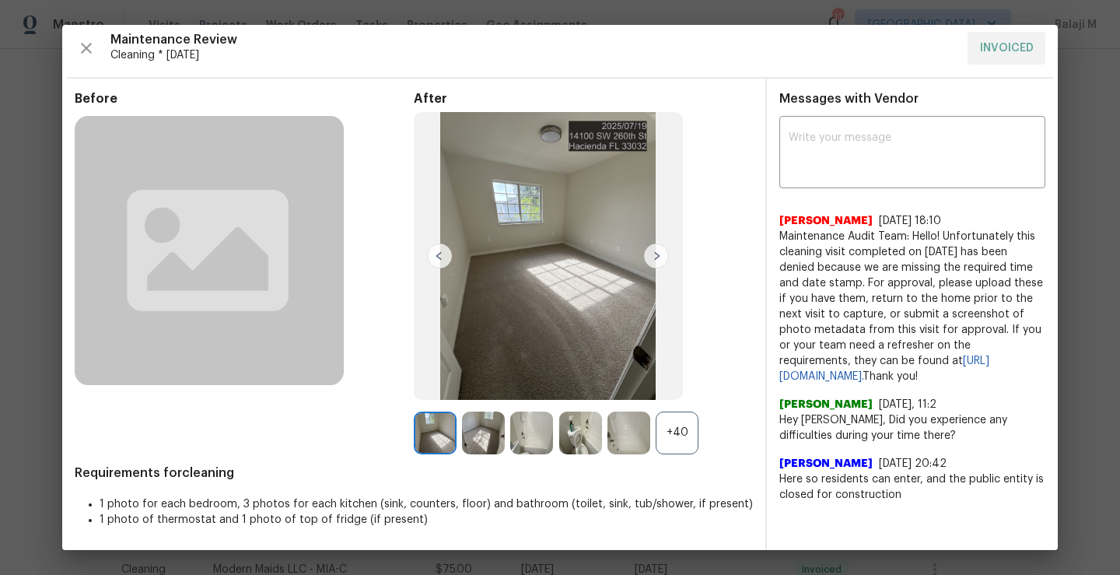
click at [661, 446] on div "+40" at bounding box center [676, 432] width 43 height 43
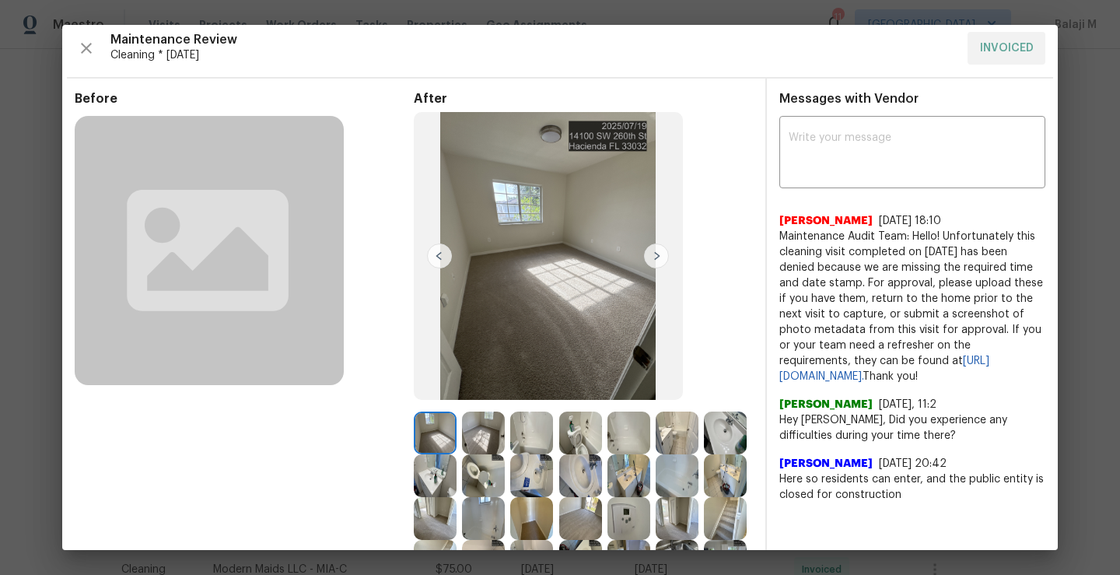
click at [533, 425] on img at bounding box center [531, 432] width 43 height 43
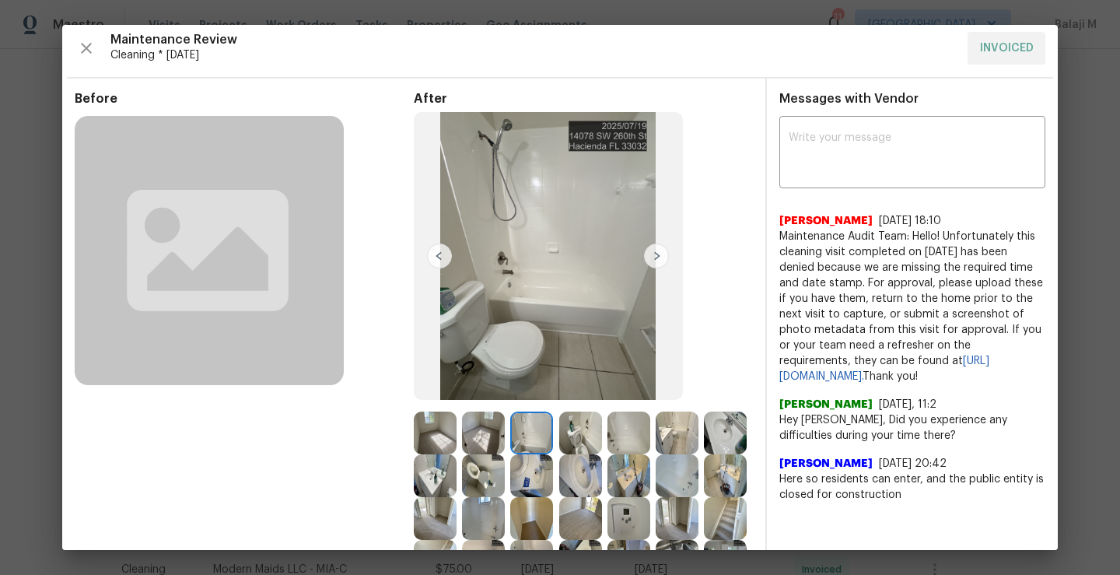
click at [575, 450] on img at bounding box center [580, 432] width 43 height 43
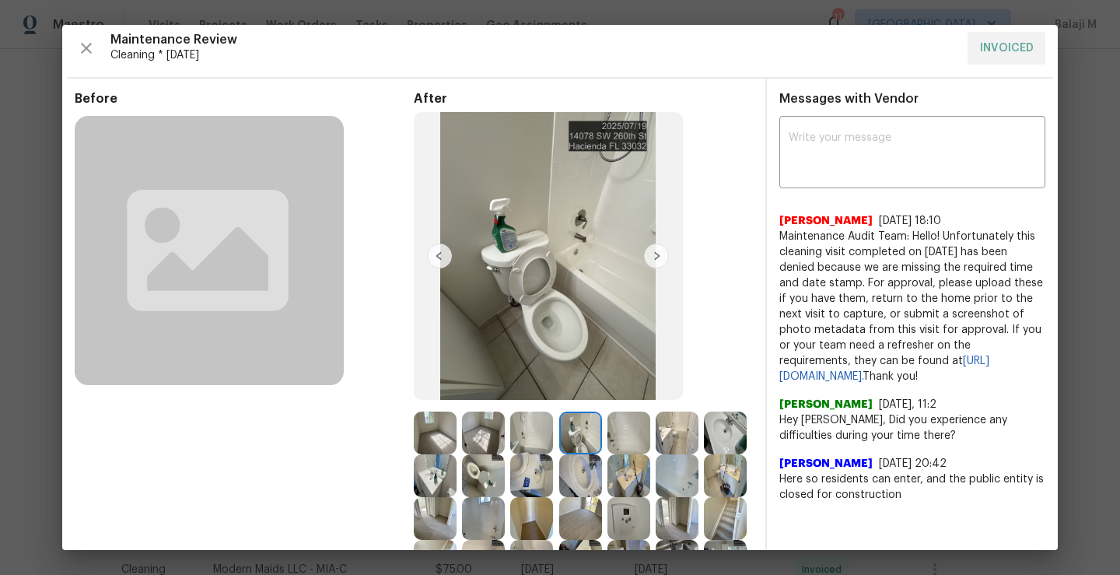
click at [613, 446] on img at bounding box center [628, 432] width 43 height 43
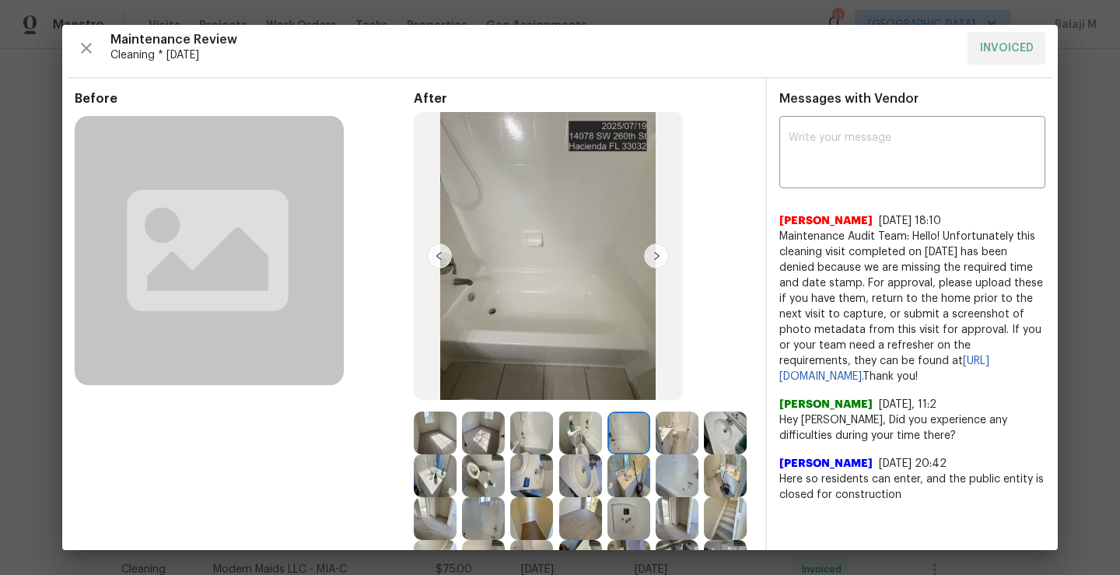
click at [666, 446] on img at bounding box center [676, 432] width 43 height 43
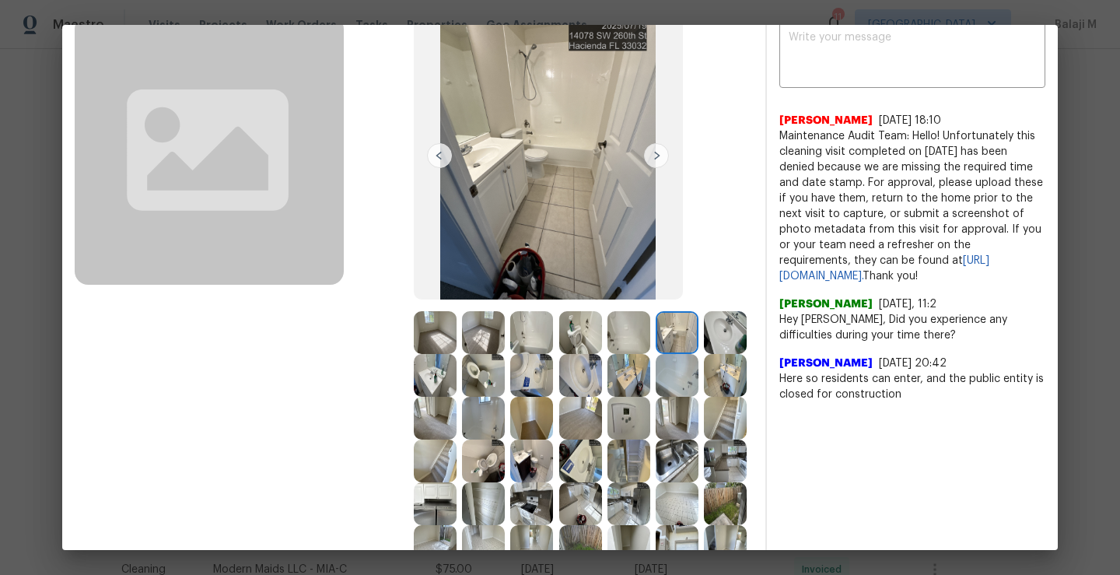
scroll to position [146, 0]
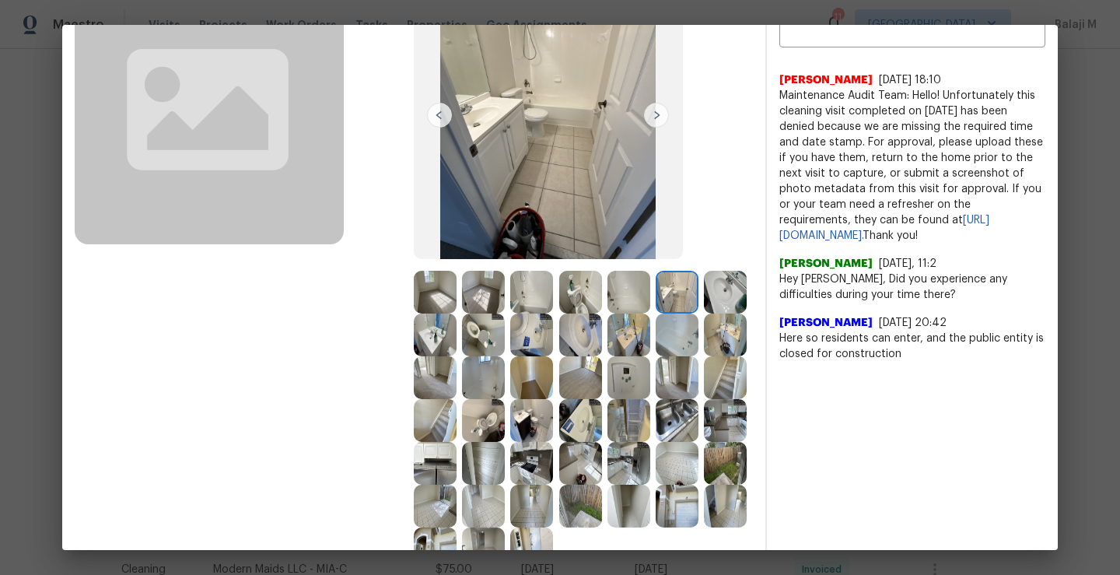
click at [704, 356] on img at bounding box center [725, 334] width 43 height 43
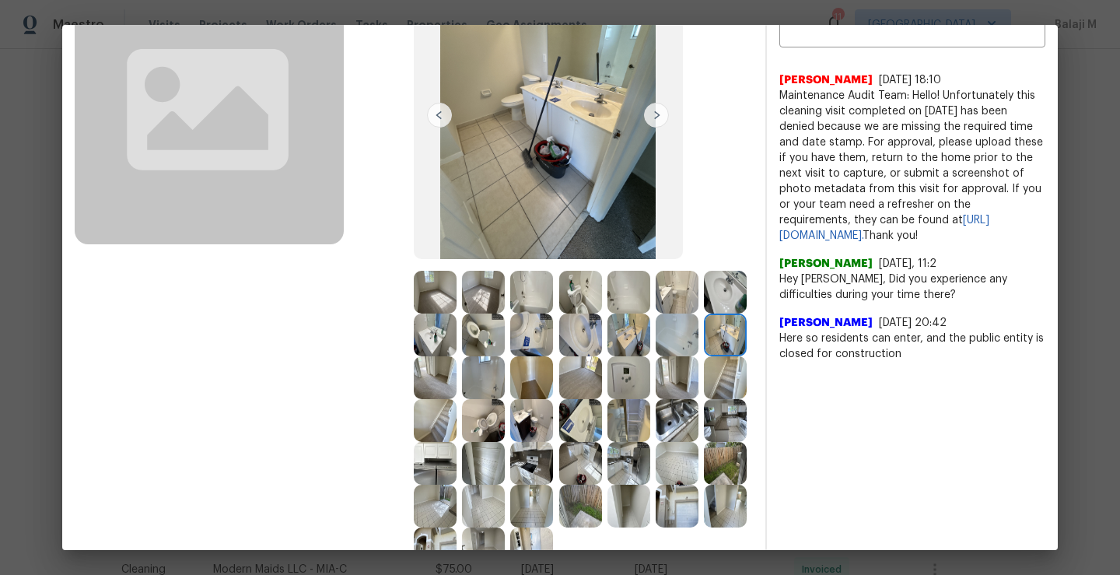
click at [456, 383] on img at bounding box center [435, 377] width 43 height 43
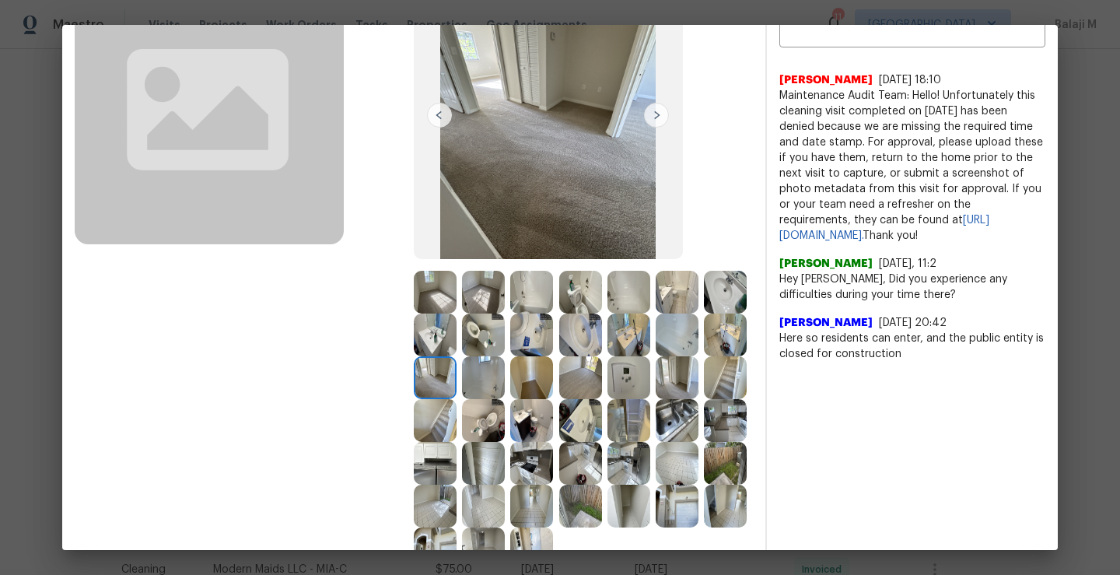
click at [456, 400] on img at bounding box center [435, 420] width 43 height 43
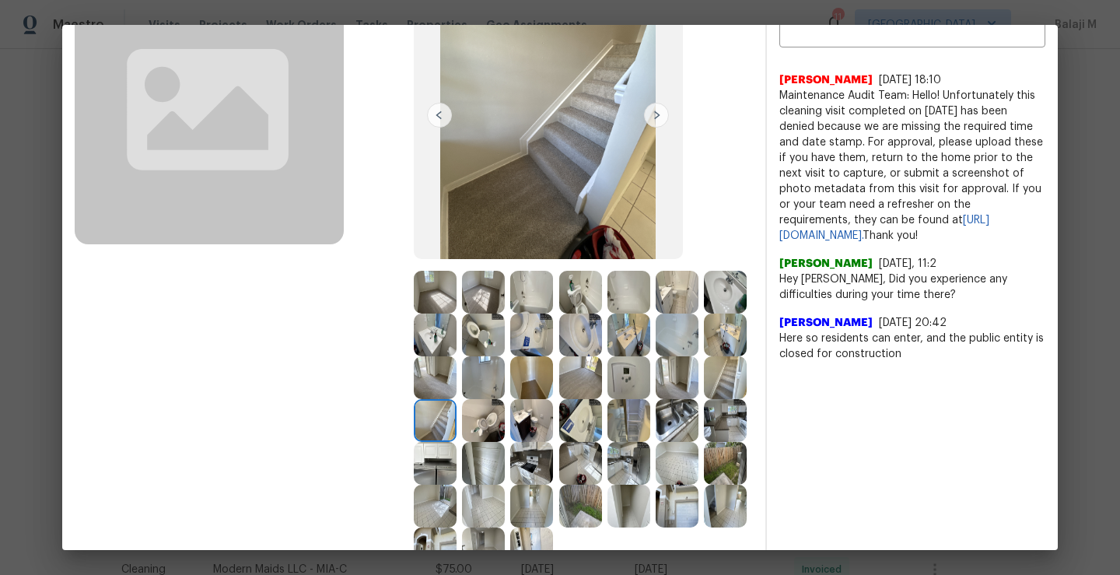
click at [505, 381] on img at bounding box center [483, 377] width 43 height 43
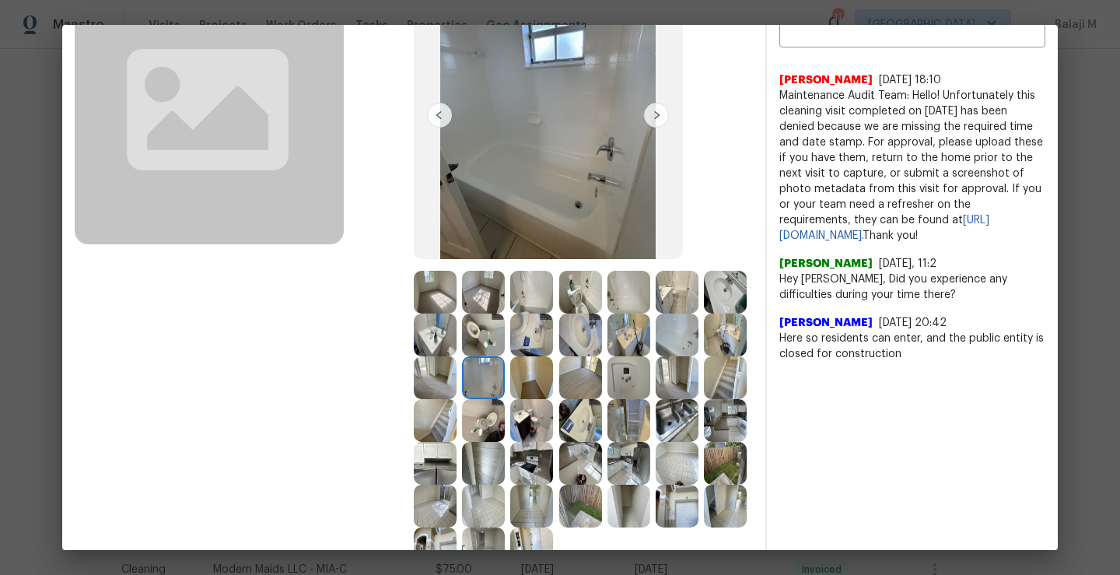
click at [553, 387] on img at bounding box center [531, 377] width 43 height 43
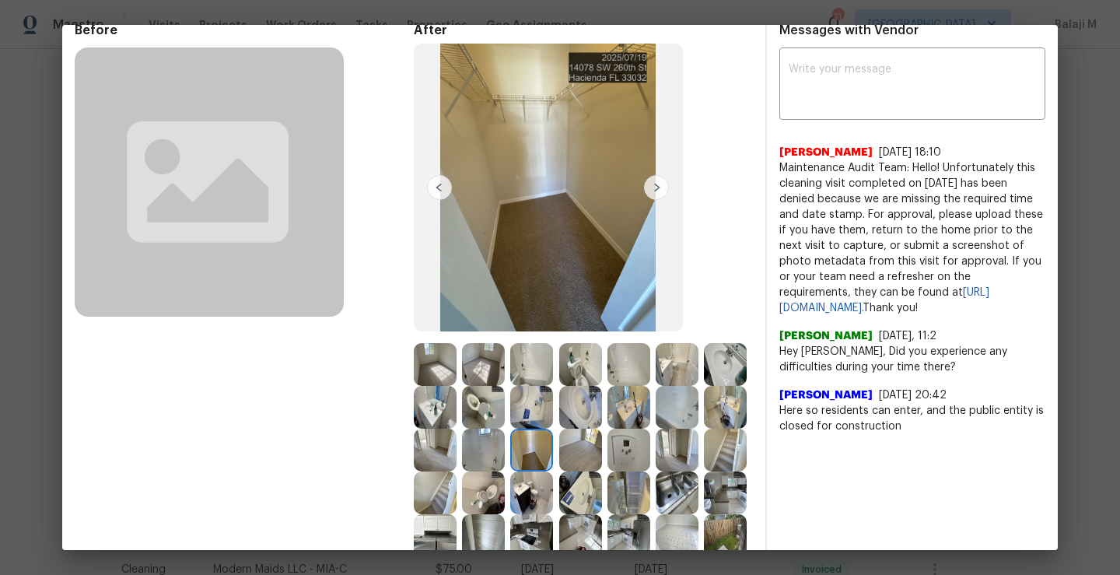
scroll to position [107, 0]
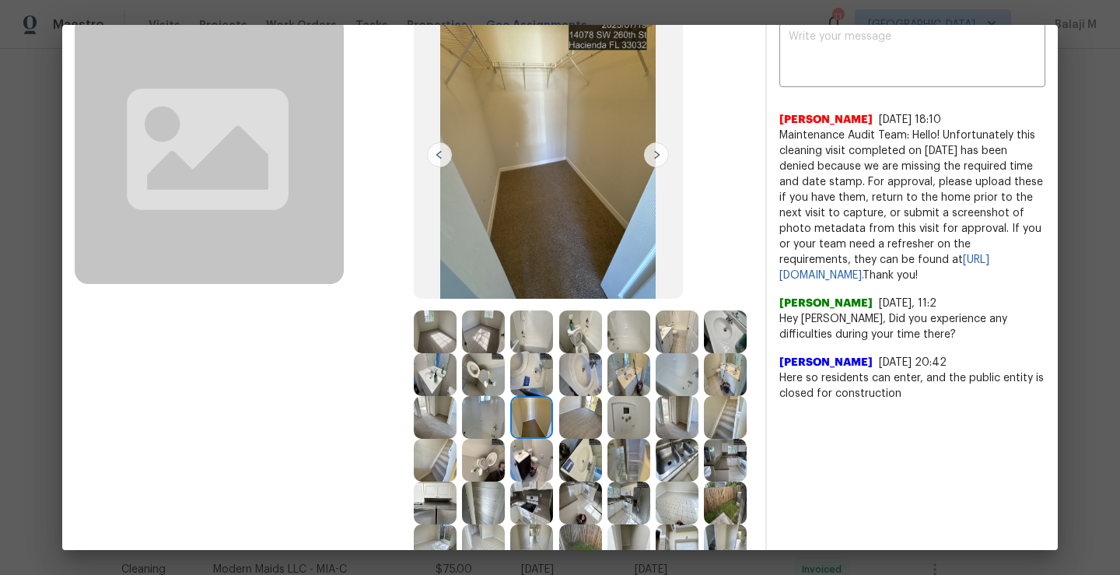
click at [704, 481] on img at bounding box center [725, 460] width 43 height 43
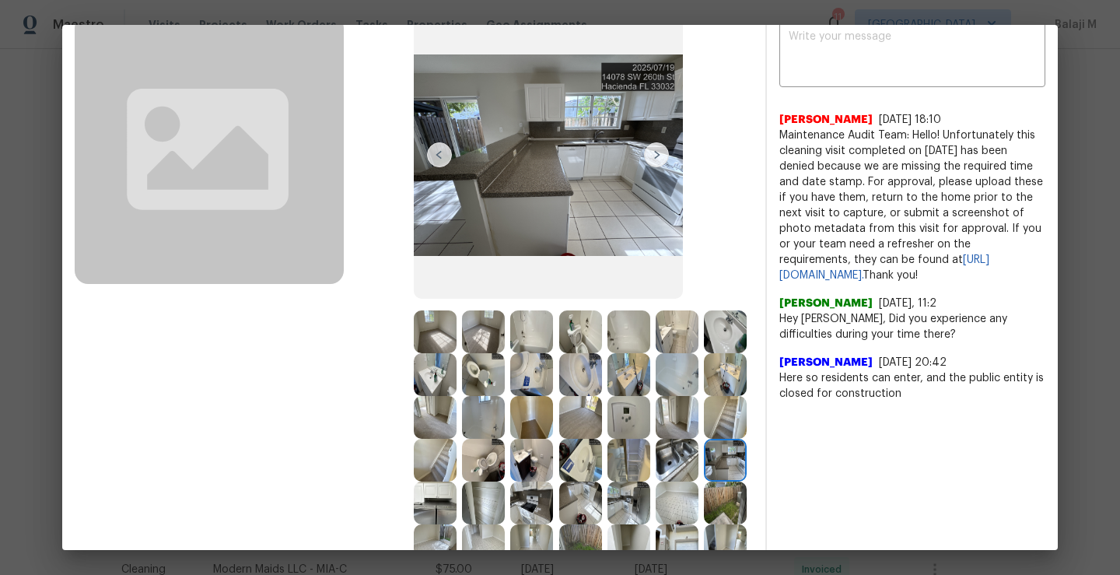
click at [704, 439] on img at bounding box center [725, 417] width 43 height 43
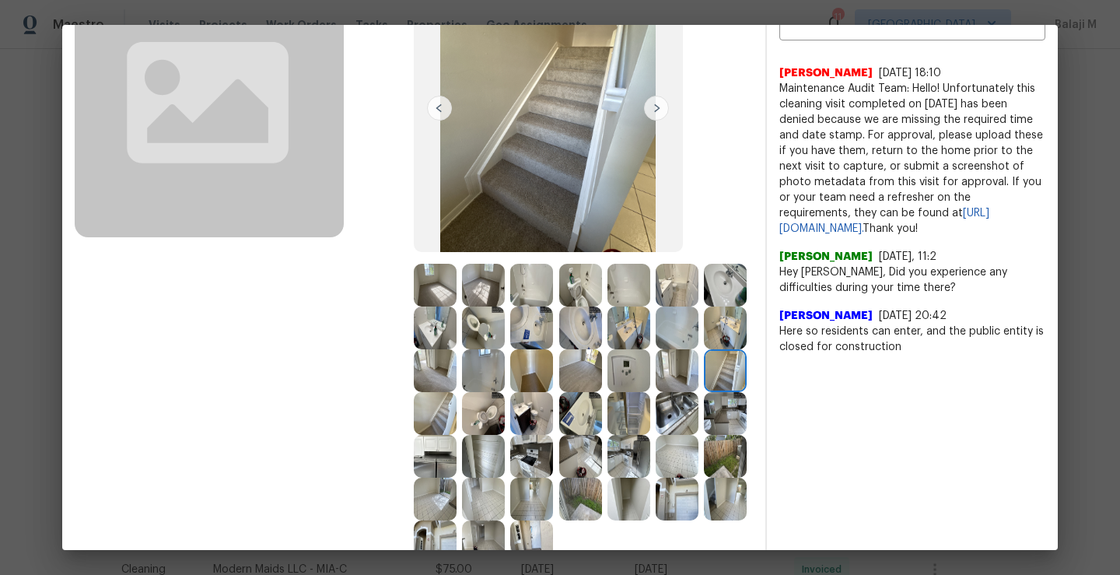
scroll to position [154, 0]
click at [655, 434] on img at bounding box center [676, 412] width 43 height 43
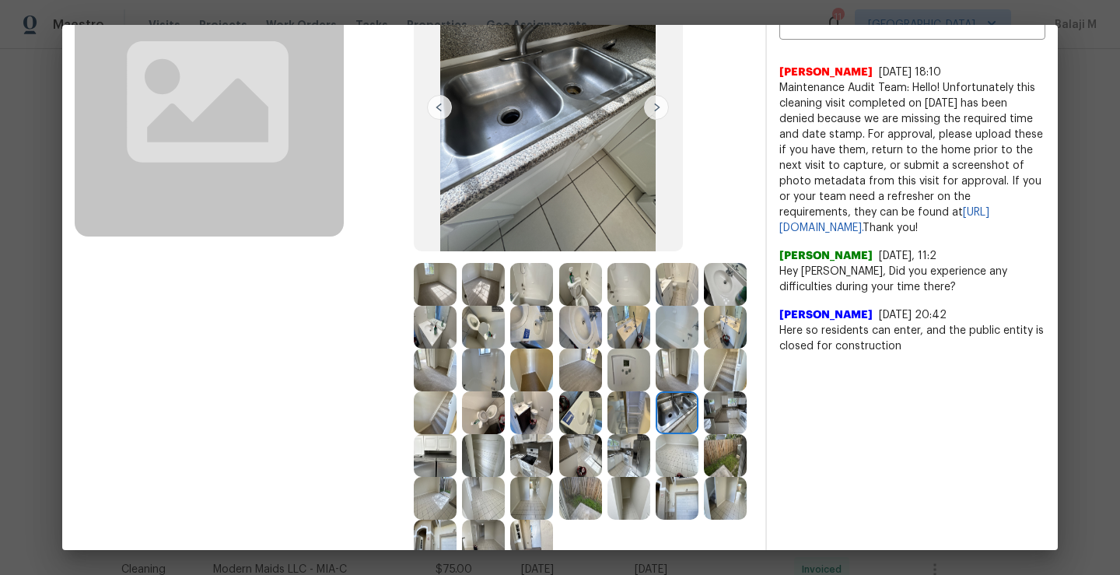
click at [655, 434] on img at bounding box center [676, 412] width 43 height 43
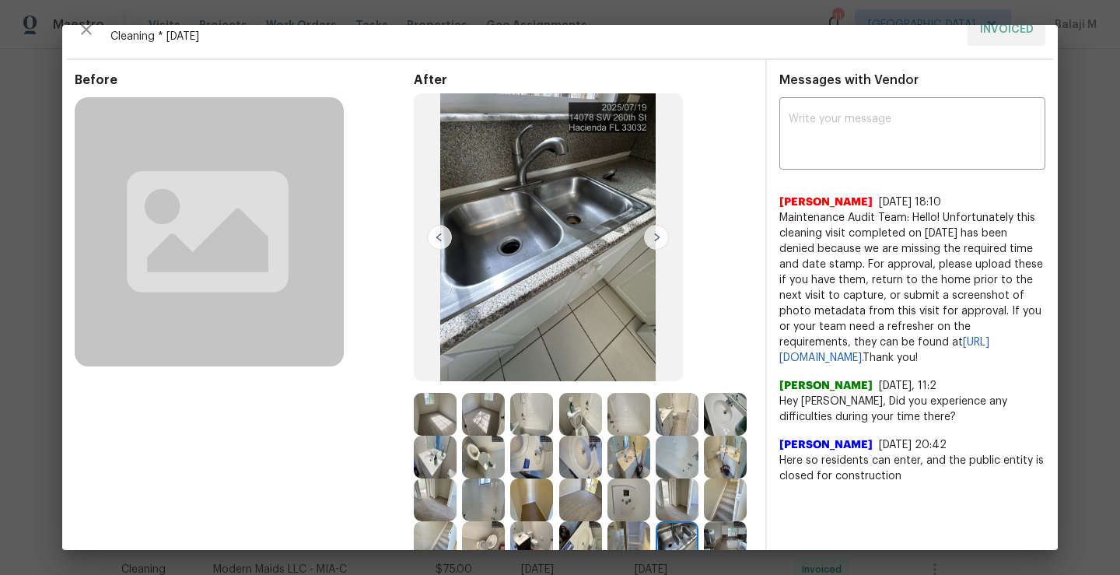
scroll to position [0, 0]
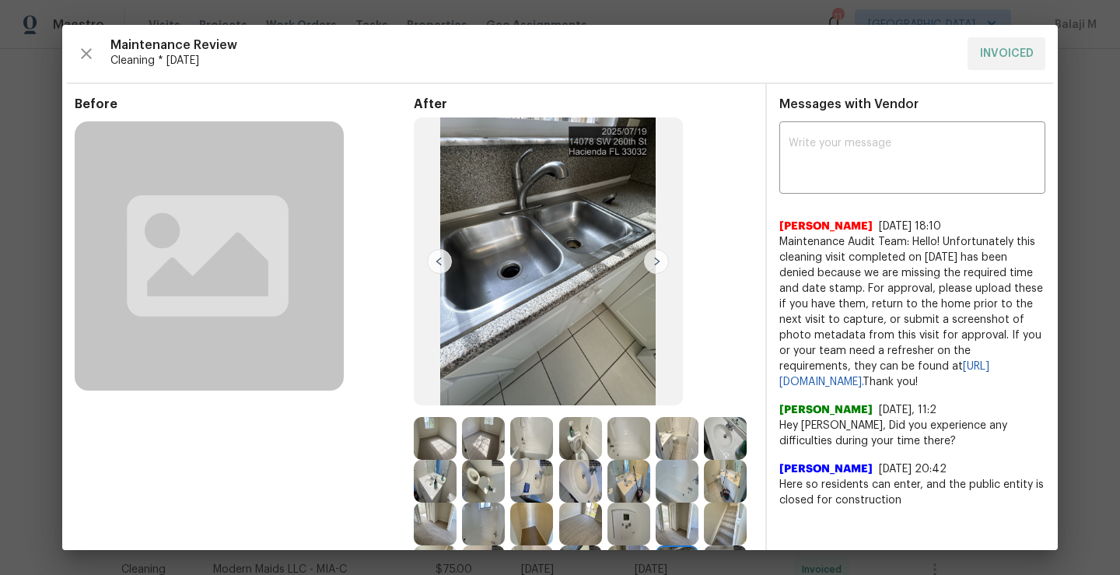
click at [652, 266] on img at bounding box center [656, 261] width 25 height 25
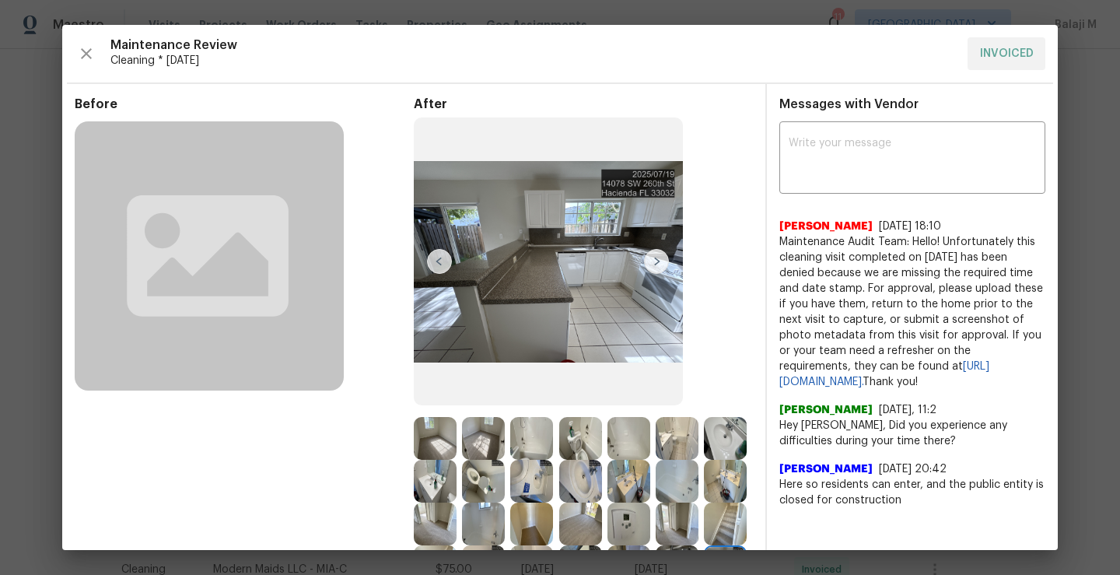
click at [652, 266] on img at bounding box center [656, 261] width 25 height 25
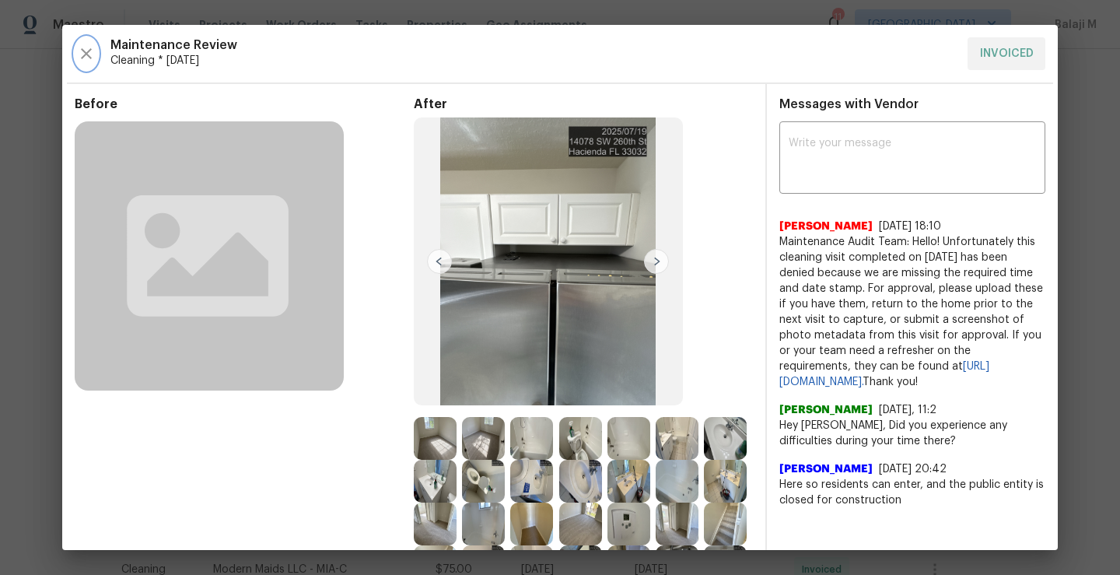
click at [93, 54] on icon "button" at bounding box center [86, 53] width 19 height 19
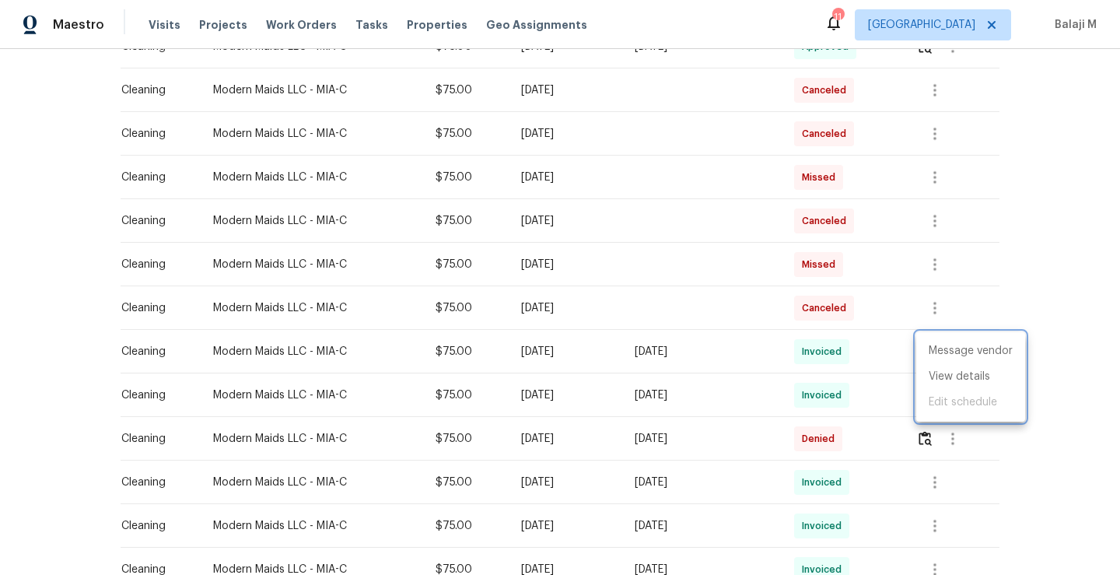
click at [563, 157] on div at bounding box center [560, 287] width 1120 height 575
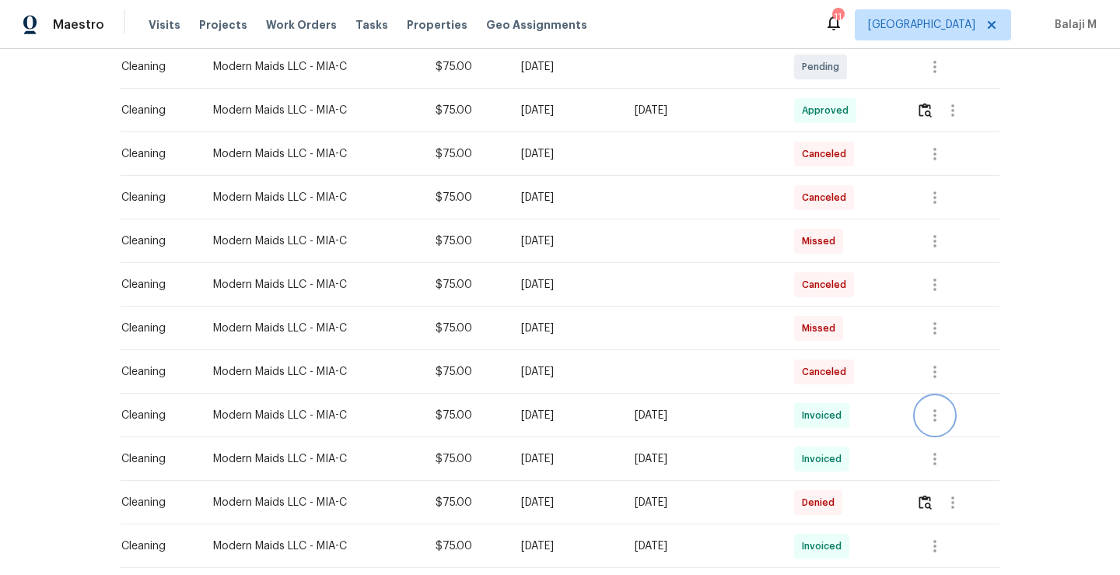
scroll to position [281, 0]
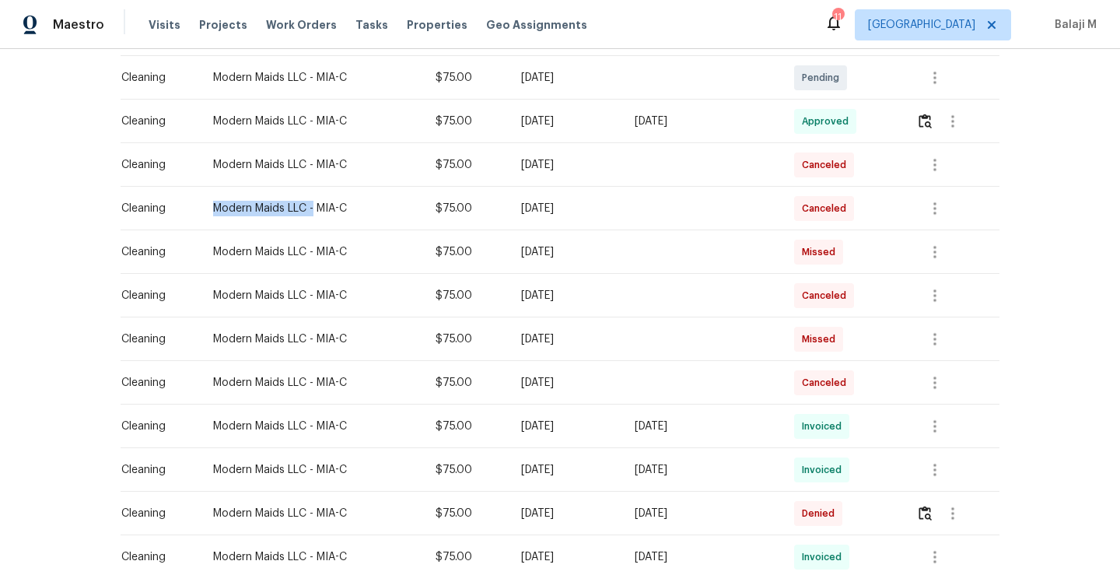
drag, startPoint x: 206, startPoint y: 208, endPoint x: 303, endPoint y: 203, distance: 97.3
click at [303, 203] on div "Modern Maids LLC - MIA-C" at bounding box center [311, 209] width 197 height 16
drag, startPoint x: 204, startPoint y: 208, endPoint x: 300, endPoint y: 205, distance: 96.4
click at [300, 205] on td "Modern Maids LLC - MIA-C" at bounding box center [312, 209] width 222 height 44
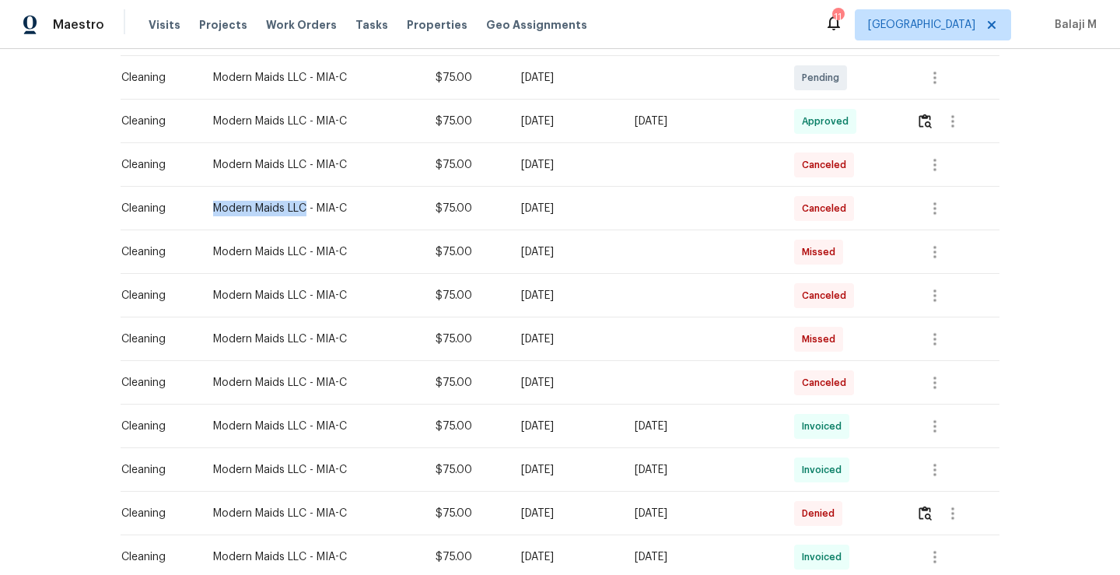
copy div "Modern Maids LLC"
